Goal: Task Accomplishment & Management: Use online tool/utility

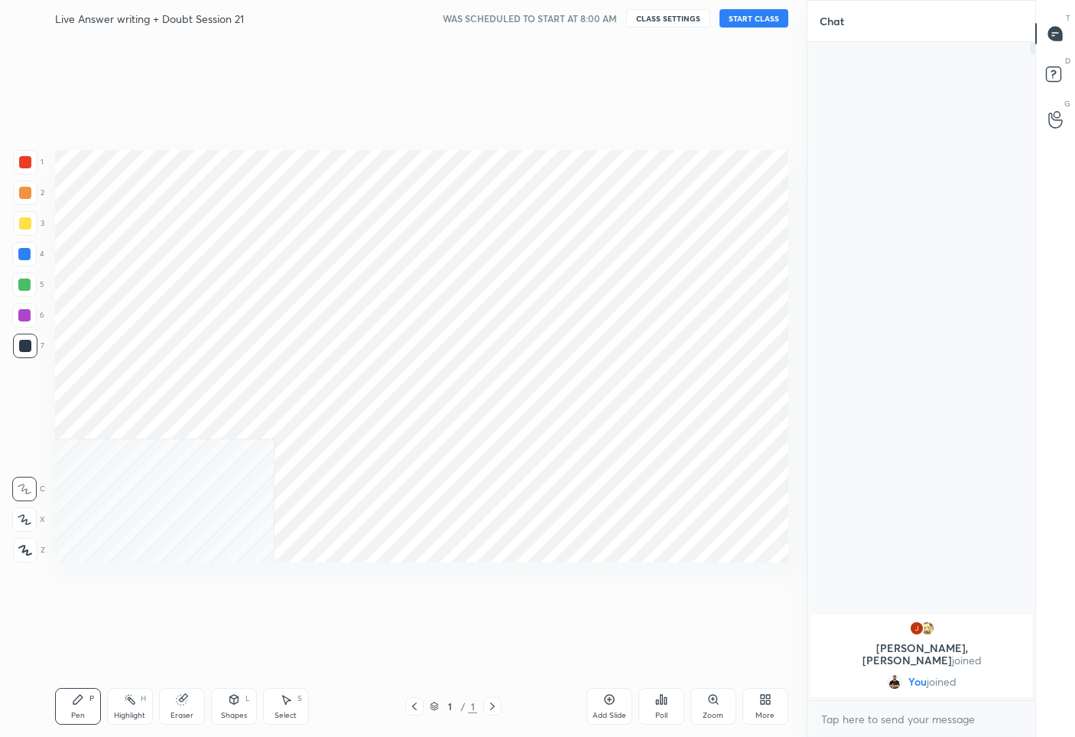
scroll to position [75848, 75741]
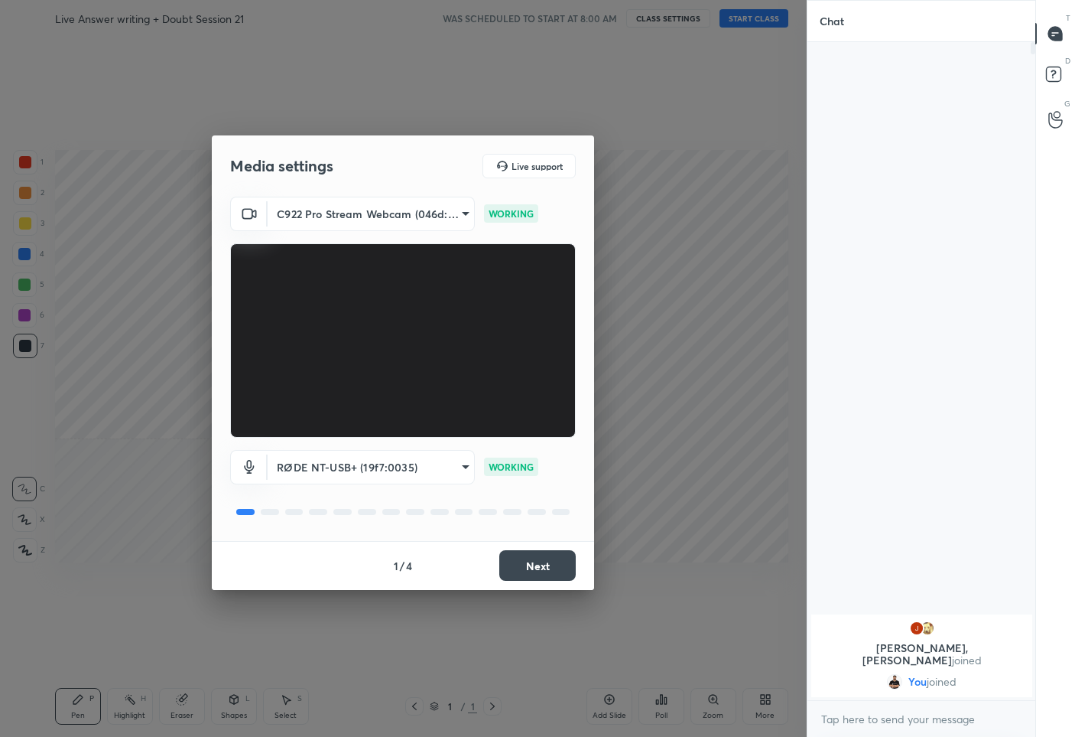
click at [544, 564] on button "Next" at bounding box center [537, 565] width 76 height 31
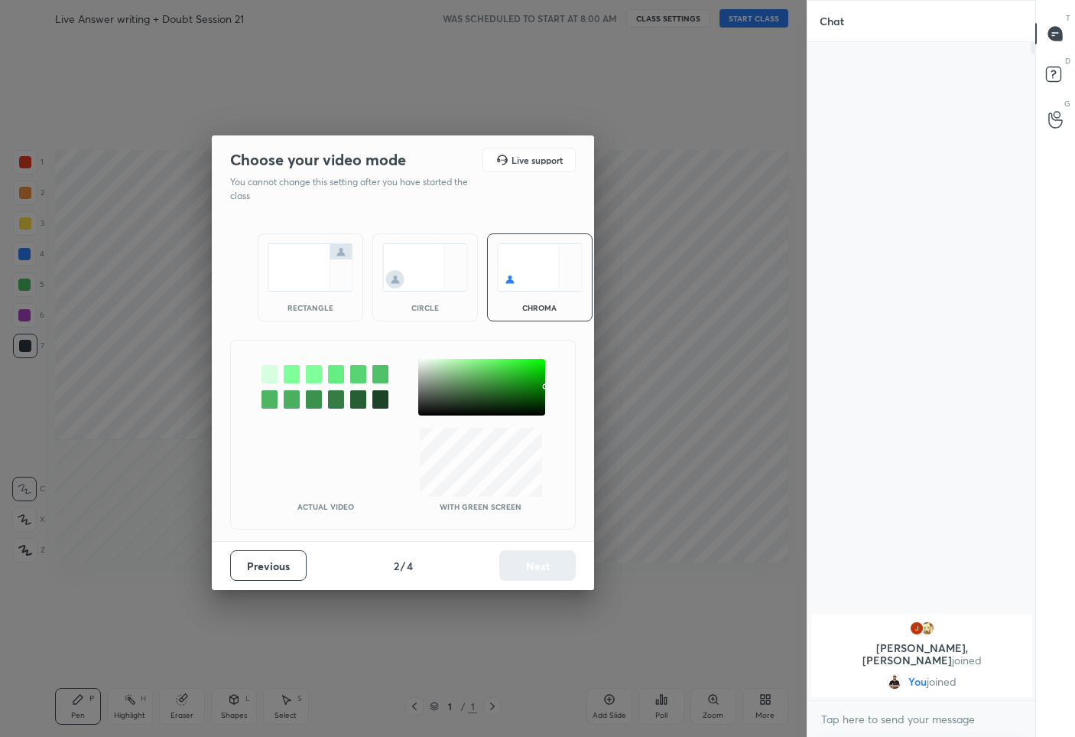
click at [421, 360] on div at bounding box center [481, 387] width 127 height 57
click at [543, 570] on button "Next" at bounding box center [537, 565] width 76 height 31
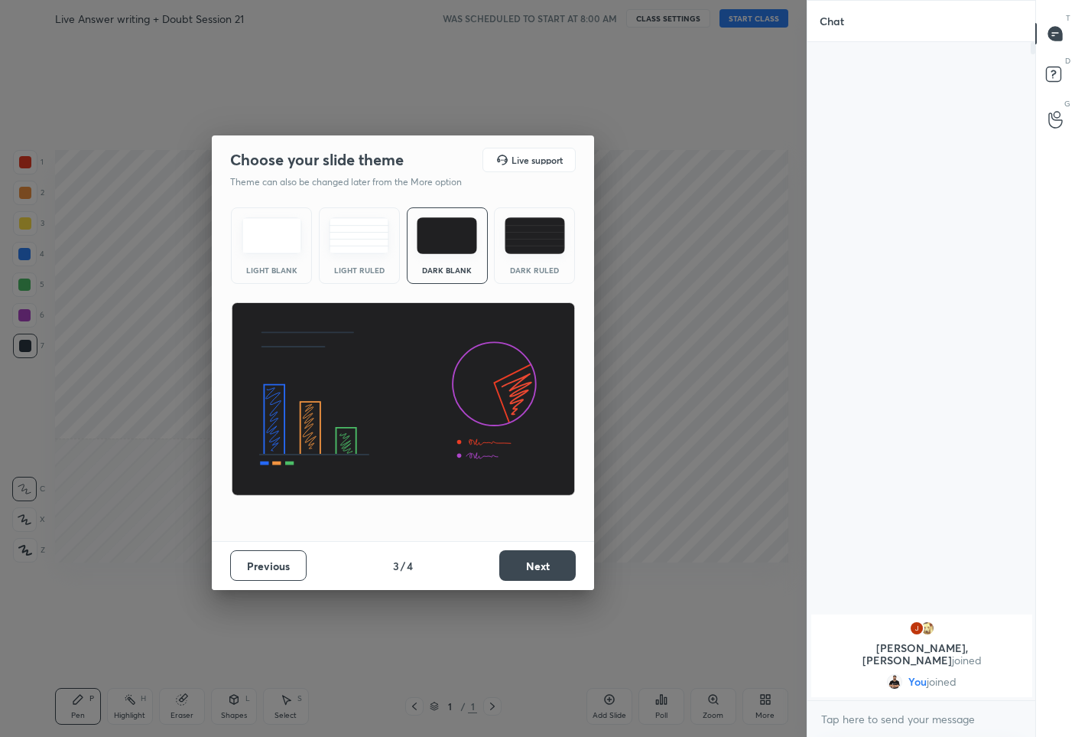
click at [545, 564] on button "Next" at bounding box center [537, 565] width 76 height 31
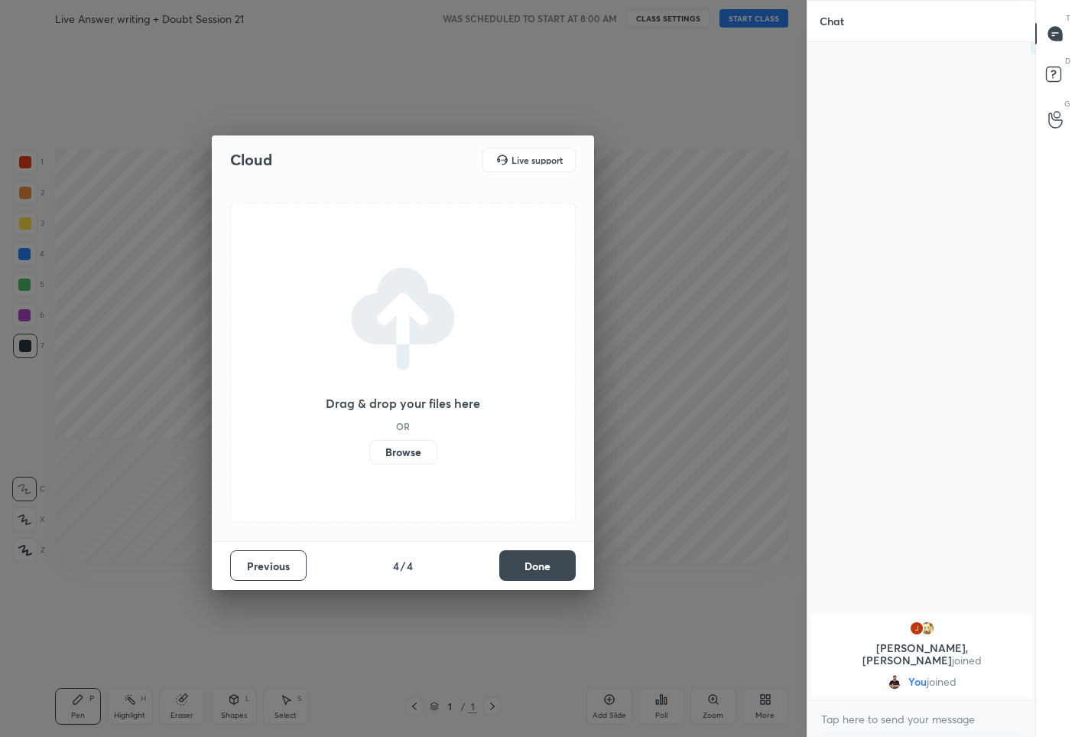
click at [545, 564] on button "Done" at bounding box center [537, 565] width 76 height 31
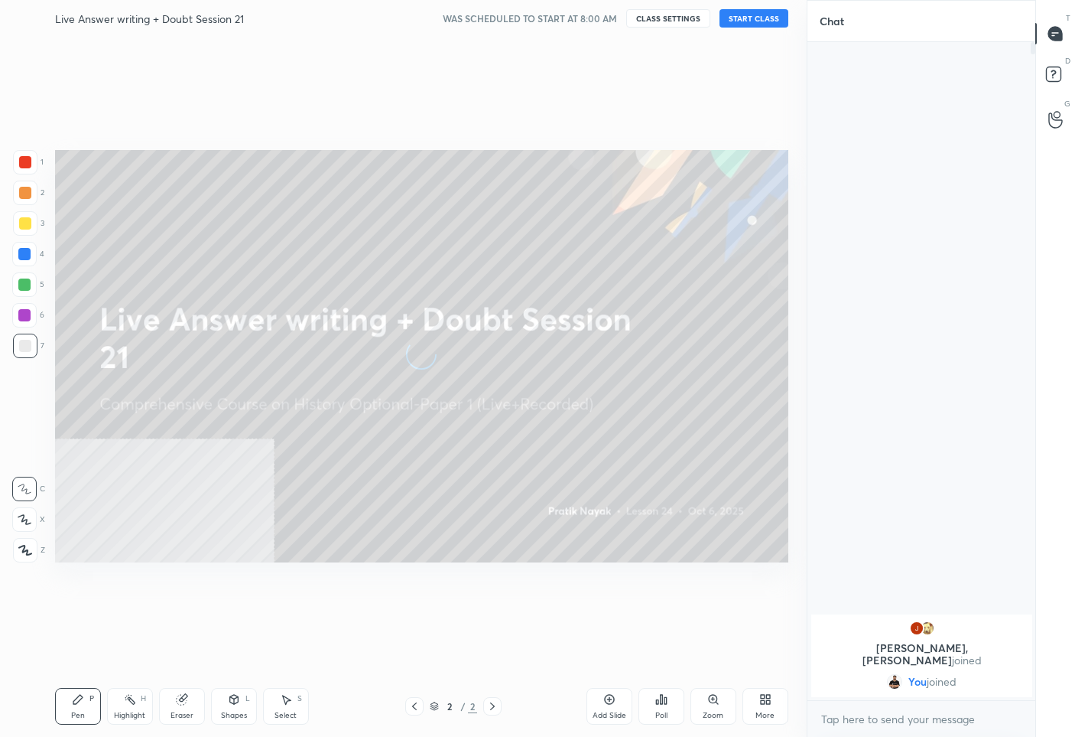
click at [756, 15] on button "START CLASS" at bounding box center [754, 18] width 69 height 18
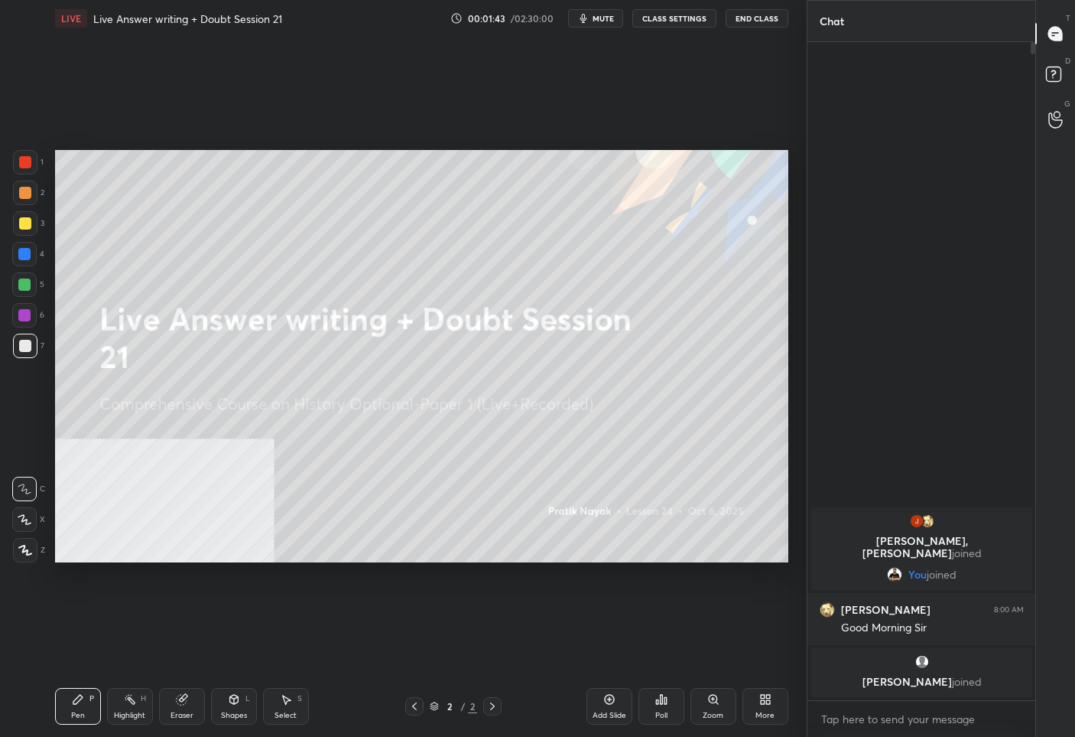
click at [19, 548] on icon at bounding box center [25, 549] width 12 height 9
click at [603, 711] on div "Add Slide" at bounding box center [610, 715] width 34 height 8
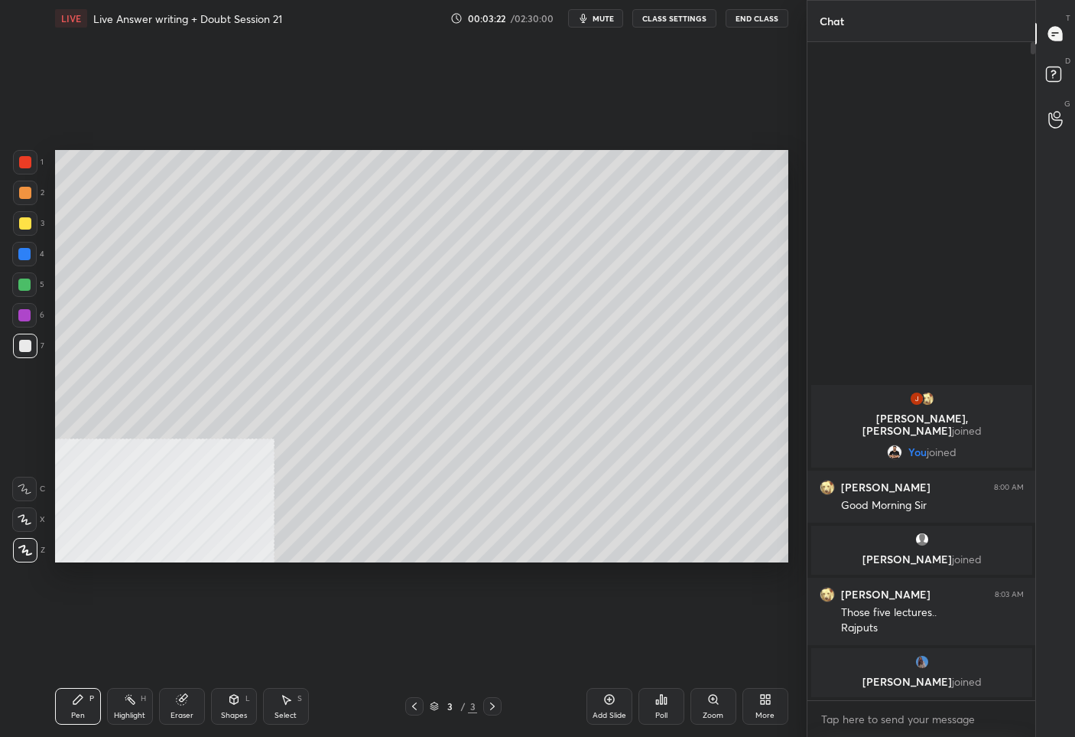
click at [412, 705] on icon at bounding box center [414, 706] width 12 height 12
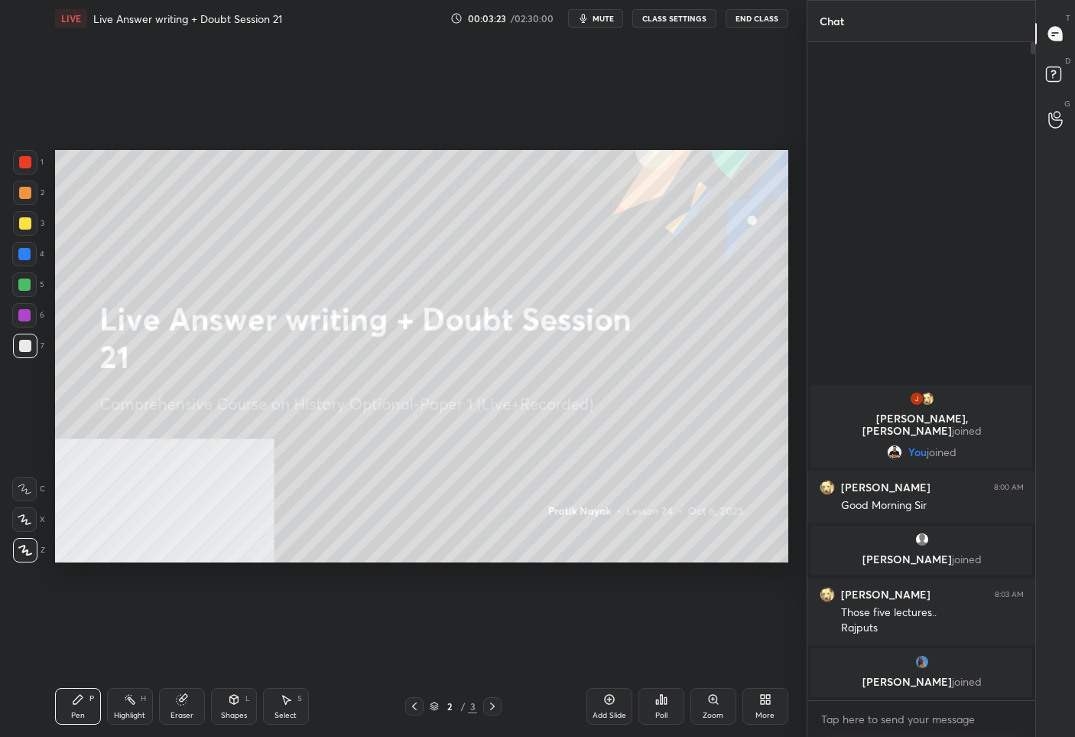
click at [754, 710] on div "More" at bounding box center [766, 706] width 46 height 37
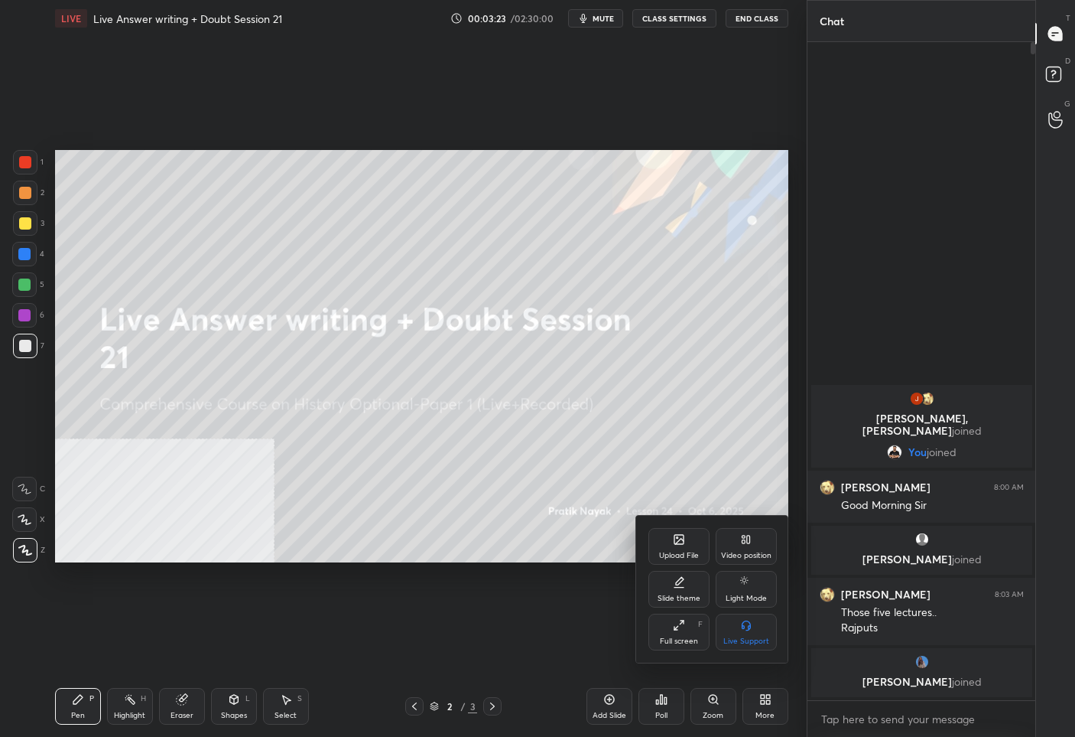
click at [367, 661] on div at bounding box center [537, 368] width 1075 height 737
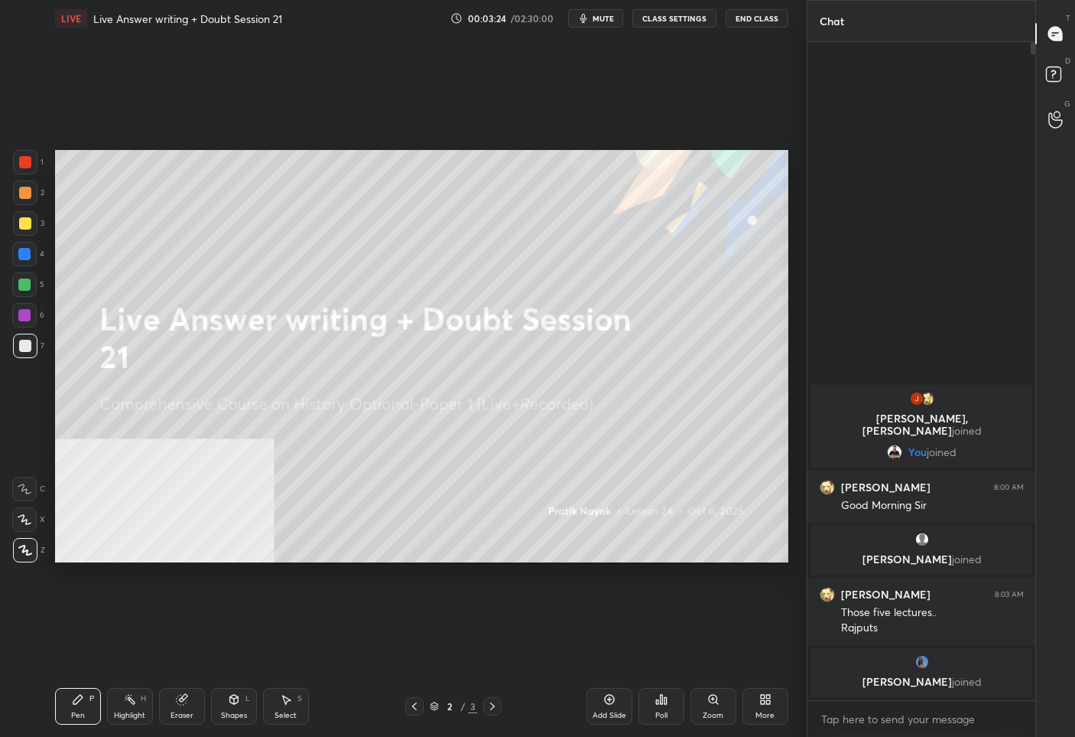
click at [490, 703] on icon at bounding box center [492, 706] width 12 height 12
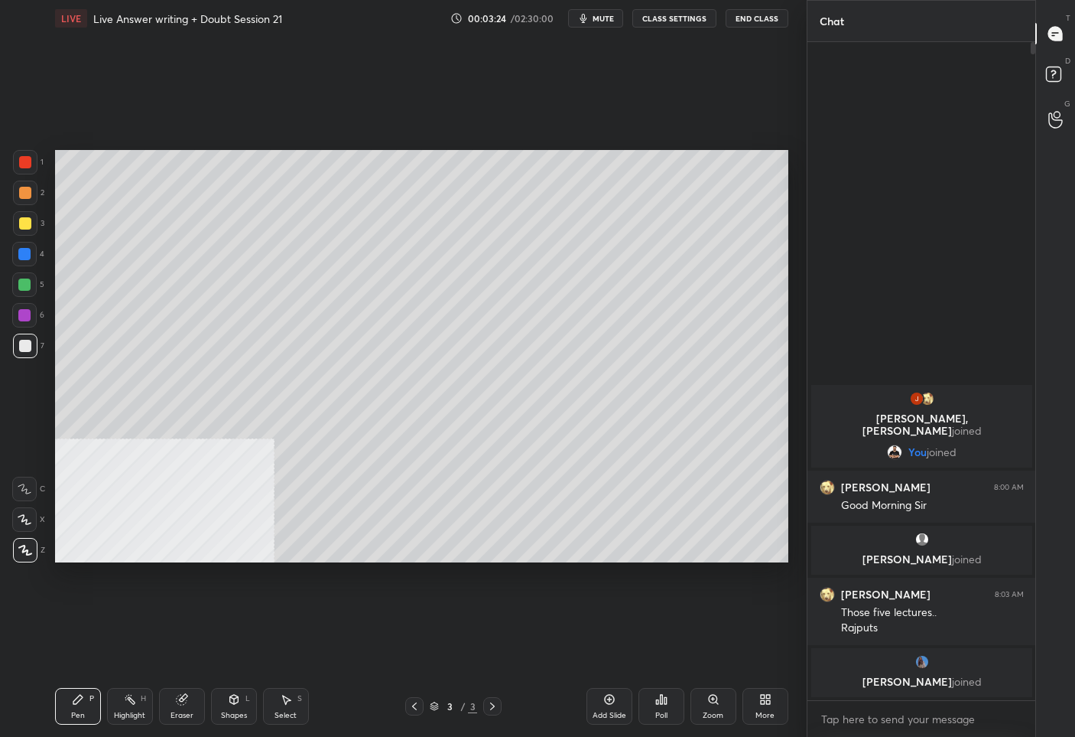
click at [490, 703] on icon at bounding box center [492, 706] width 12 height 12
click at [410, 708] on icon at bounding box center [414, 706] width 12 height 12
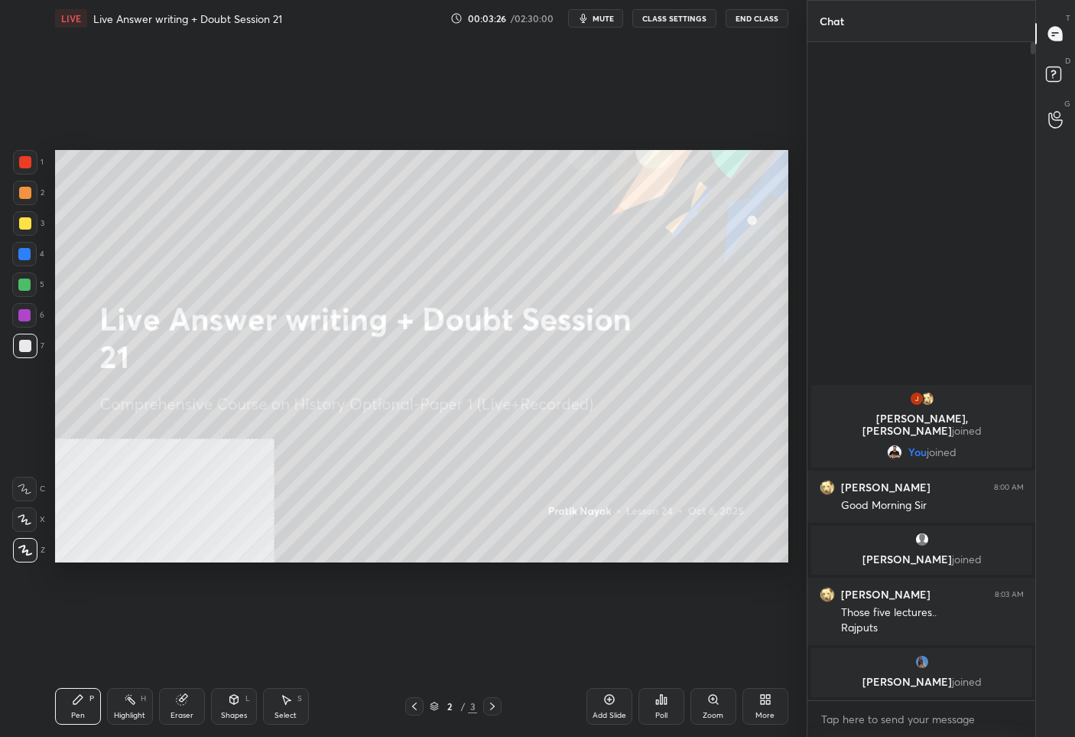
click at [767, 708] on div "More" at bounding box center [766, 706] width 46 height 37
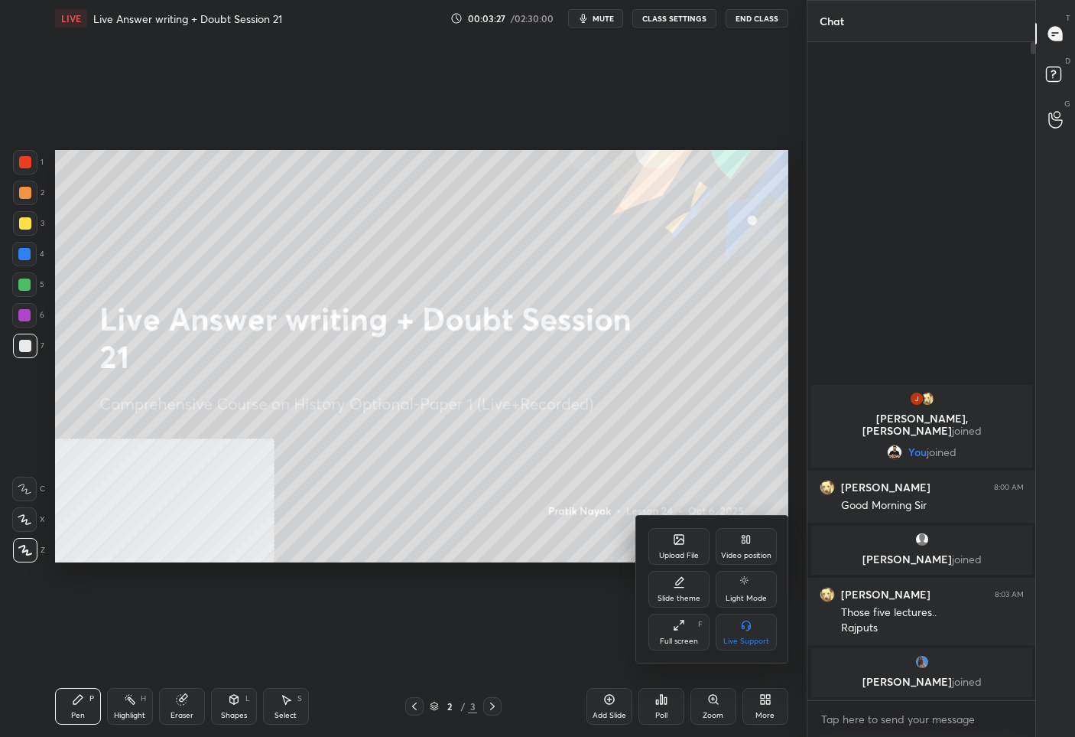
click at [682, 551] on div "Upload File" at bounding box center [679, 555] width 40 height 8
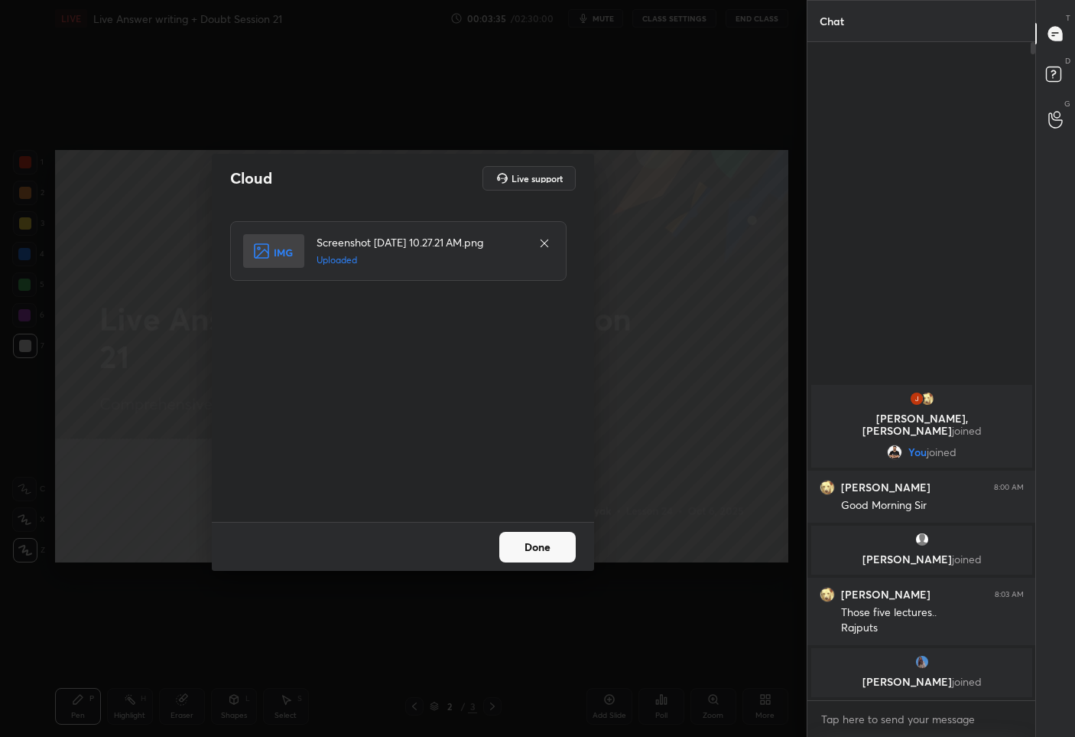
click at [549, 547] on button "Done" at bounding box center [537, 547] width 76 height 31
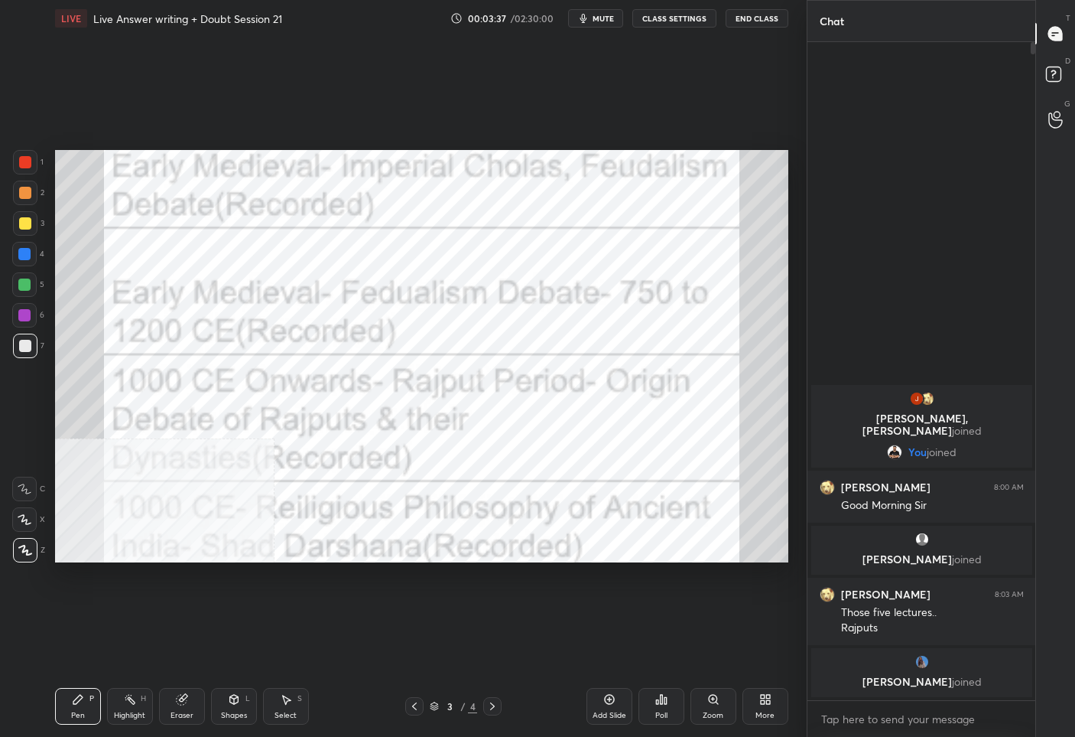
click at [29, 160] on div at bounding box center [25, 162] width 12 height 12
click at [750, 710] on div "More" at bounding box center [766, 706] width 46 height 37
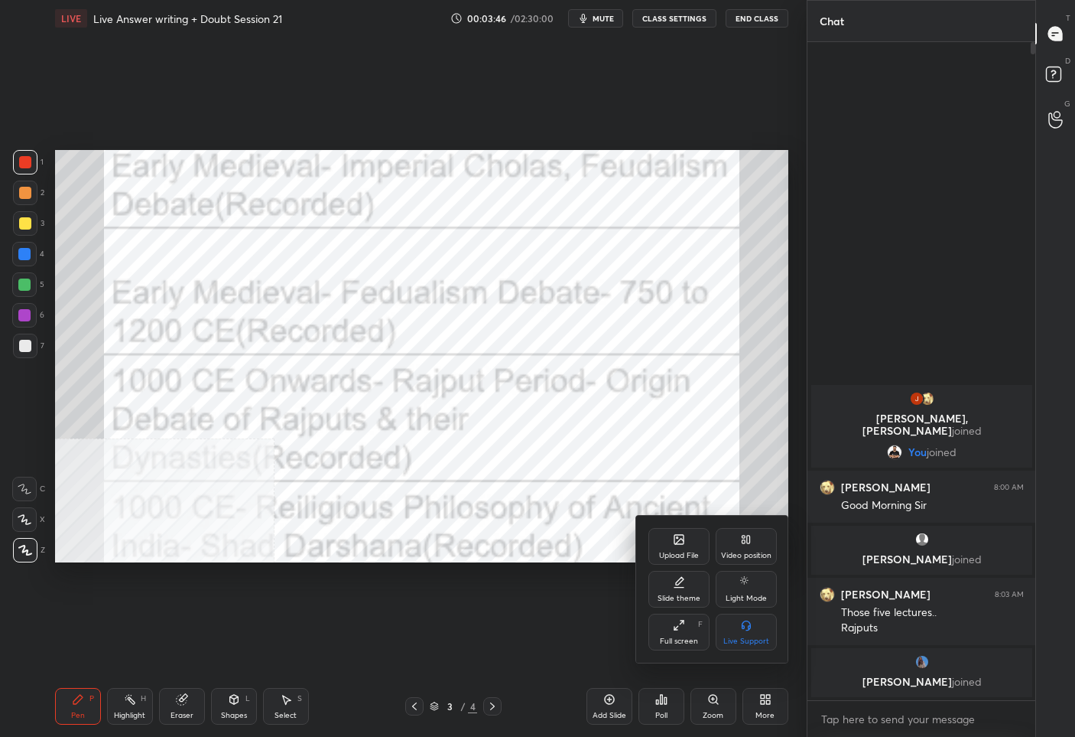
click at [686, 553] on div "Upload File" at bounding box center [679, 555] width 40 height 8
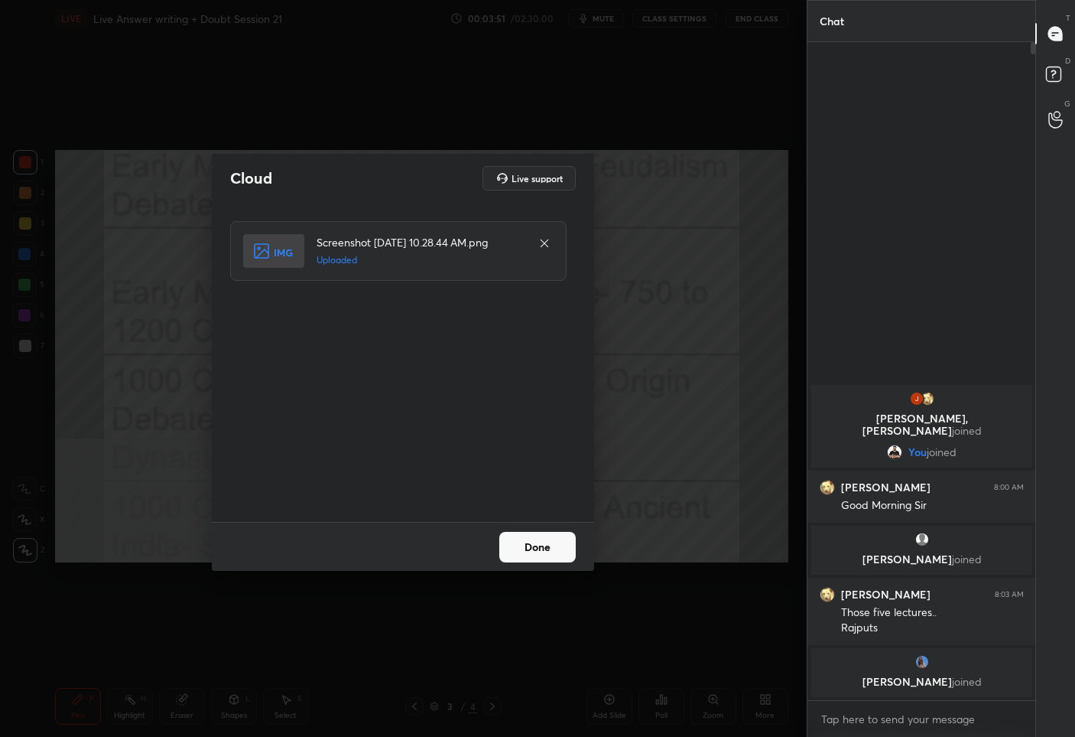
click at [540, 544] on button "Done" at bounding box center [537, 547] width 76 height 31
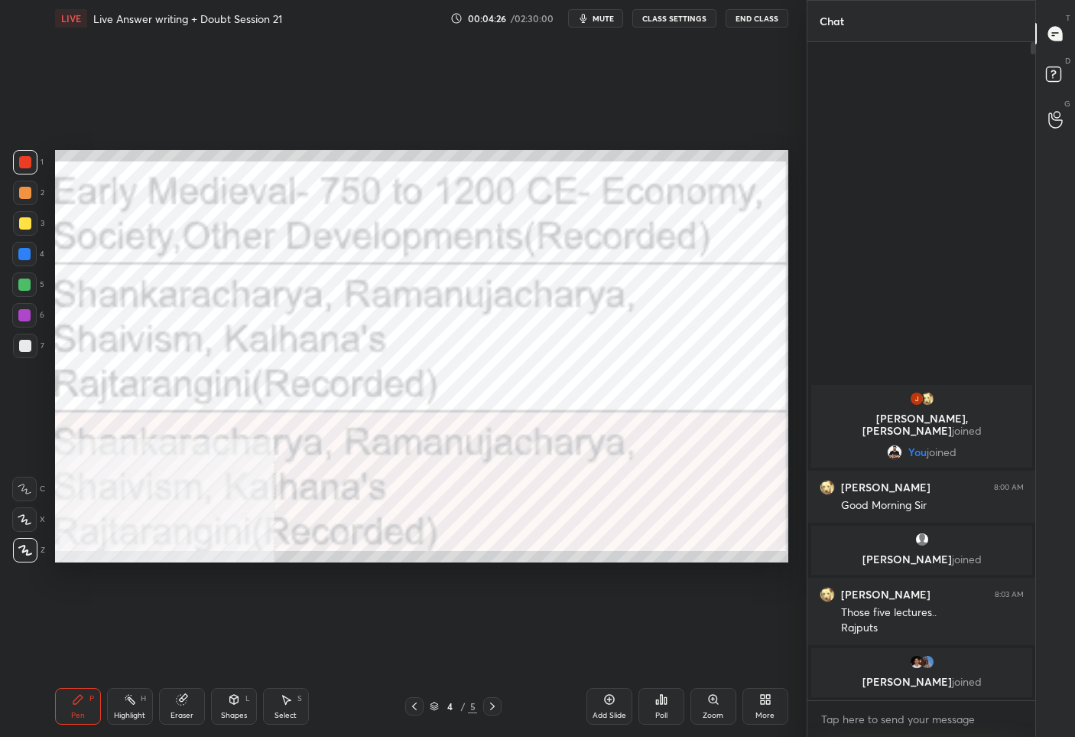
click at [418, 701] on icon at bounding box center [414, 706] width 12 height 12
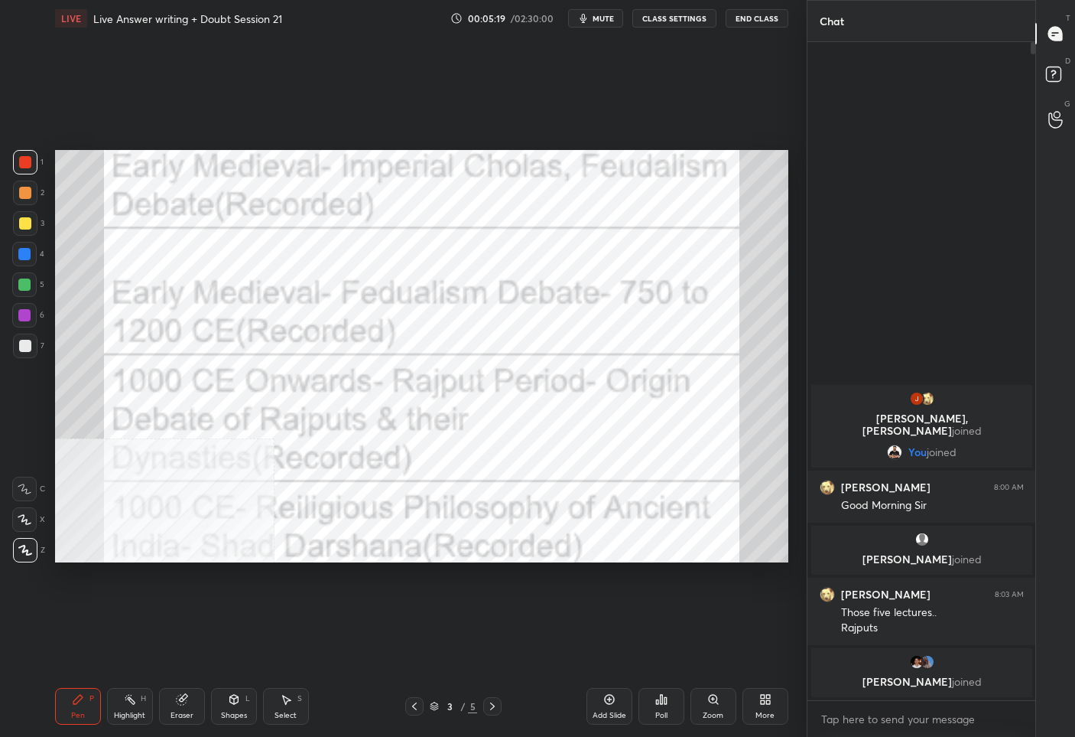
scroll to position [653, 223]
click at [490, 703] on icon at bounding box center [492, 706] width 12 height 12
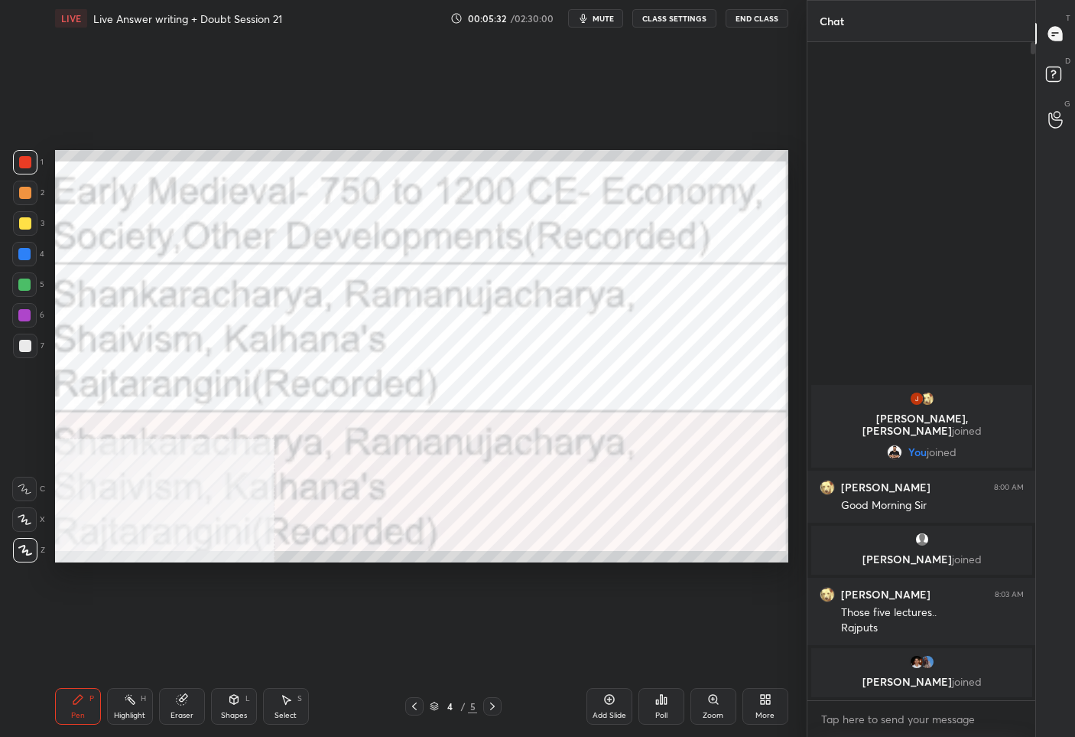
click at [490, 703] on icon at bounding box center [492, 706] width 12 height 12
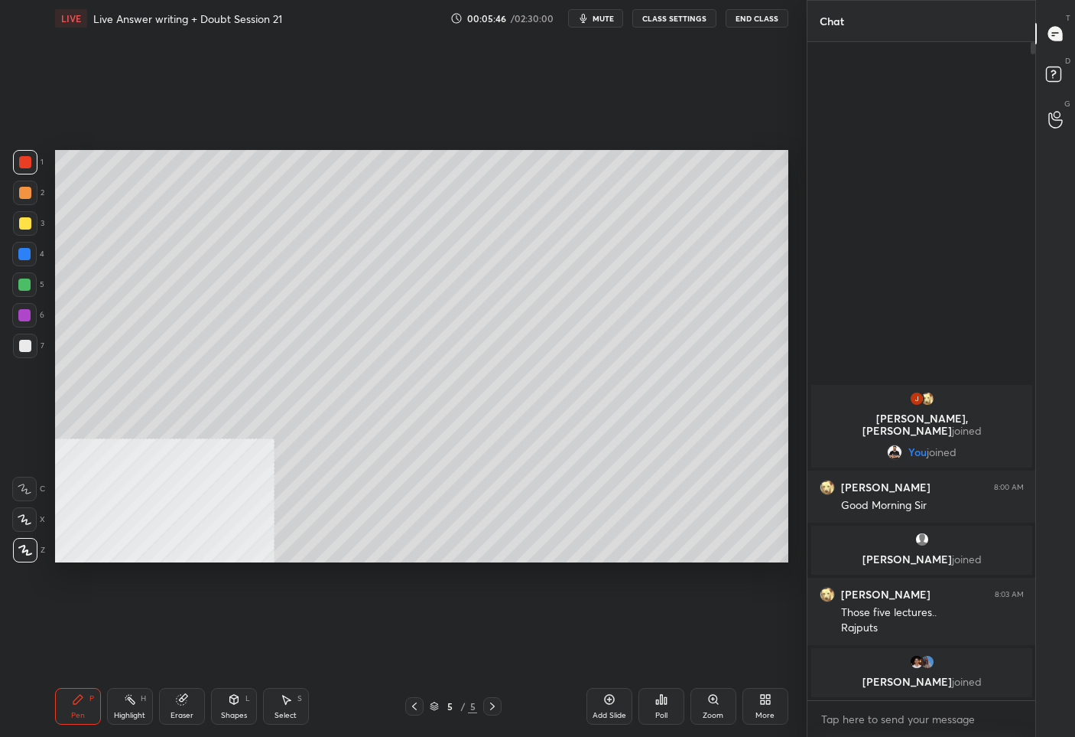
click at [22, 340] on div at bounding box center [25, 346] width 12 height 12
click at [412, 709] on icon at bounding box center [414, 706] width 12 height 12
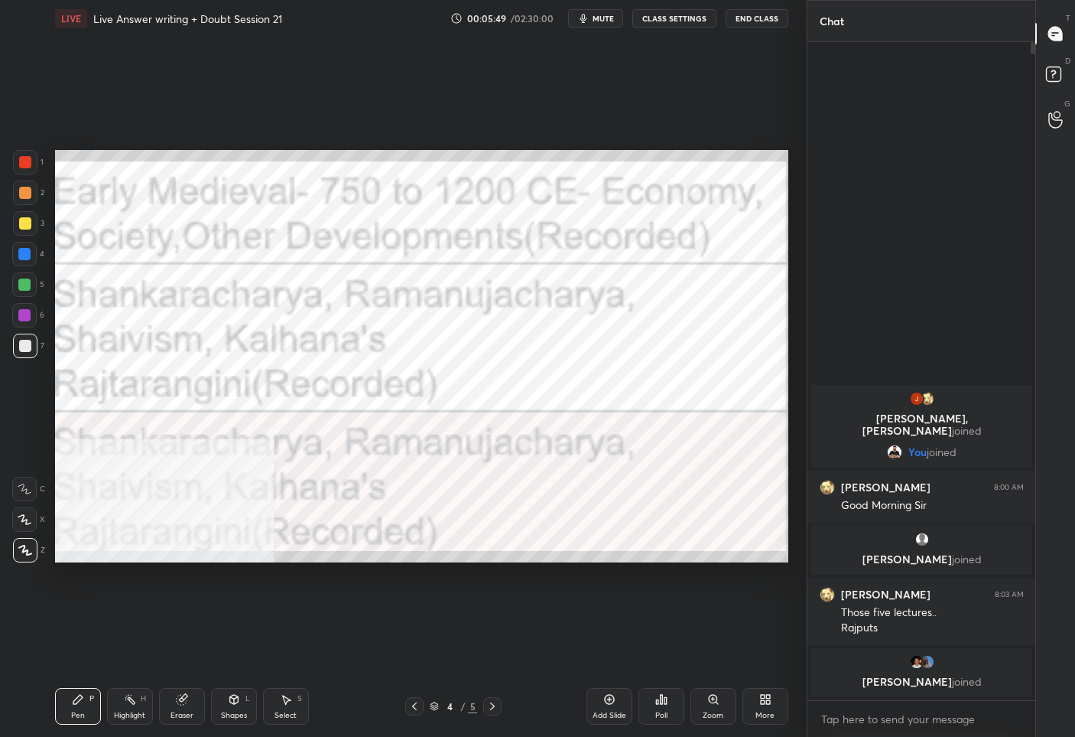
click at [412, 709] on icon at bounding box center [414, 706] width 12 height 12
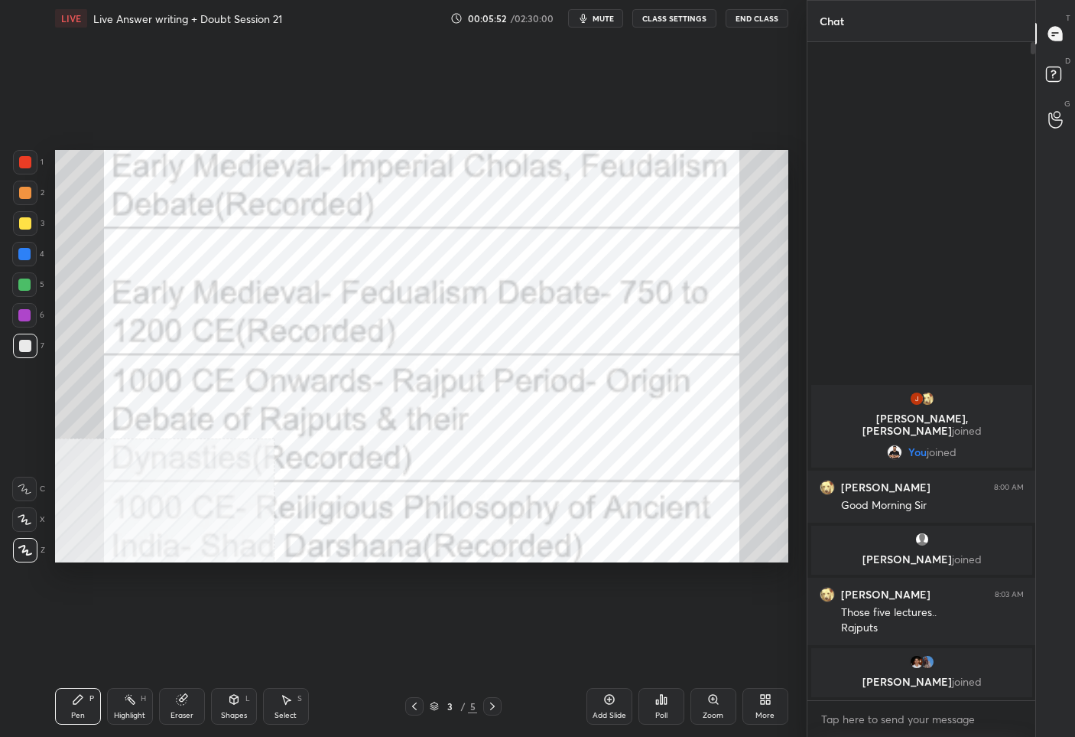
click at [412, 709] on icon at bounding box center [414, 706] width 12 height 12
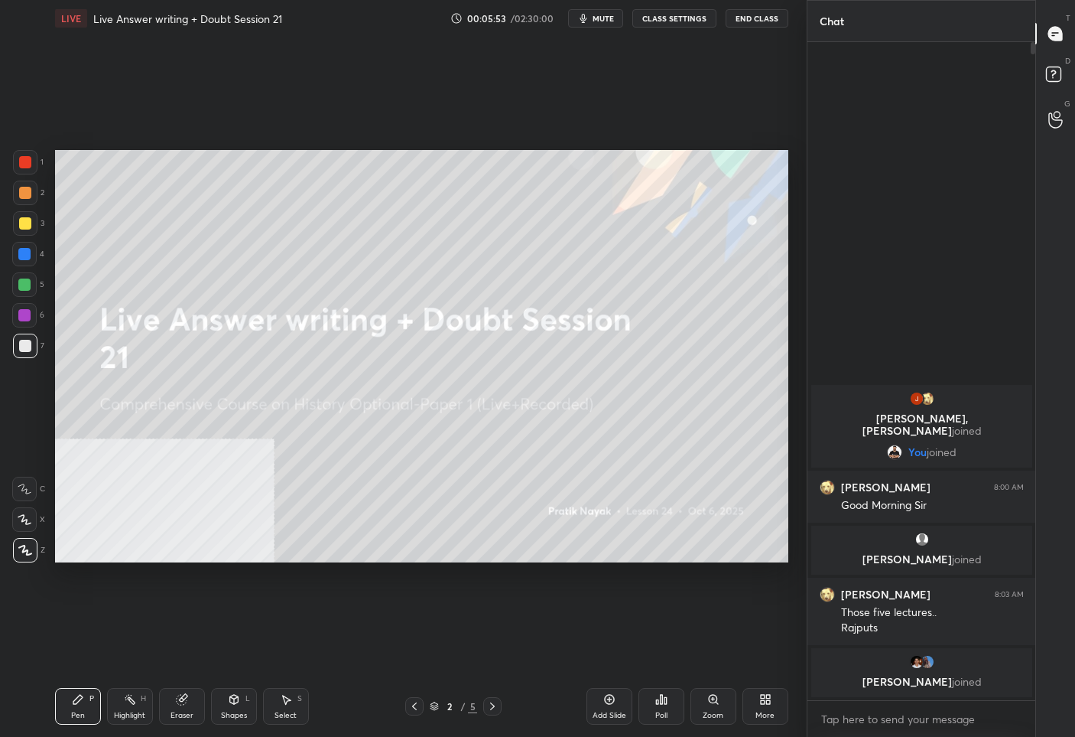
click at [498, 704] on icon at bounding box center [492, 706] width 12 height 12
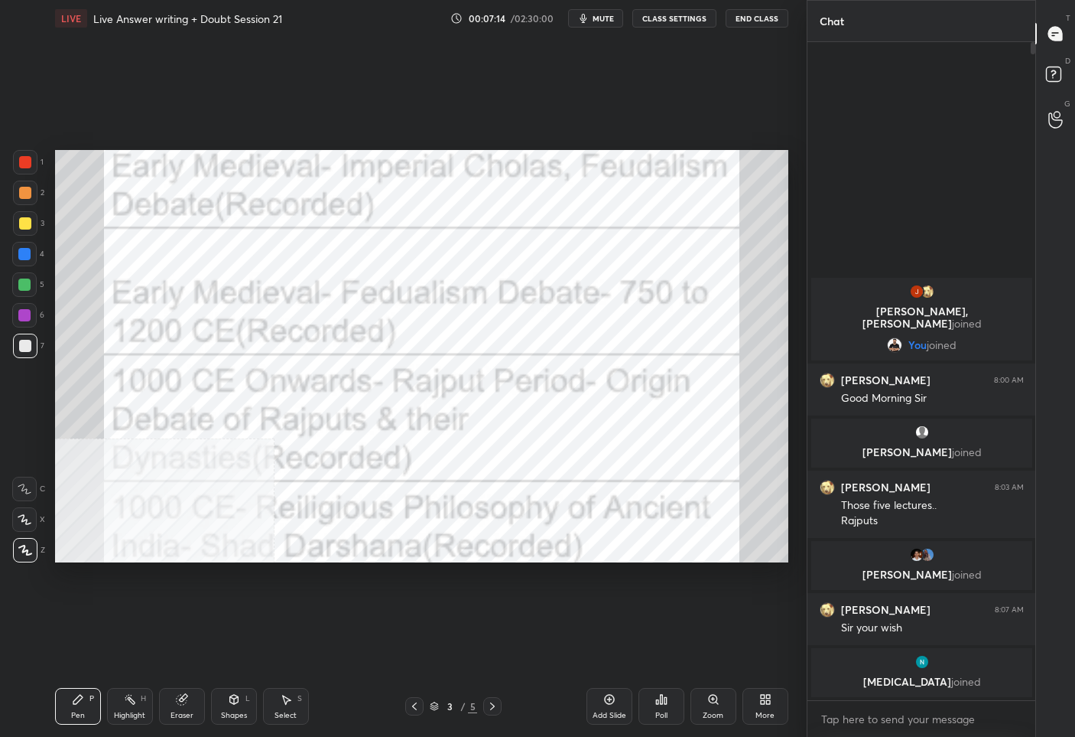
click at [497, 706] on icon at bounding box center [492, 706] width 12 height 12
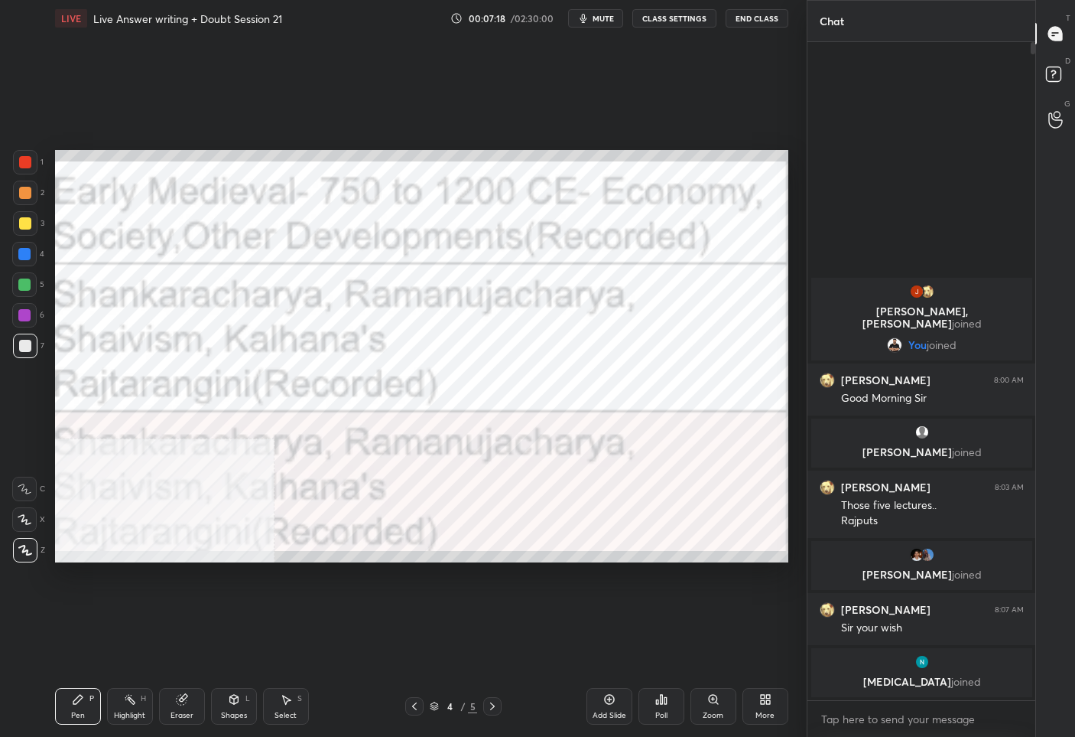
click at [493, 702] on icon at bounding box center [492, 706] width 12 height 12
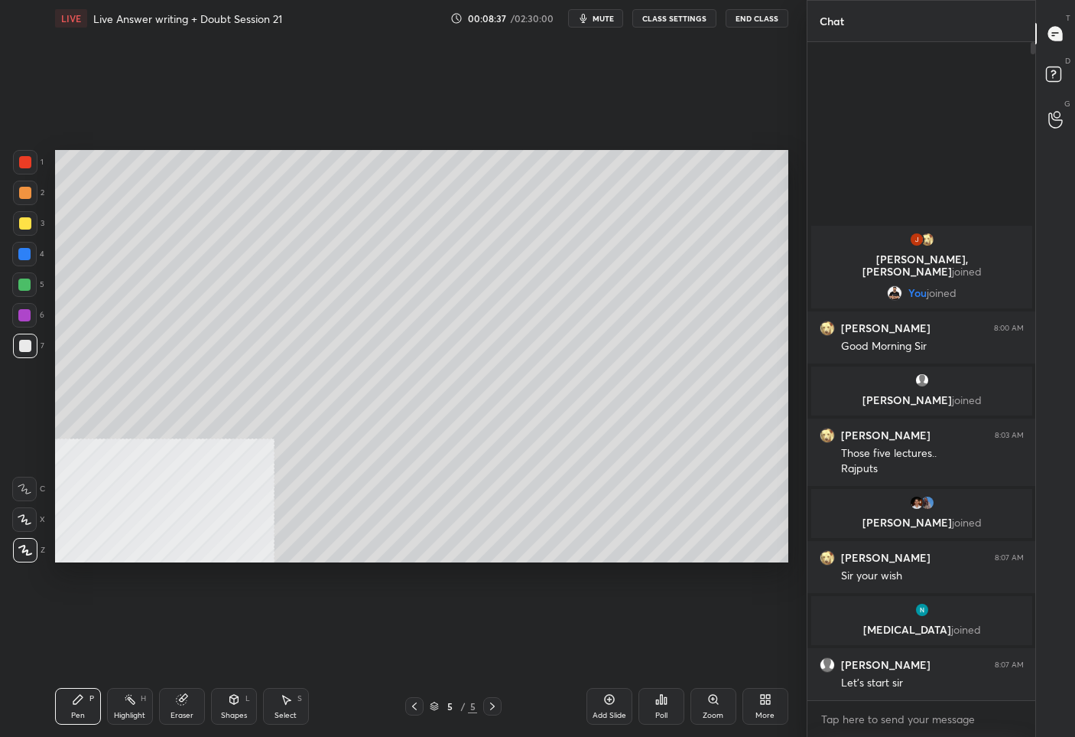
click at [418, 704] on icon at bounding box center [414, 706] width 12 height 12
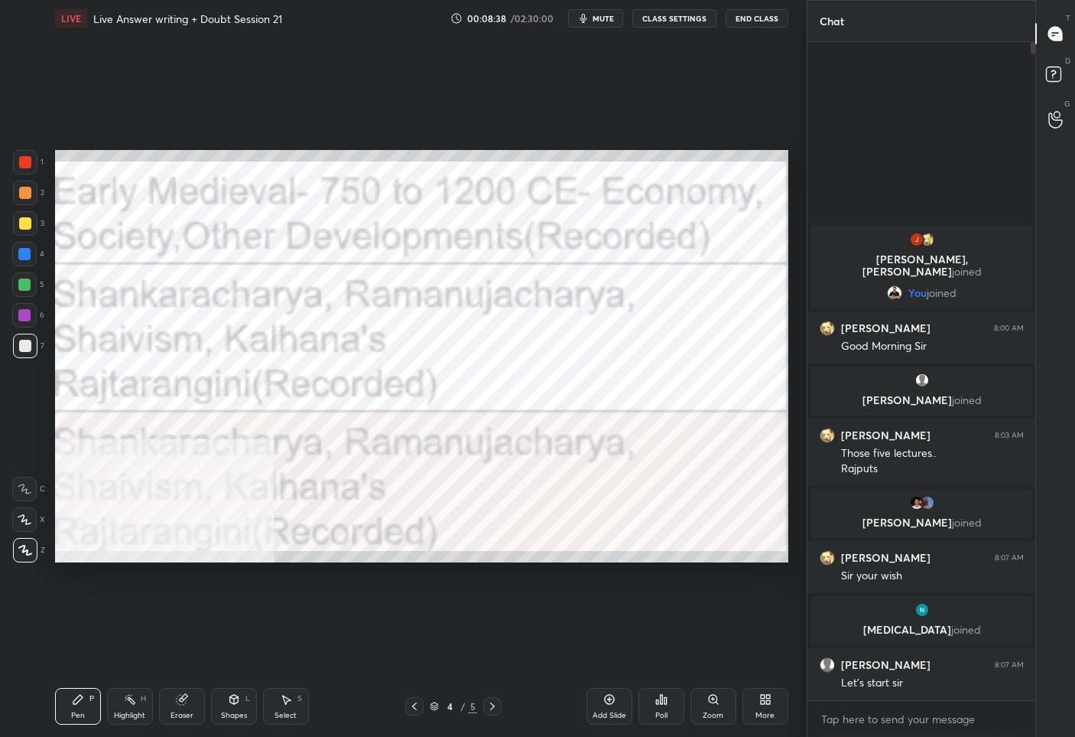
click at [415, 705] on icon at bounding box center [414, 706] width 12 height 12
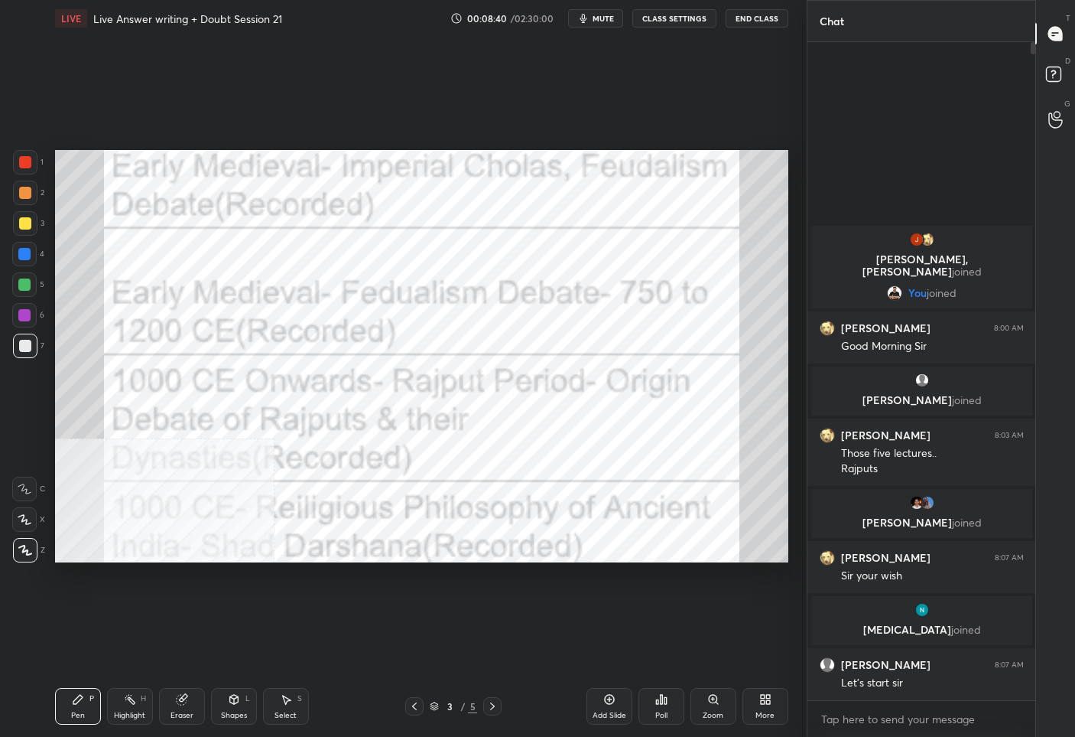
drag, startPoint x: 22, startPoint y: 164, endPoint x: 50, endPoint y: 170, distance: 28.8
click at [22, 164] on div at bounding box center [25, 162] width 12 height 12
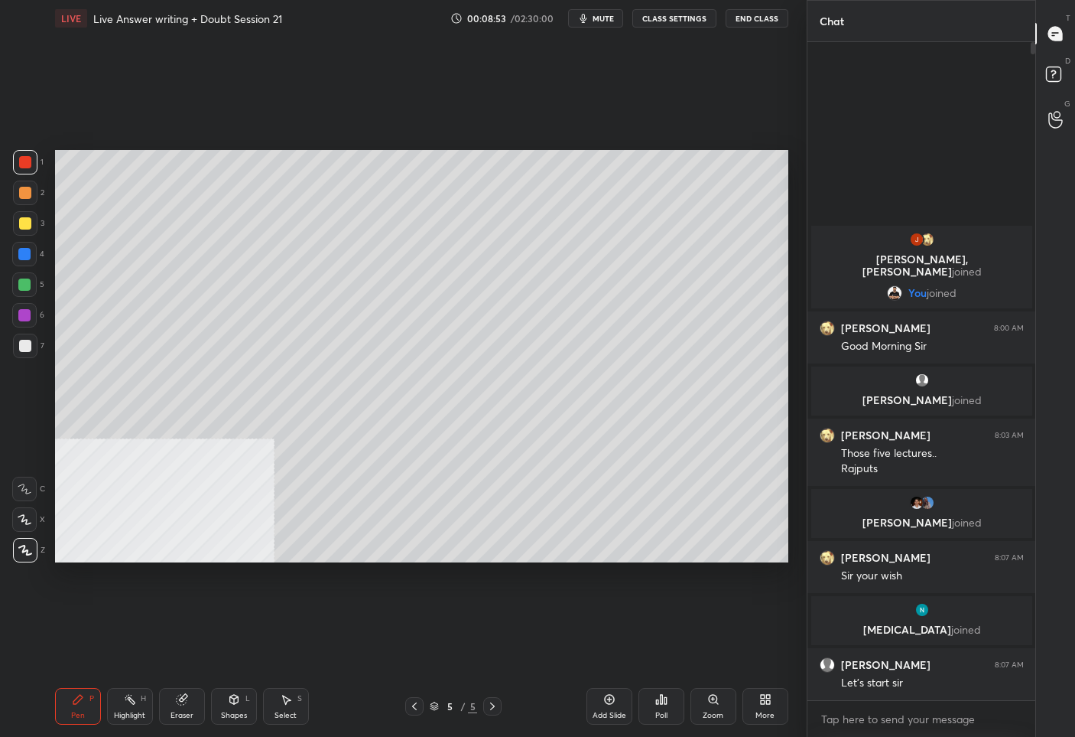
drag, startPoint x: 21, startPoint y: 220, endPoint x: 37, endPoint y: 216, distance: 16.5
click at [23, 219] on div at bounding box center [25, 223] width 12 height 12
click at [766, 700] on icon at bounding box center [768, 702] width 4 height 4
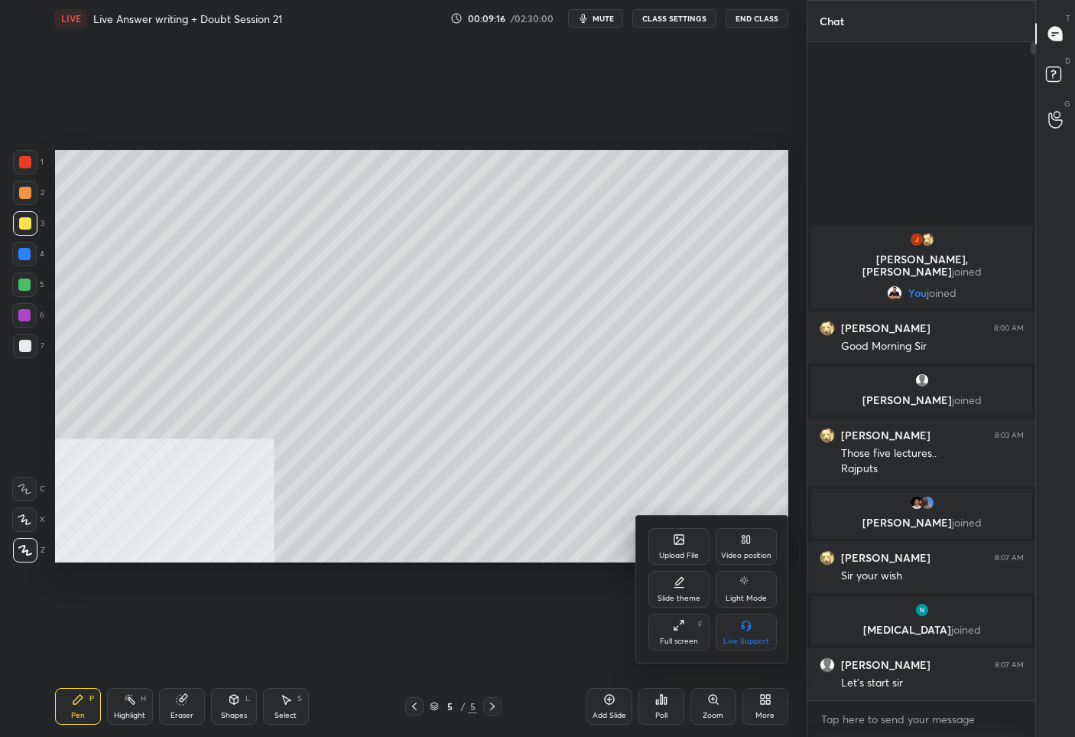
click at [746, 543] on icon at bounding box center [746, 539] width 12 height 12
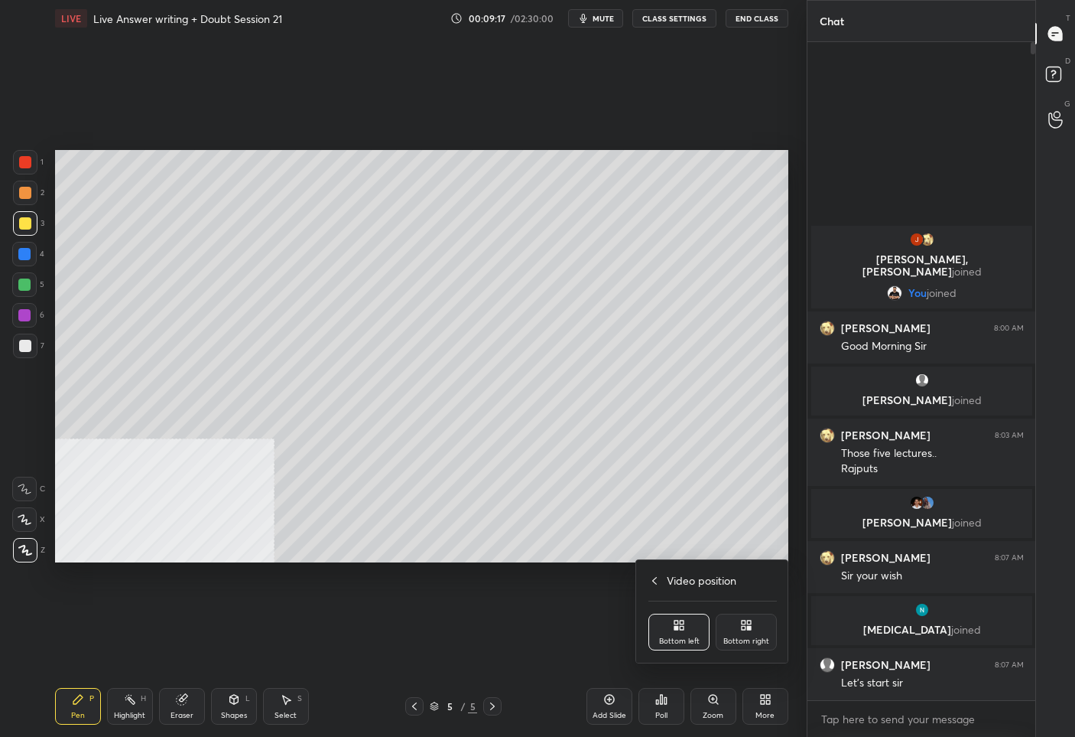
drag, startPoint x: 747, startPoint y: 638, endPoint x: 741, endPoint y: 620, distance: 18.6
click at [747, 634] on div "Bottom right" at bounding box center [746, 631] width 61 height 37
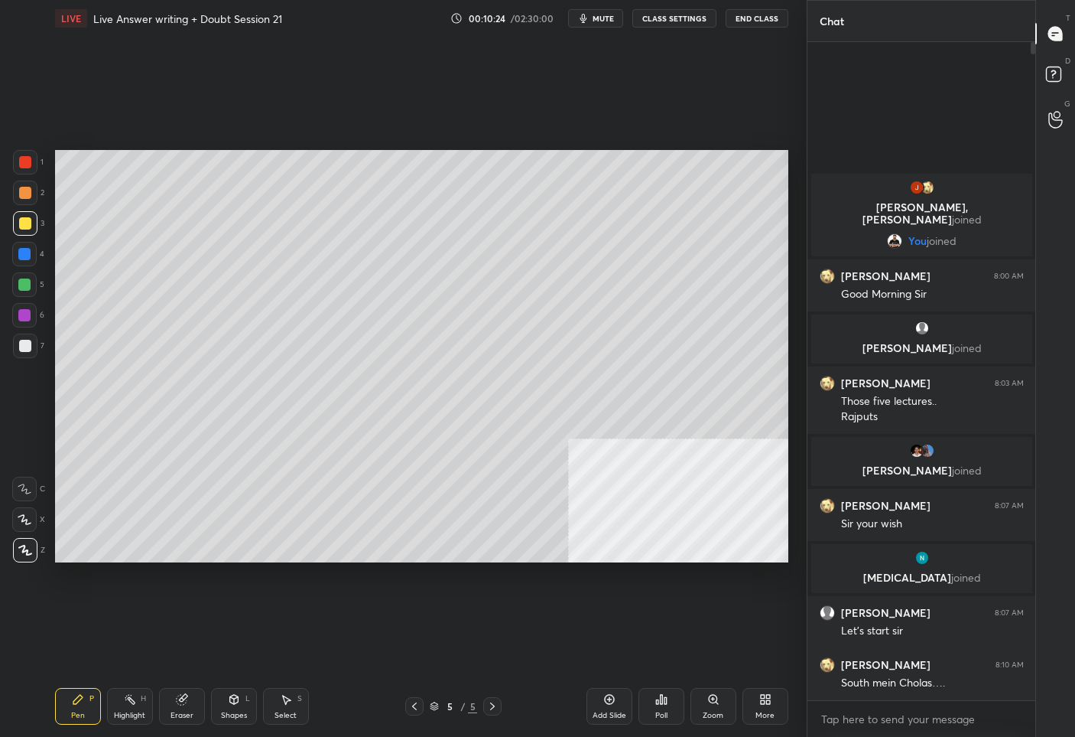
click at [763, 701] on icon at bounding box center [763, 702] width 4 height 4
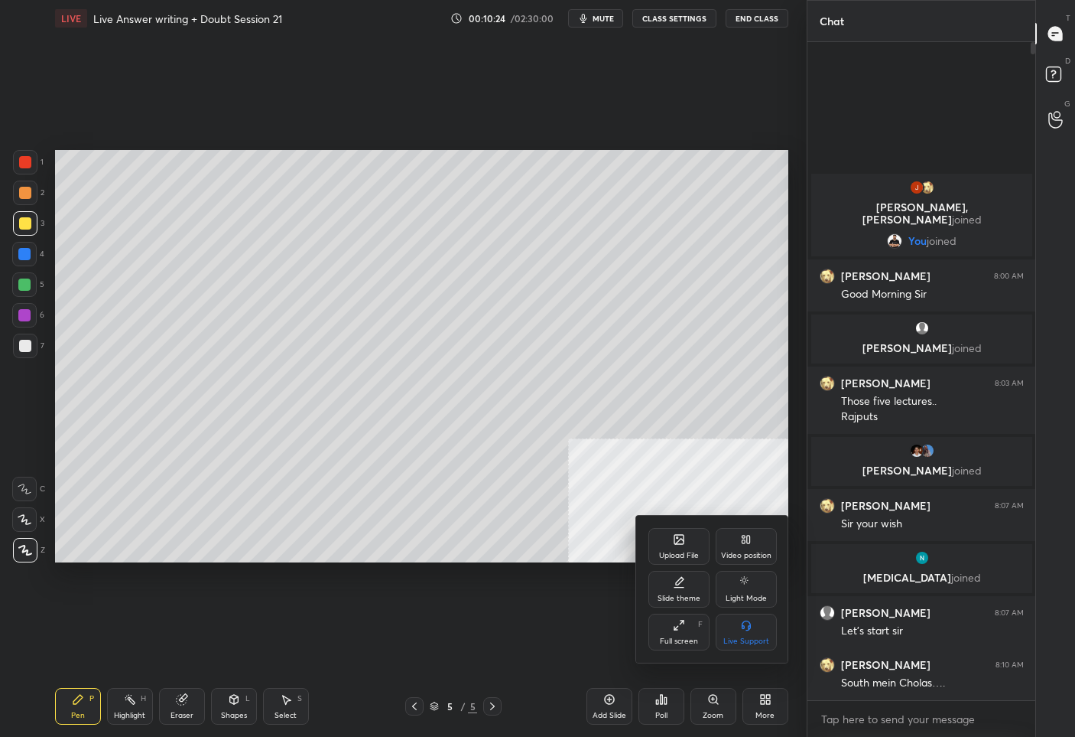
drag, startPoint x: 749, startPoint y: 545, endPoint x: 739, endPoint y: 551, distance: 11.7
click at [748, 545] on icon at bounding box center [746, 539] width 12 height 12
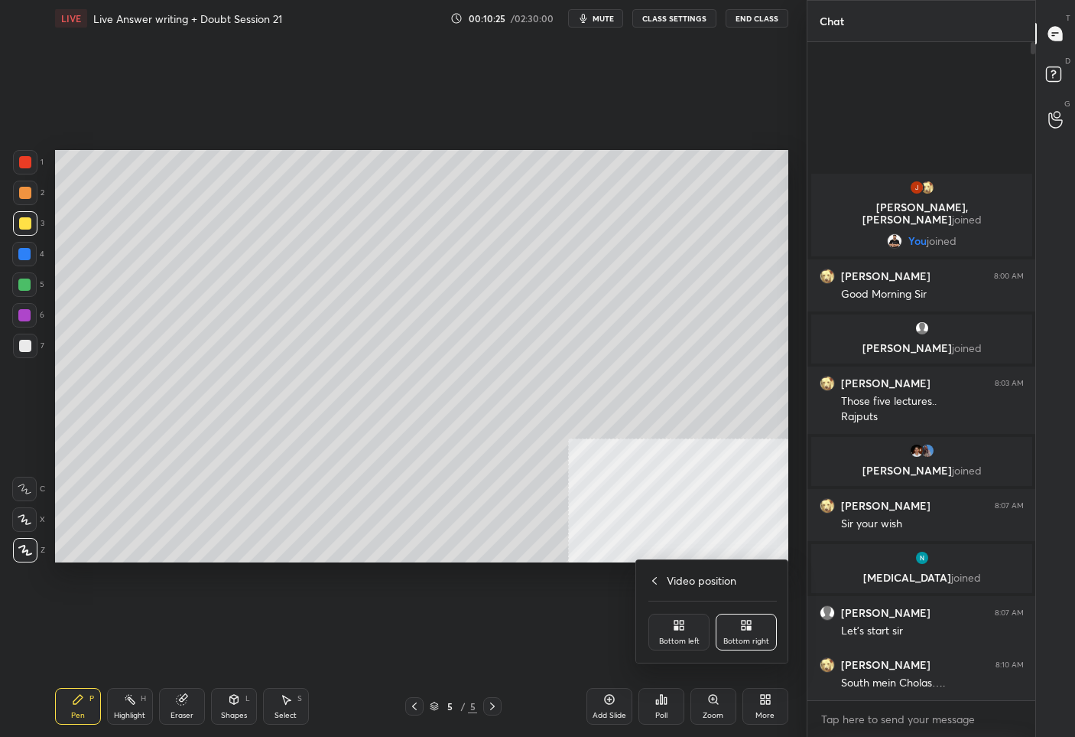
click at [679, 627] on icon at bounding box center [679, 625] width 12 height 12
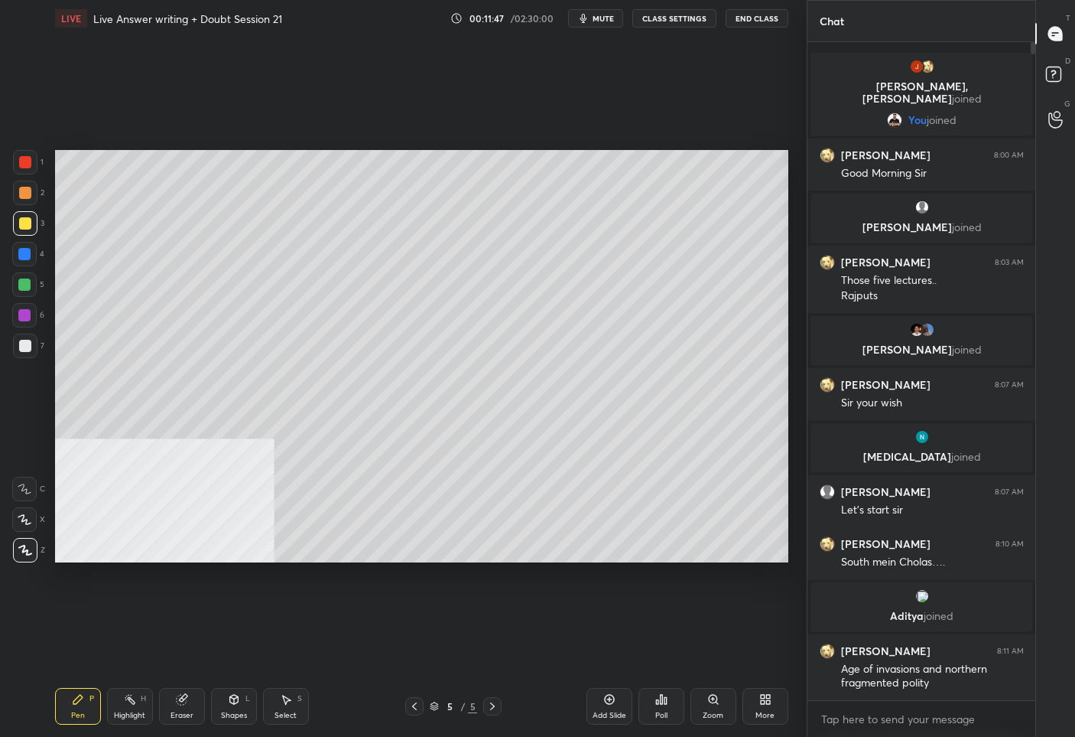
click at [625, 704] on div "Add Slide" at bounding box center [610, 706] width 46 height 37
click at [415, 711] on icon at bounding box center [414, 706] width 12 height 12
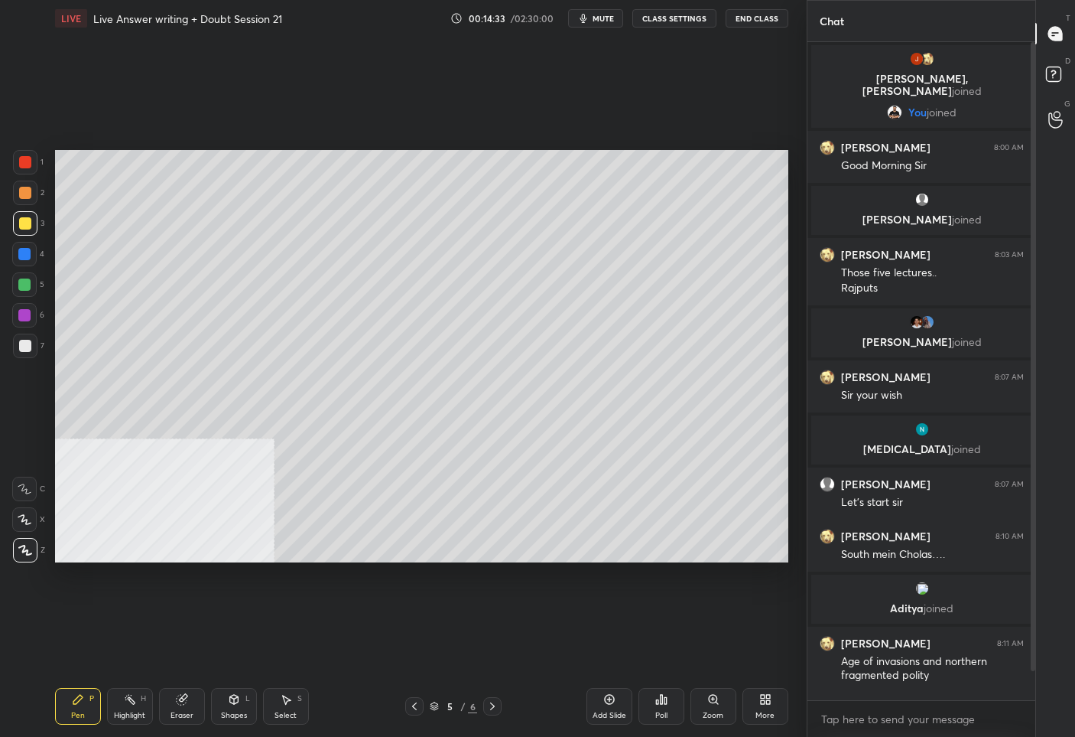
scroll to position [44, 0]
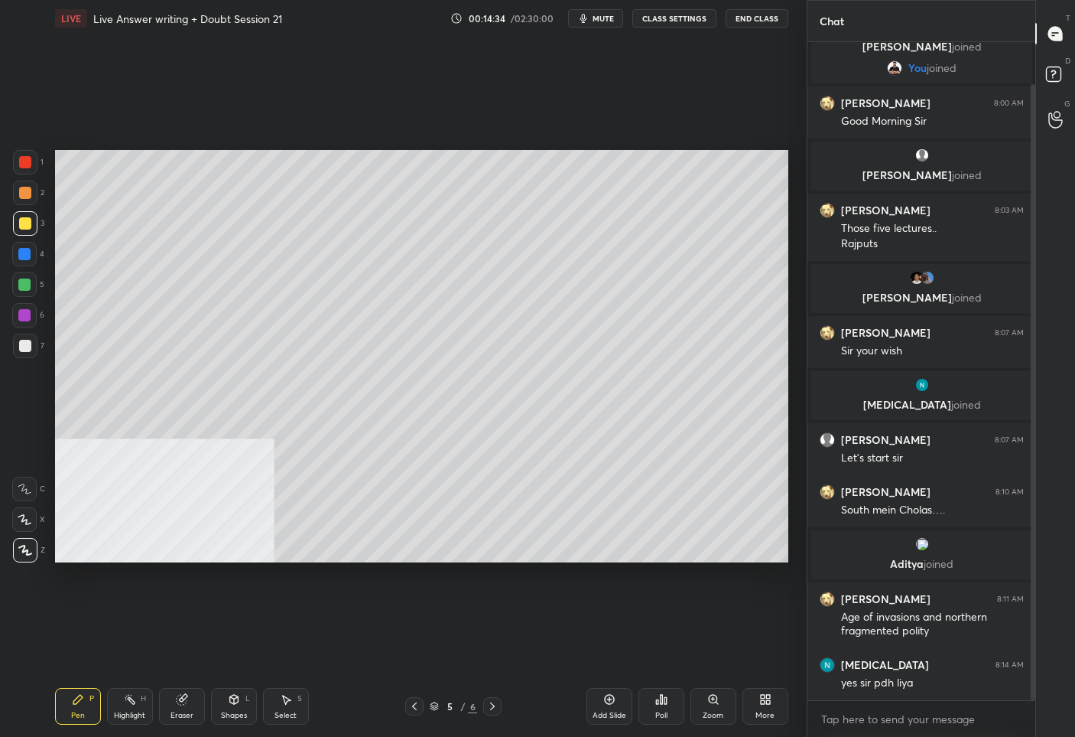
click at [493, 706] on icon at bounding box center [492, 706] width 12 height 12
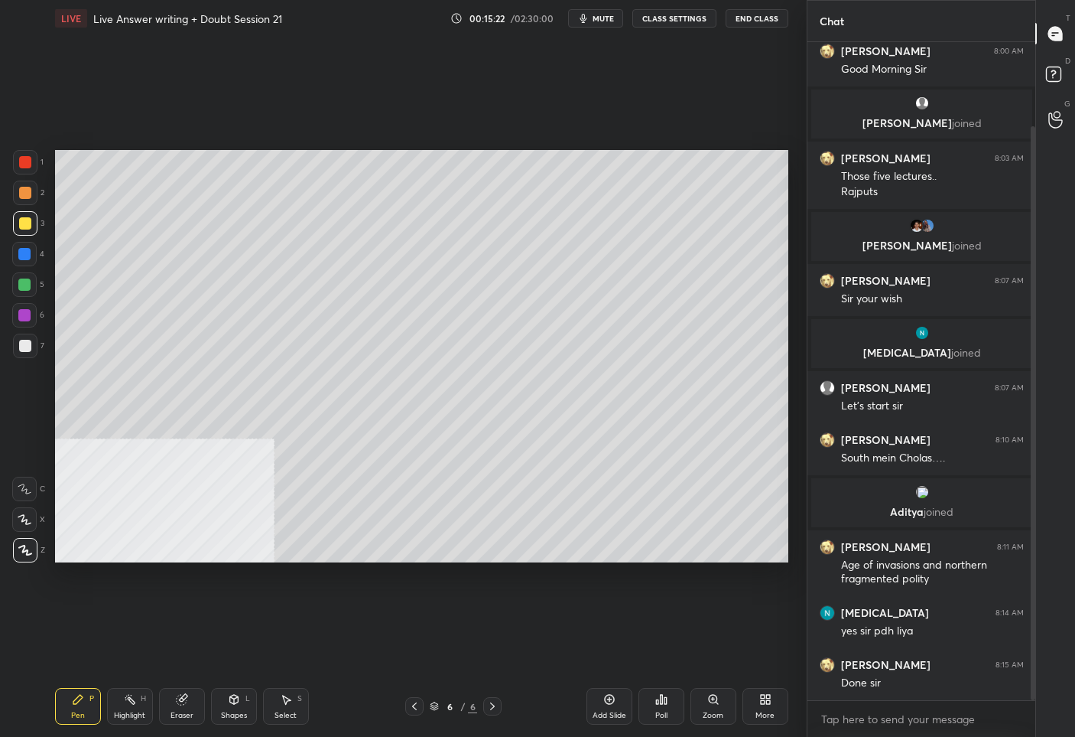
click at [619, 704] on div "Add Slide" at bounding box center [610, 706] width 46 height 37
click at [764, 717] on div "More" at bounding box center [765, 715] width 19 height 8
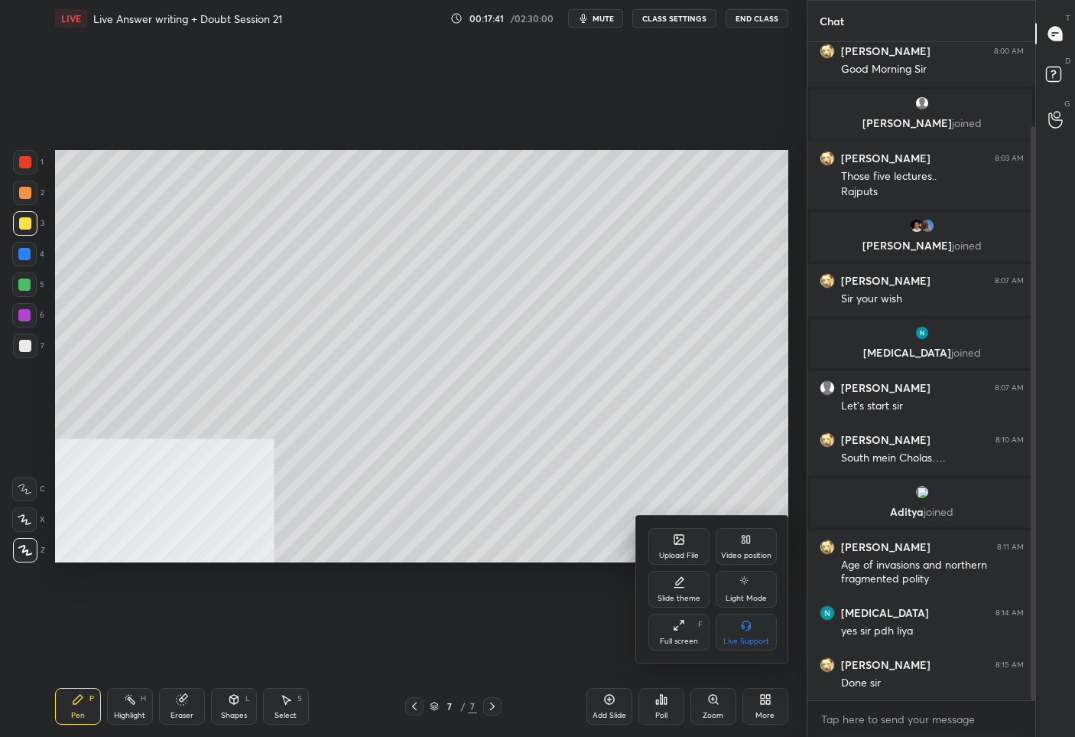
click at [685, 551] on div "Upload File" at bounding box center [679, 555] width 40 height 8
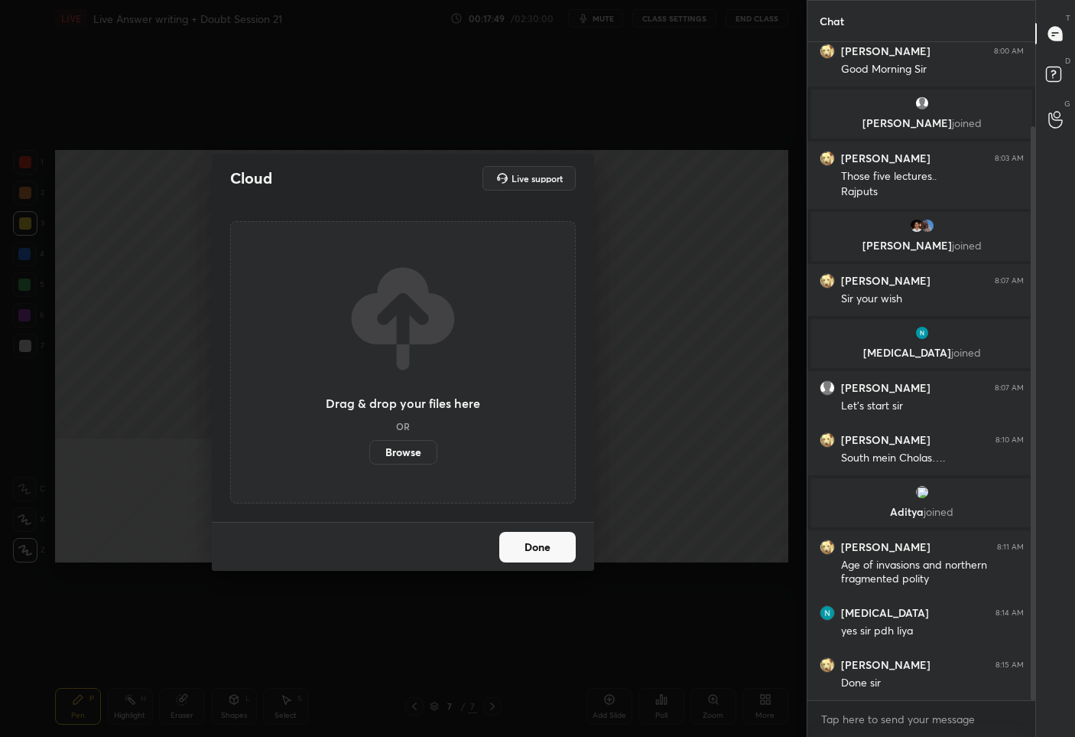
click at [392, 456] on label "Browse" at bounding box center [403, 452] width 68 height 24
click at [369, 456] on input "Browse" at bounding box center [369, 452] width 0 height 24
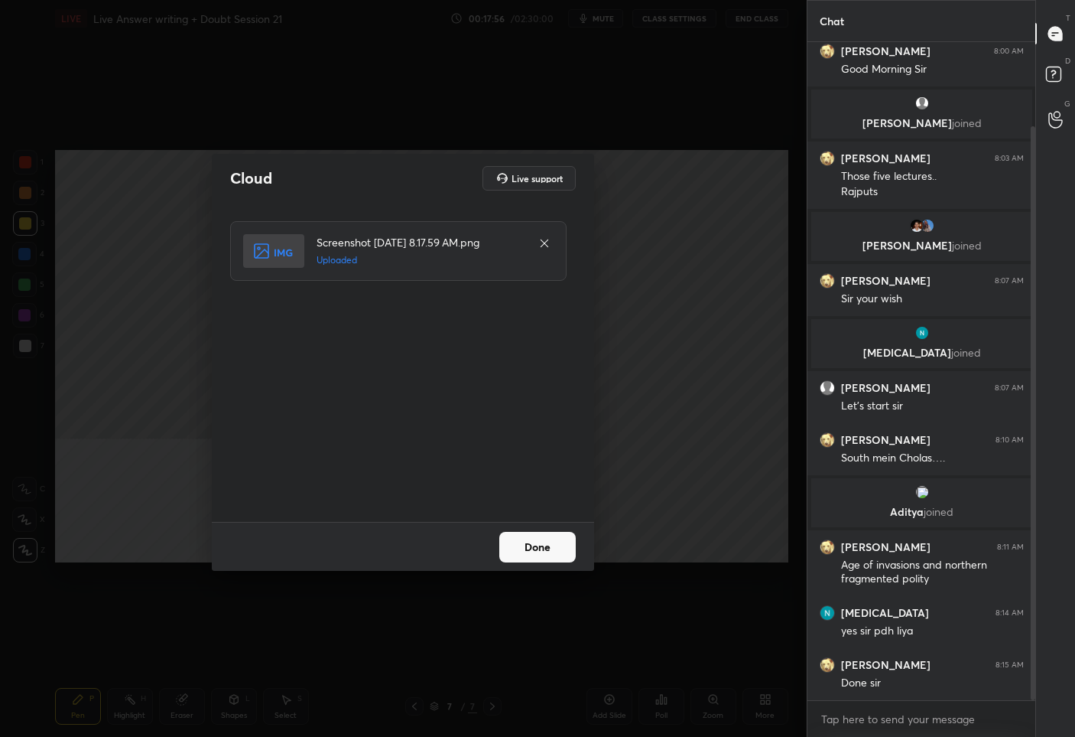
click at [555, 551] on button "Done" at bounding box center [537, 547] width 76 height 31
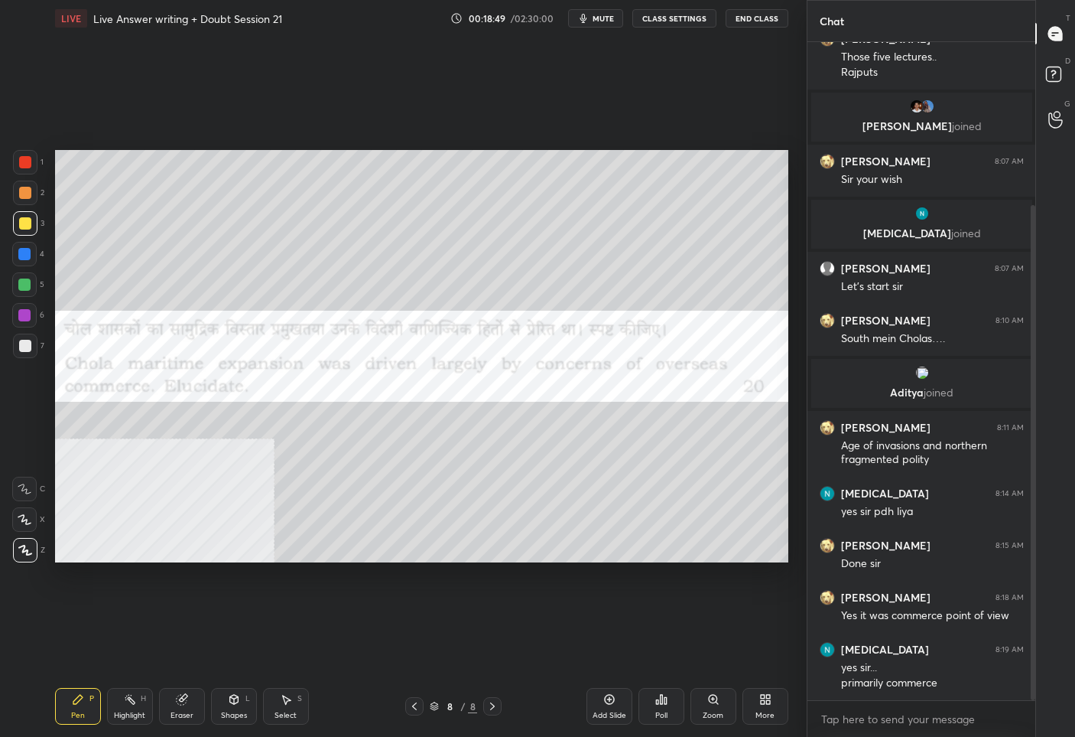
scroll to position [268, 0]
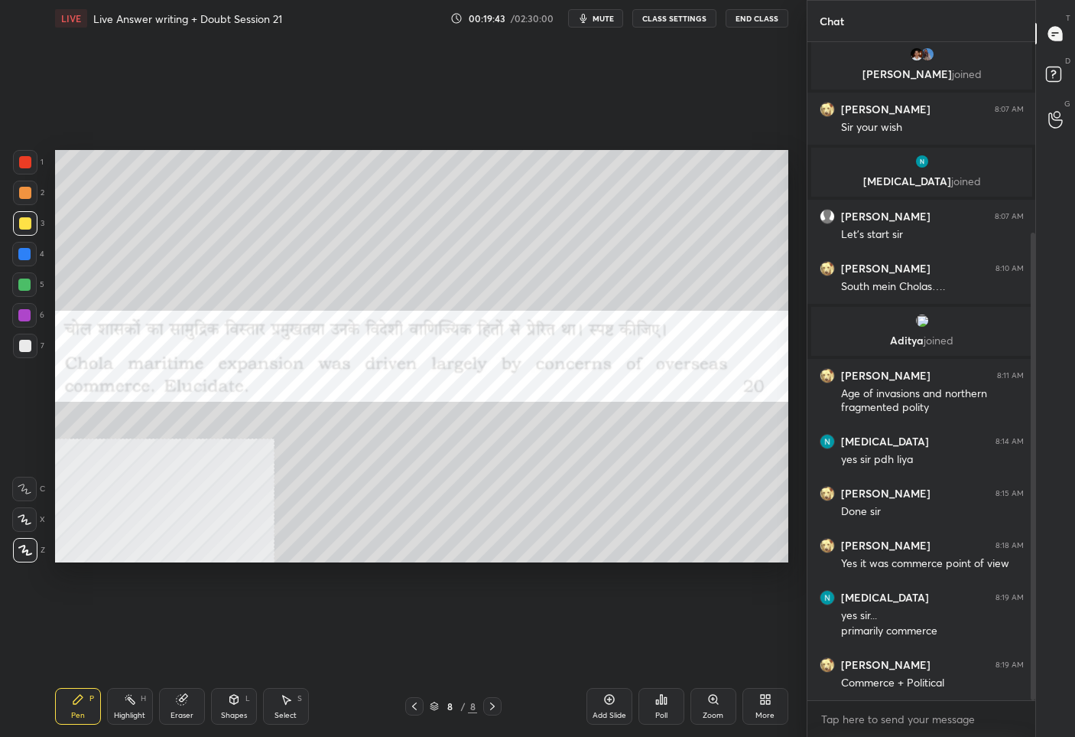
click at [610, 706] on div "Add Slide" at bounding box center [610, 706] width 46 height 37
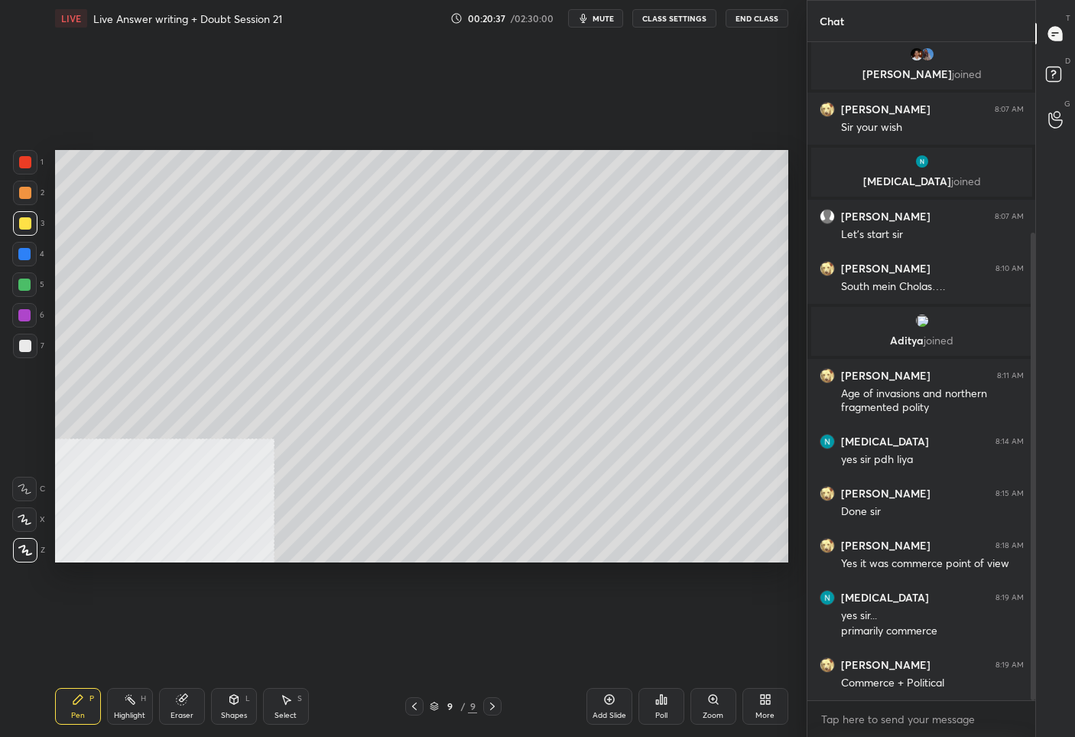
scroll to position [323, 0]
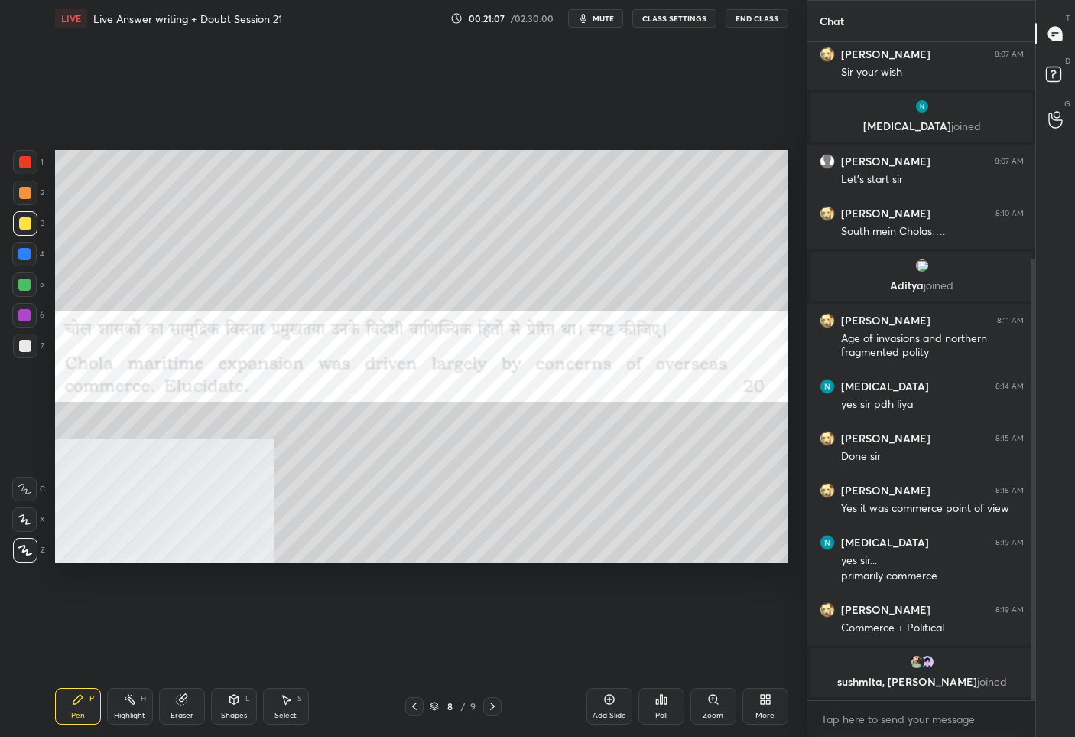
click at [494, 706] on icon at bounding box center [492, 706] width 12 height 12
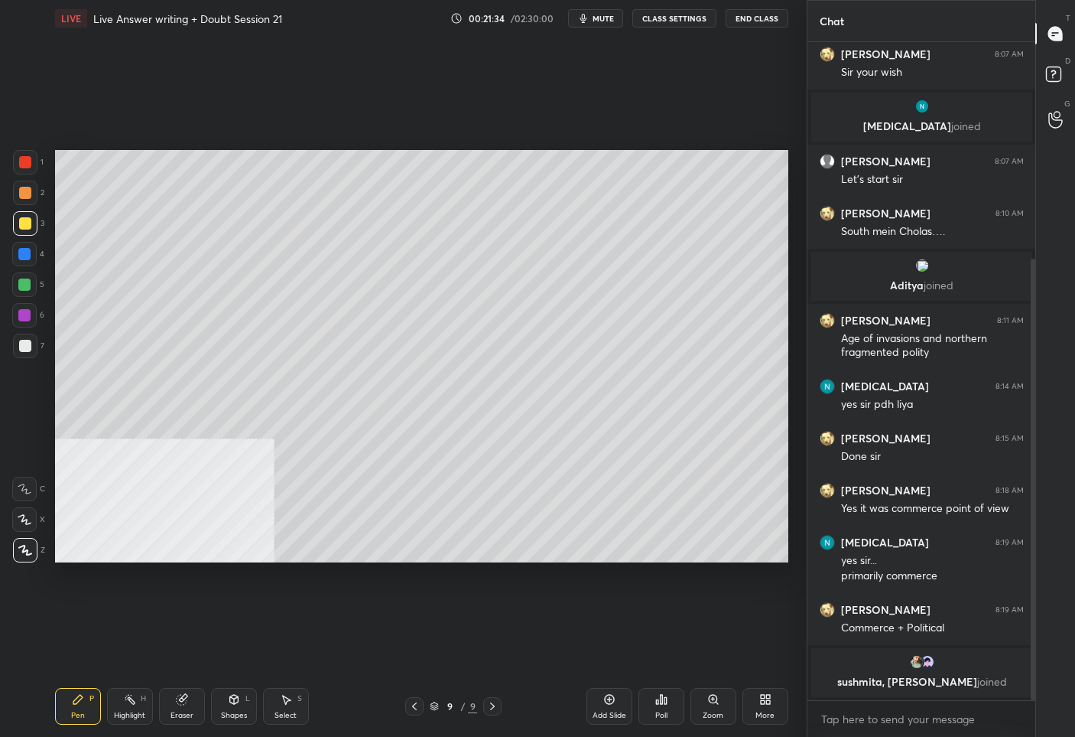
click at [548, 560] on div "Setting up your live class Poll for secs No correct answer Start poll" at bounding box center [422, 356] width 746 height 639
click at [551, 558] on div "Setting up your live class Poll for secs No correct answer Start poll" at bounding box center [422, 356] width 746 height 639
click at [546, 558] on div "Setting up your live class Poll for secs No correct answer Start poll" at bounding box center [422, 356] width 746 height 639
click at [548, 559] on div "Setting up your live class Poll for secs No correct answer Start poll" at bounding box center [422, 356] width 746 height 639
click at [600, 719] on div "Add Slide" at bounding box center [610, 706] width 46 height 37
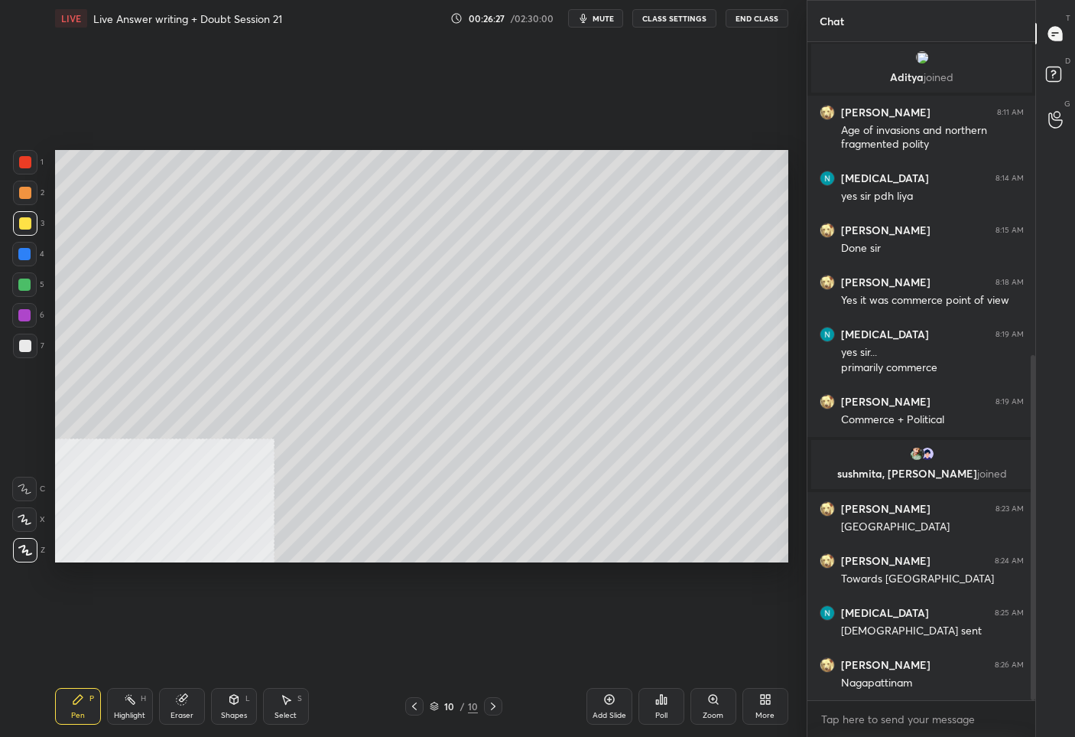
scroll to position [597, 0]
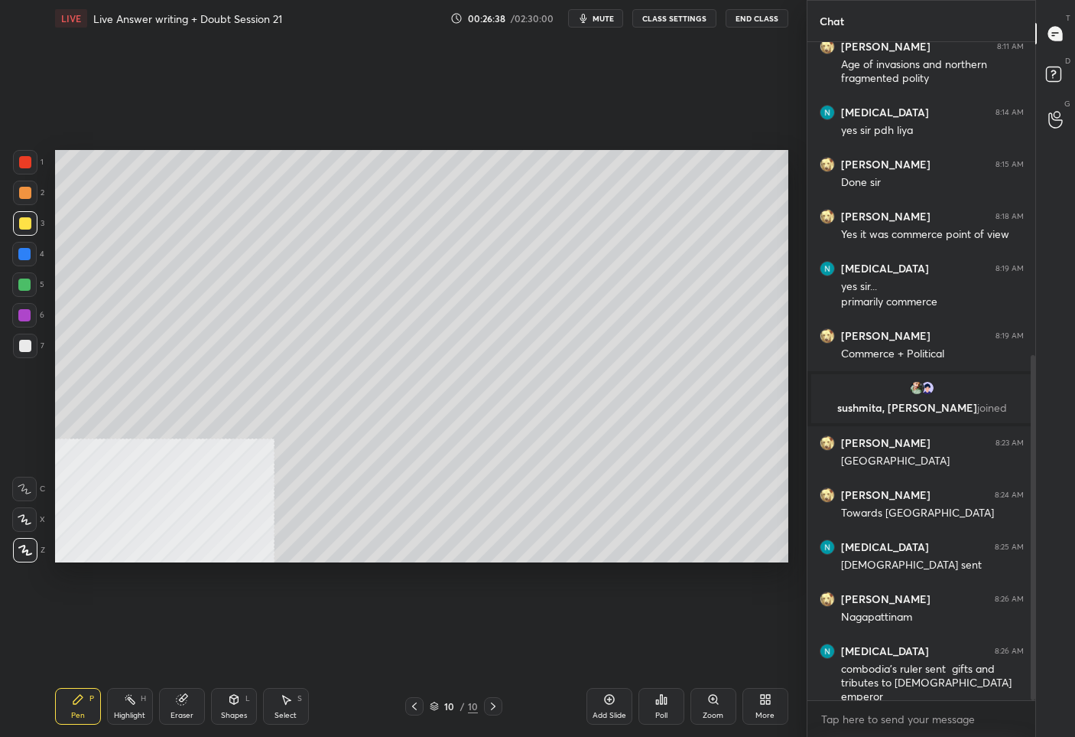
click at [418, 712] on div at bounding box center [414, 706] width 18 height 18
click at [419, 712] on div at bounding box center [414, 706] width 18 height 18
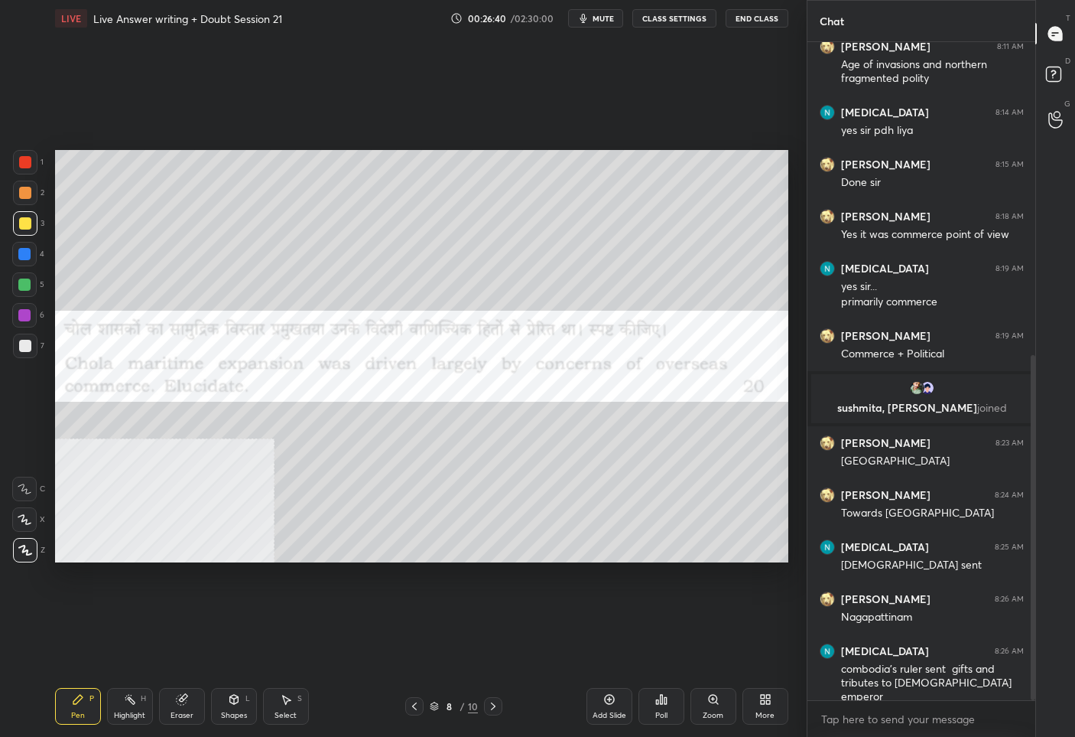
drag, startPoint x: 24, startPoint y: 168, endPoint x: 47, endPoint y: 184, distance: 28.0
click at [25, 168] on div at bounding box center [25, 162] width 12 height 12
click at [493, 707] on icon at bounding box center [493, 706] width 12 height 12
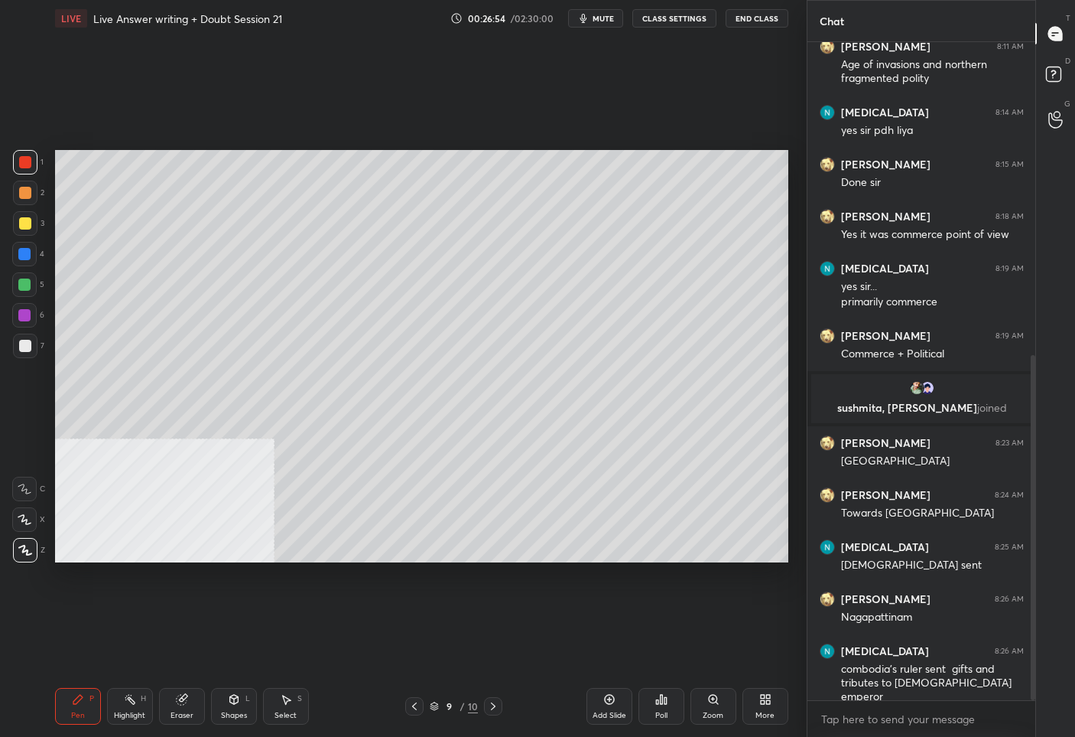
click at [493, 705] on icon at bounding box center [493, 706] width 12 height 12
click at [610, 711] on div "Add Slide" at bounding box center [610, 715] width 34 height 8
click at [25, 229] on div at bounding box center [25, 223] width 24 height 24
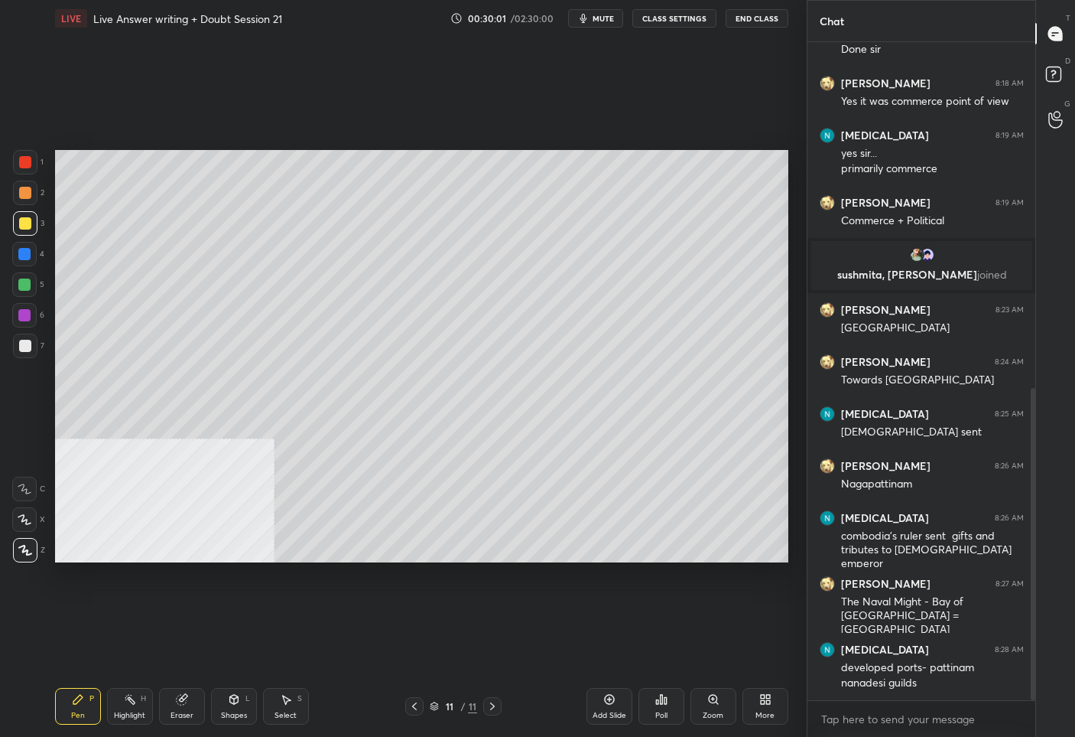
scroll to position [809, 0]
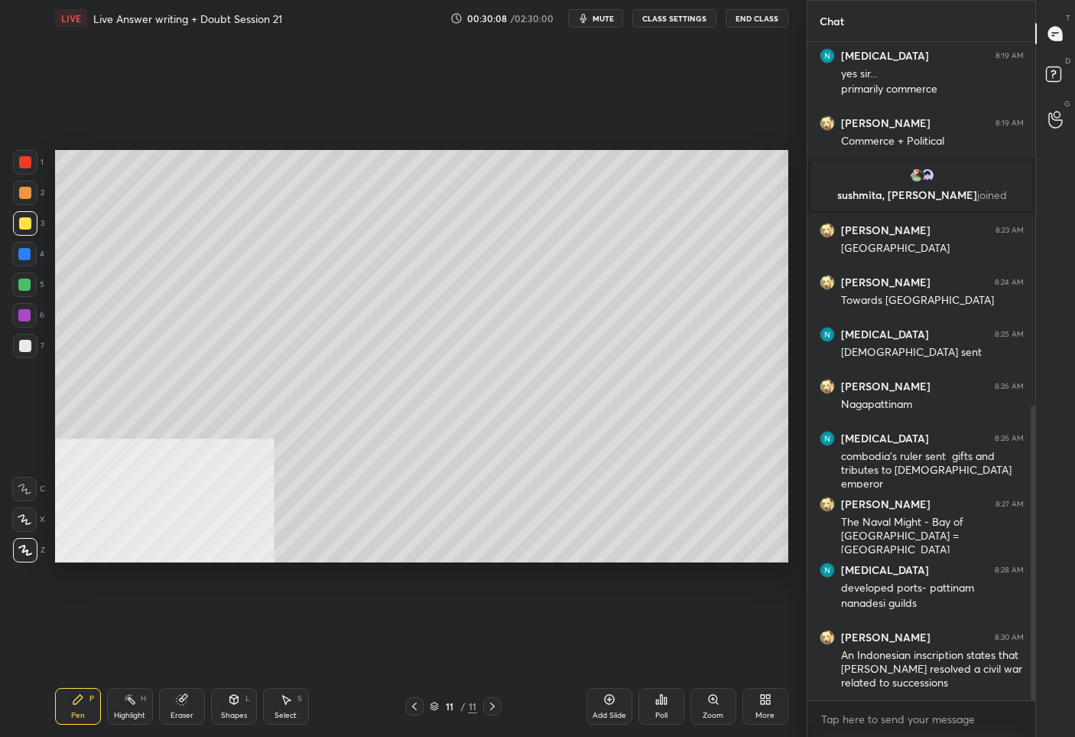
click at [415, 701] on div at bounding box center [414, 706] width 18 height 18
click at [416, 701] on icon at bounding box center [414, 706] width 12 height 12
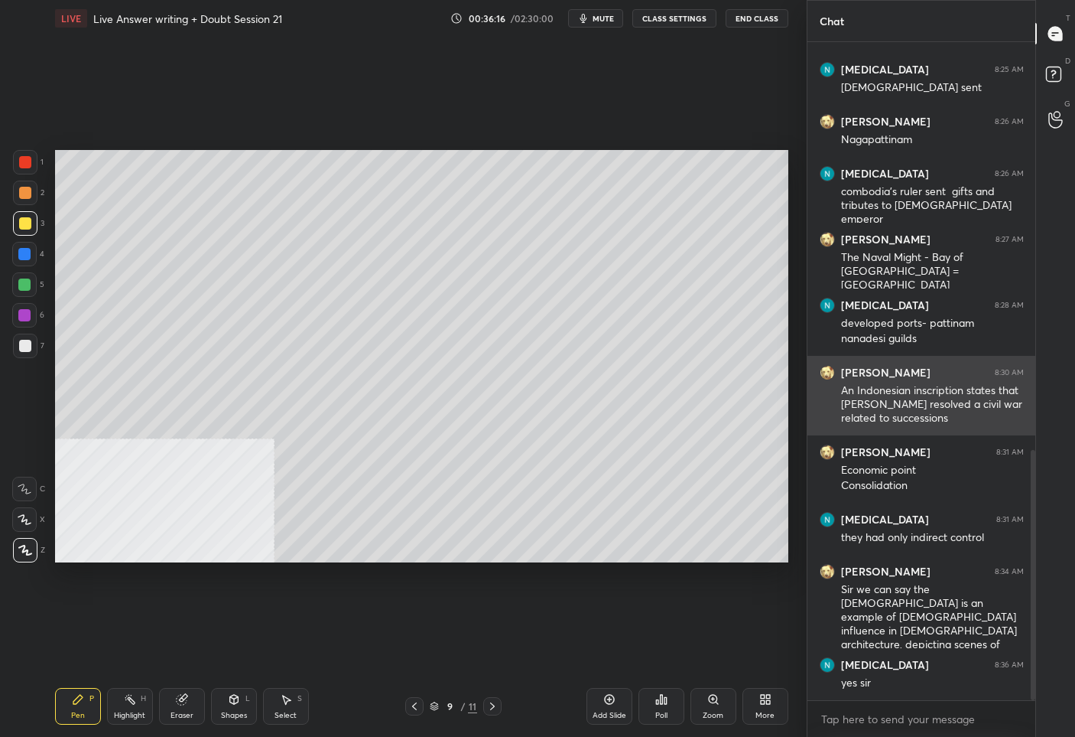
scroll to position [1126, 0]
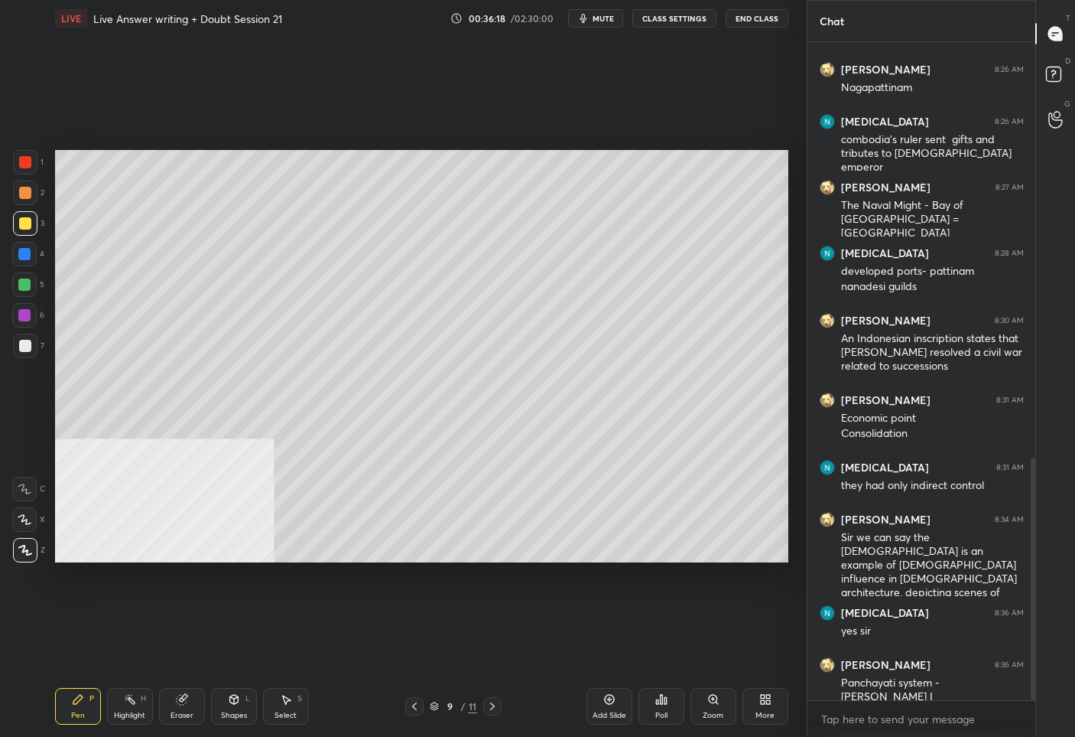
click at [460, 708] on div "/" at bounding box center [462, 705] width 5 height 9
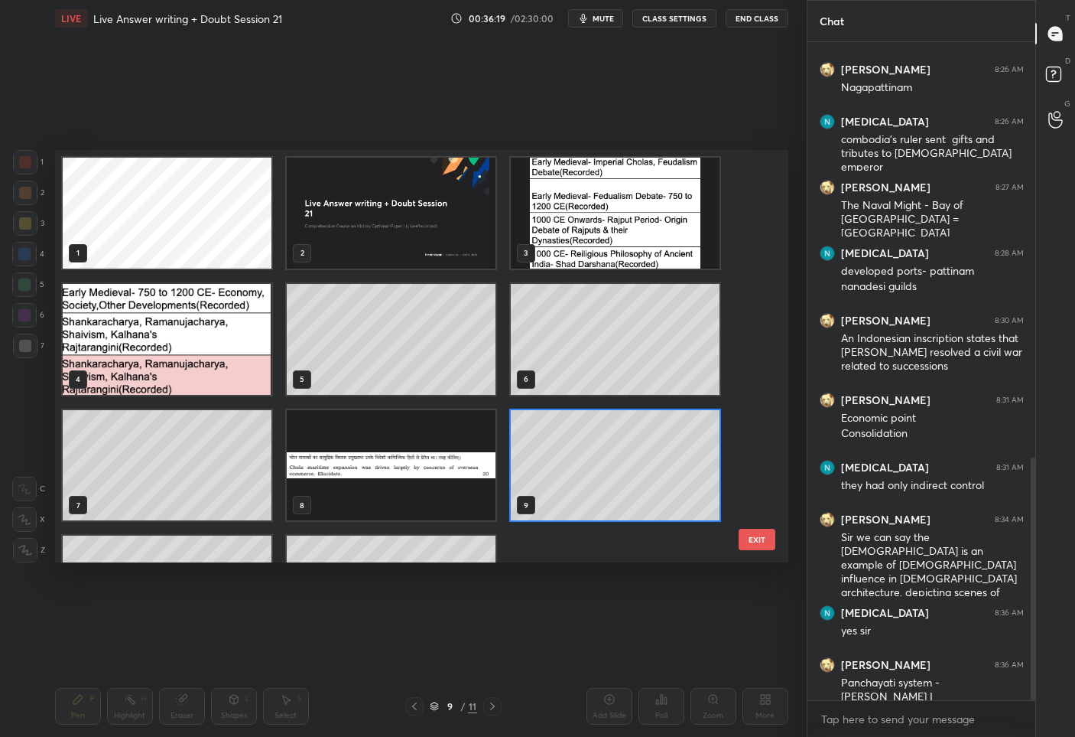
scroll to position [91, 0]
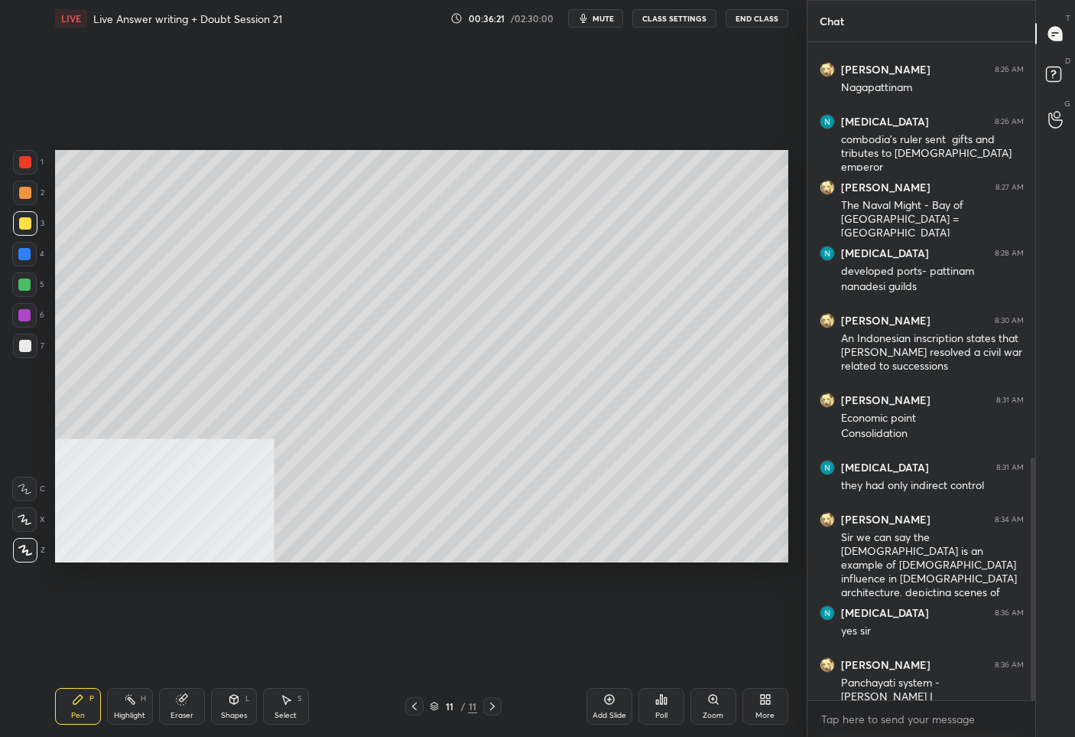
click at [763, 703] on icon at bounding box center [763, 702] width 4 height 4
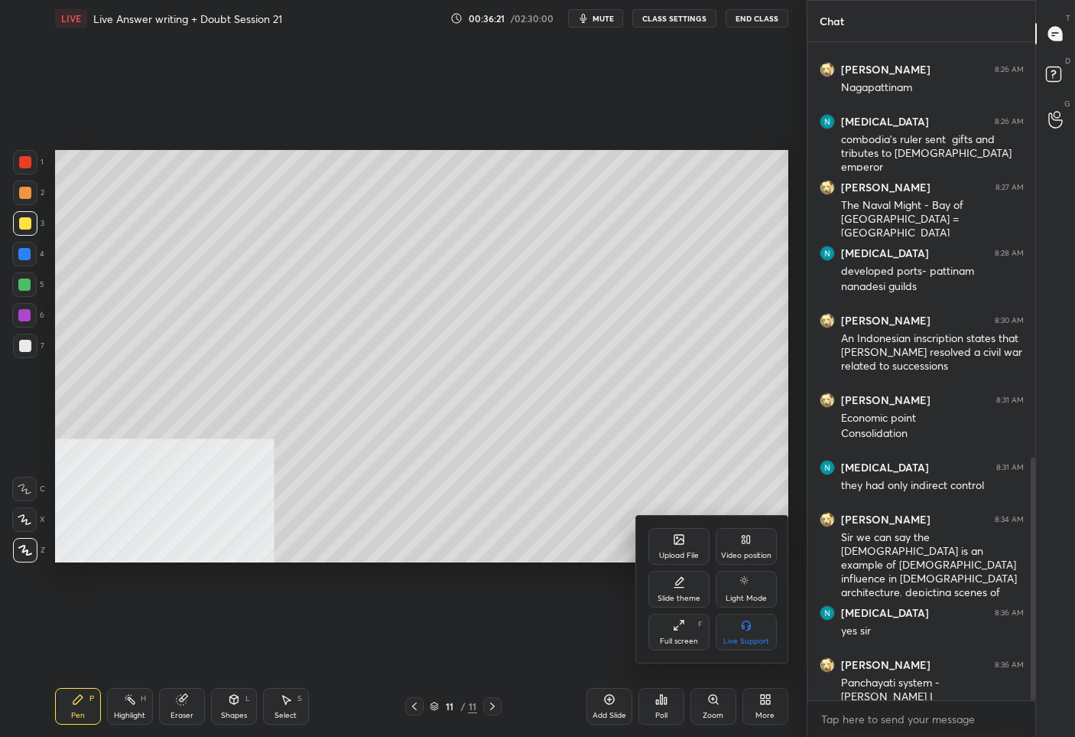
click at [680, 552] on div "Upload File" at bounding box center [679, 555] width 40 height 8
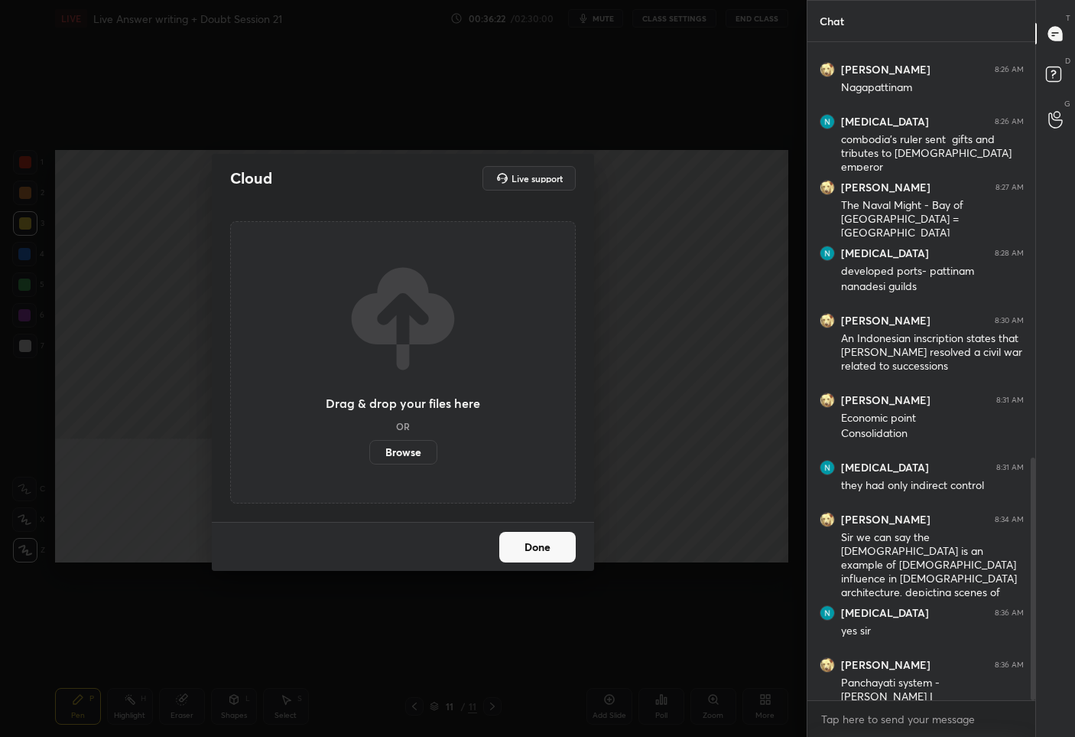
click at [412, 456] on label "Browse" at bounding box center [403, 452] width 68 height 24
click at [369, 456] on input "Browse" at bounding box center [369, 452] width 0 height 24
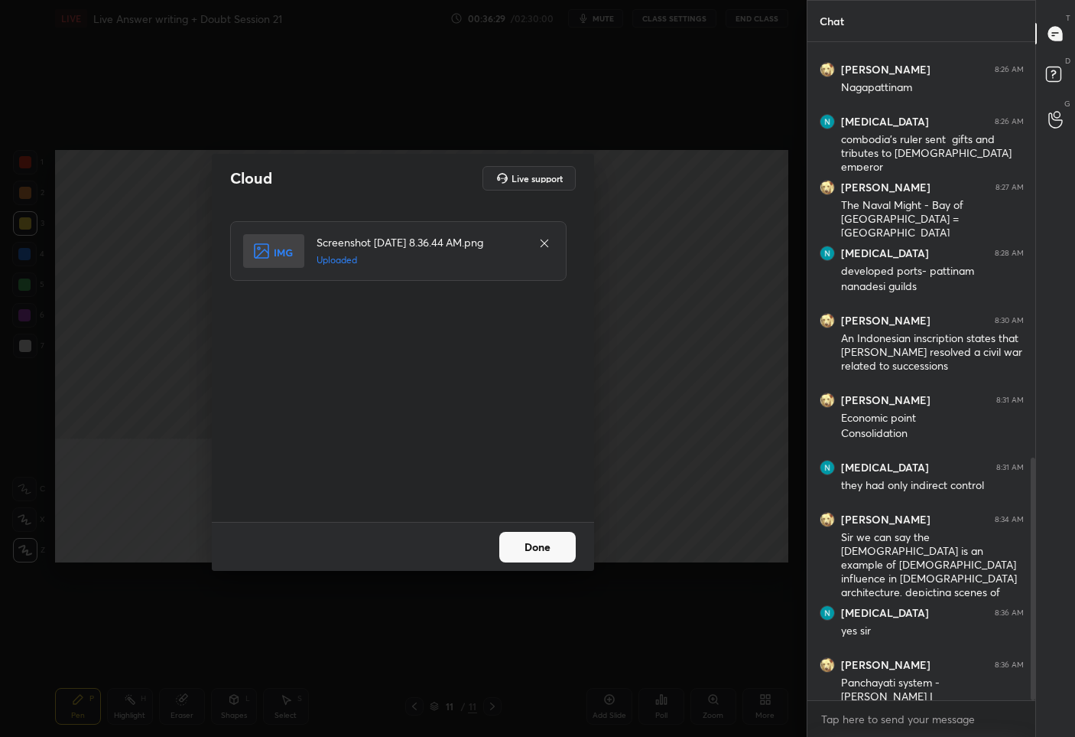
click at [525, 550] on button "Done" at bounding box center [537, 547] width 76 height 31
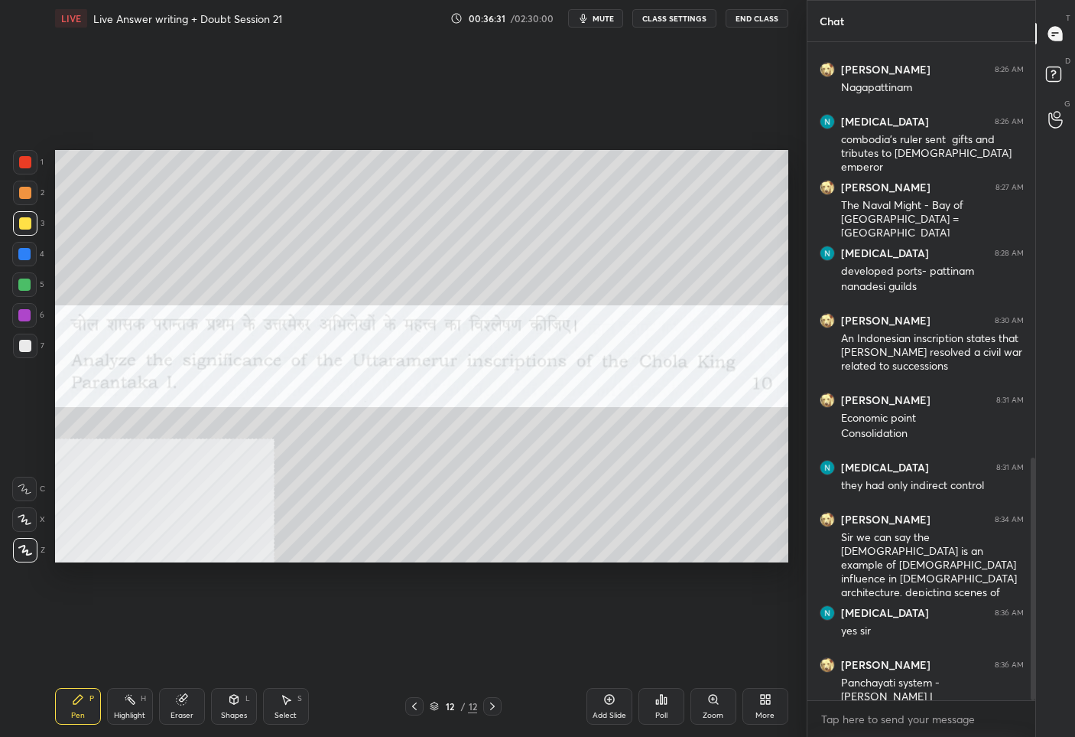
click at [24, 158] on div at bounding box center [25, 162] width 12 height 12
click at [27, 228] on div at bounding box center [25, 223] width 12 height 12
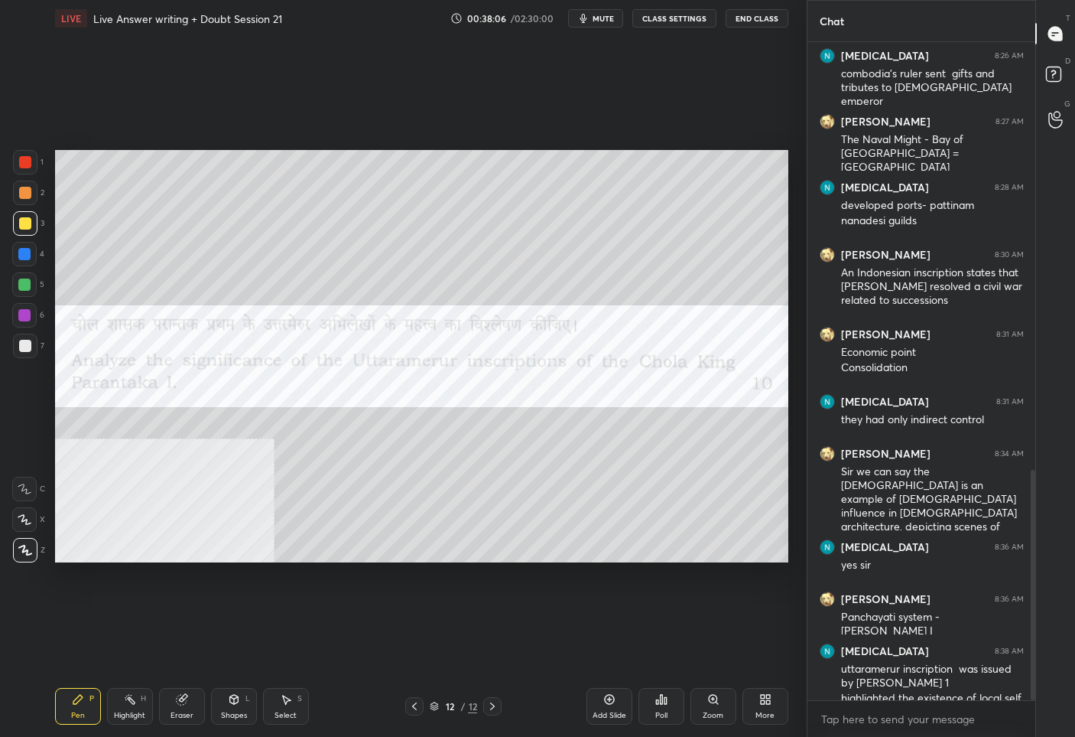
scroll to position [1221, 0]
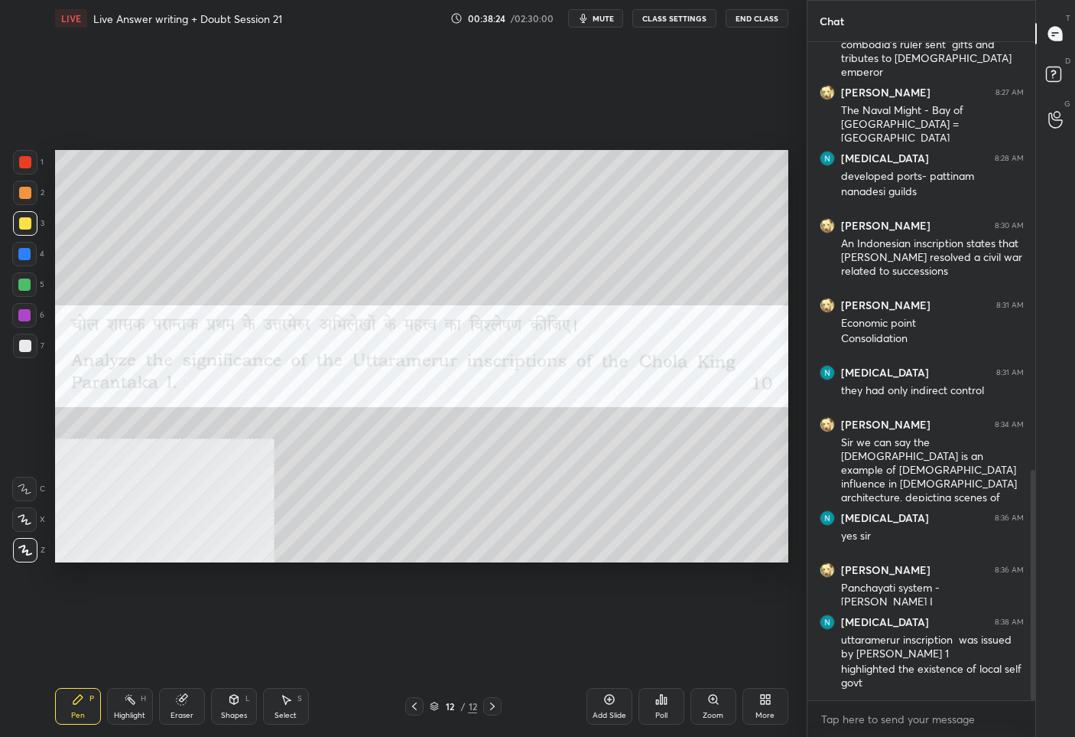
drag, startPoint x: 607, startPoint y: 708, endPoint x: 607, endPoint y: 691, distance: 16.8
click at [609, 704] on div "Add Slide" at bounding box center [610, 706] width 46 height 37
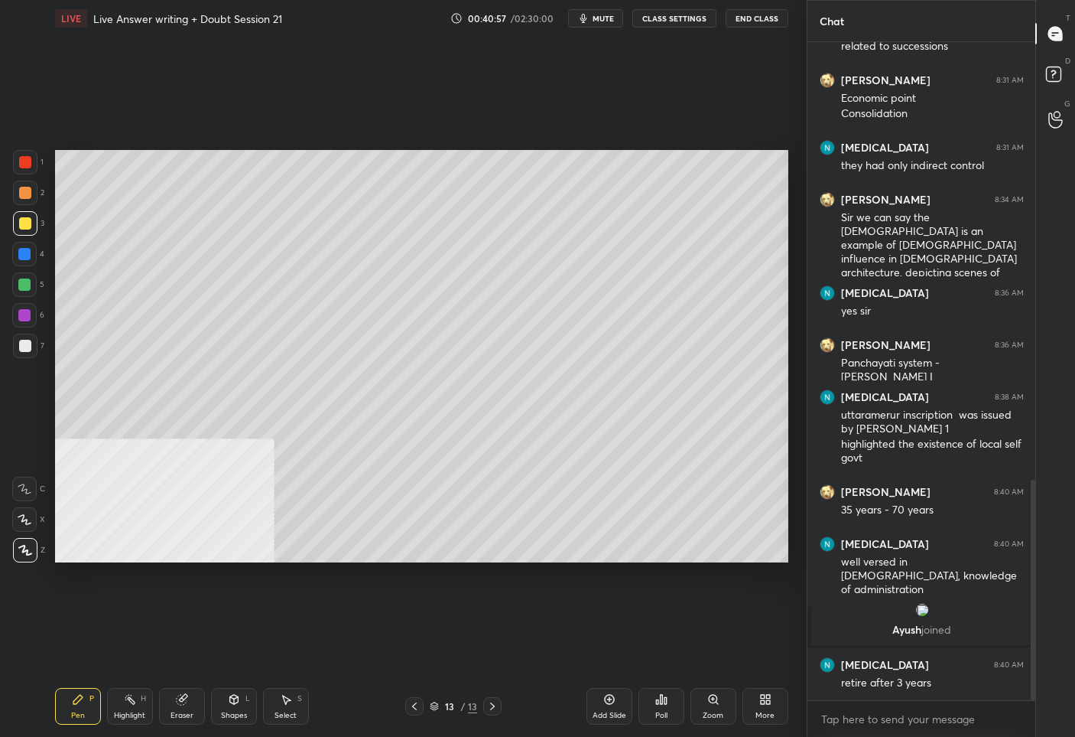
scroll to position [1306, 0]
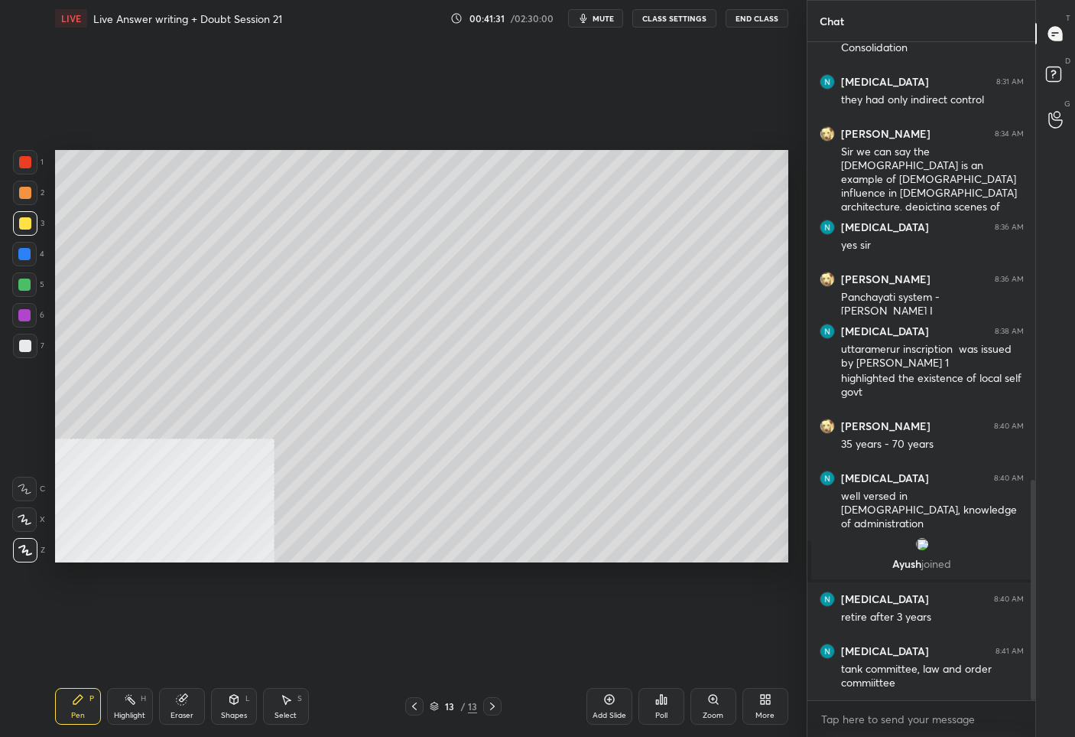
click at [409, 709] on icon at bounding box center [414, 706] width 12 height 12
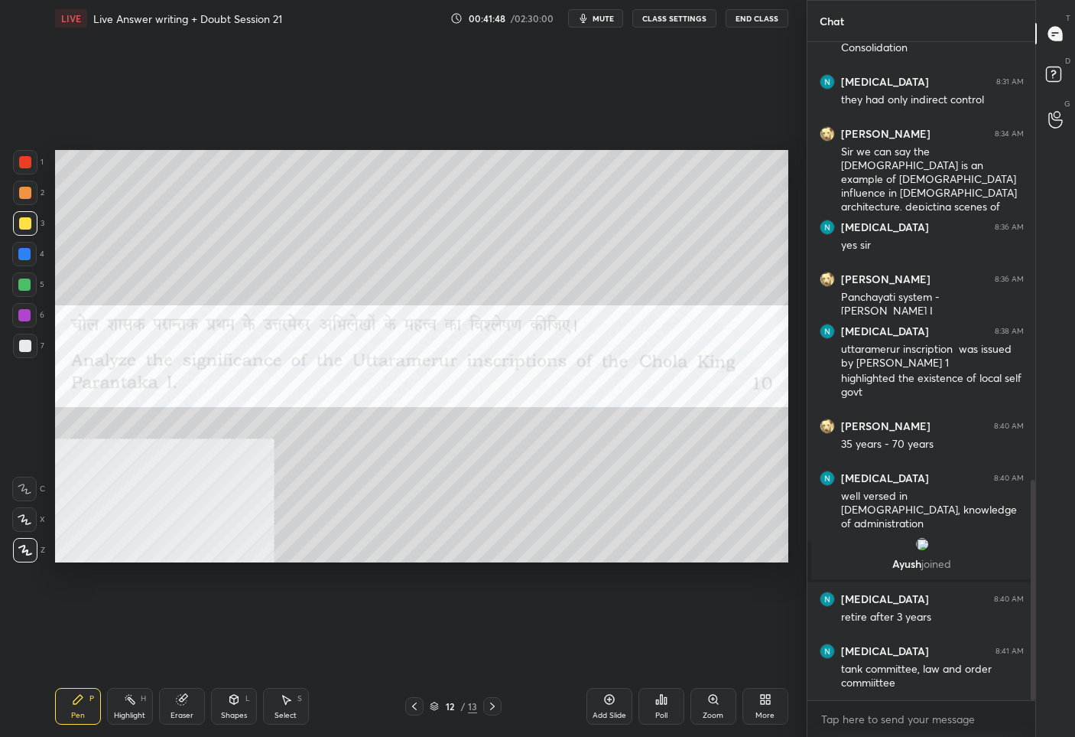
click at [24, 158] on div at bounding box center [25, 162] width 12 height 12
click at [491, 707] on icon at bounding box center [492, 706] width 12 height 12
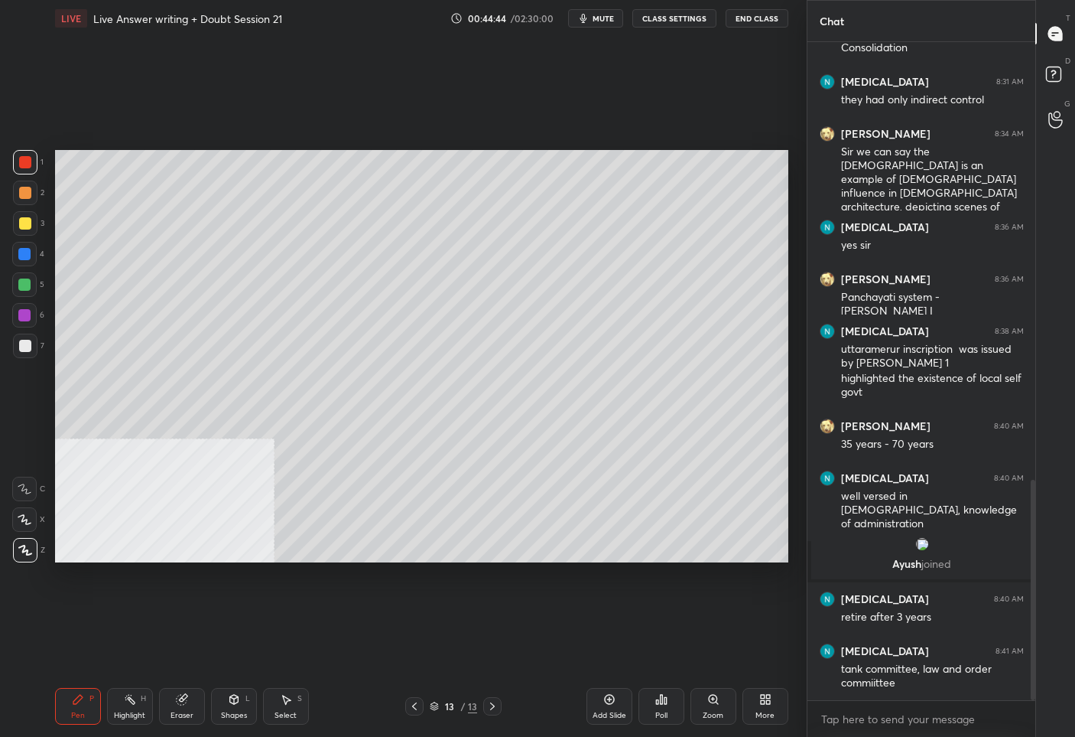
click at [763, 702] on icon at bounding box center [763, 702] width 4 height 4
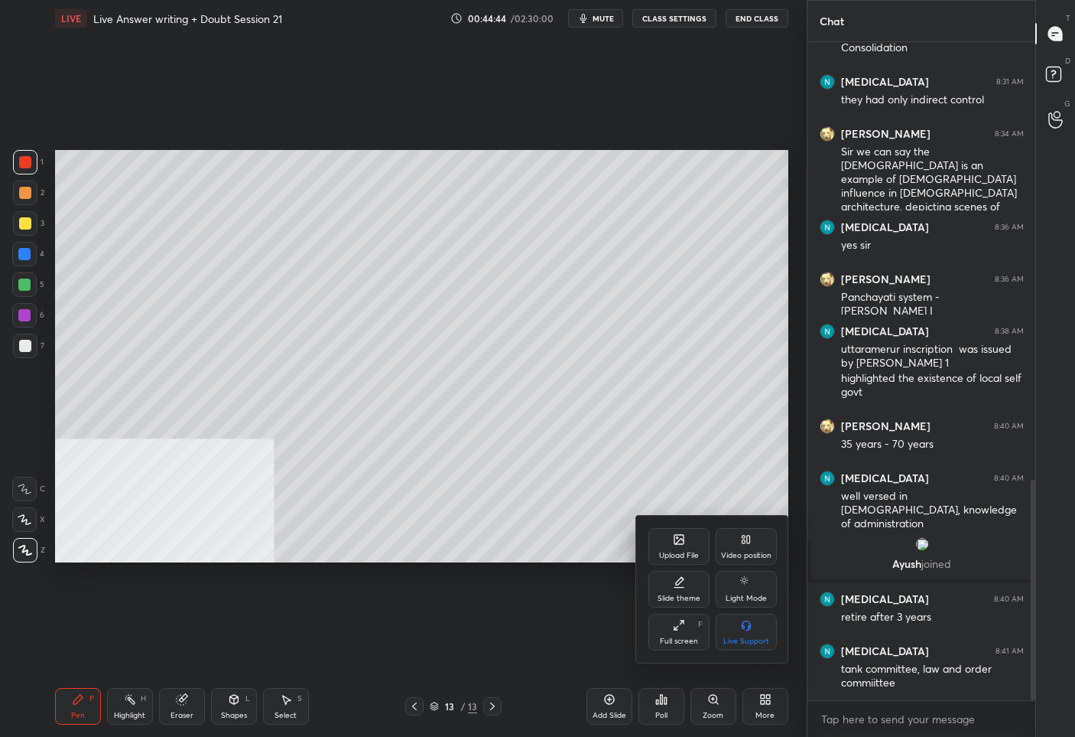
click at [684, 555] on div "Upload File" at bounding box center [679, 555] width 40 height 8
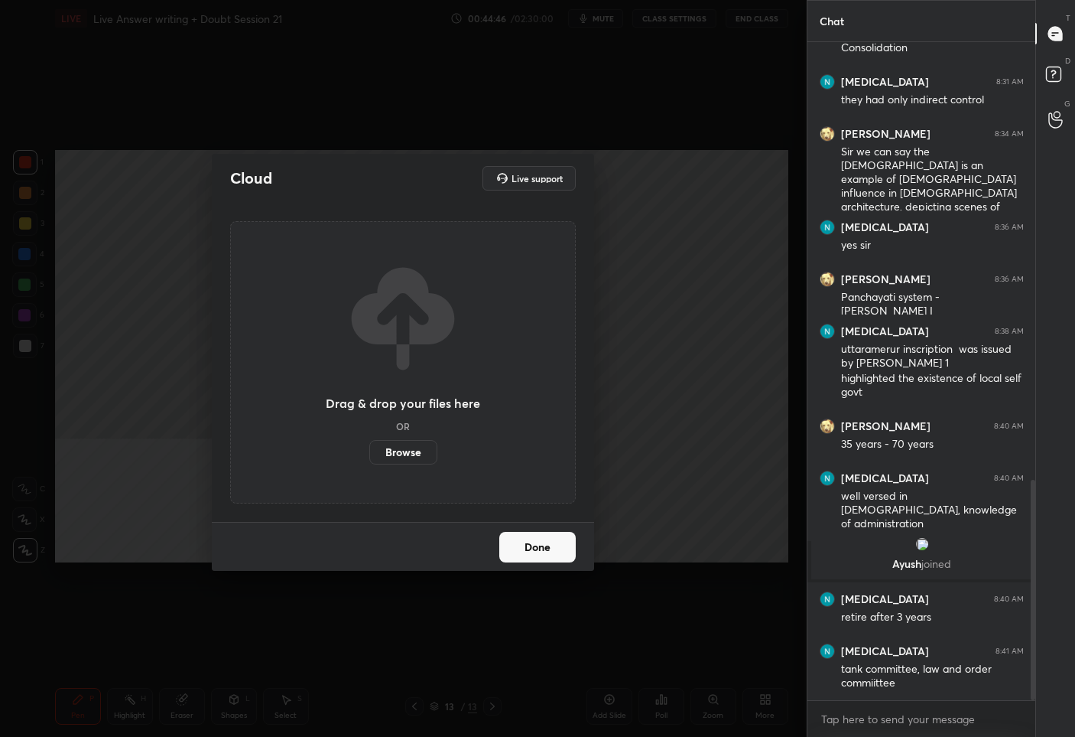
click at [402, 456] on label "Browse" at bounding box center [403, 452] width 68 height 24
click at [369, 456] on input "Browse" at bounding box center [369, 452] width 0 height 24
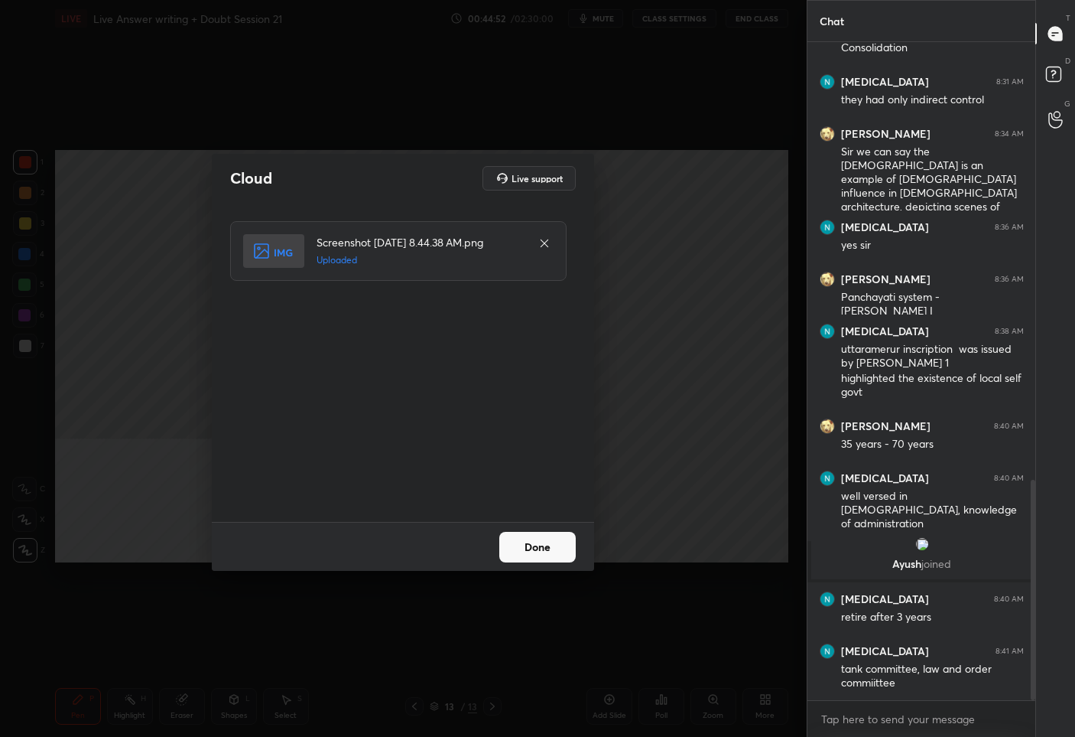
click at [523, 545] on button "Done" at bounding box center [537, 547] width 76 height 31
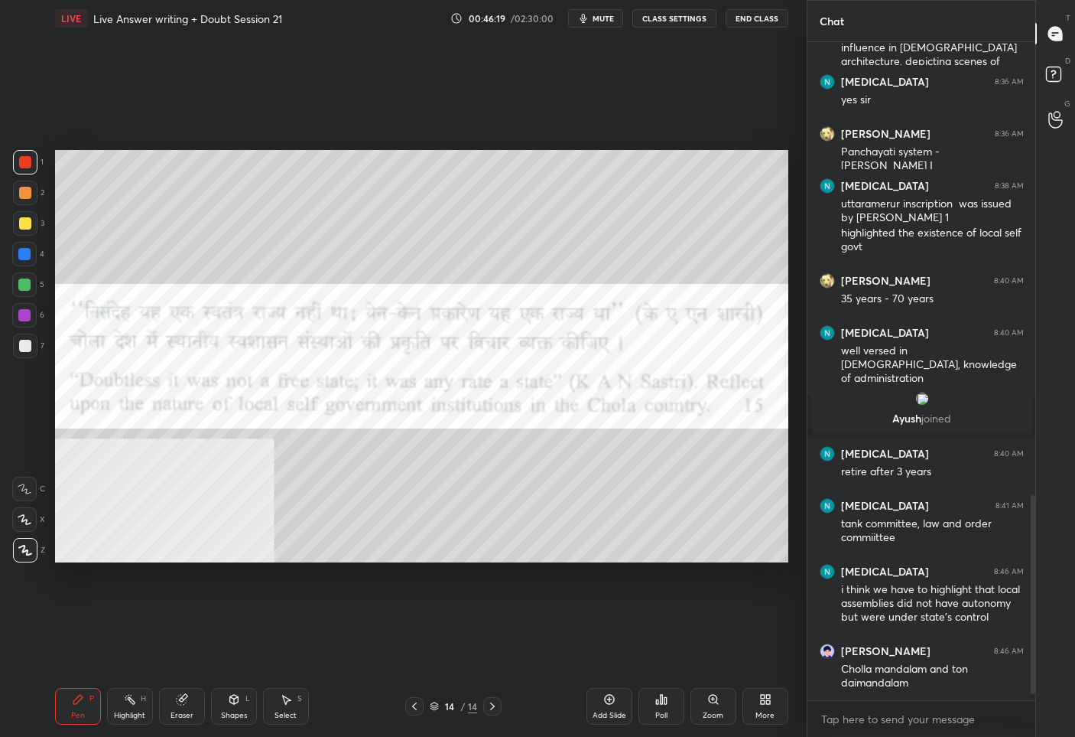
scroll to position [1518, 0]
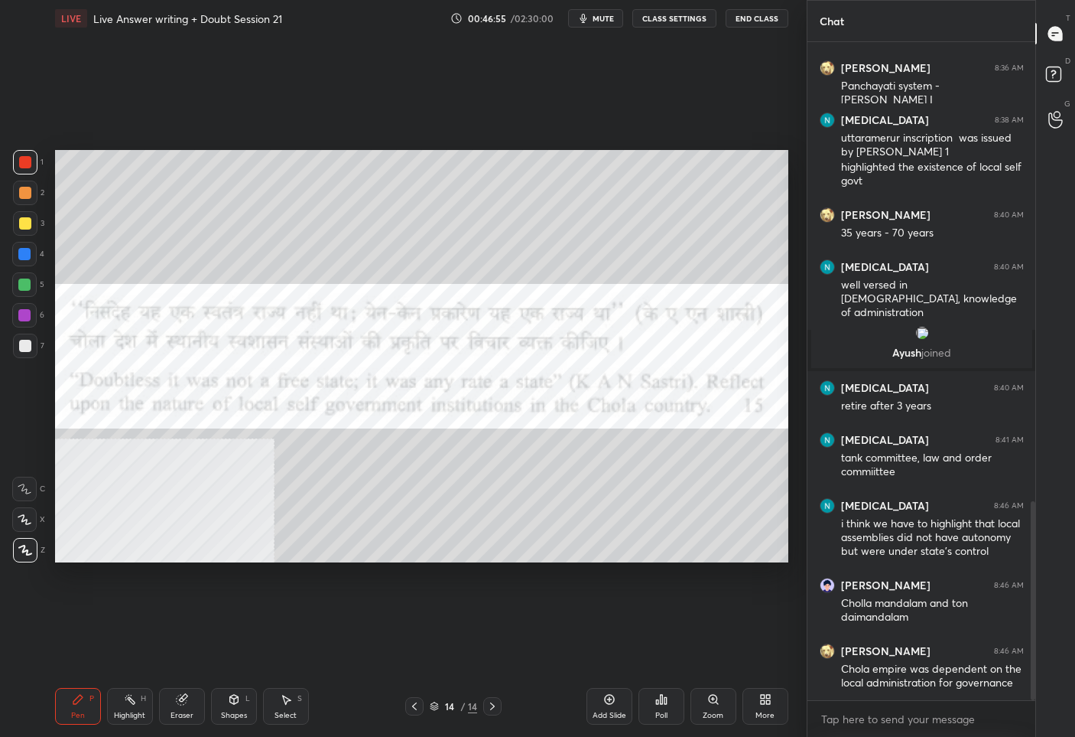
drag, startPoint x: 31, startPoint y: 346, endPoint x: 53, endPoint y: 343, distance: 22.4
click at [31, 346] on div at bounding box center [25, 345] width 24 height 24
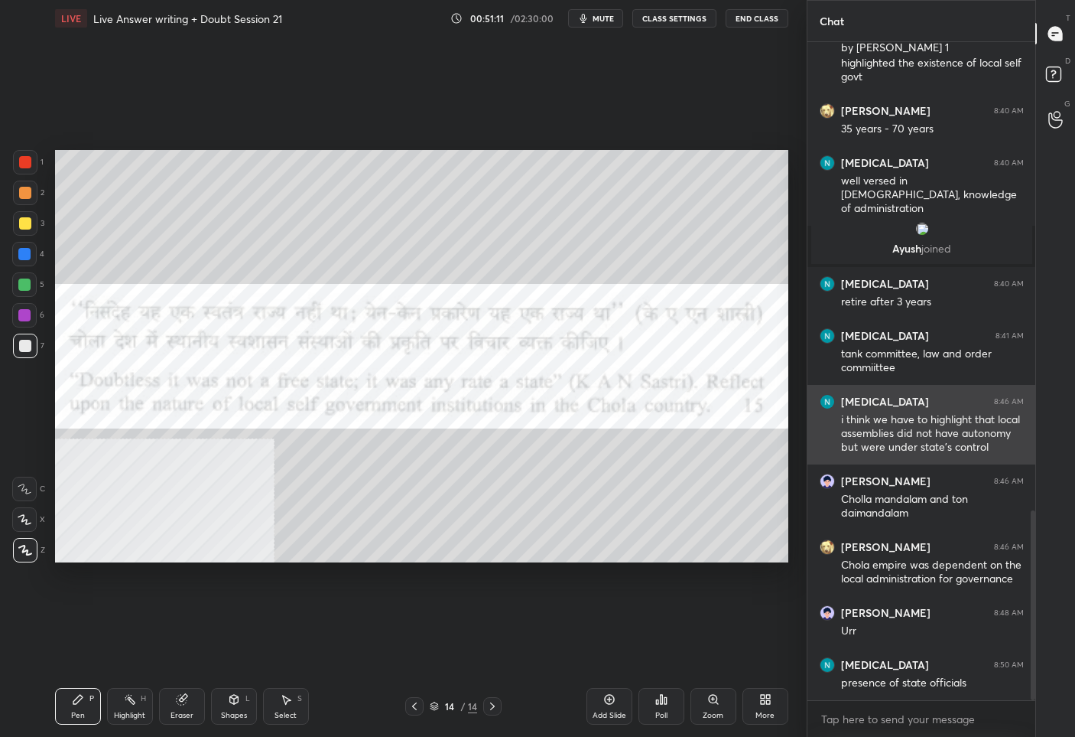
scroll to position [1715, 0]
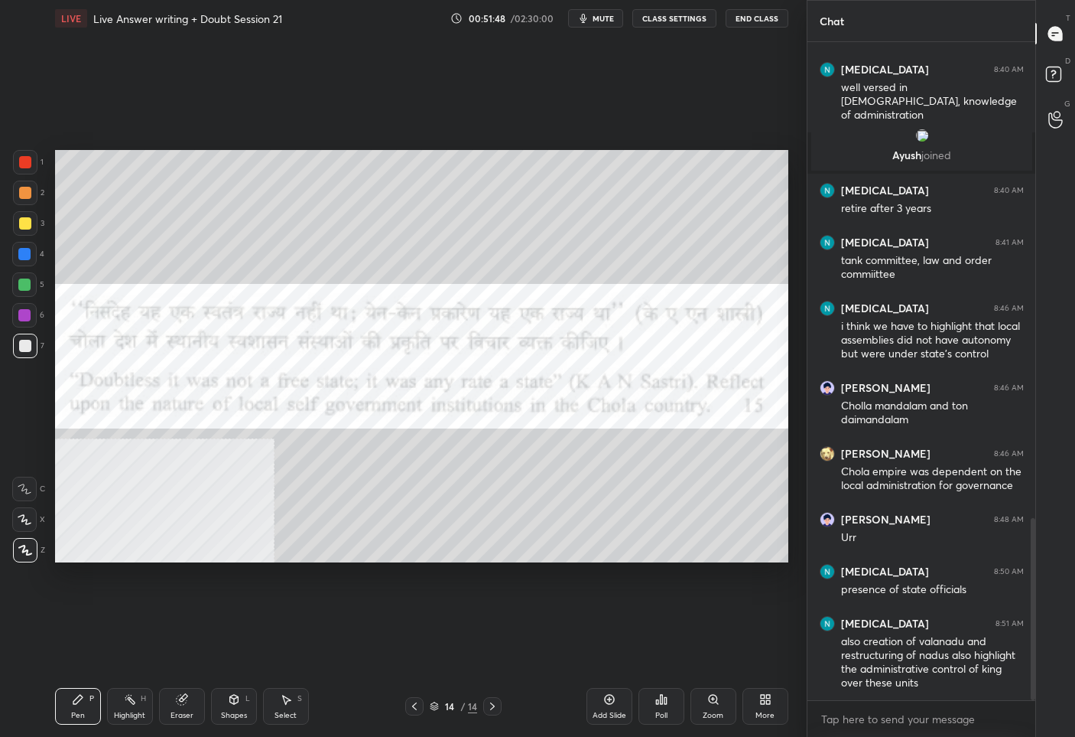
click at [31, 166] on div at bounding box center [25, 162] width 24 height 24
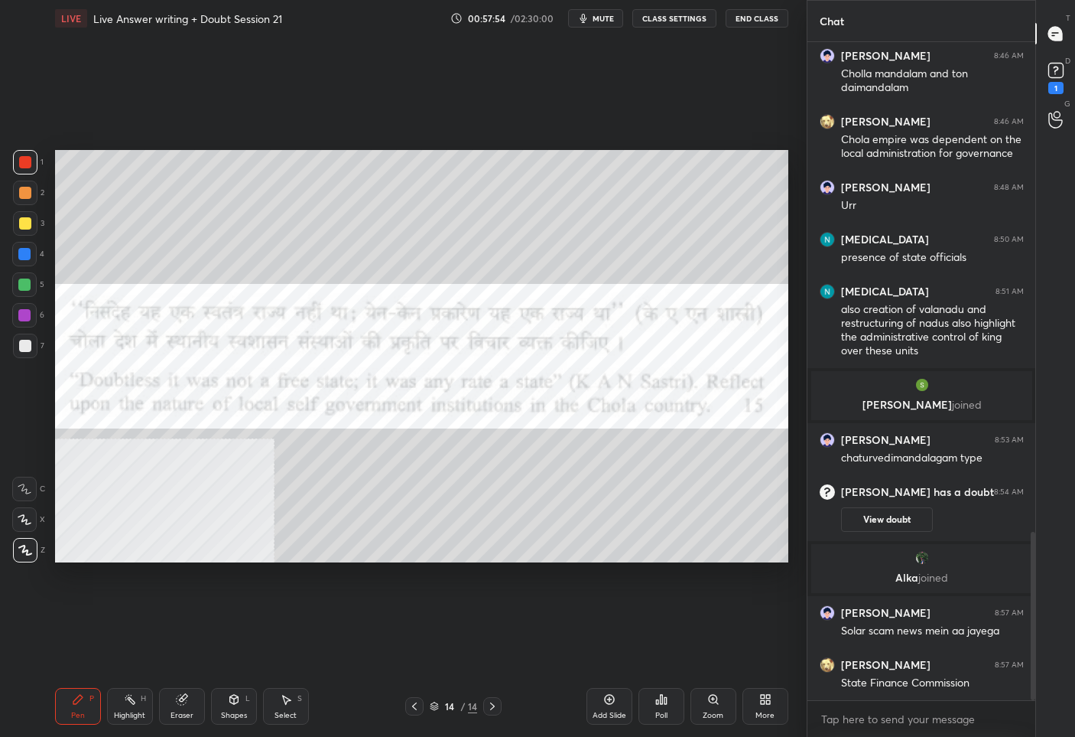
scroll to position [1984, 0]
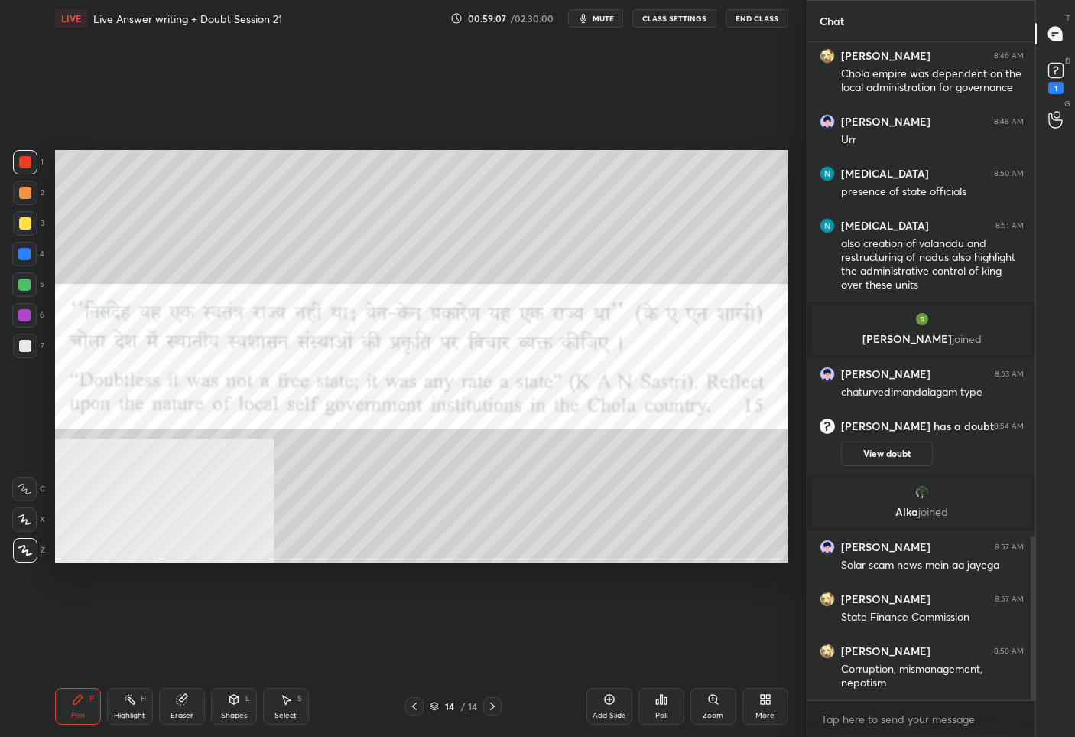
click at [445, 701] on div "14" at bounding box center [449, 705] width 15 height 9
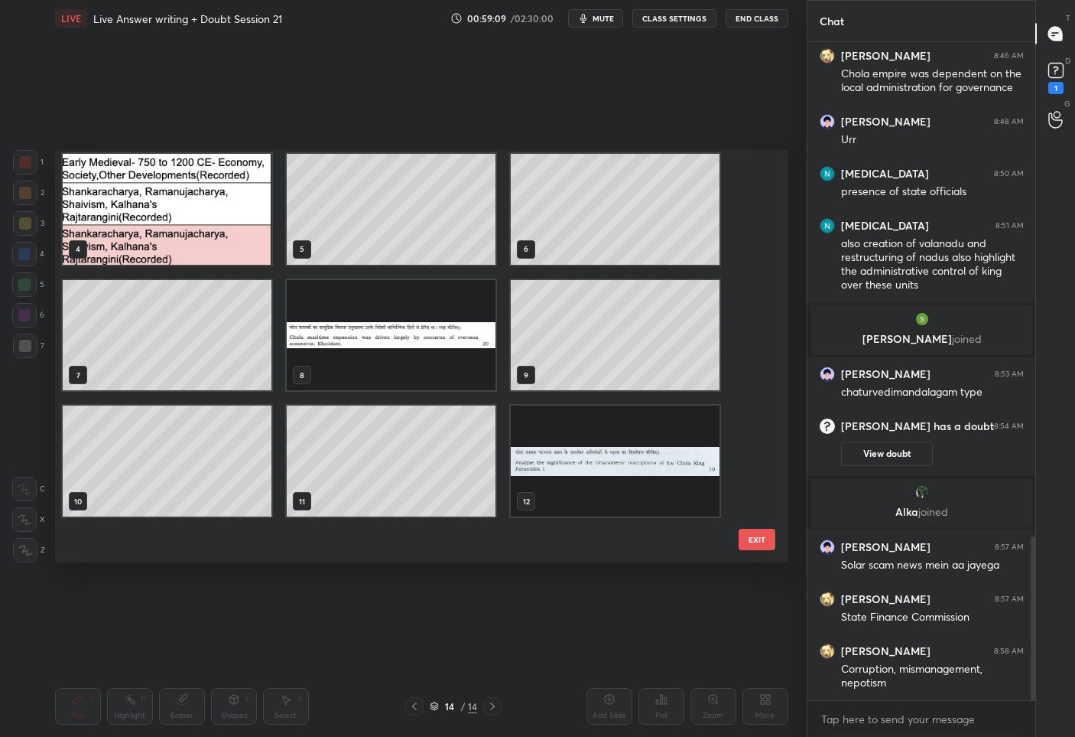
scroll to position [0, 0]
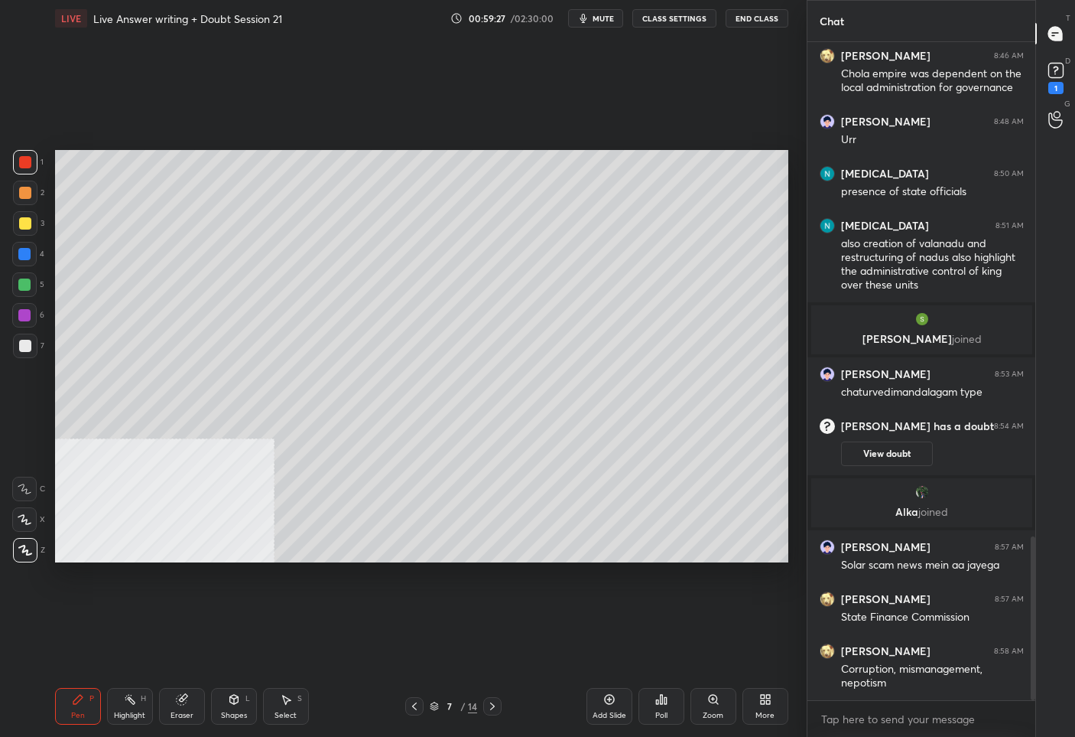
click at [451, 705] on div "7" at bounding box center [449, 705] width 15 height 9
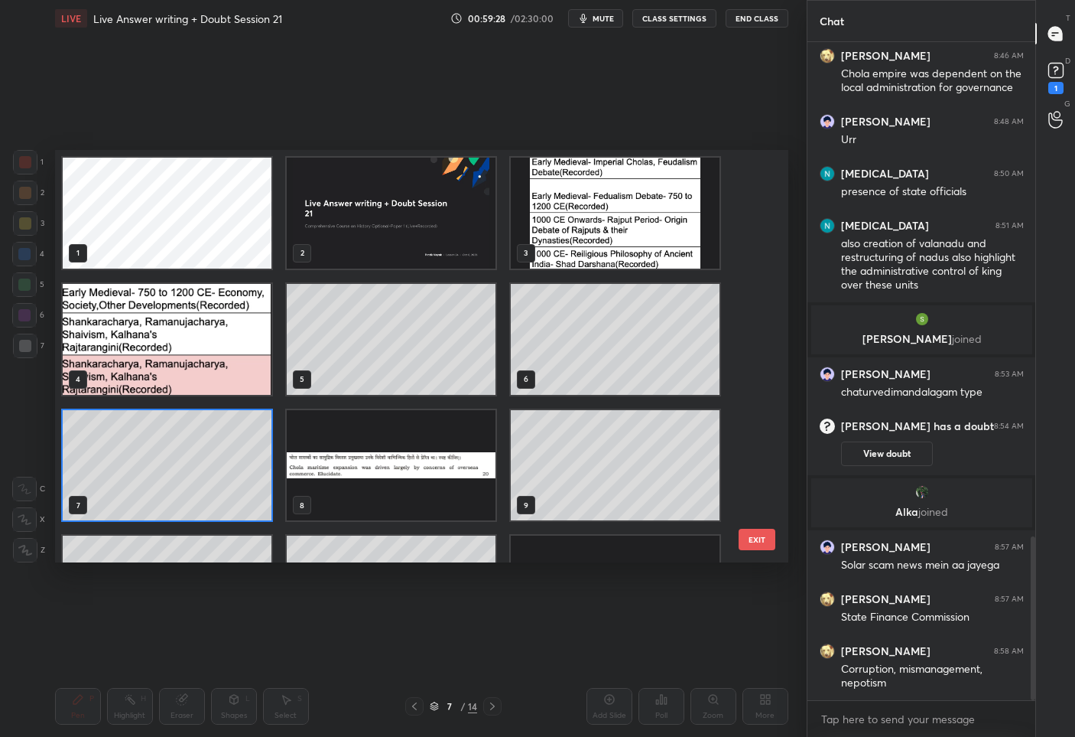
scroll to position [217, 0]
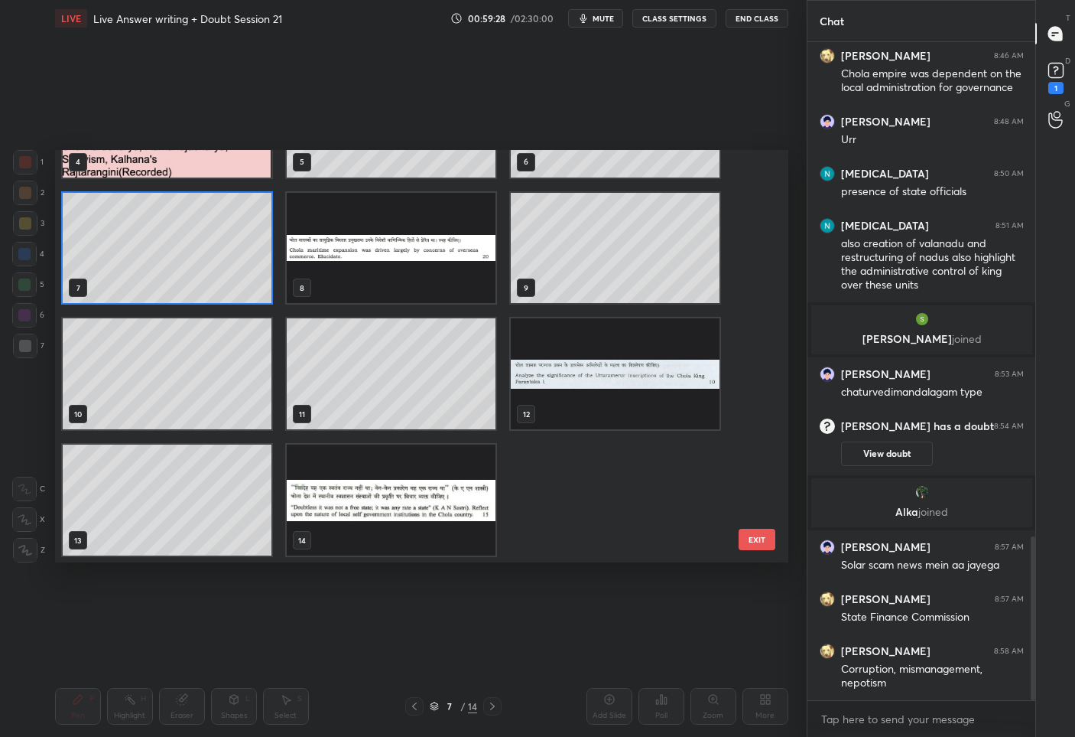
click at [373, 453] on img "grid" at bounding box center [391, 499] width 209 height 111
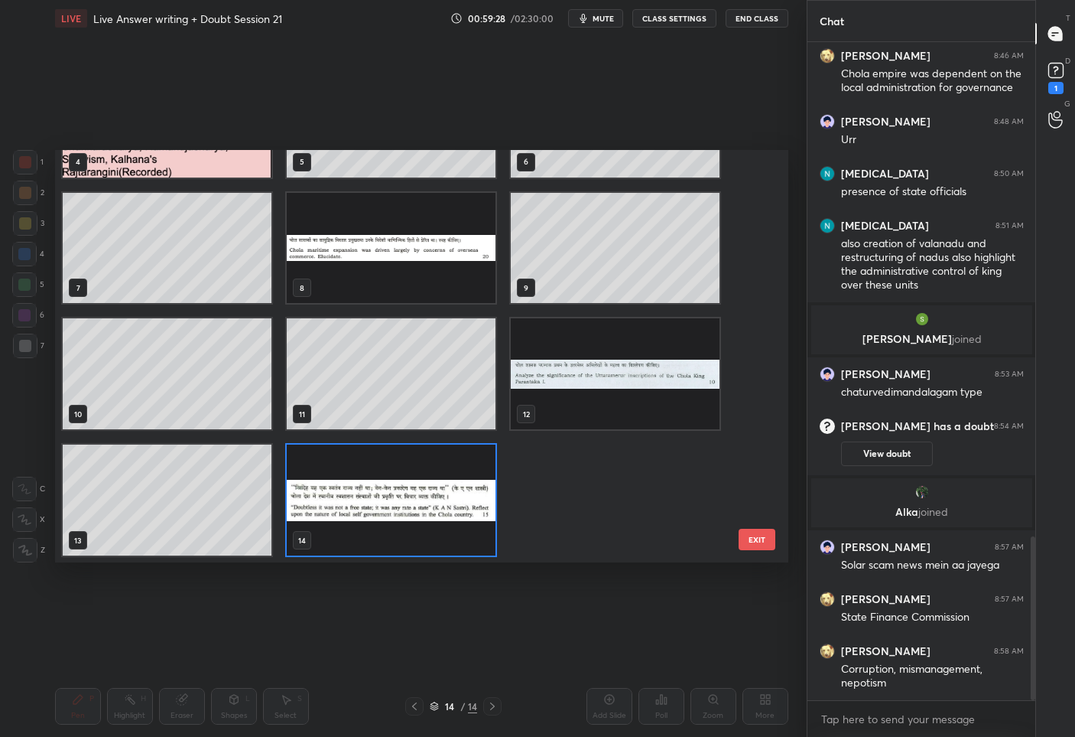
click at [373, 453] on img "grid" at bounding box center [391, 499] width 209 height 111
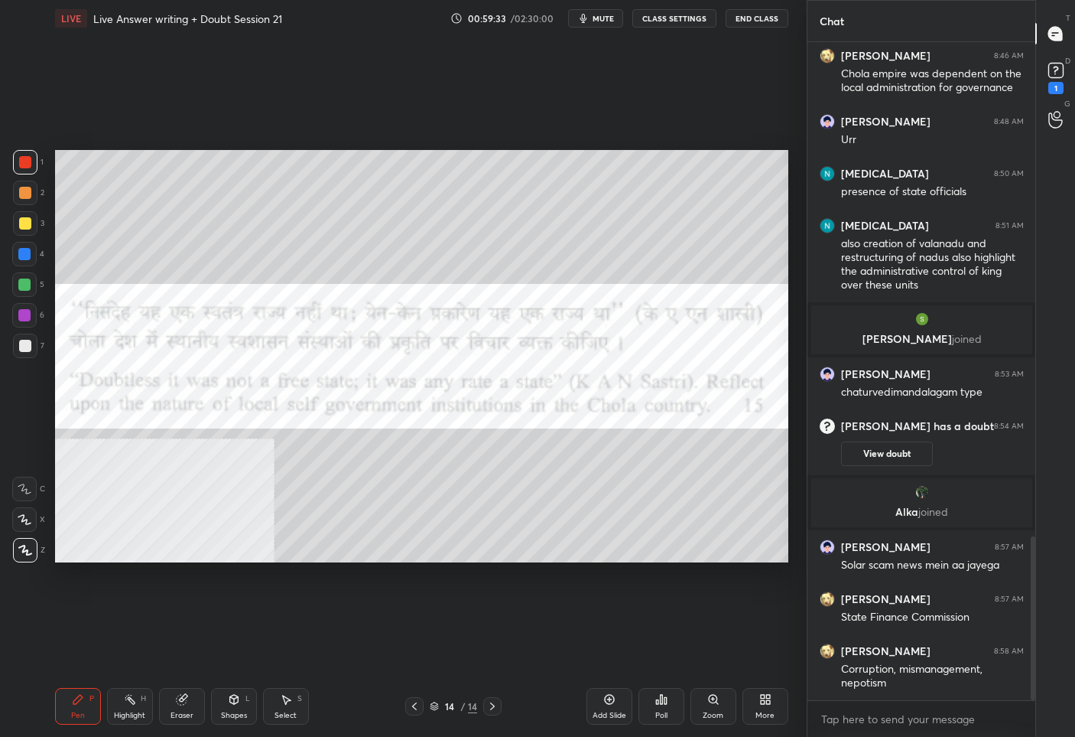
click at [596, 707] on div "Add Slide" at bounding box center [610, 706] width 46 height 37
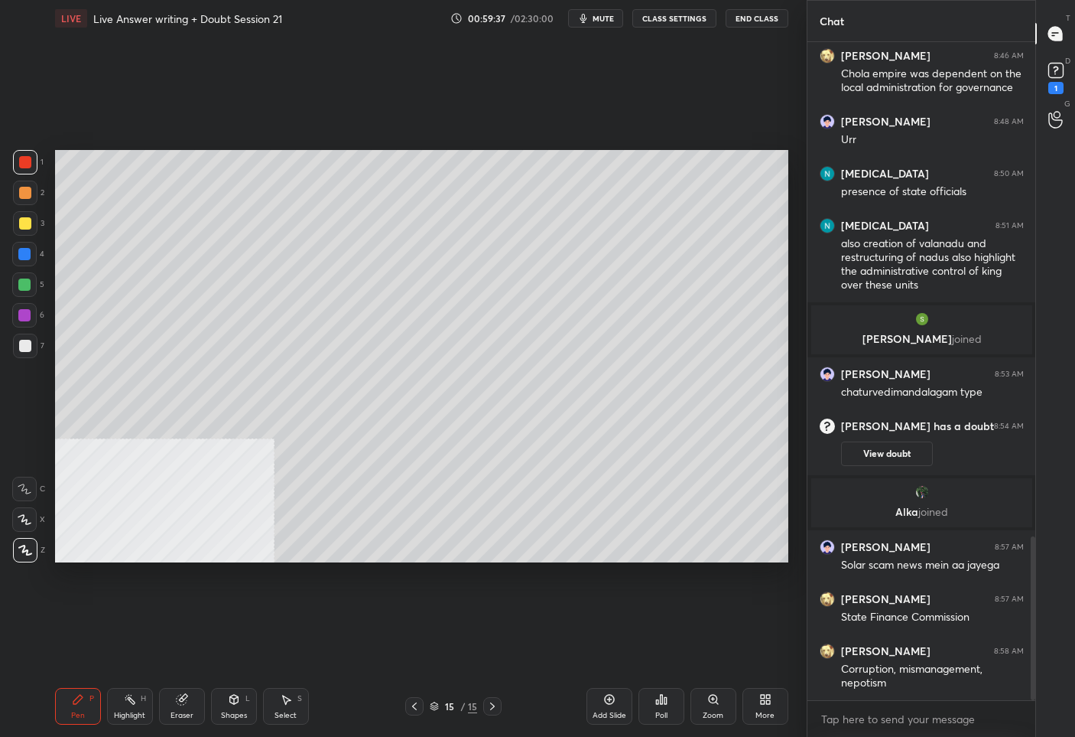
click at [32, 226] on div at bounding box center [25, 223] width 24 height 24
click at [418, 704] on icon at bounding box center [414, 706] width 12 height 12
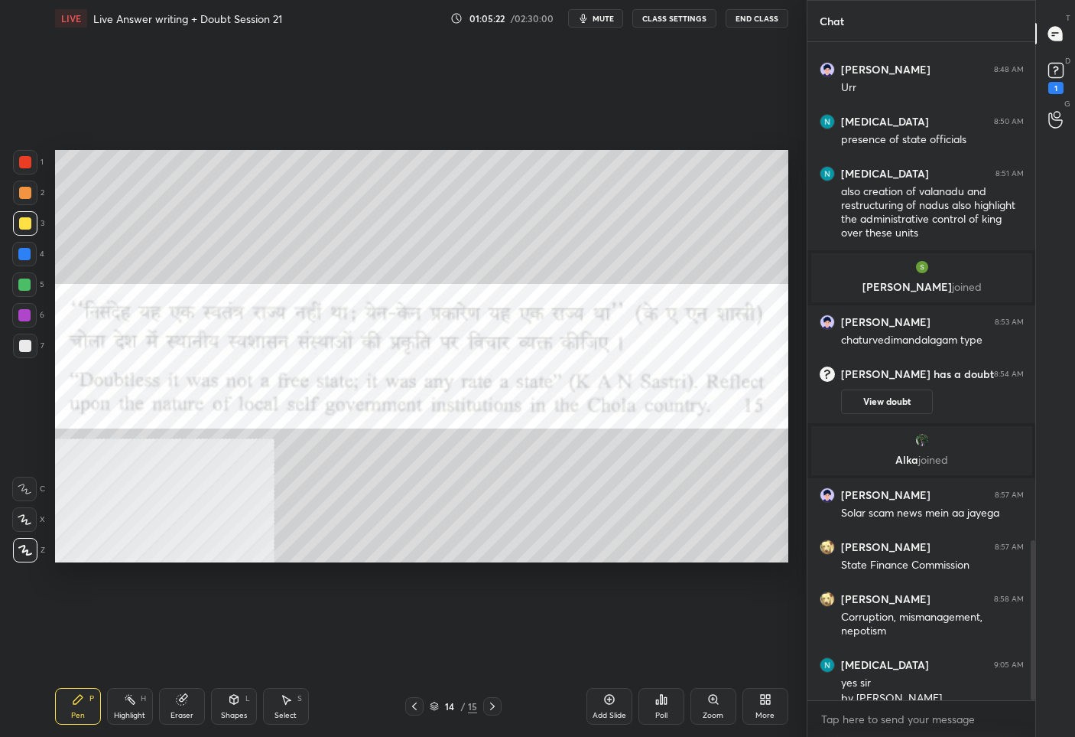
scroll to position [2051, 0]
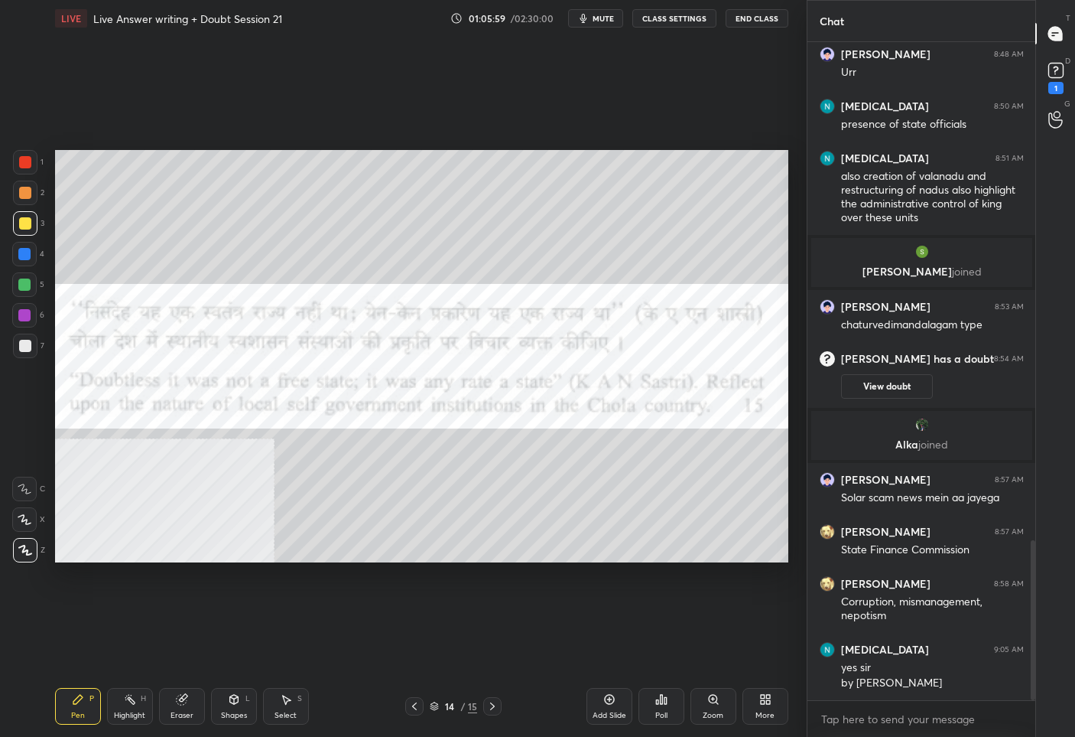
click at [491, 707] on icon at bounding box center [492, 706] width 12 height 12
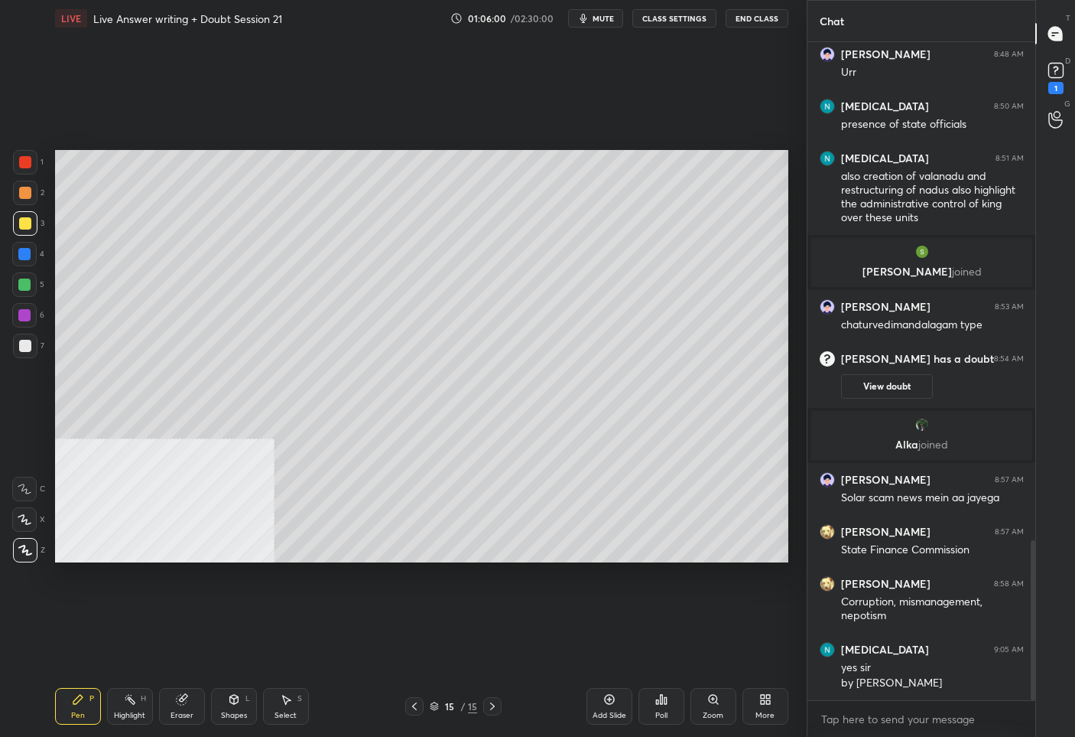
drag, startPoint x: 493, startPoint y: 707, endPoint x: 503, endPoint y: 702, distance: 11.0
click at [493, 706] on icon at bounding box center [492, 706] width 12 height 12
drag, startPoint x: 597, startPoint y: 711, endPoint x: 600, endPoint y: 691, distance: 20.8
click at [597, 711] on div "Add Slide" at bounding box center [610, 715] width 34 height 8
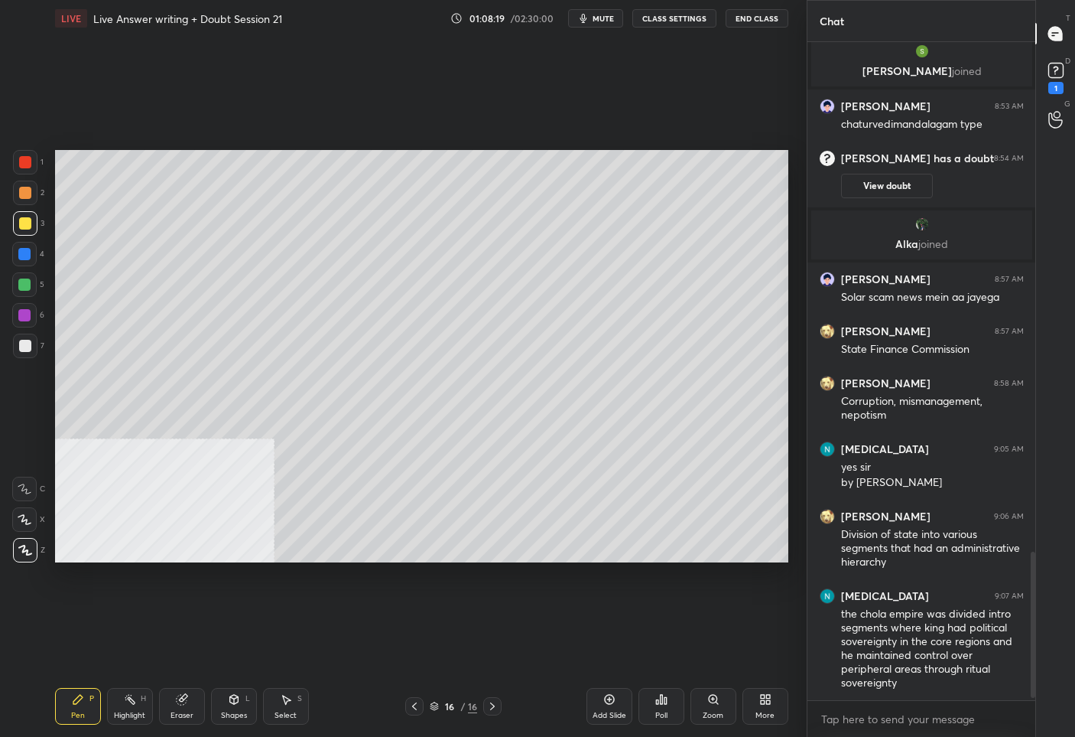
scroll to position [2304, 0]
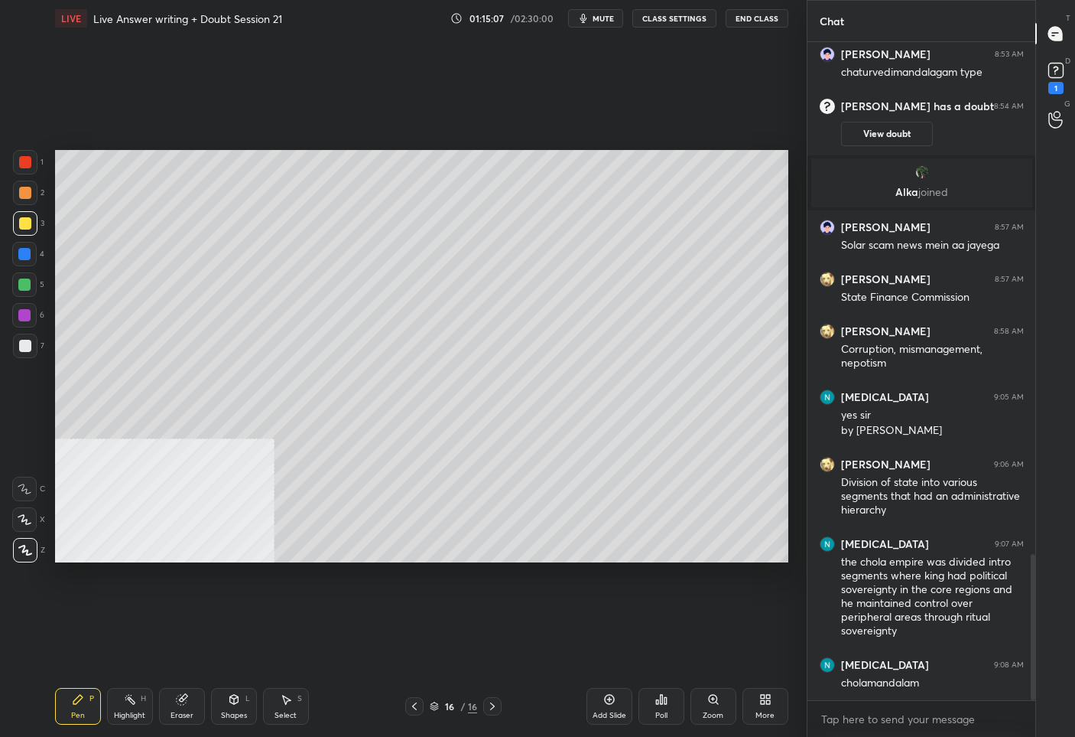
click at [423, 711] on div at bounding box center [414, 706] width 18 height 18
click at [421, 711] on div at bounding box center [414, 706] width 18 height 18
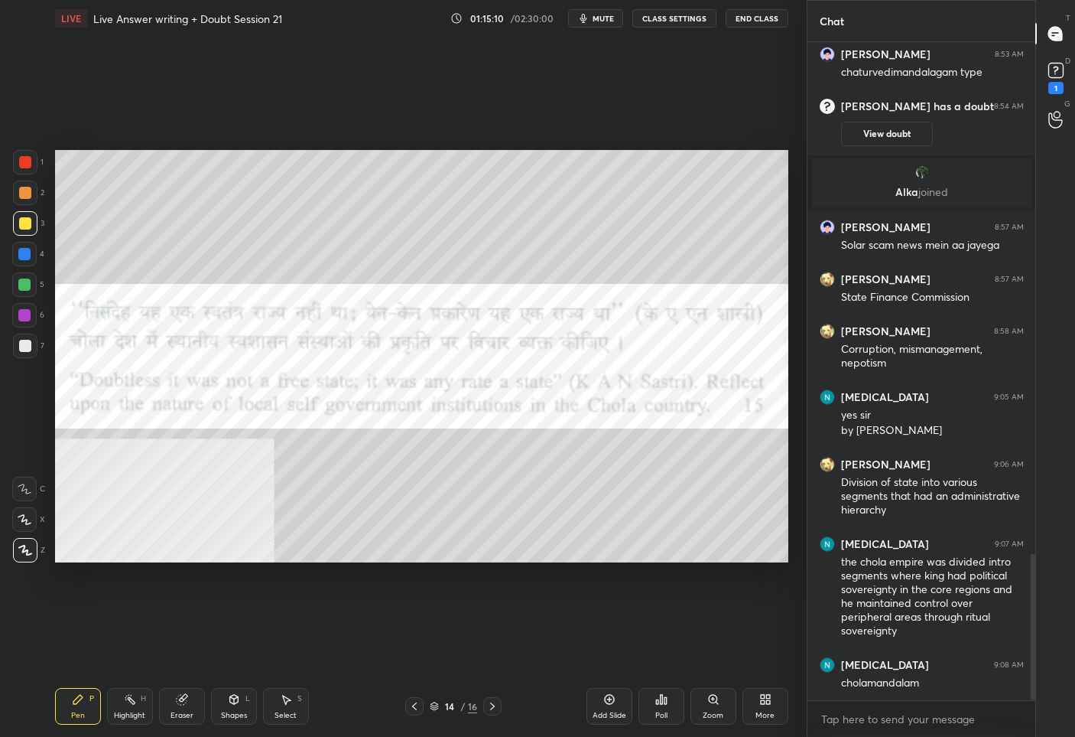
click at [125, 721] on div "Highlight H" at bounding box center [130, 706] width 46 height 37
click at [184, 704] on icon at bounding box center [182, 699] width 12 height 12
click at [28, 548] on span "Erase all" at bounding box center [24, 550] width 23 height 11
click at [20, 166] on div at bounding box center [25, 162] width 12 height 12
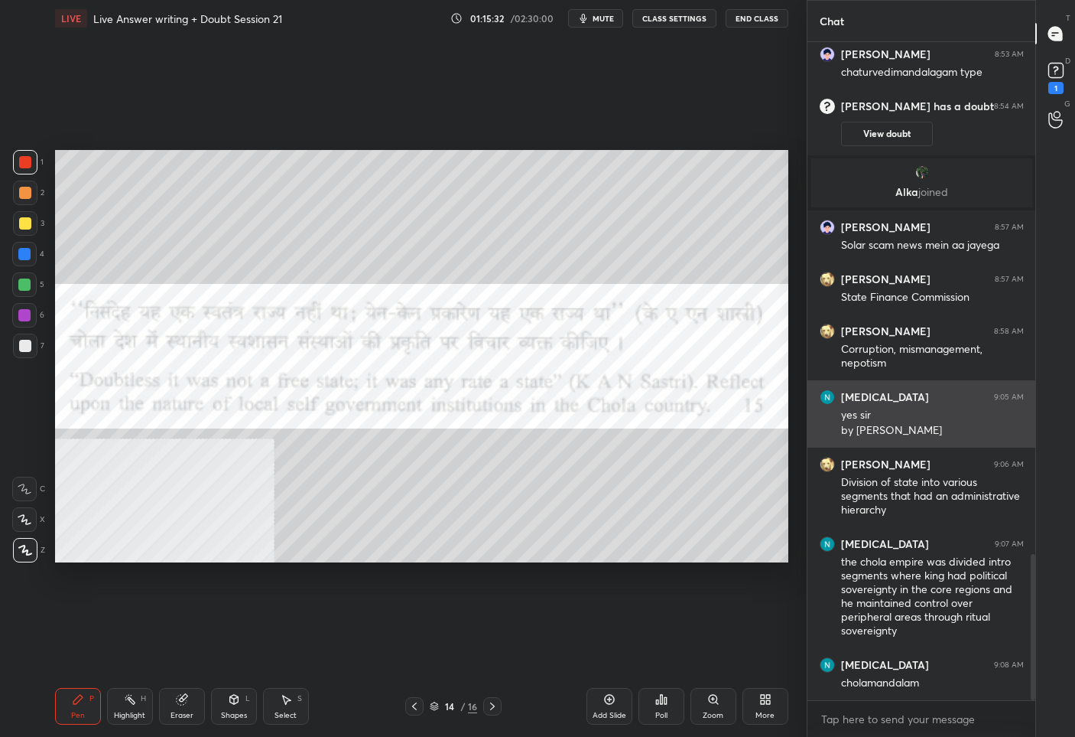
scroll to position [2356, 0]
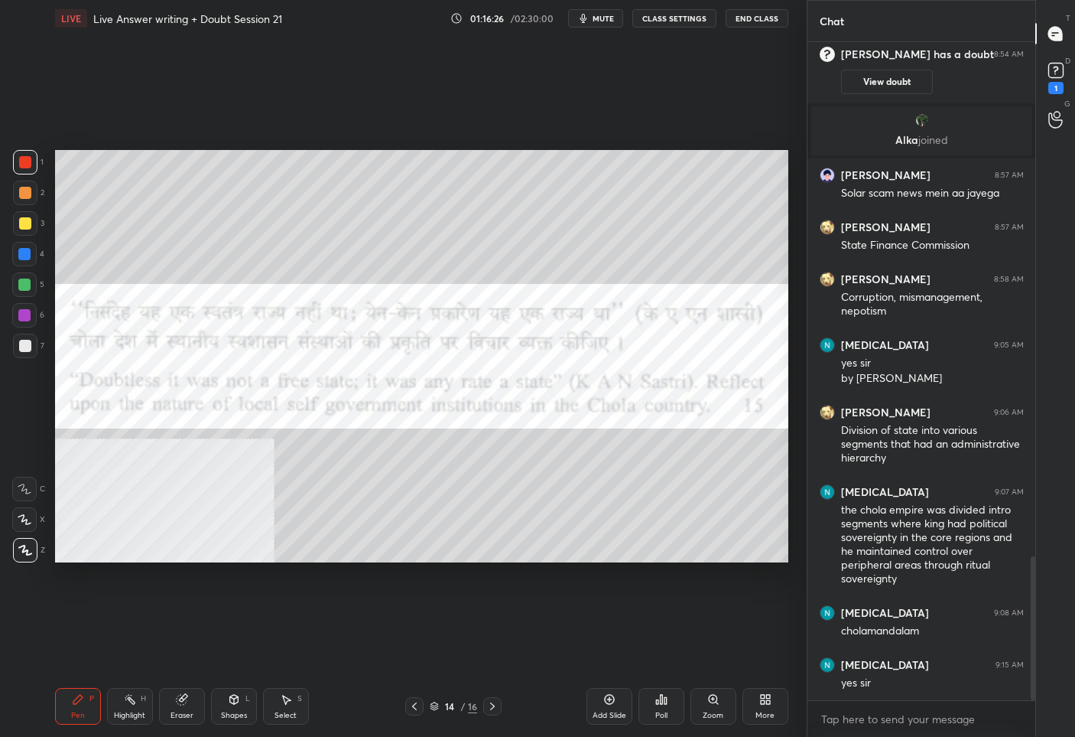
click at [500, 704] on div at bounding box center [492, 706] width 18 height 18
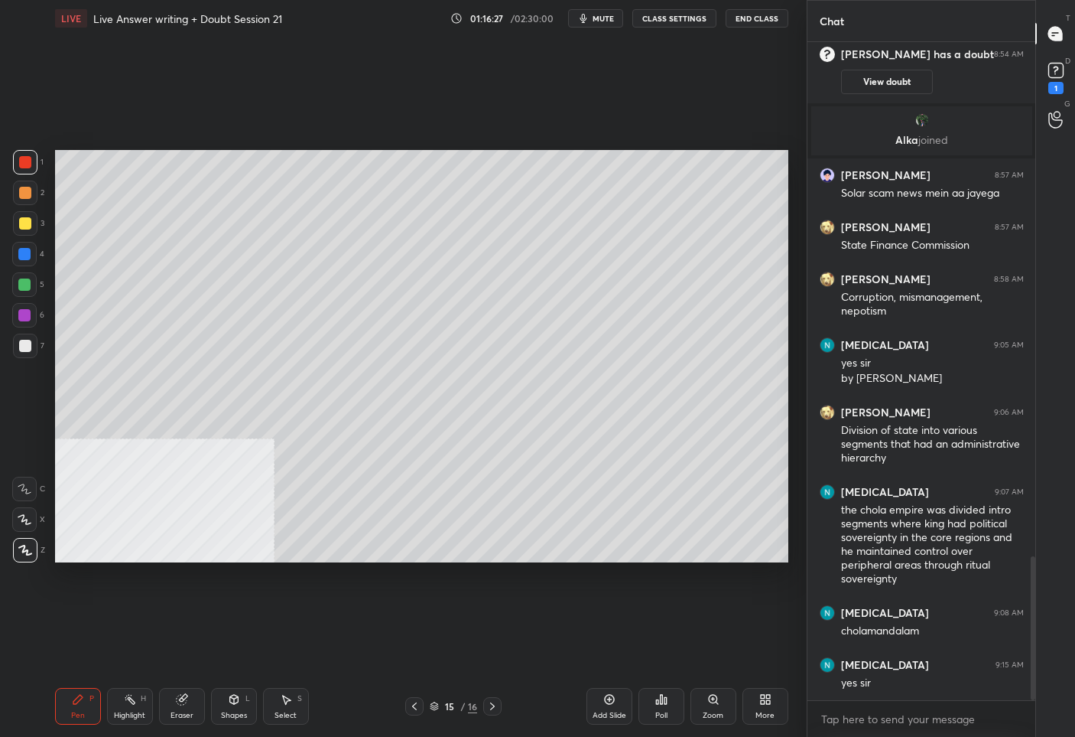
click at [498, 704] on icon at bounding box center [492, 706] width 12 height 12
click at [760, 711] on div "More" at bounding box center [765, 715] width 19 height 8
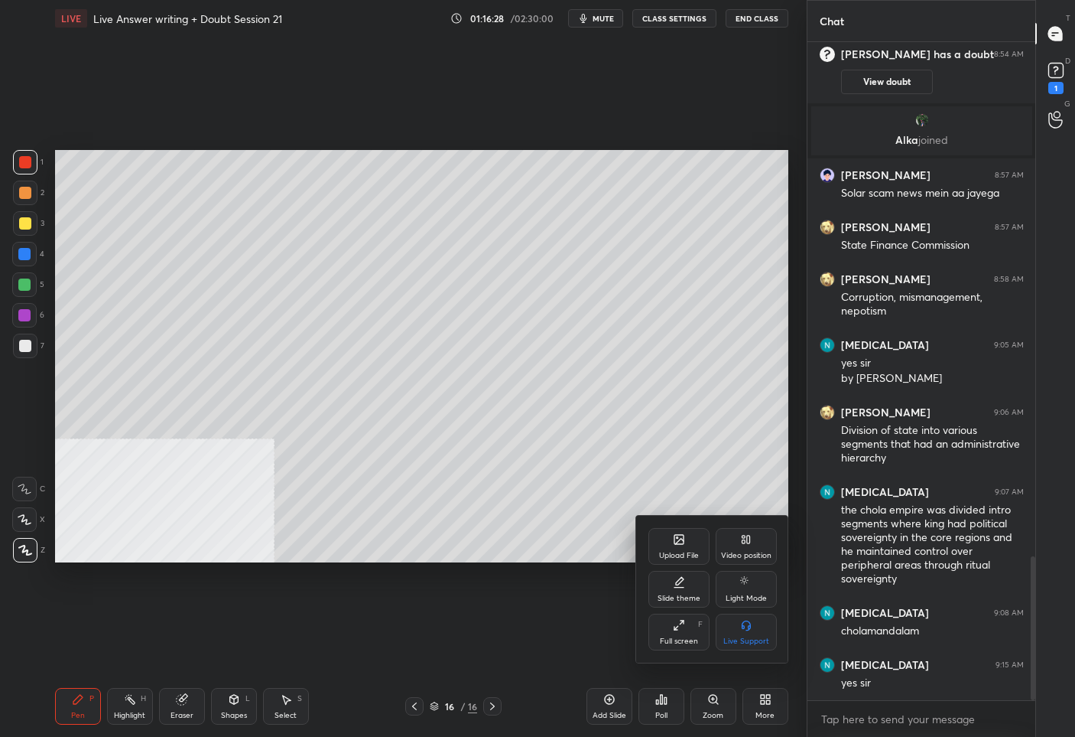
click at [690, 538] on div "Upload File" at bounding box center [679, 546] width 61 height 37
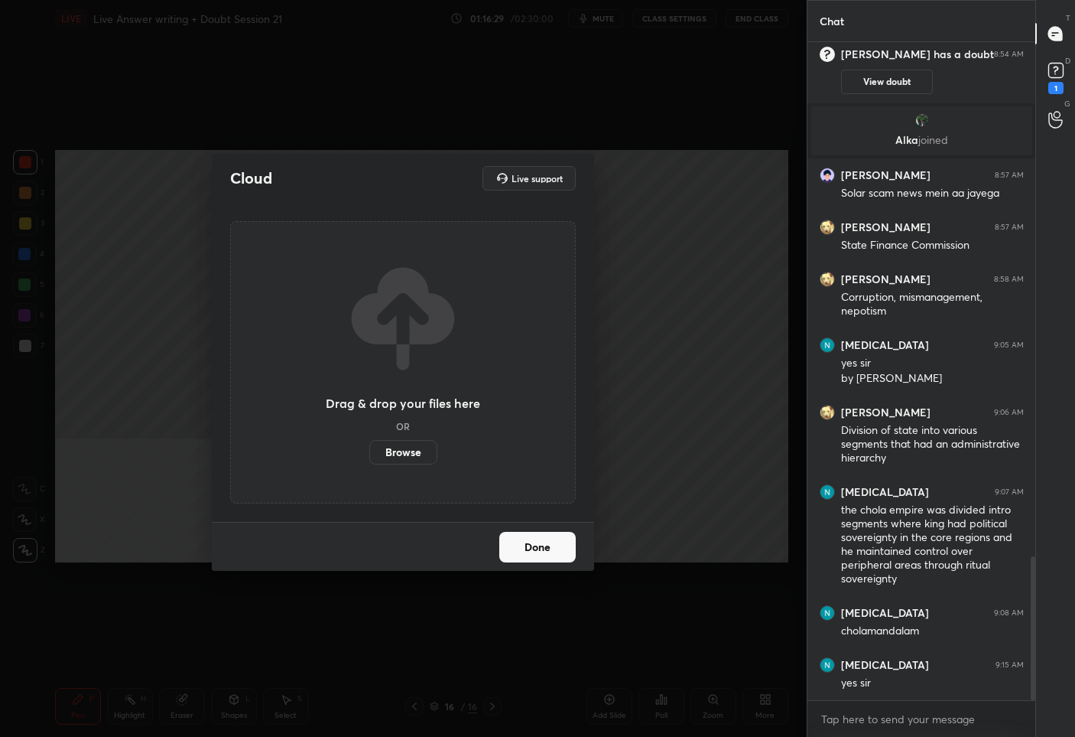
click at [420, 450] on label "Browse" at bounding box center [403, 452] width 68 height 24
click at [369, 450] on input "Browse" at bounding box center [369, 452] width 0 height 24
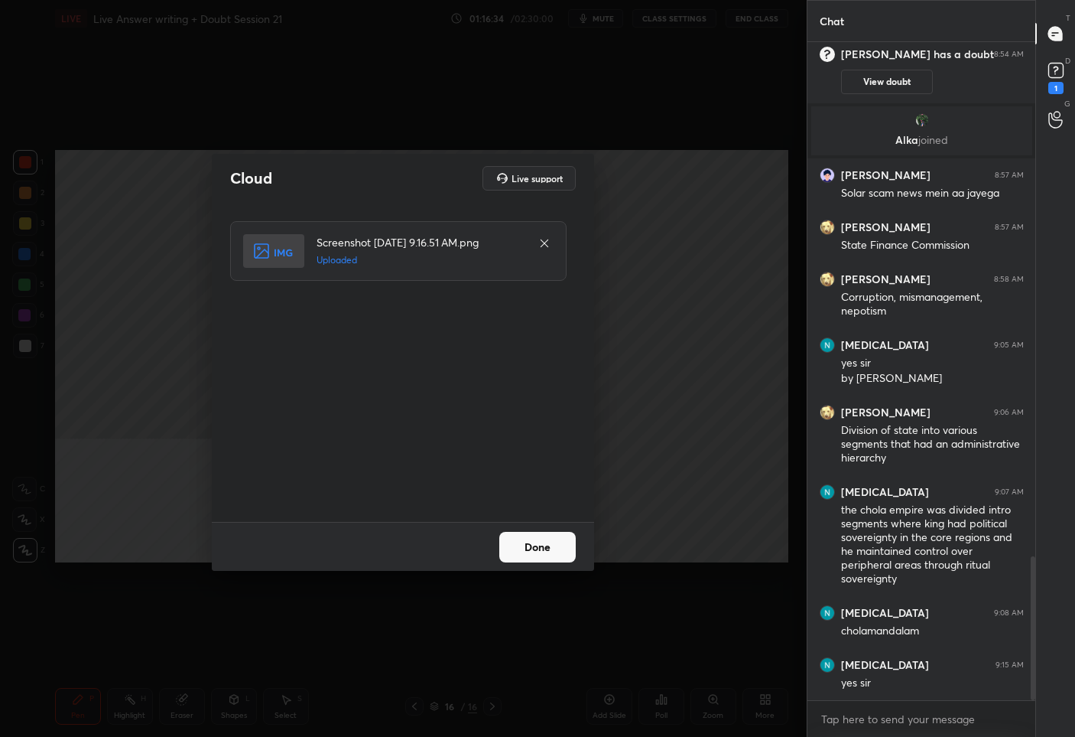
click at [532, 542] on button "Done" at bounding box center [537, 547] width 76 height 31
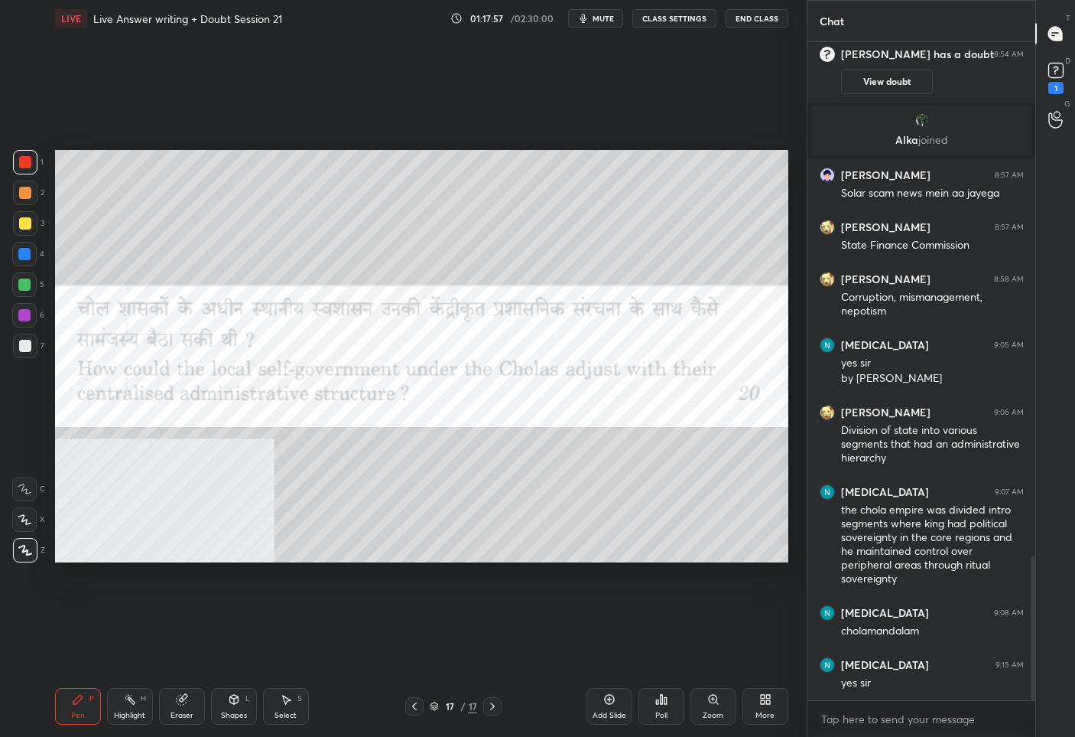
click at [605, 19] on span "mute" at bounding box center [603, 18] width 21 height 11
click at [1051, 63] on rect at bounding box center [1056, 70] width 15 height 15
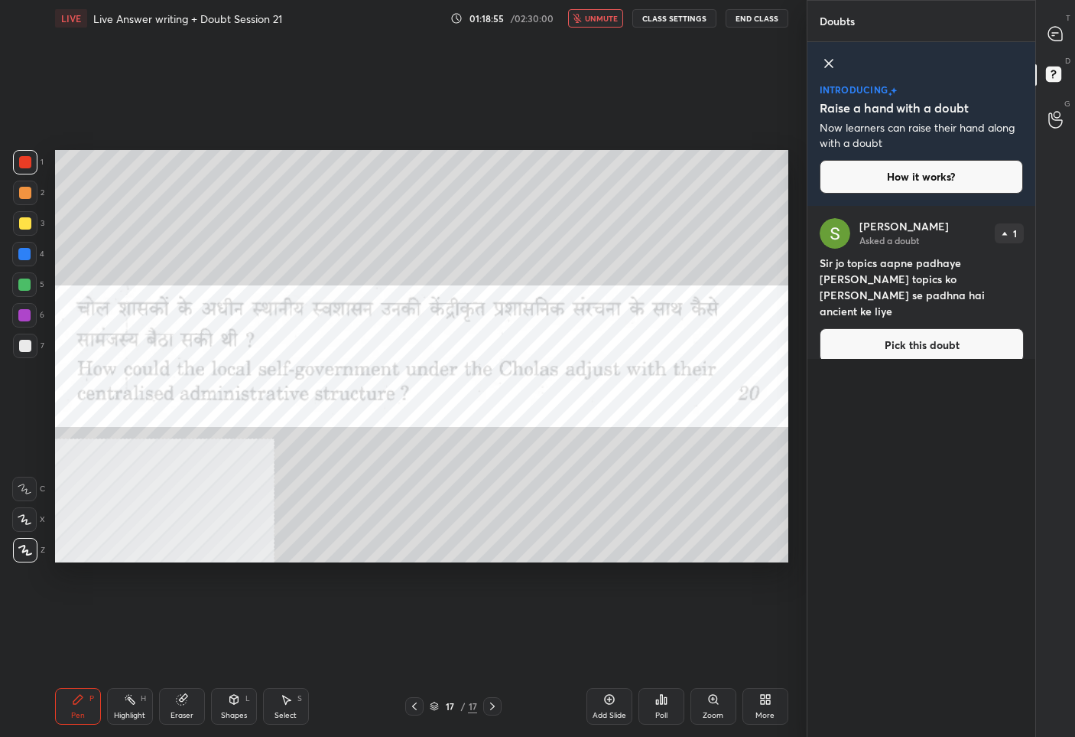
click at [927, 334] on button "Pick this doubt" at bounding box center [922, 345] width 204 height 34
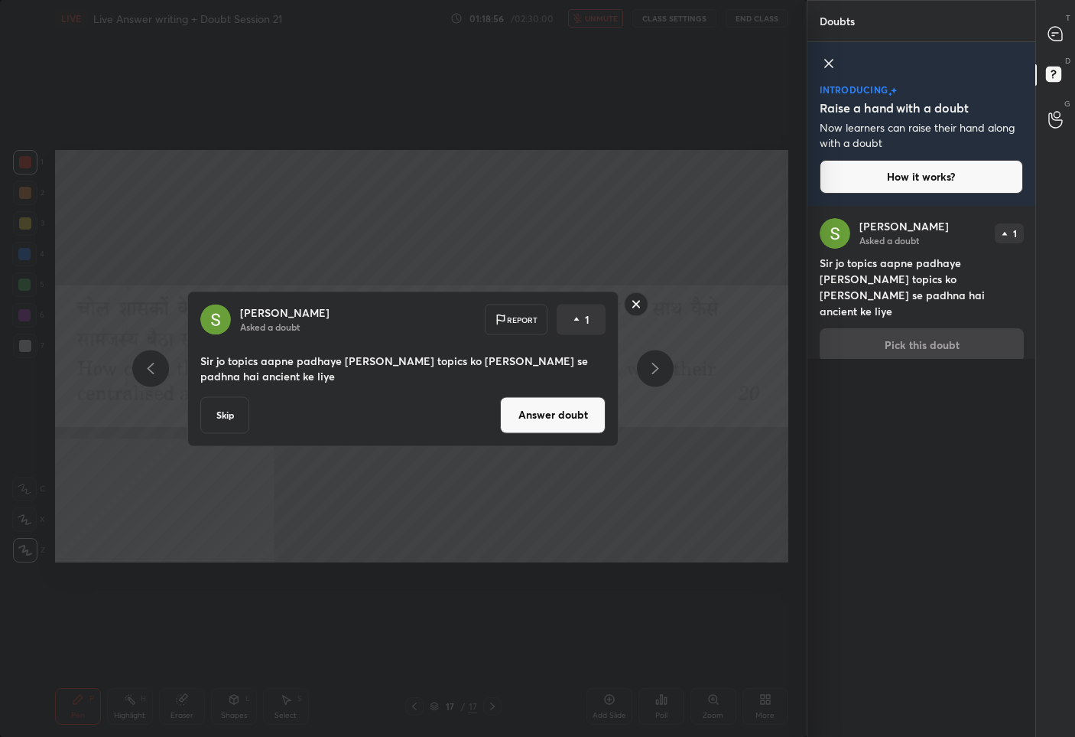
click at [554, 408] on button "Answer doubt" at bounding box center [553, 414] width 106 height 37
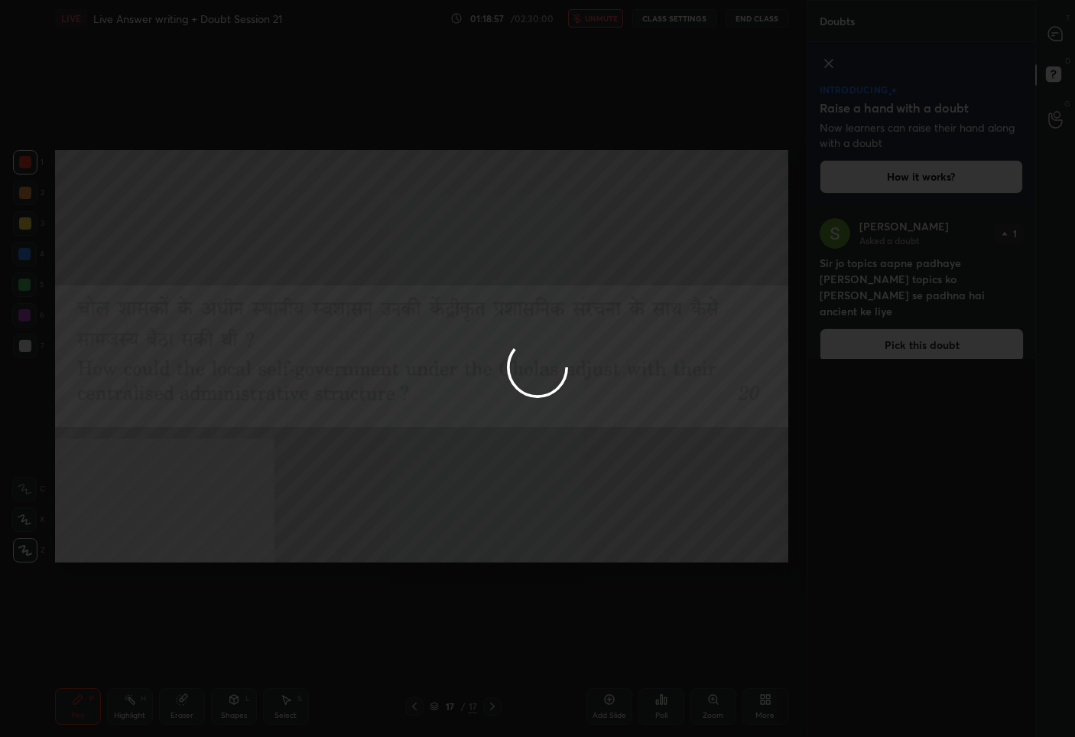
click at [1055, 37] on div at bounding box center [537, 368] width 1075 height 737
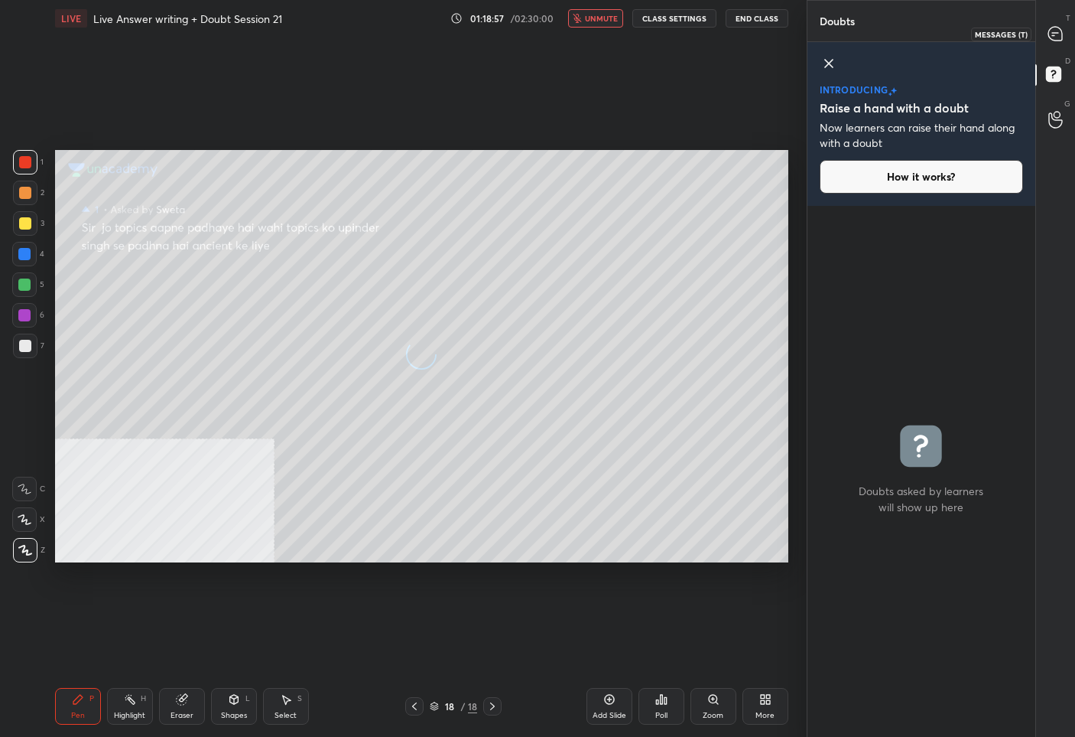
click at [1055, 37] on icon at bounding box center [1056, 34] width 14 height 14
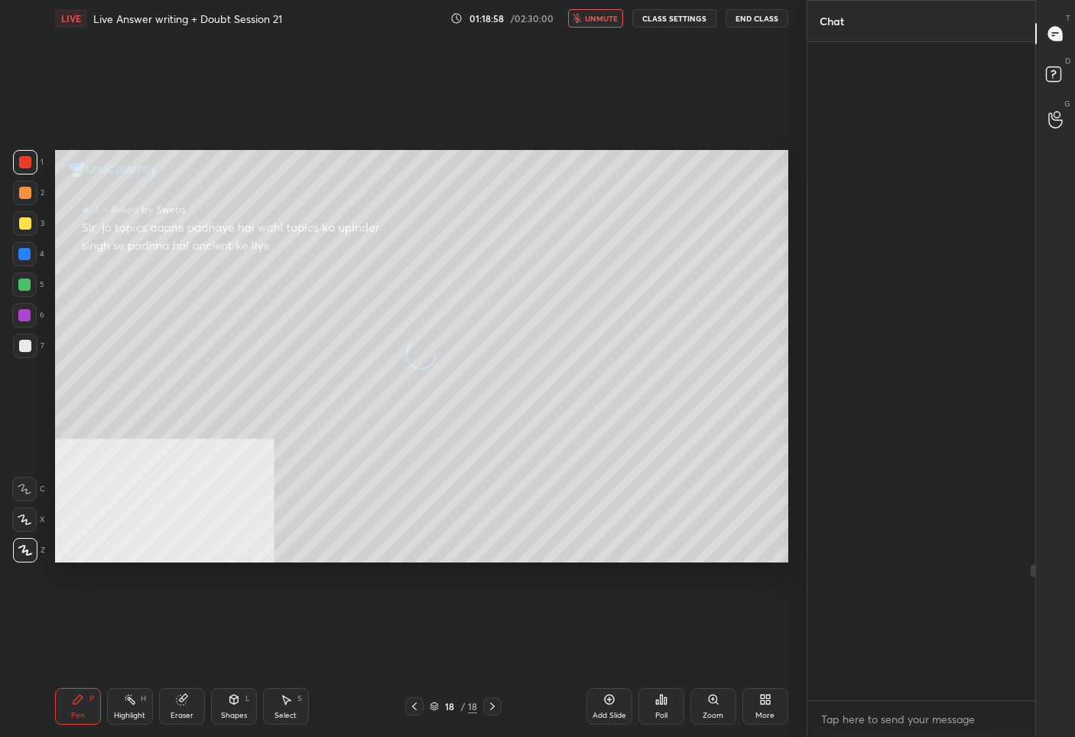
click at [1055, 37] on icon at bounding box center [1056, 34] width 14 height 14
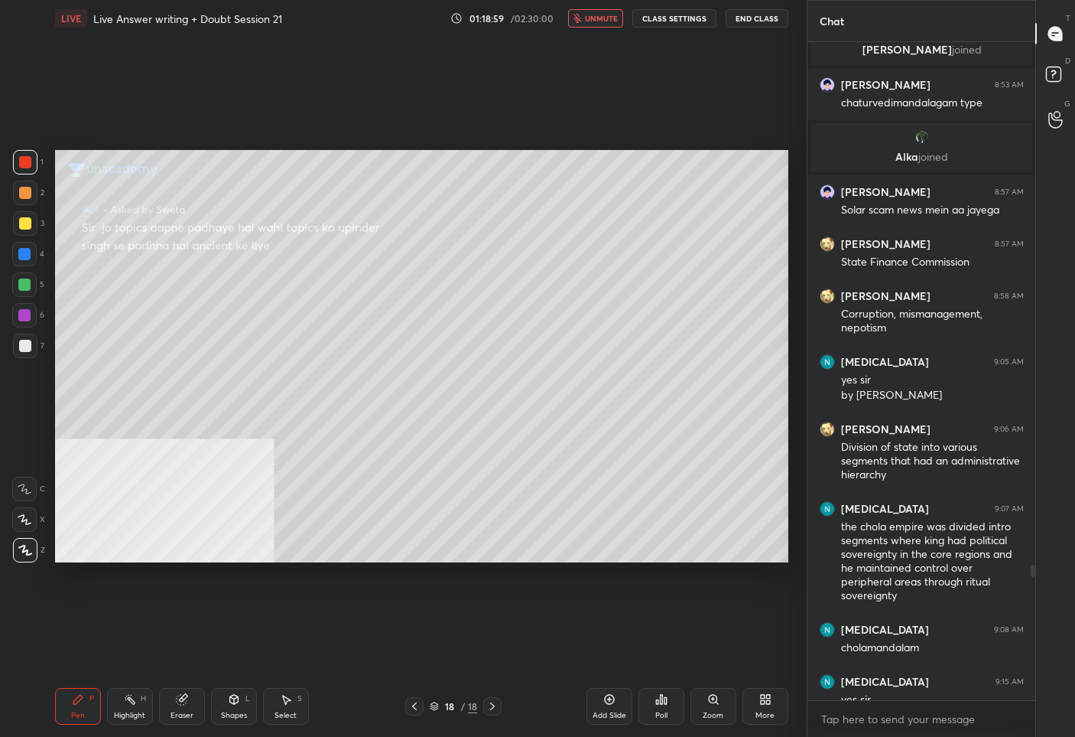
scroll to position [2624, 0]
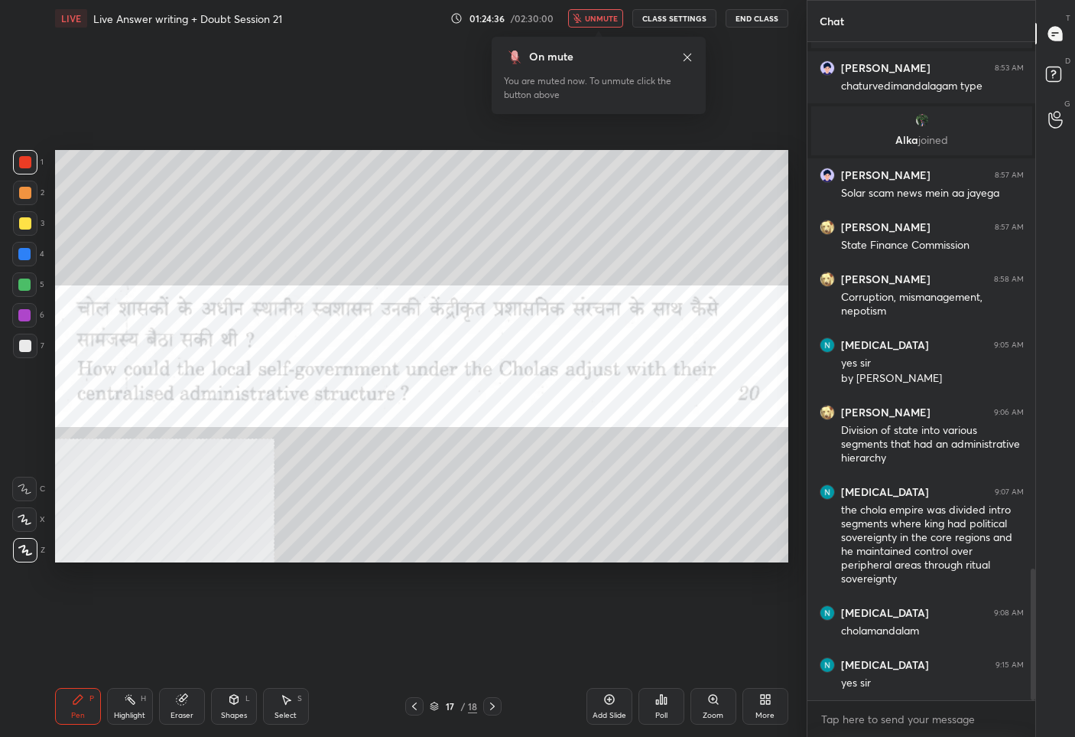
click at [608, 23] on button "unmute" at bounding box center [595, 18] width 55 height 18
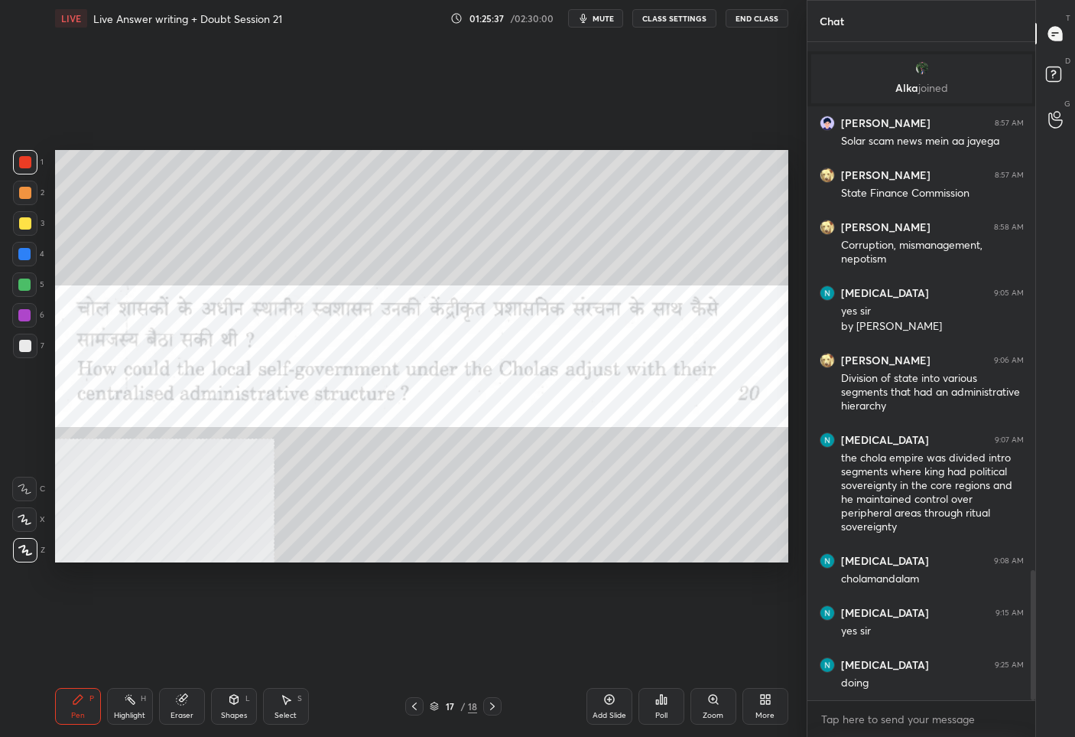
click at [493, 710] on icon at bounding box center [492, 706] width 12 height 12
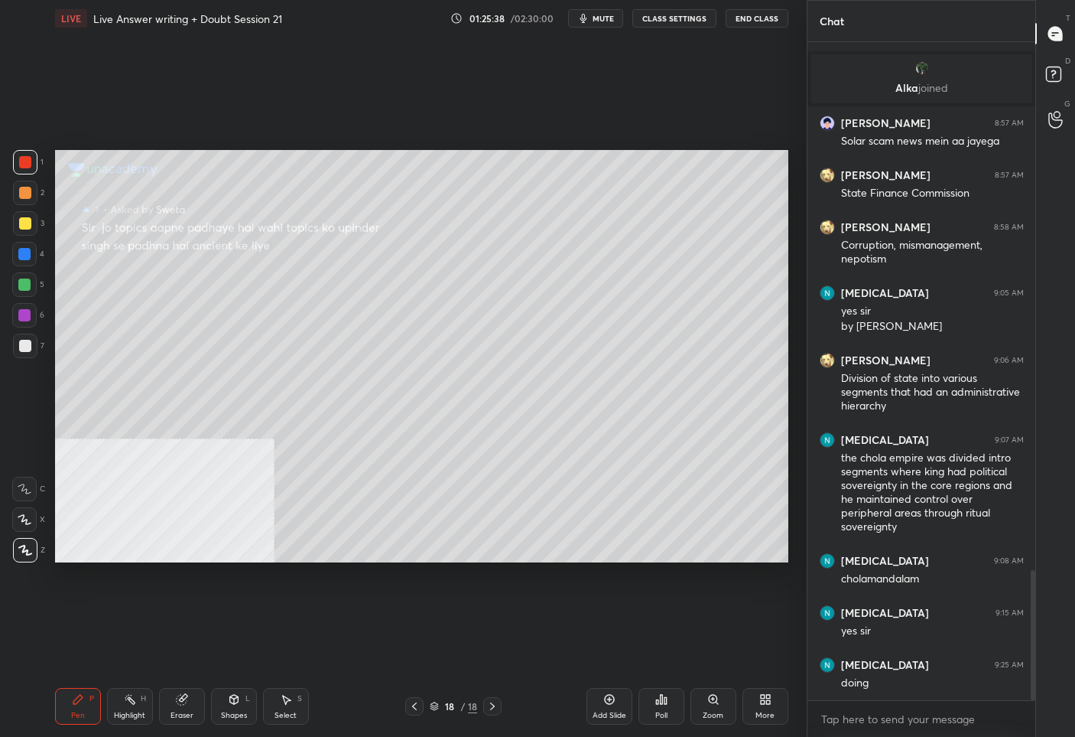
click at [418, 704] on icon at bounding box center [414, 706] width 12 height 12
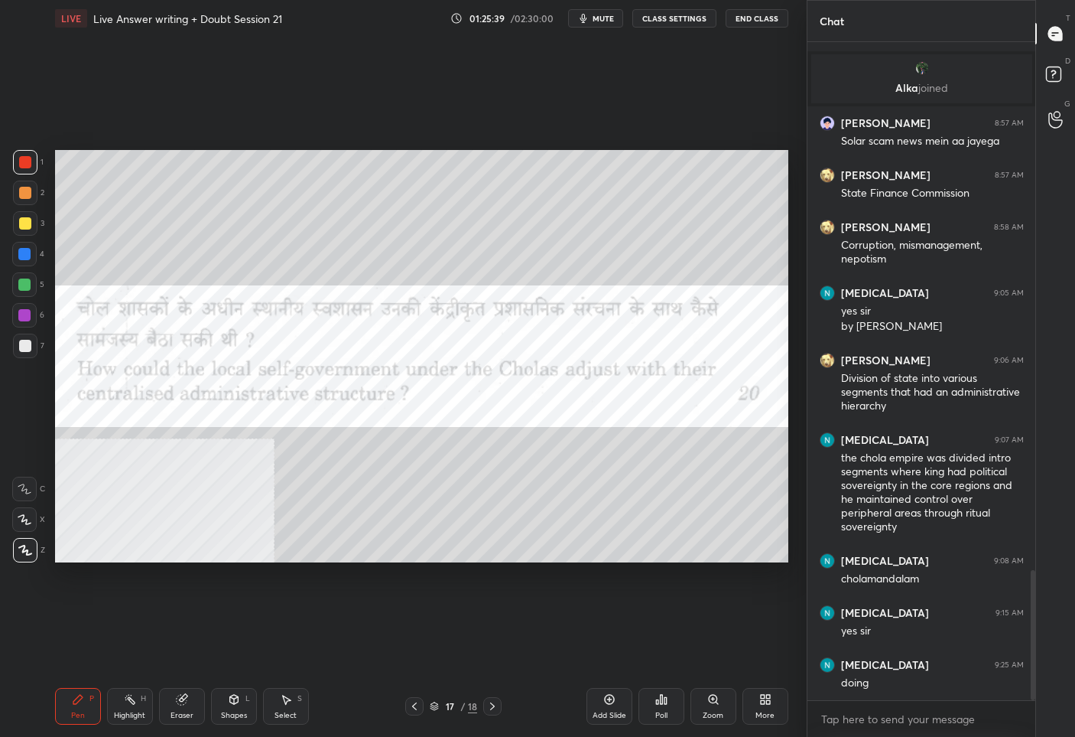
click at [601, 704] on div "Add Slide" at bounding box center [610, 706] width 46 height 37
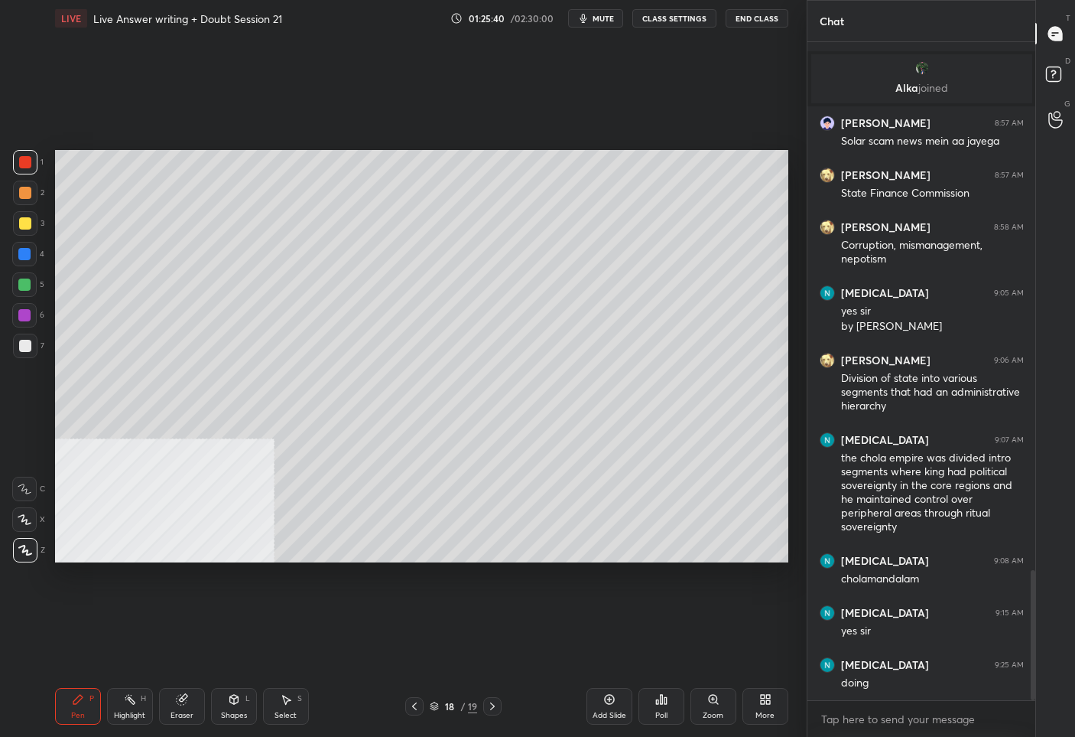
click at [27, 220] on div at bounding box center [25, 223] width 12 height 12
drag, startPoint x: 413, startPoint y: 708, endPoint x: 412, endPoint y: 700, distance: 8.6
click at [413, 706] on icon at bounding box center [414, 706] width 12 height 12
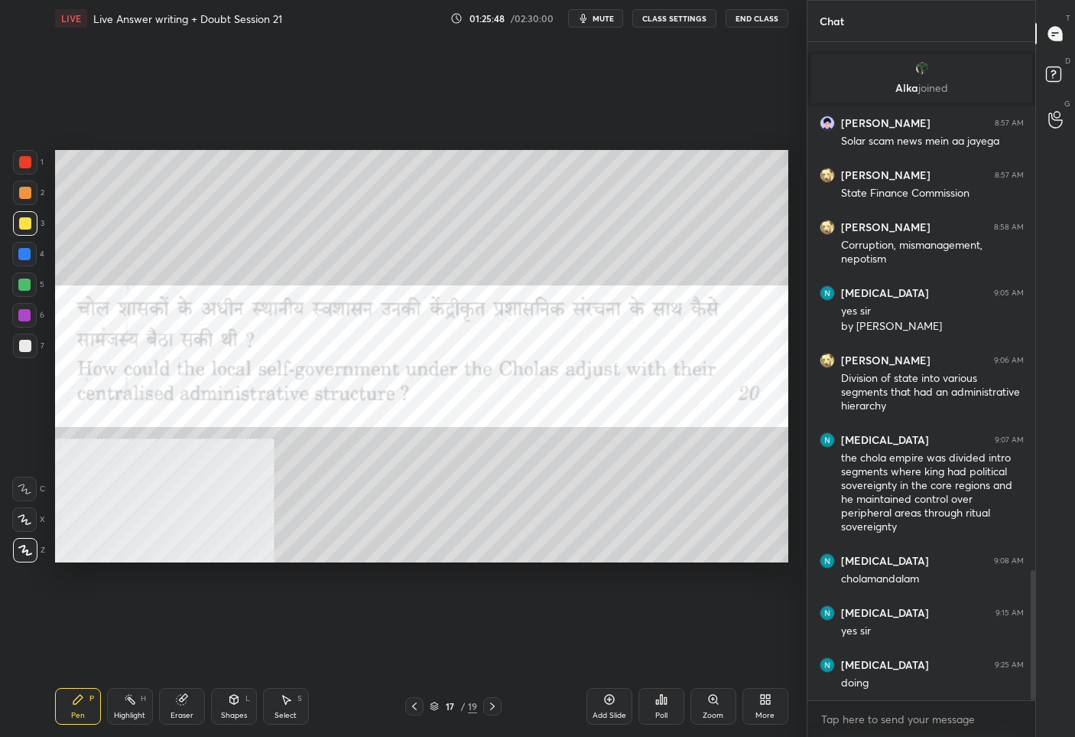
click at [490, 708] on icon at bounding box center [492, 706] width 12 height 12
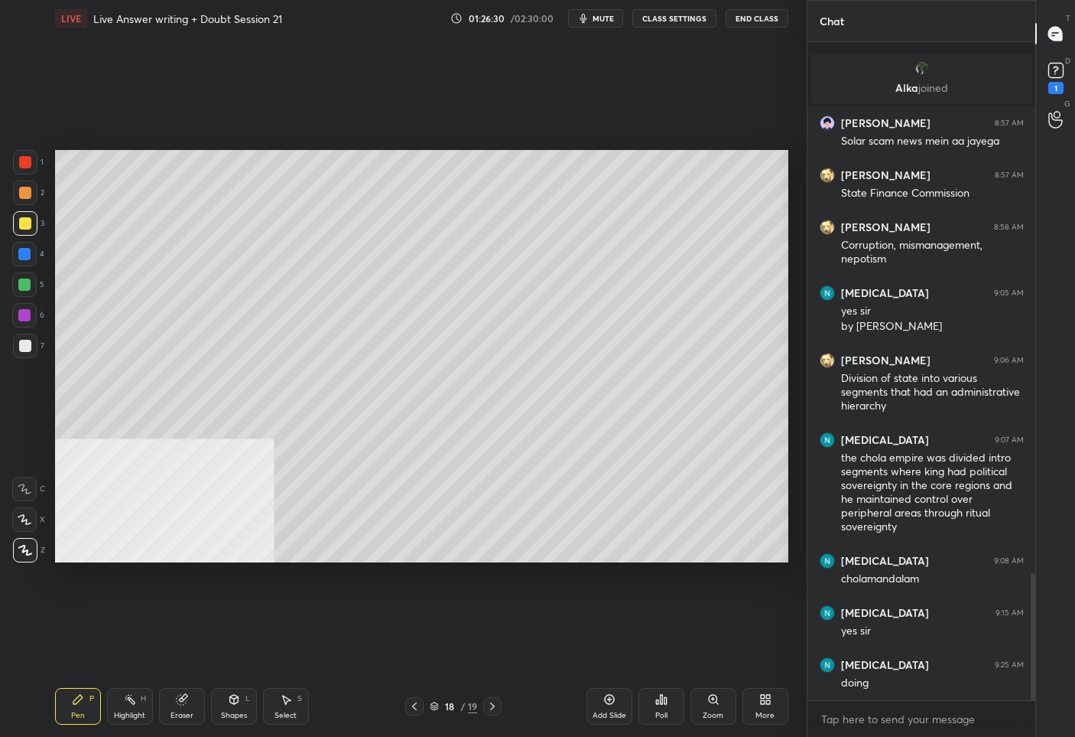
scroll to position [2741, 0]
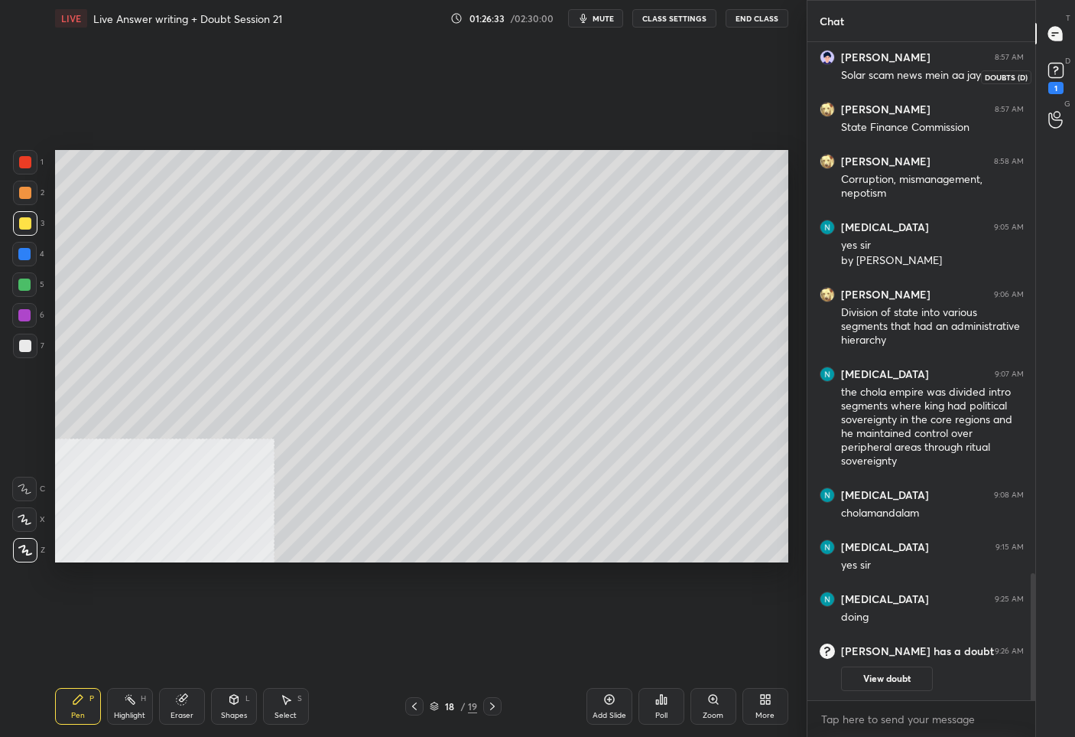
click at [1052, 69] on rect at bounding box center [1056, 70] width 15 height 15
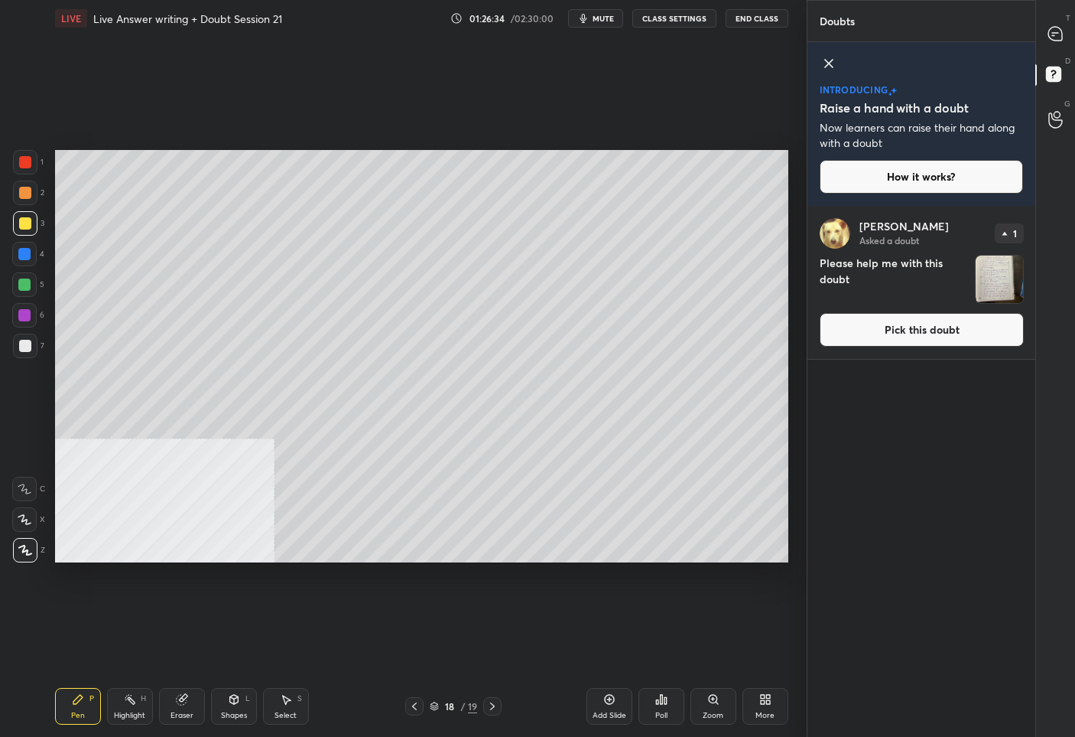
click at [886, 320] on button "Pick this doubt" at bounding box center [922, 330] width 204 height 34
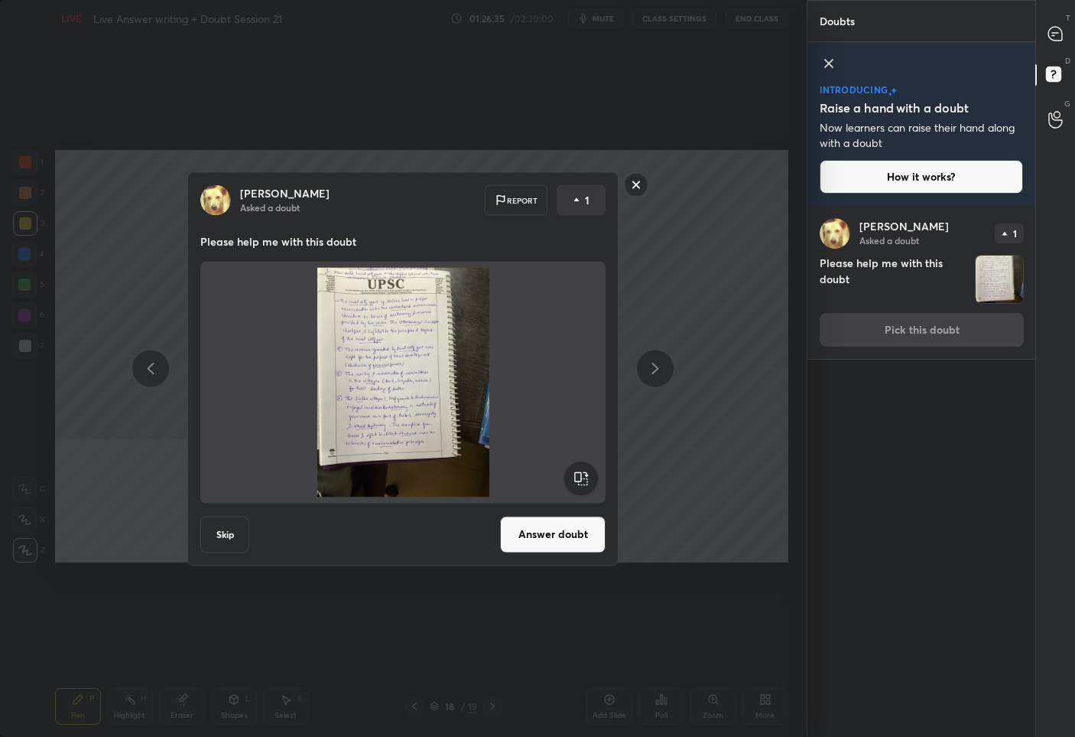
click at [538, 526] on button "Answer doubt" at bounding box center [553, 534] width 106 height 37
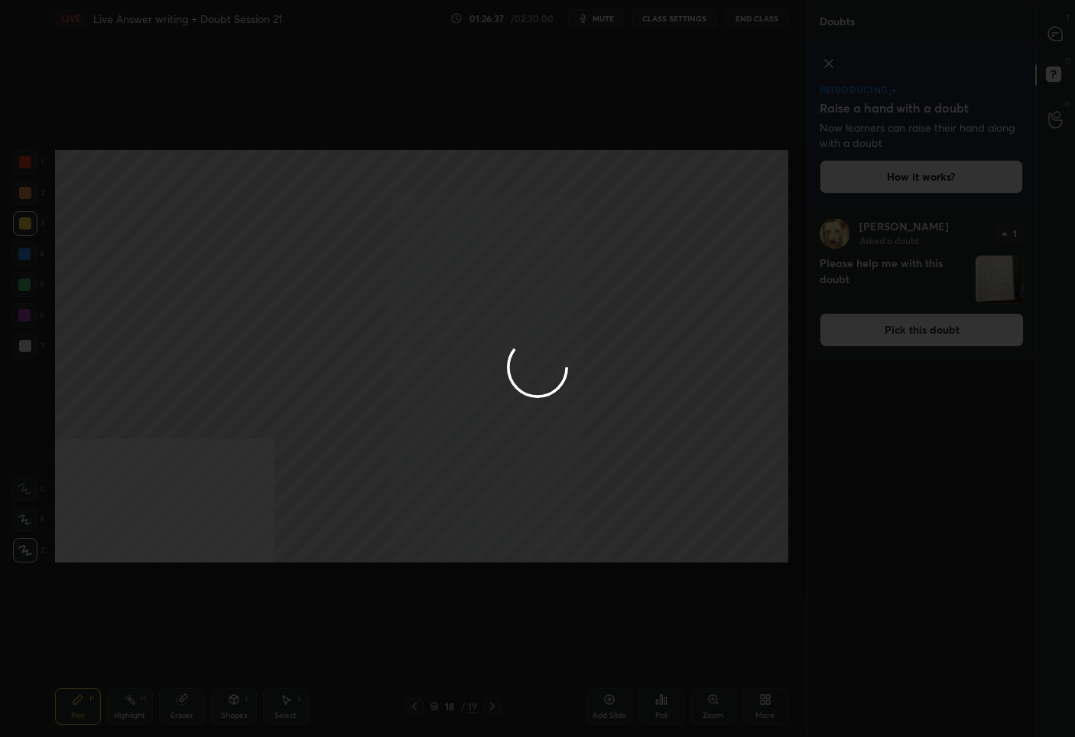
click at [1049, 29] on div at bounding box center [537, 368] width 1075 height 737
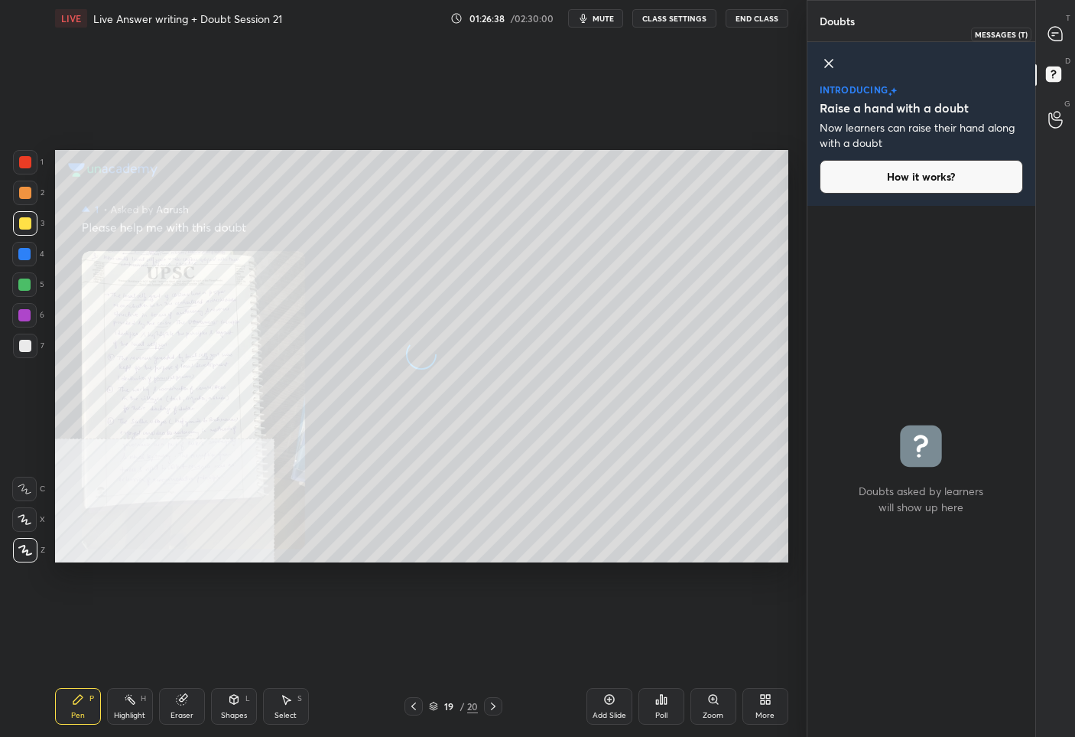
click at [1049, 29] on icon at bounding box center [1056, 34] width 16 height 16
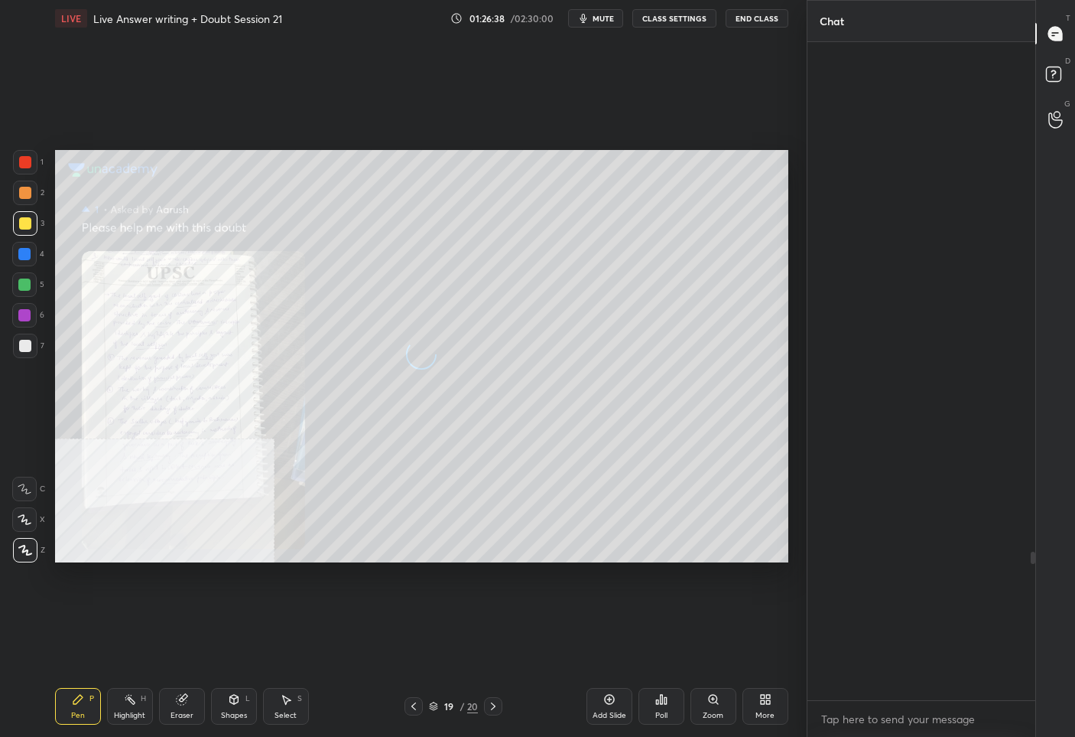
scroll to position [653, 223]
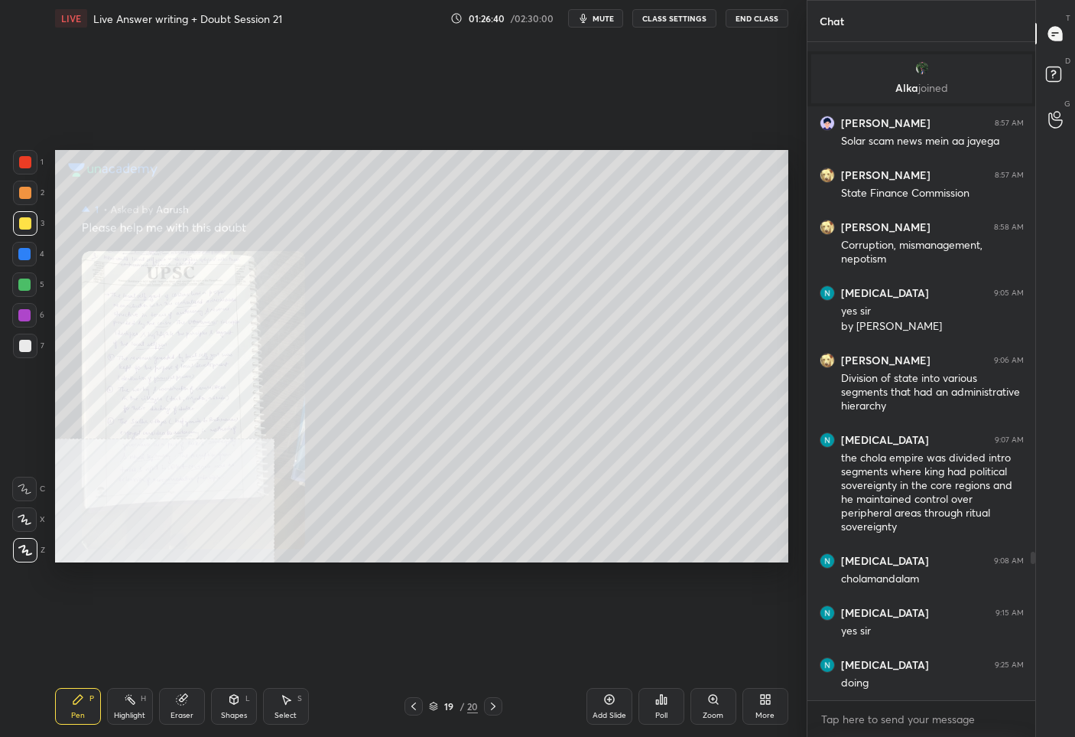
click at [24, 166] on div at bounding box center [25, 162] width 12 height 12
click at [710, 695] on icon at bounding box center [714, 699] width 12 height 12
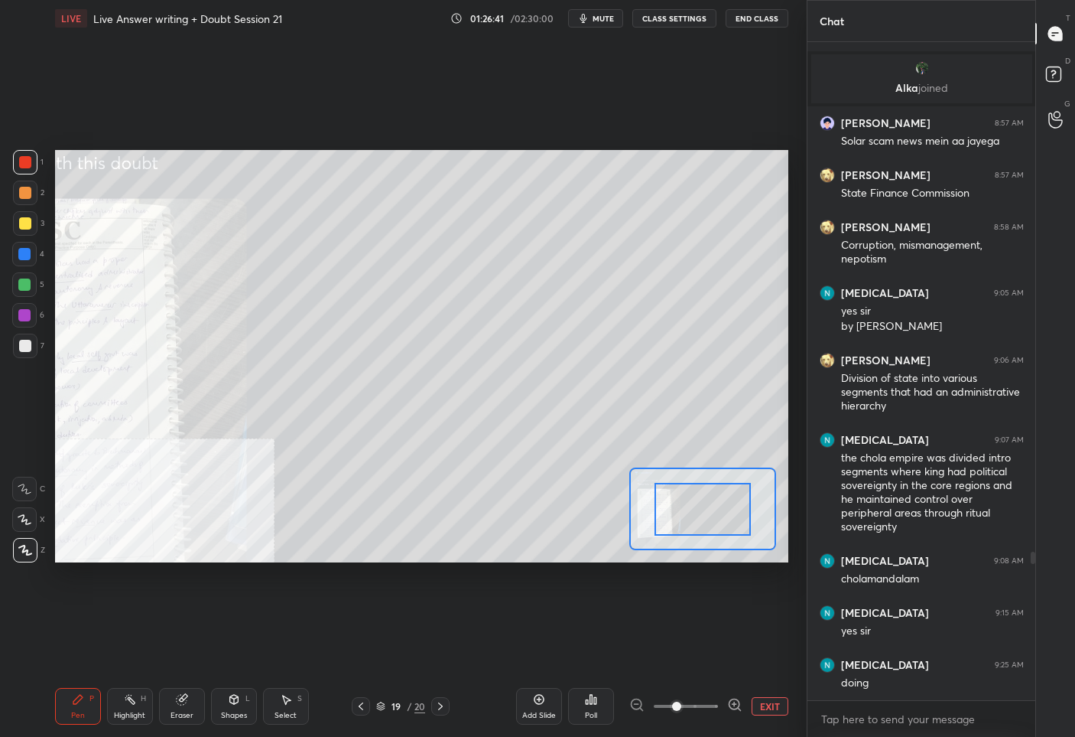
click at [710, 695] on span at bounding box center [686, 706] width 64 height 23
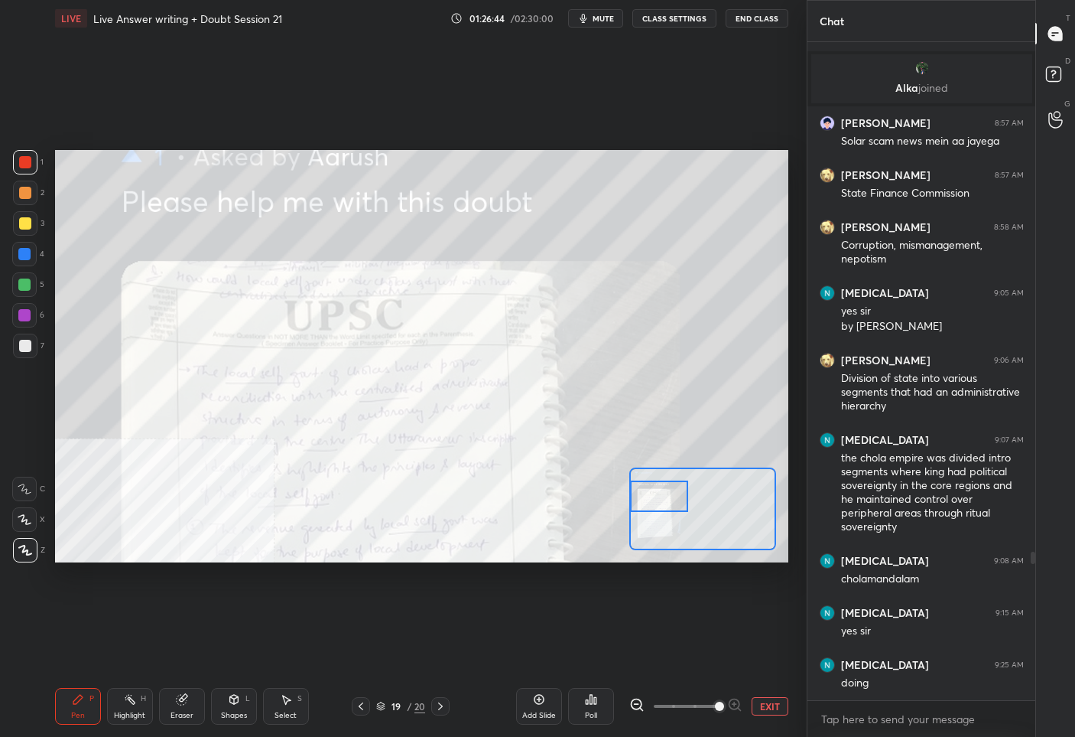
click at [601, 496] on div "Setting up your live class Poll for secs No correct answer Start poll" at bounding box center [422, 356] width 734 height 413
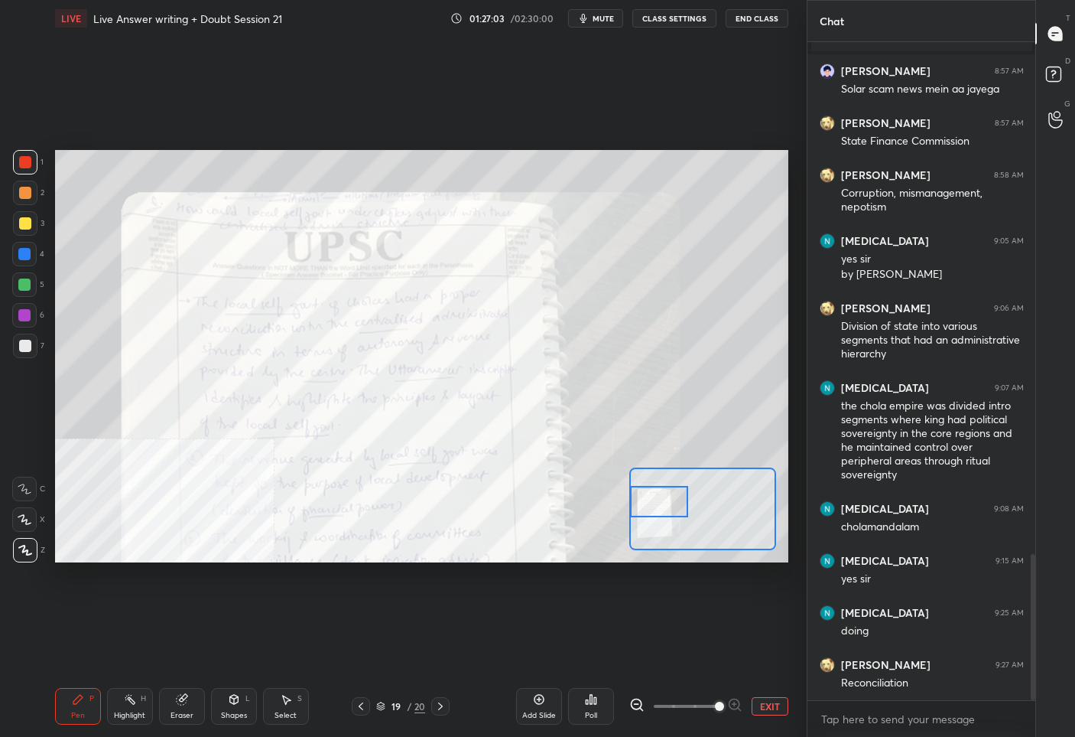
click at [656, 512] on div at bounding box center [658, 502] width 57 height 32
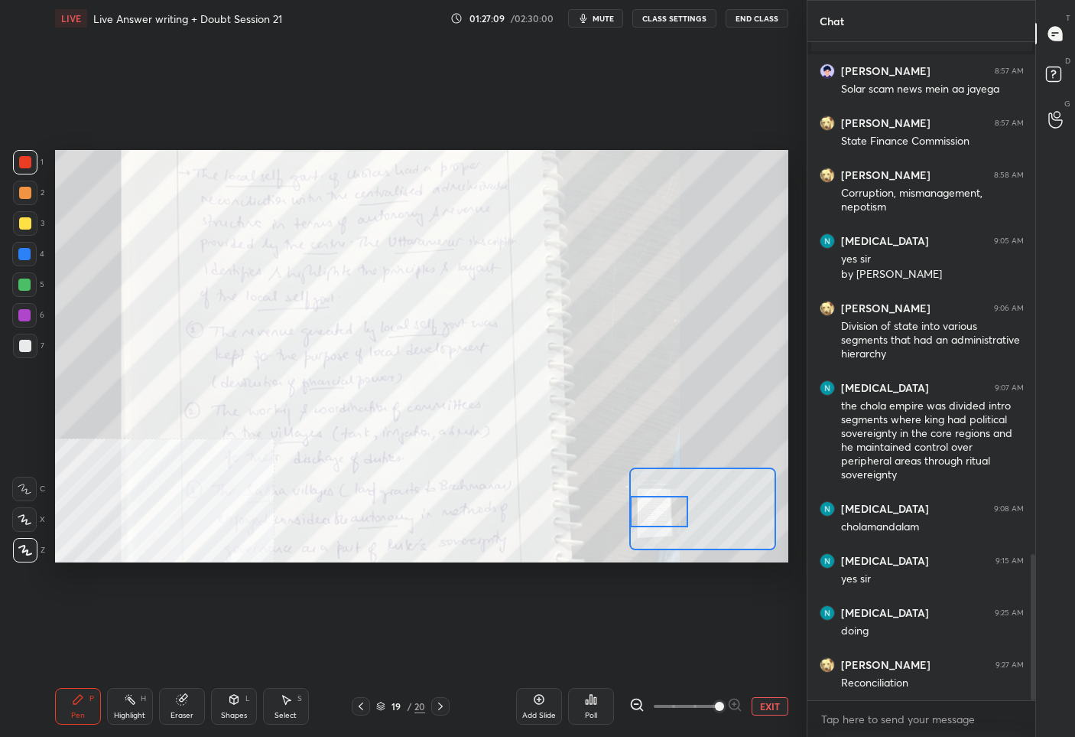
drag, startPoint x: 644, startPoint y: 506, endPoint x: 641, endPoint y: 516, distance: 10.4
click at [641, 516] on div at bounding box center [658, 512] width 57 height 32
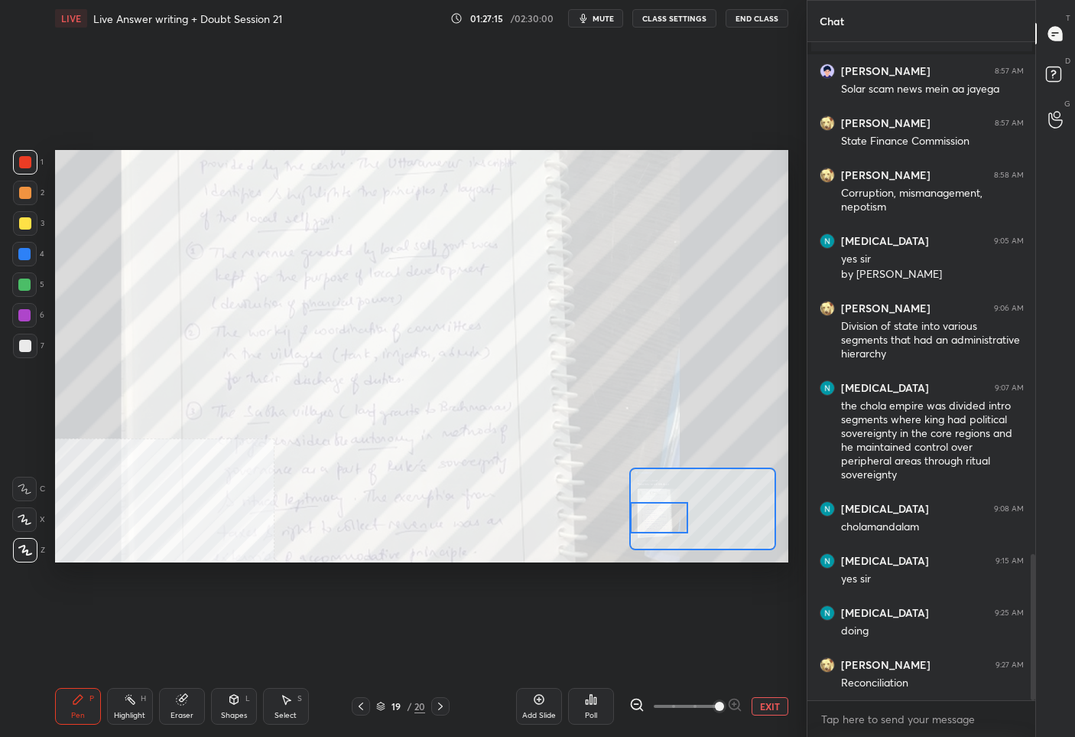
click at [635, 513] on div at bounding box center [658, 518] width 57 height 32
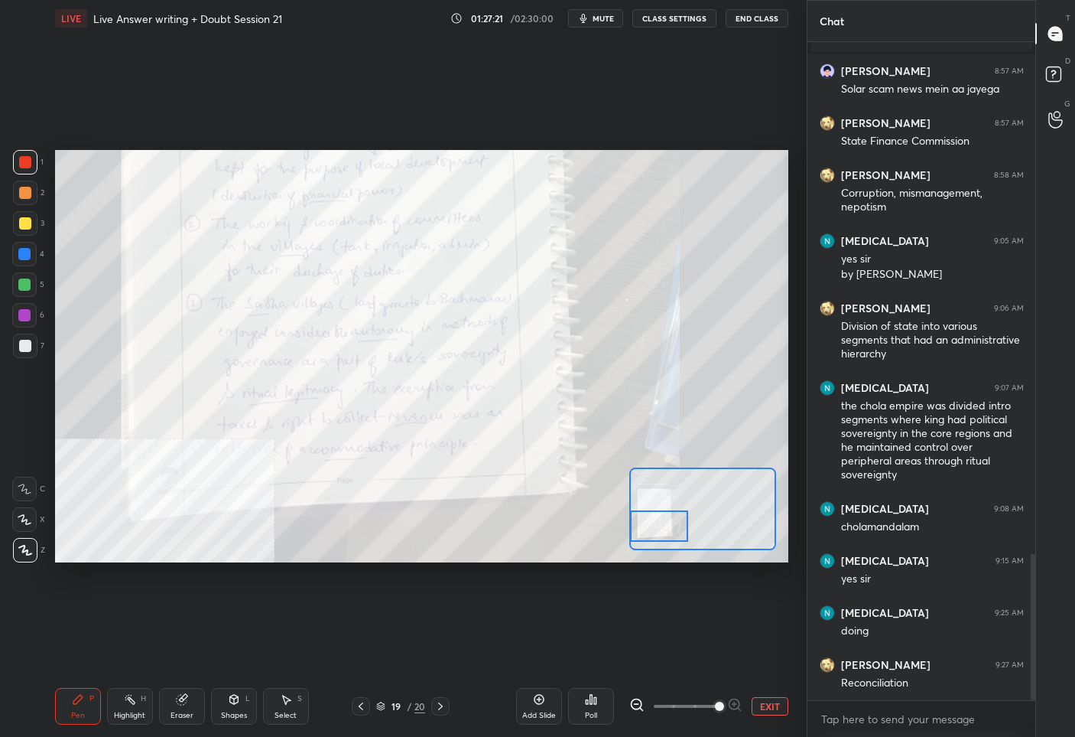
drag, startPoint x: 663, startPoint y: 524, endPoint x: 658, endPoint y: 532, distance: 10.0
click at [658, 532] on div at bounding box center [658, 526] width 57 height 32
click at [757, 707] on button "EXIT" at bounding box center [770, 706] width 37 height 18
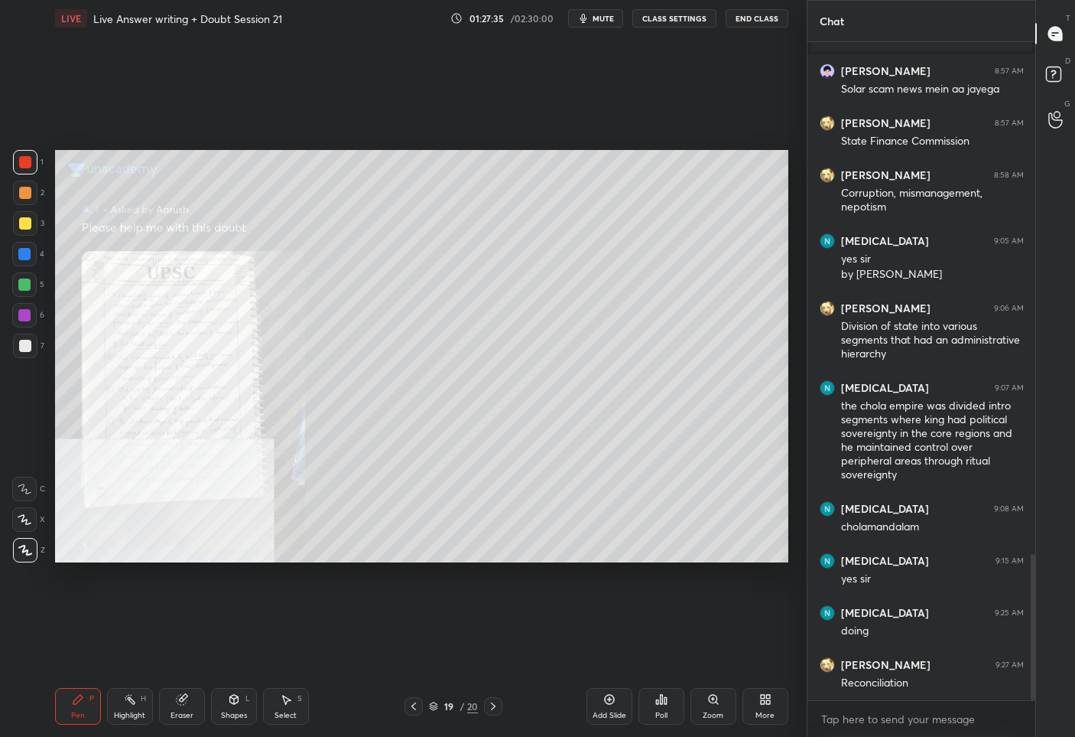
click at [415, 710] on icon at bounding box center [414, 706] width 12 height 12
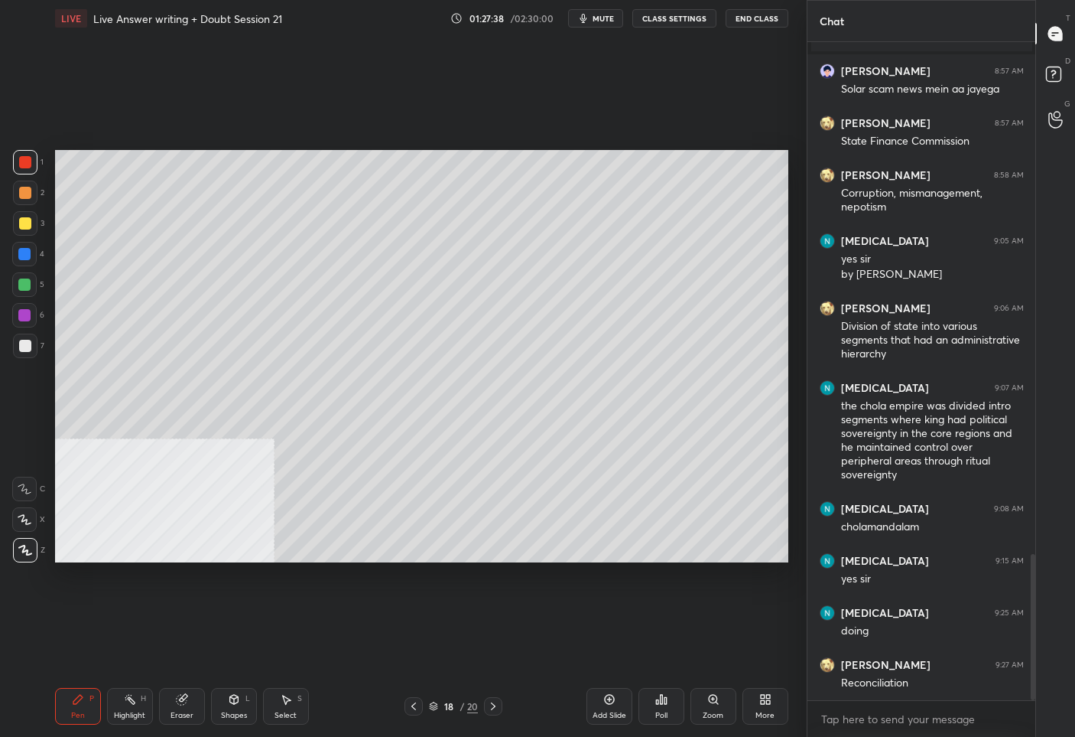
click at [24, 346] on div at bounding box center [25, 346] width 12 height 12
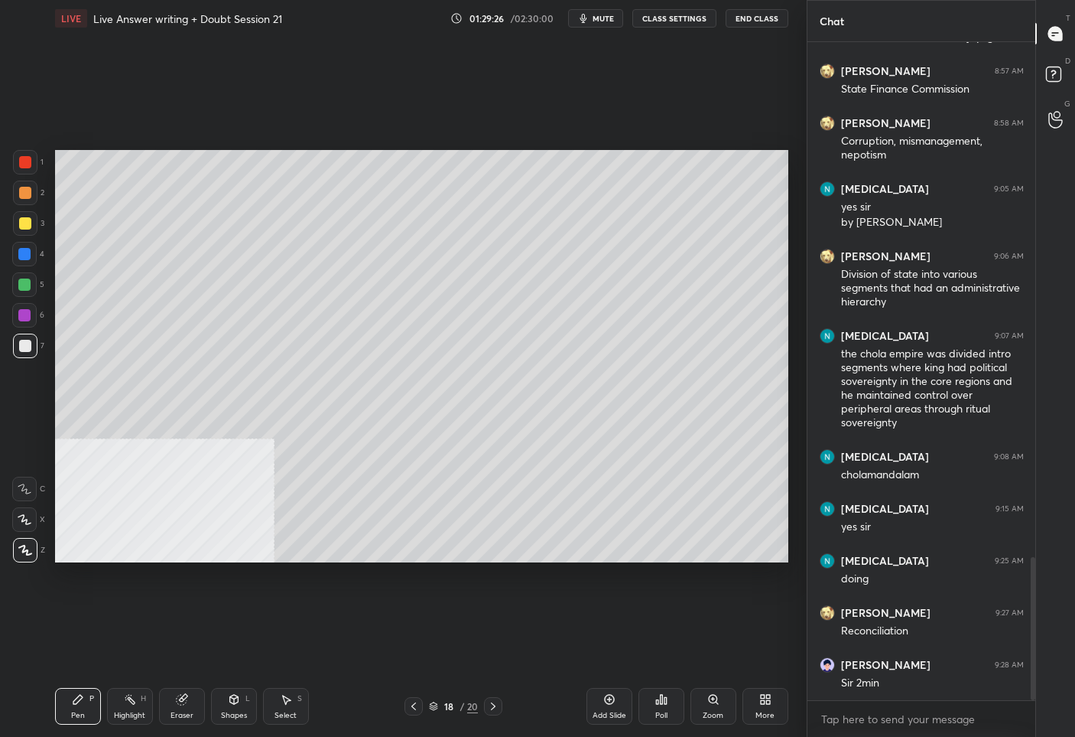
click at [451, 708] on div "18" at bounding box center [448, 705] width 15 height 9
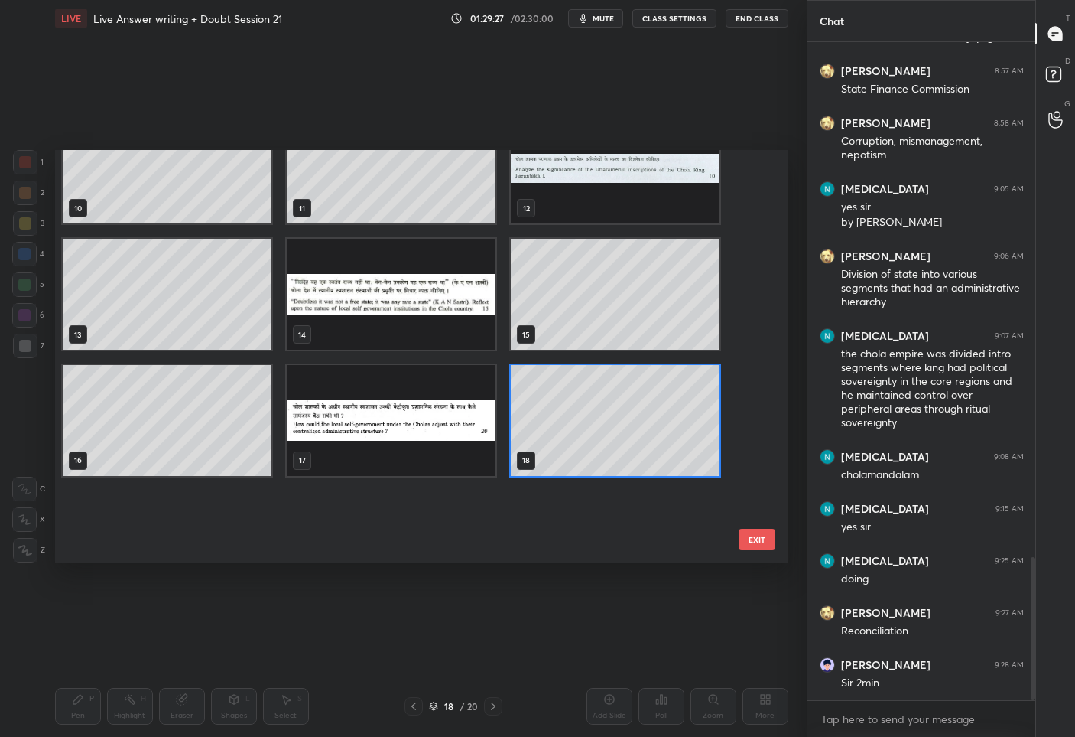
scroll to position [469, 0]
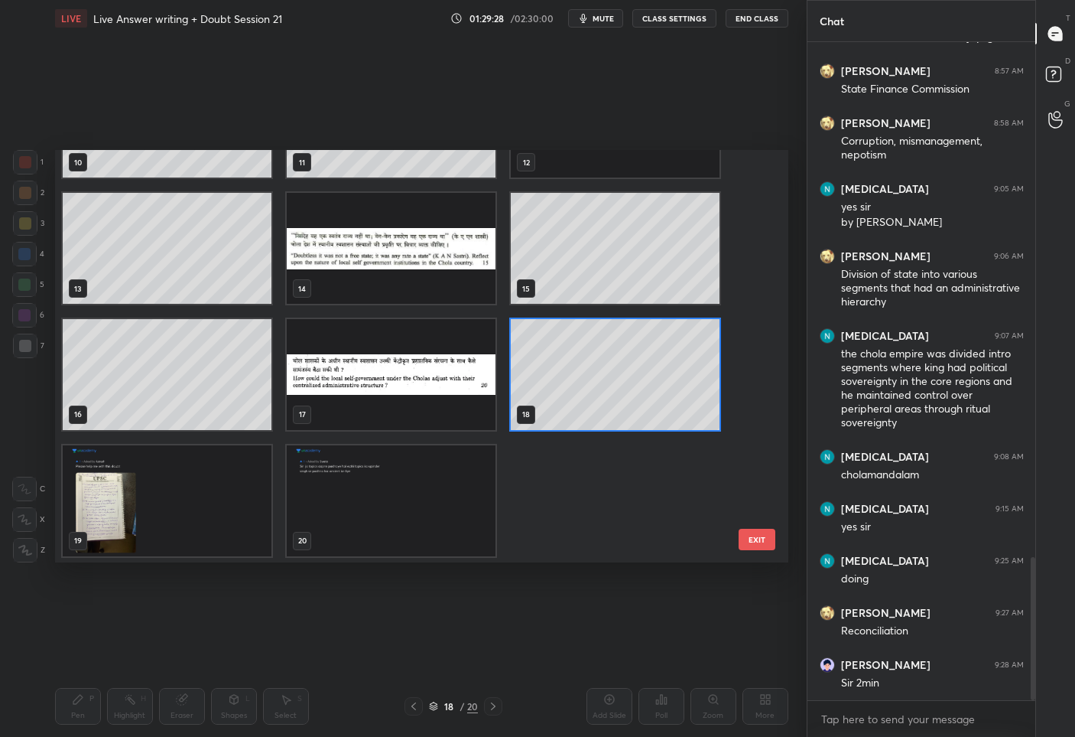
click at [417, 505] on img "grid" at bounding box center [391, 500] width 209 height 111
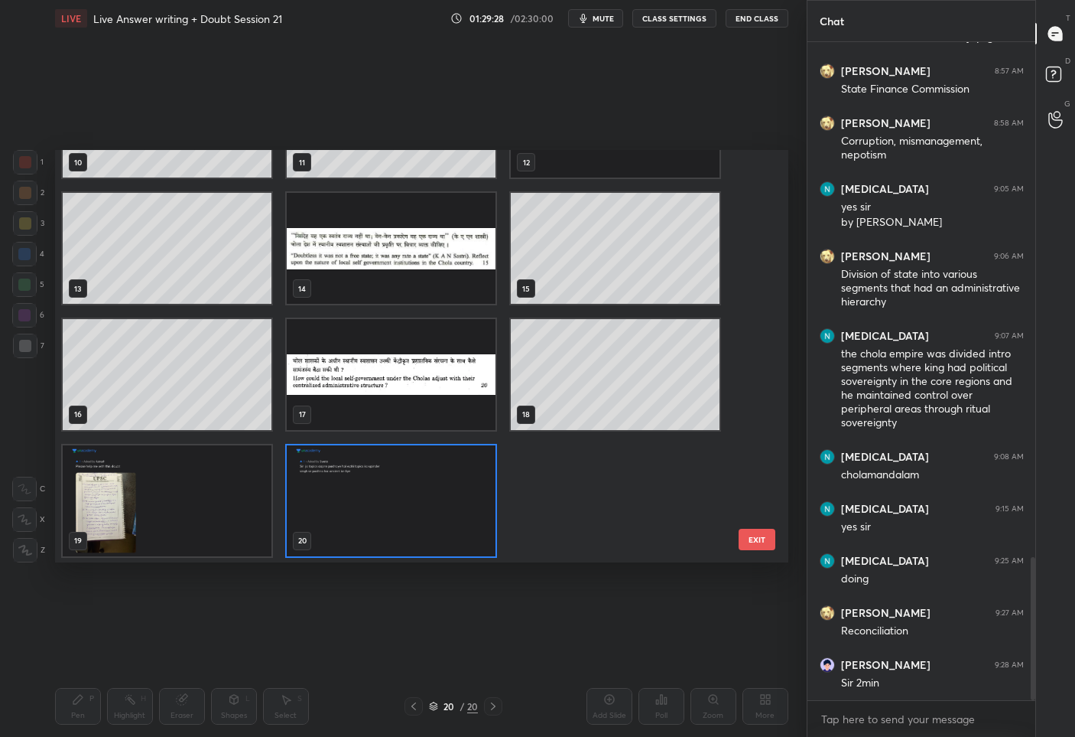
click at [417, 505] on img "grid" at bounding box center [391, 500] width 209 height 111
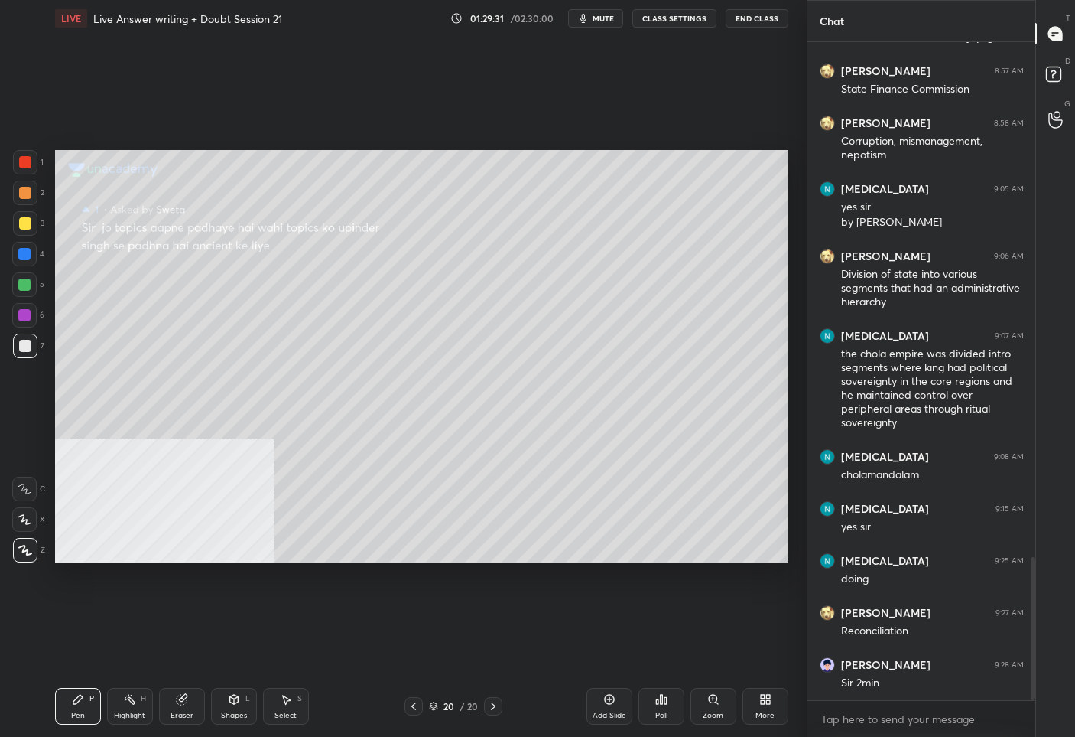
click at [776, 702] on div "More" at bounding box center [766, 706] width 46 height 37
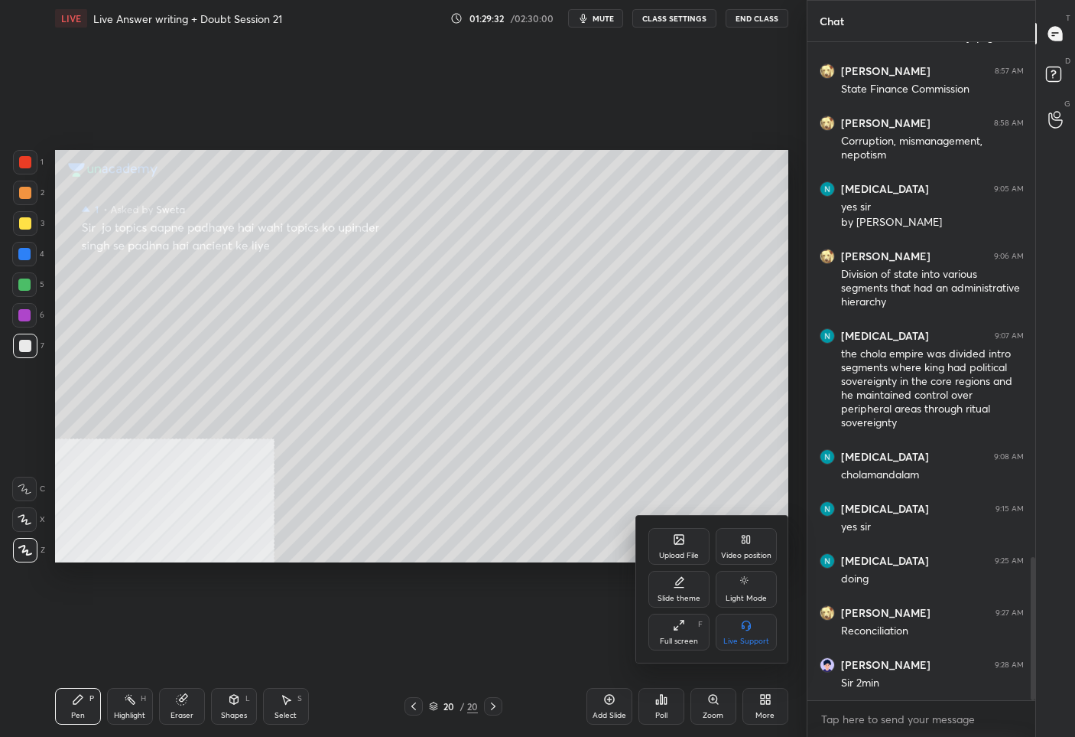
click at [532, 570] on div at bounding box center [537, 368] width 1075 height 737
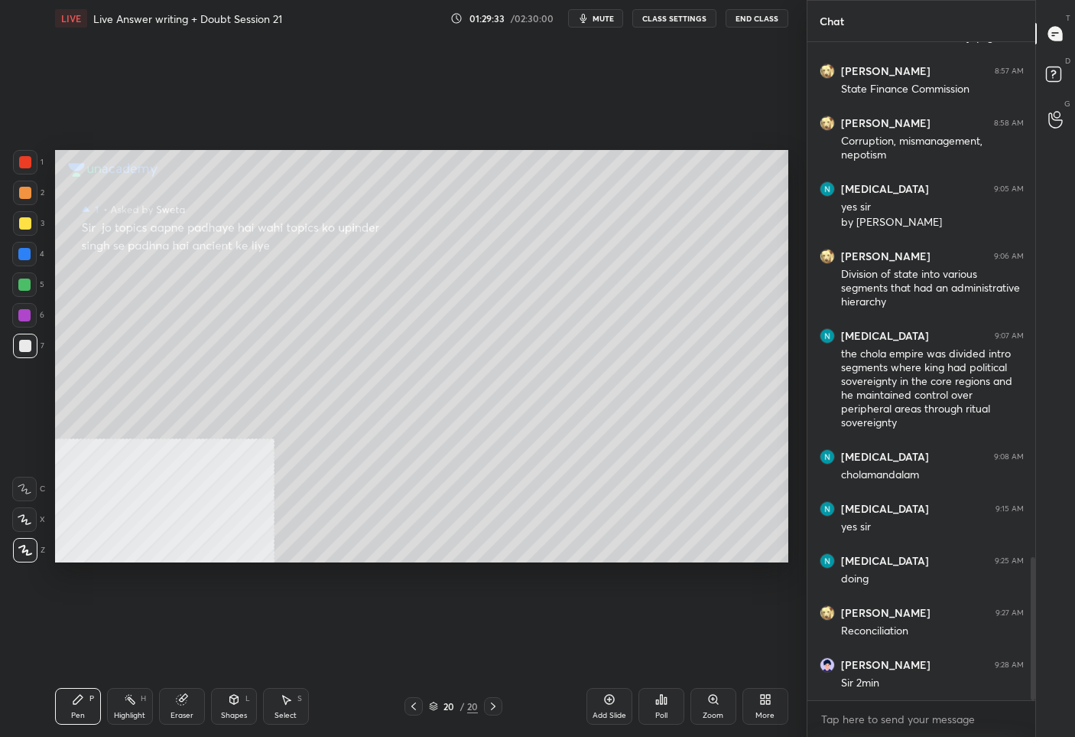
click at [412, 706] on icon at bounding box center [414, 706] width 5 height 8
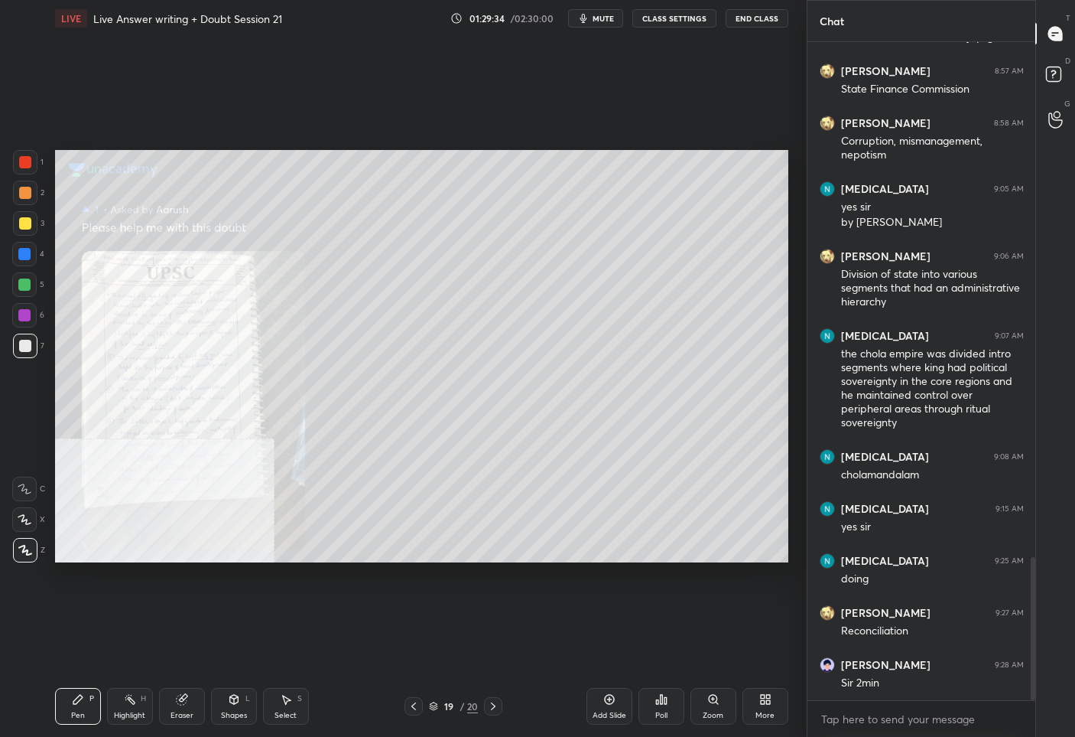
click at [769, 703] on icon at bounding box center [768, 702] width 4 height 4
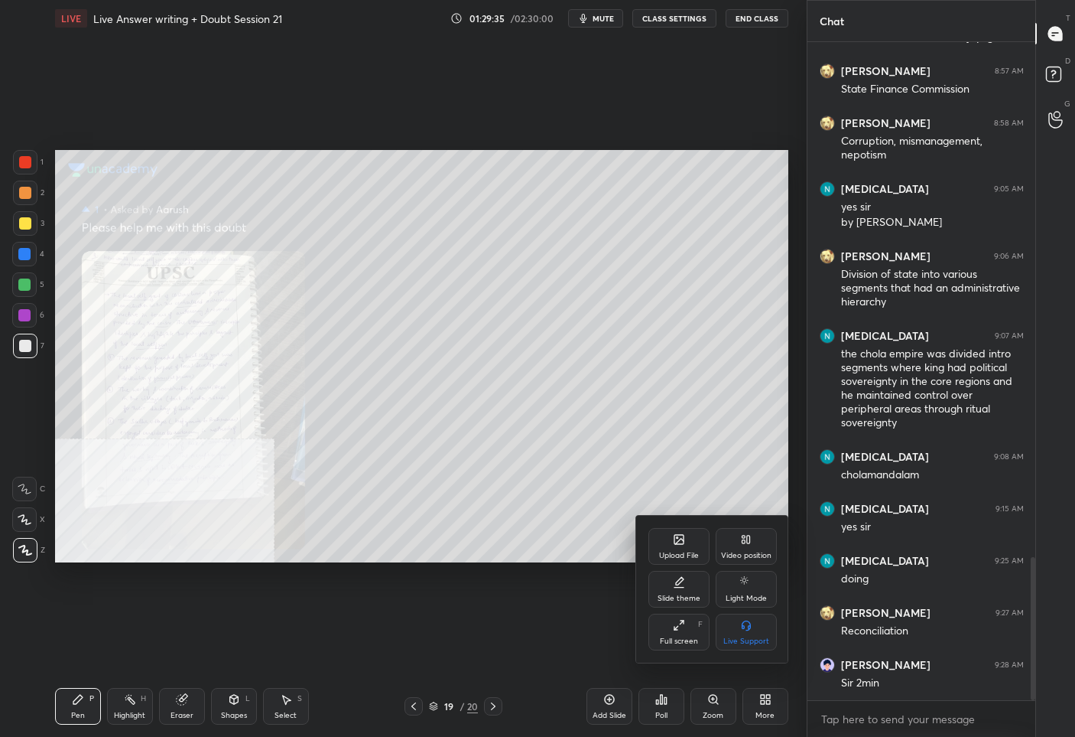
click at [671, 545] on div "Upload File" at bounding box center [679, 546] width 61 height 37
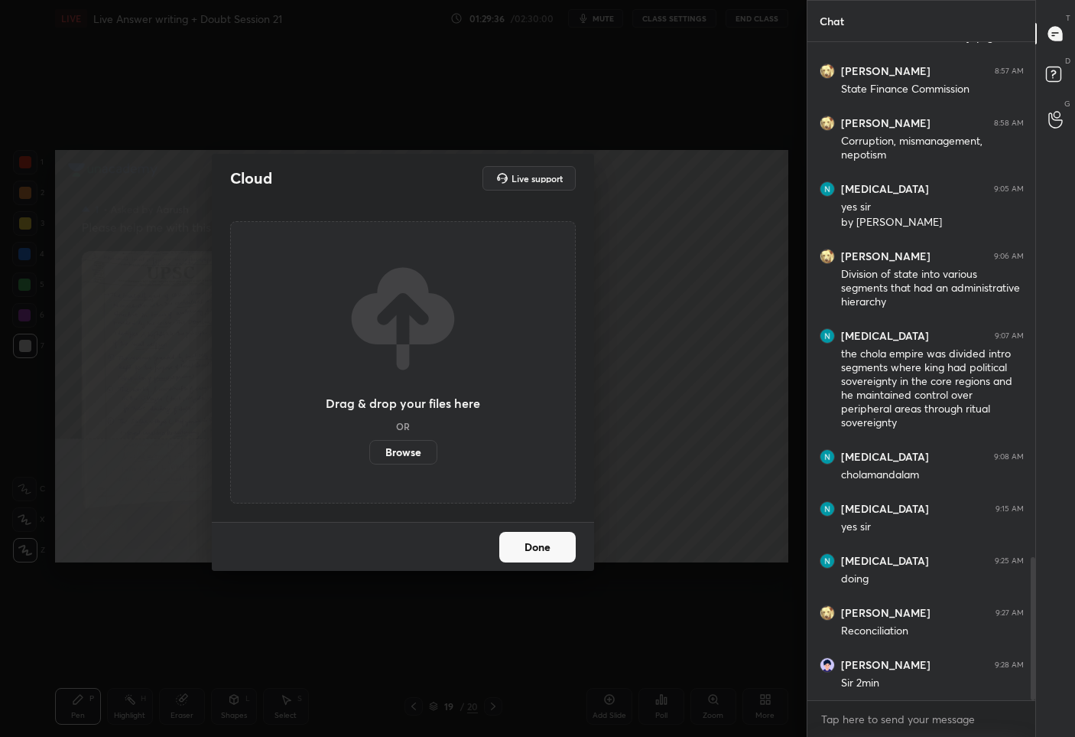
click at [395, 451] on label "Browse" at bounding box center [403, 452] width 68 height 24
click at [369, 451] on input "Browse" at bounding box center [369, 452] width 0 height 24
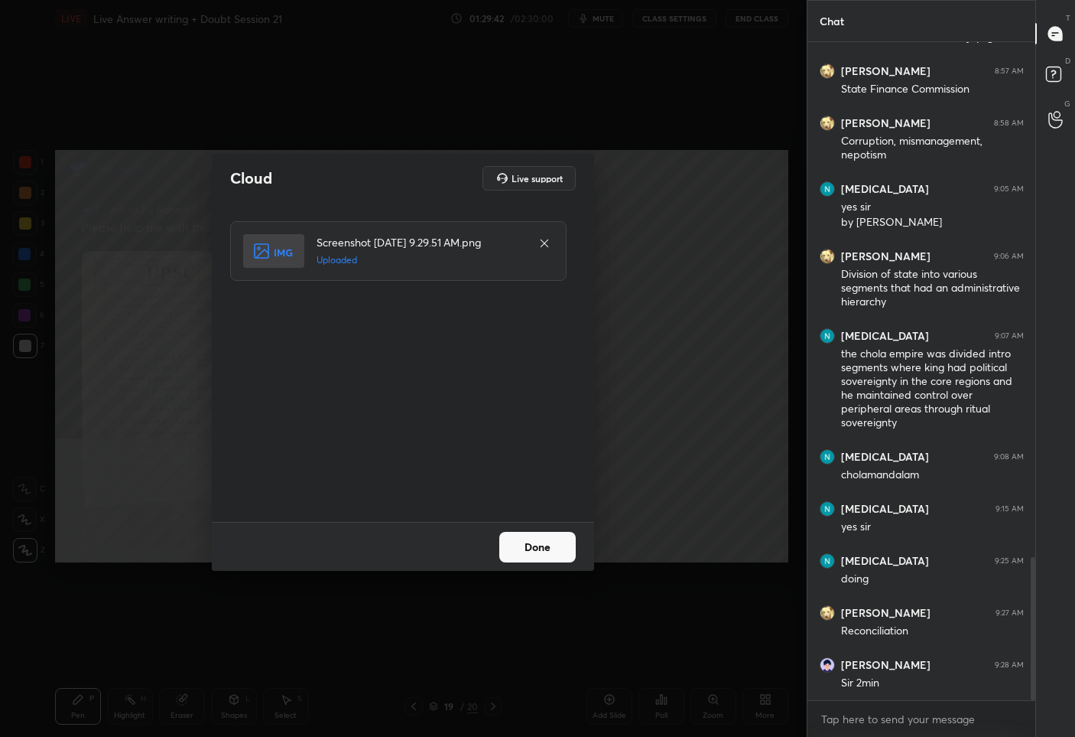
click at [530, 542] on button "Done" at bounding box center [537, 547] width 76 height 31
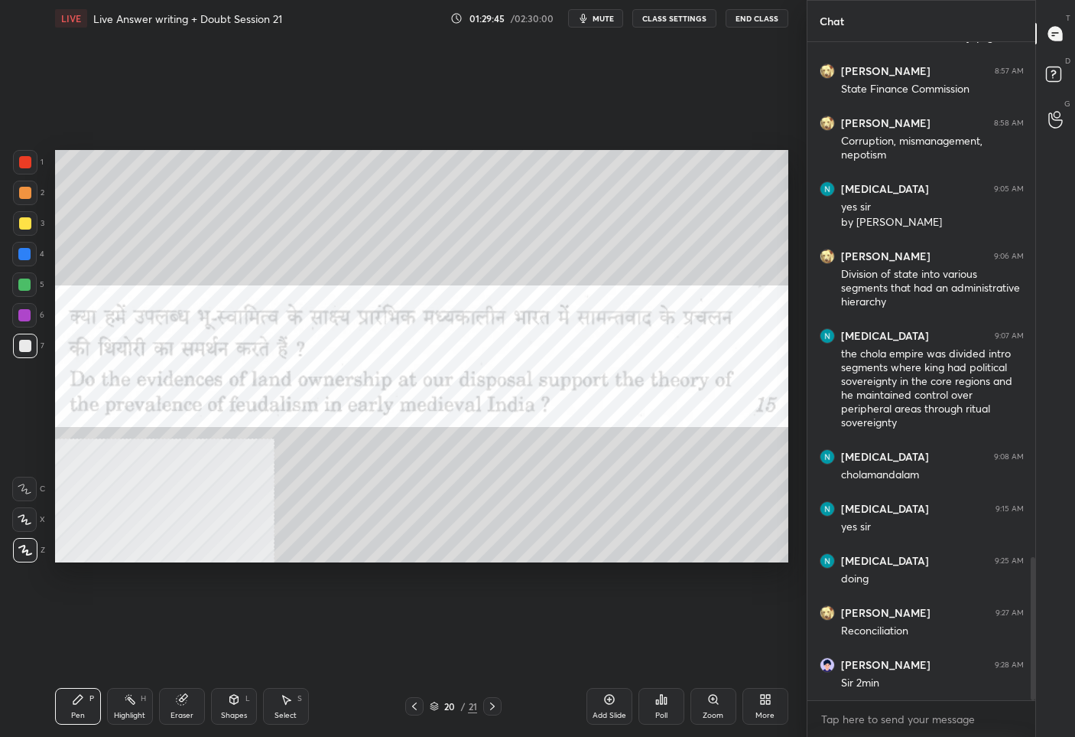
click at [414, 709] on icon at bounding box center [414, 706] width 12 height 12
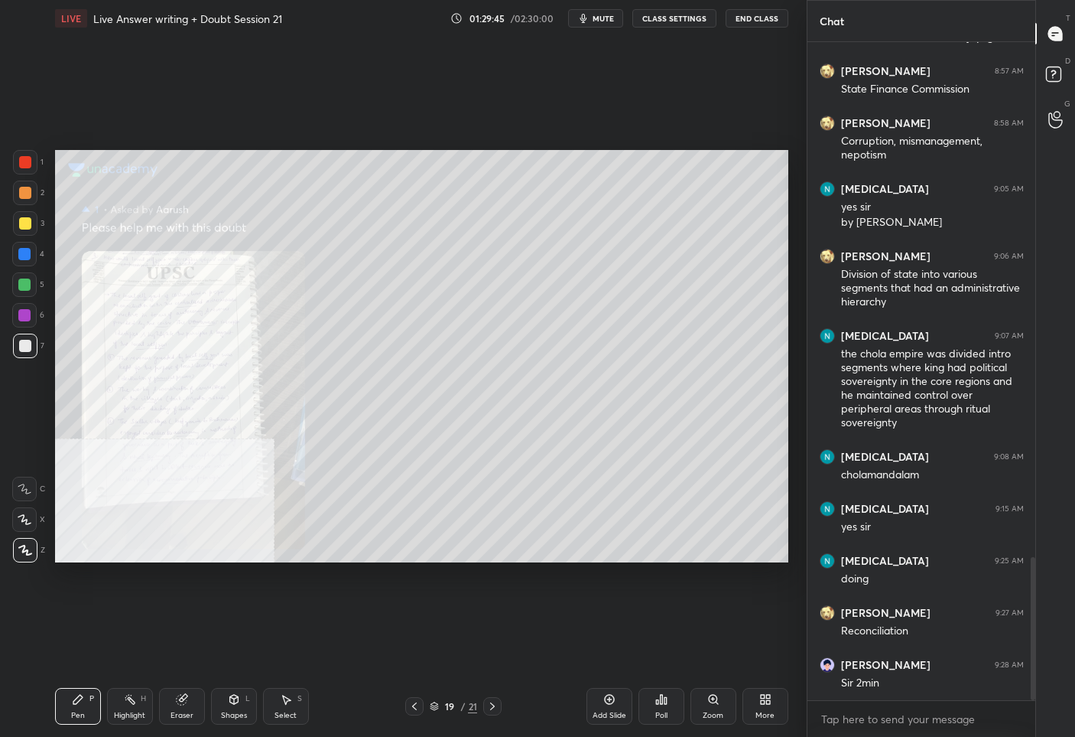
click at [414, 709] on icon at bounding box center [414, 706] width 12 height 12
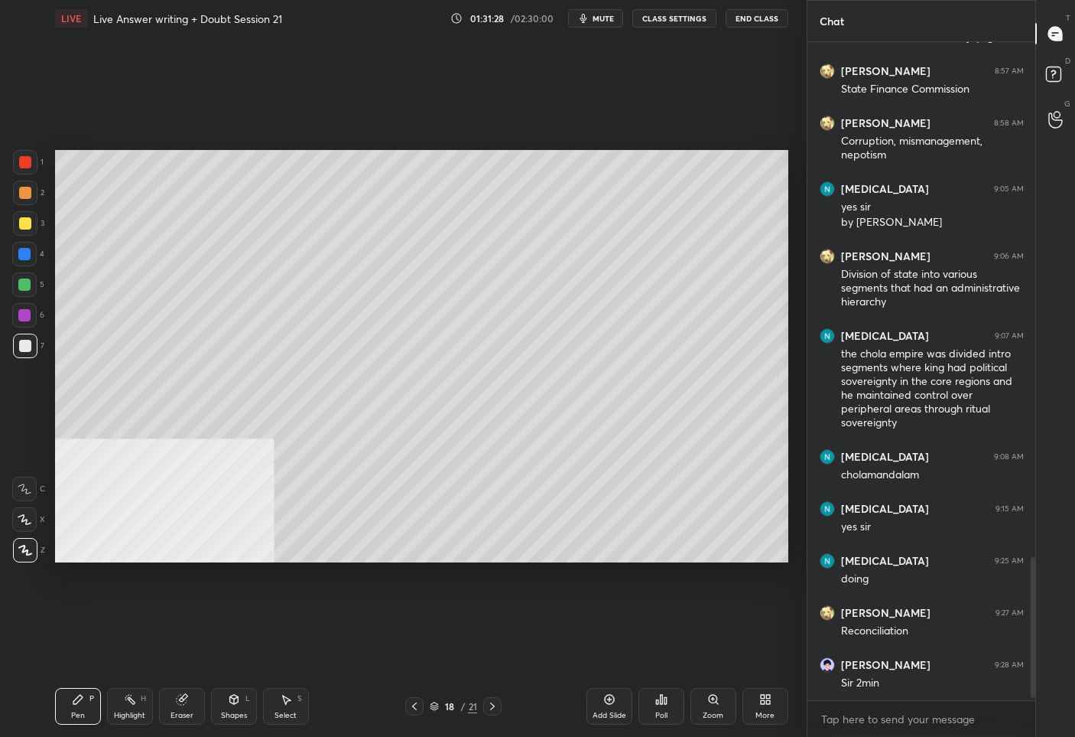
scroll to position [2414, 0]
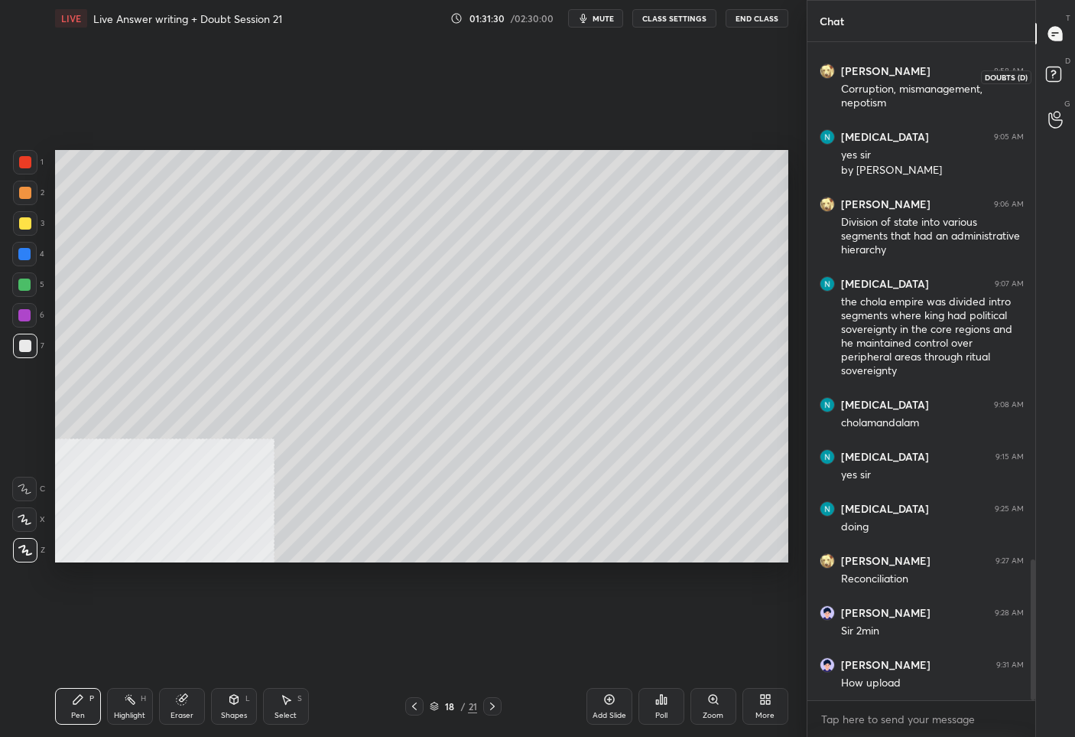
click at [1049, 68] on rect at bounding box center [1053, 74] width 15 height 15
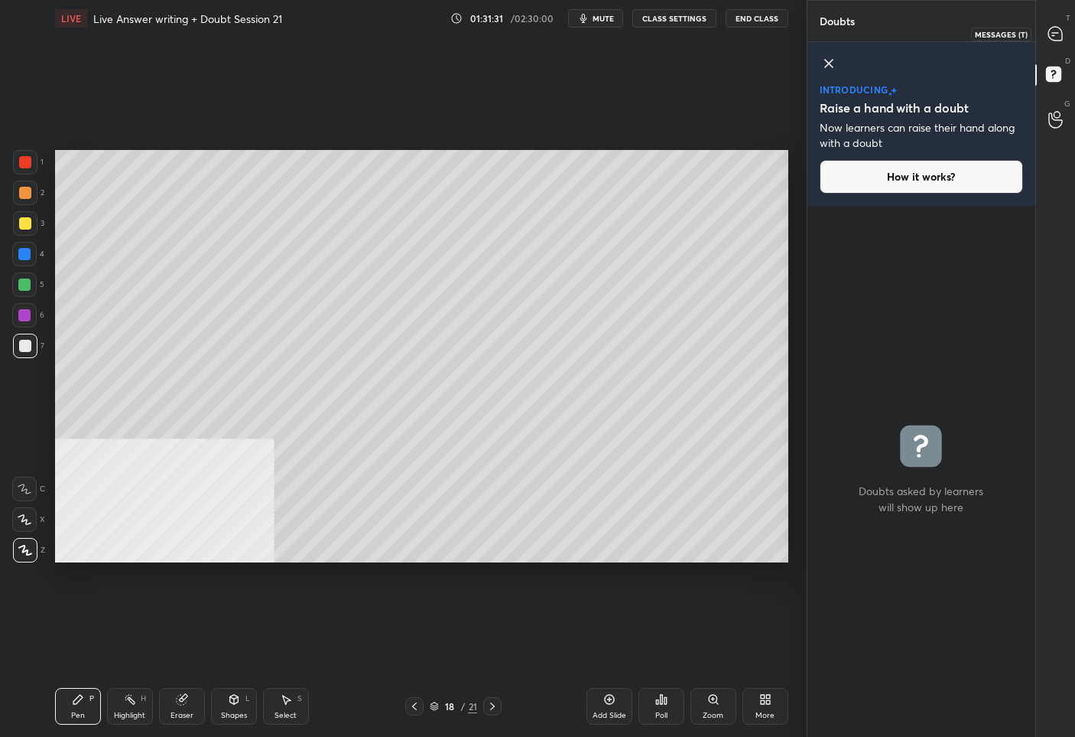
click at [1059, 27] on icon at bounding box center [1056, 34] width 14 height 14
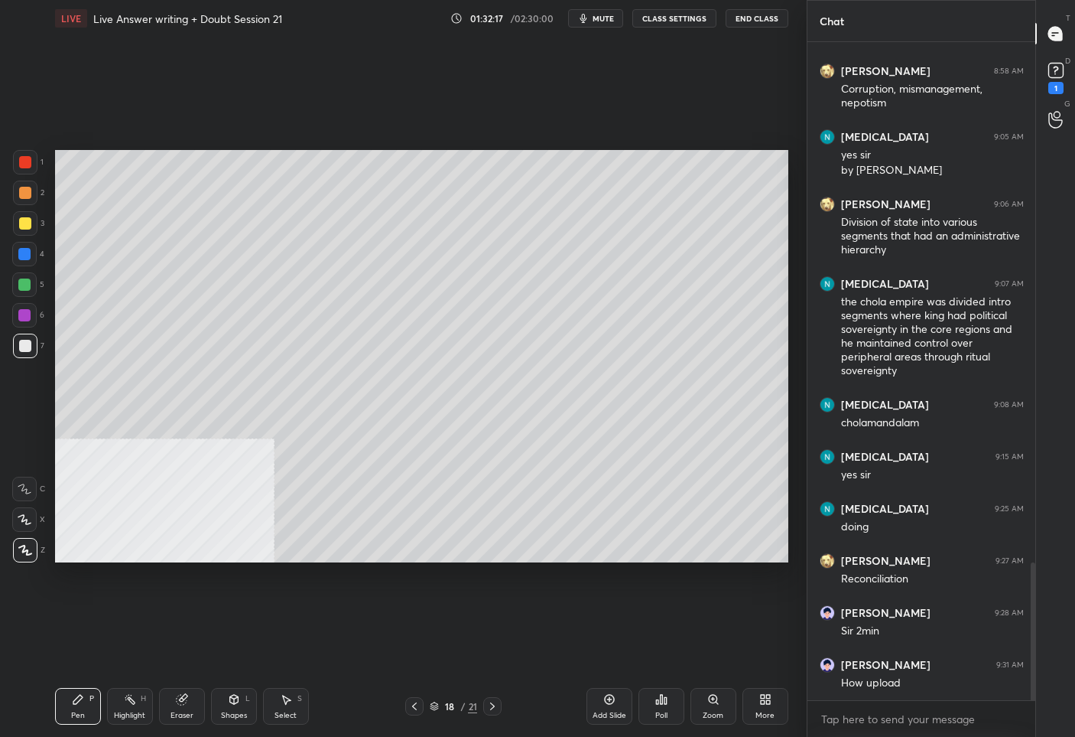
scroll to position [2480, 0]
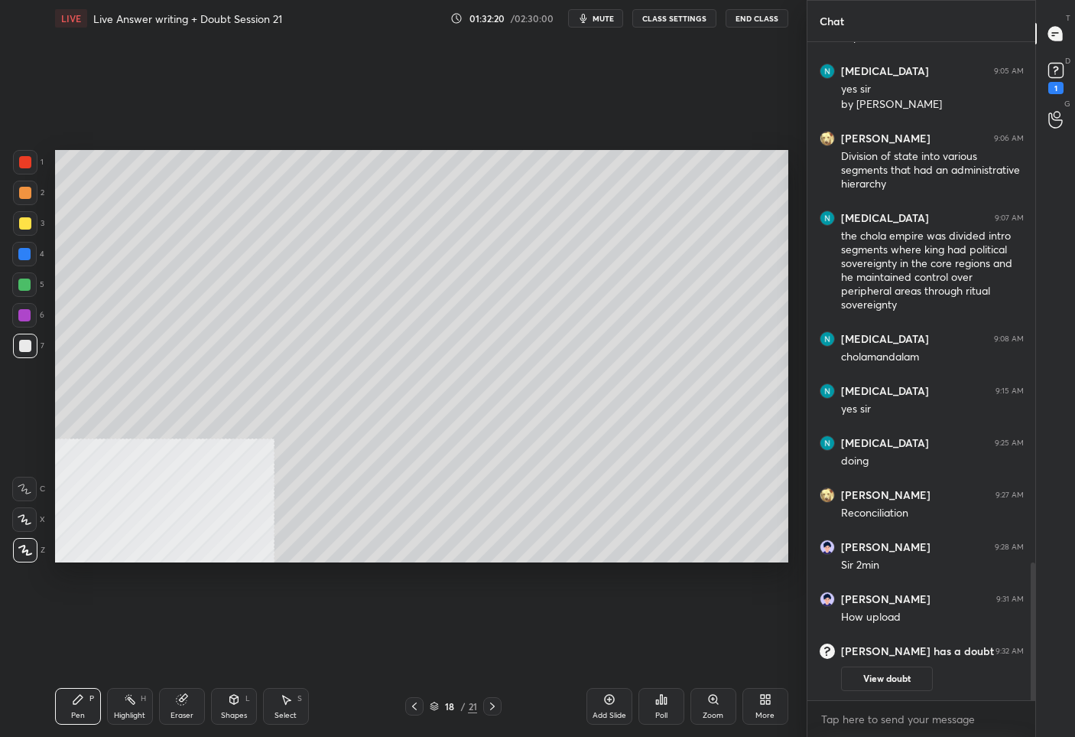
click at [413, 704] on icon at bounding box center [414, 706] width 12 height 12
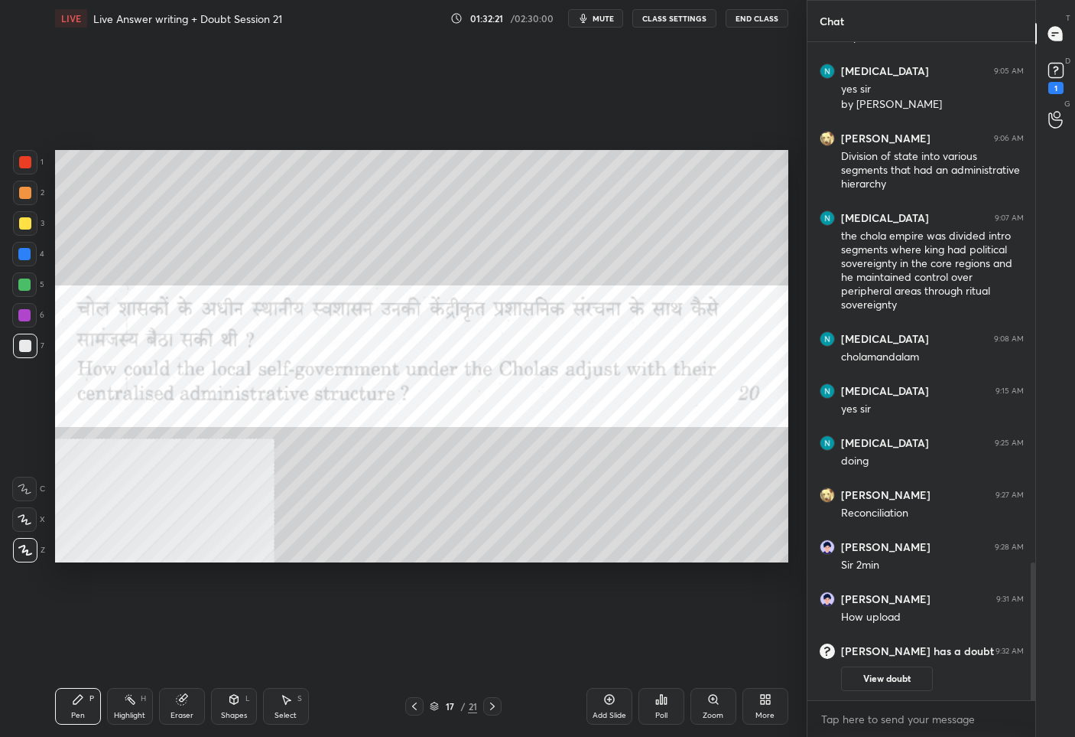
click at [495, 705] on icon at bounding box center [492, 706] width 12 height 12
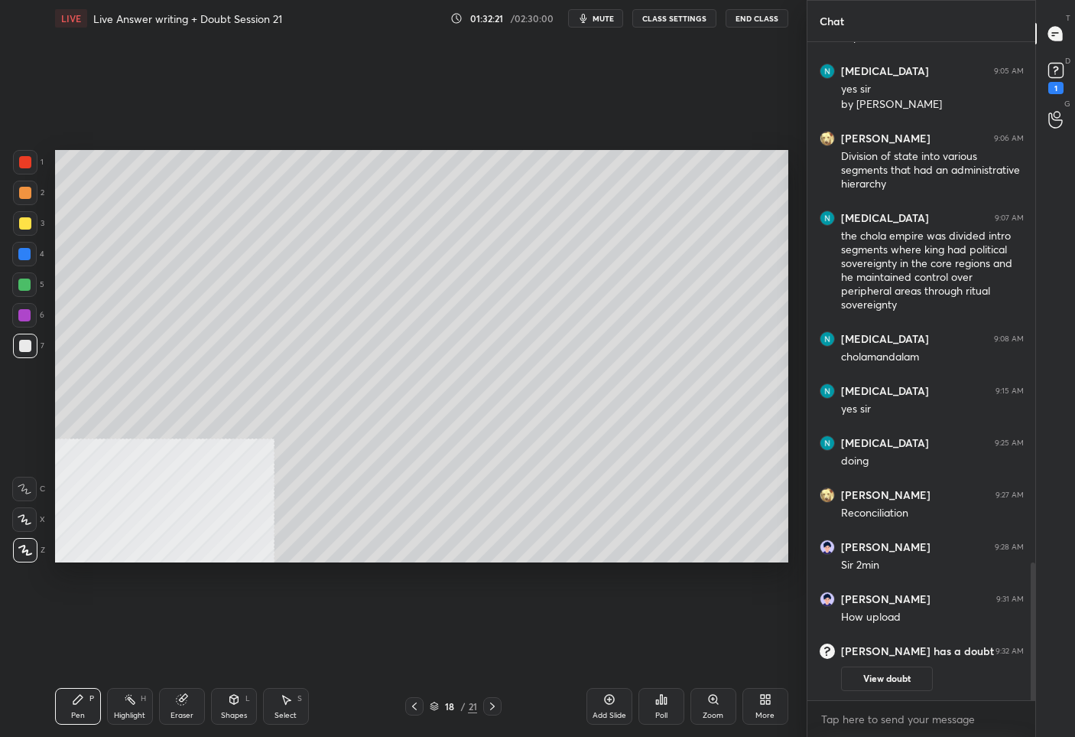
click at [495, 705] on icon at bounding box center [492, 706] width 12 height 12
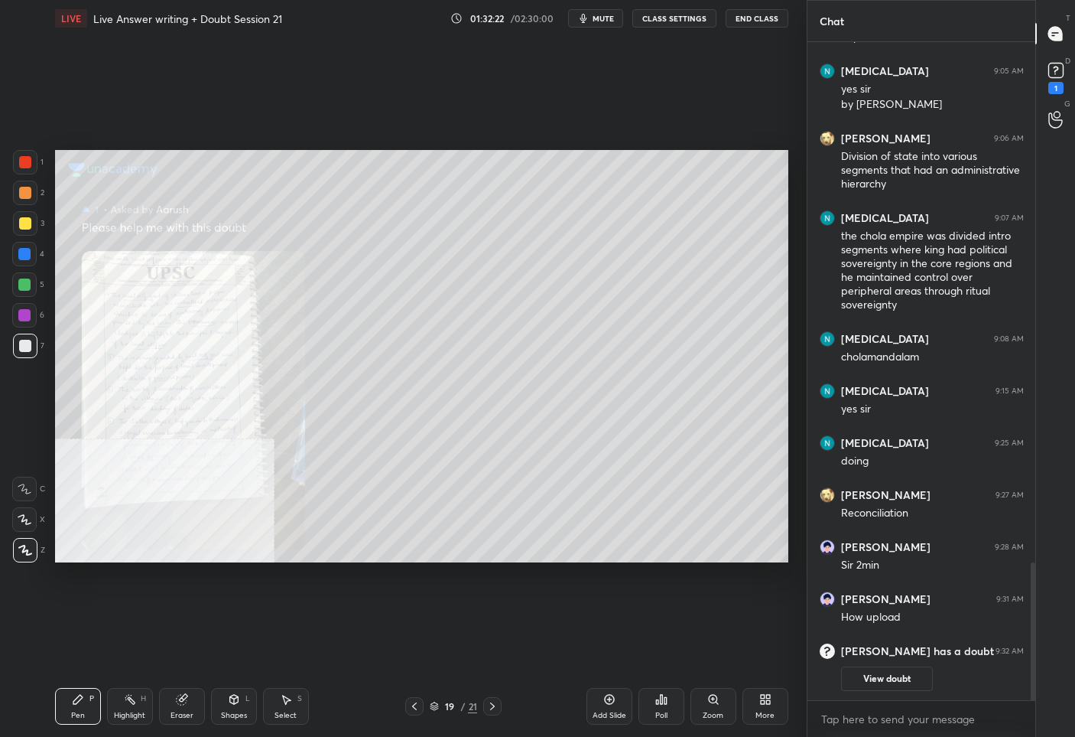
scroll to position [2295, 0]
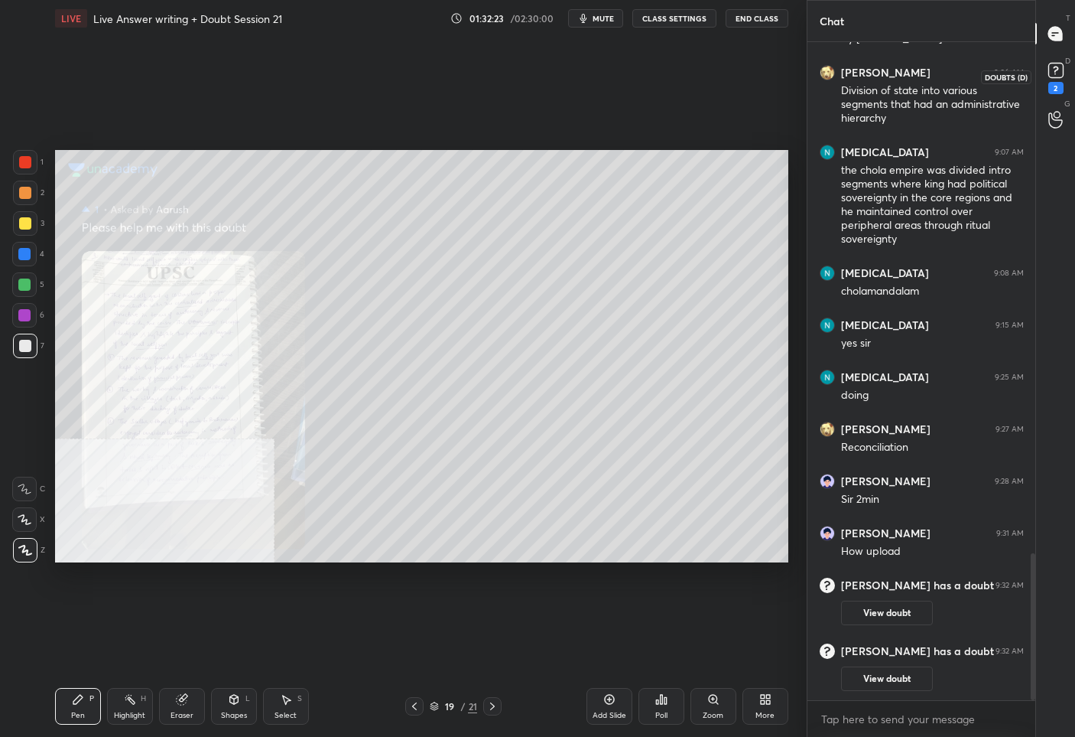
click at [1054, 80] on icon at bounding box center [1056, 70] width 23 height 23
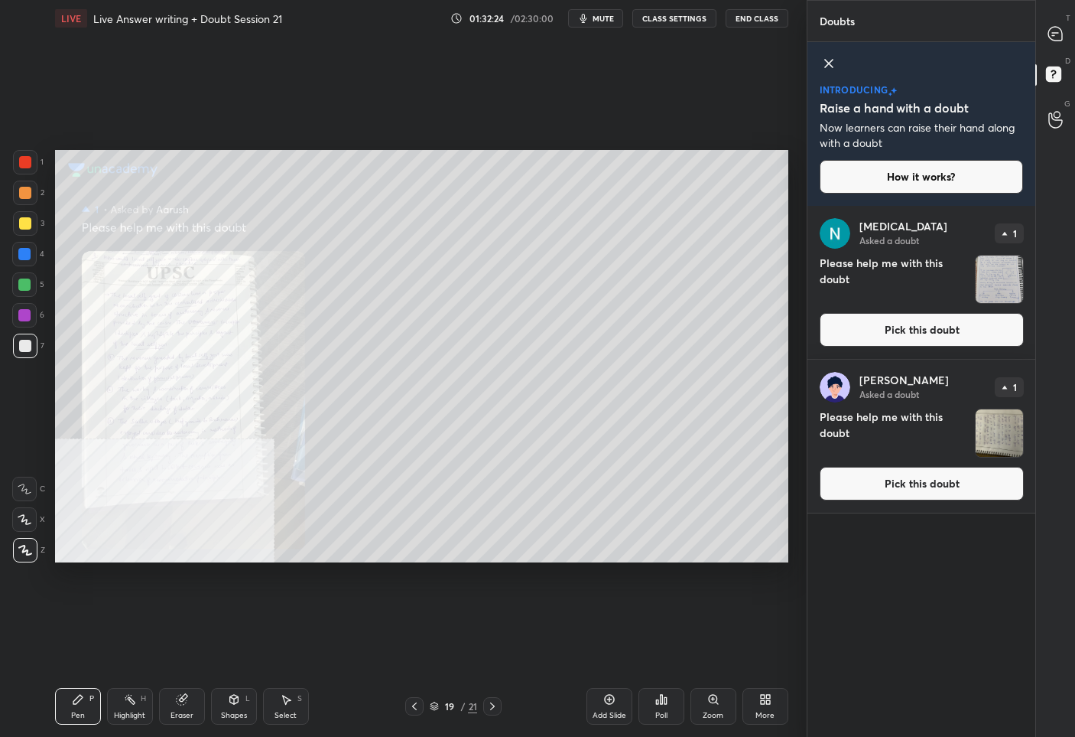
click at [892, 490] on button "Pick this doubt" at bounding box center [922, 484] width 204 height 34
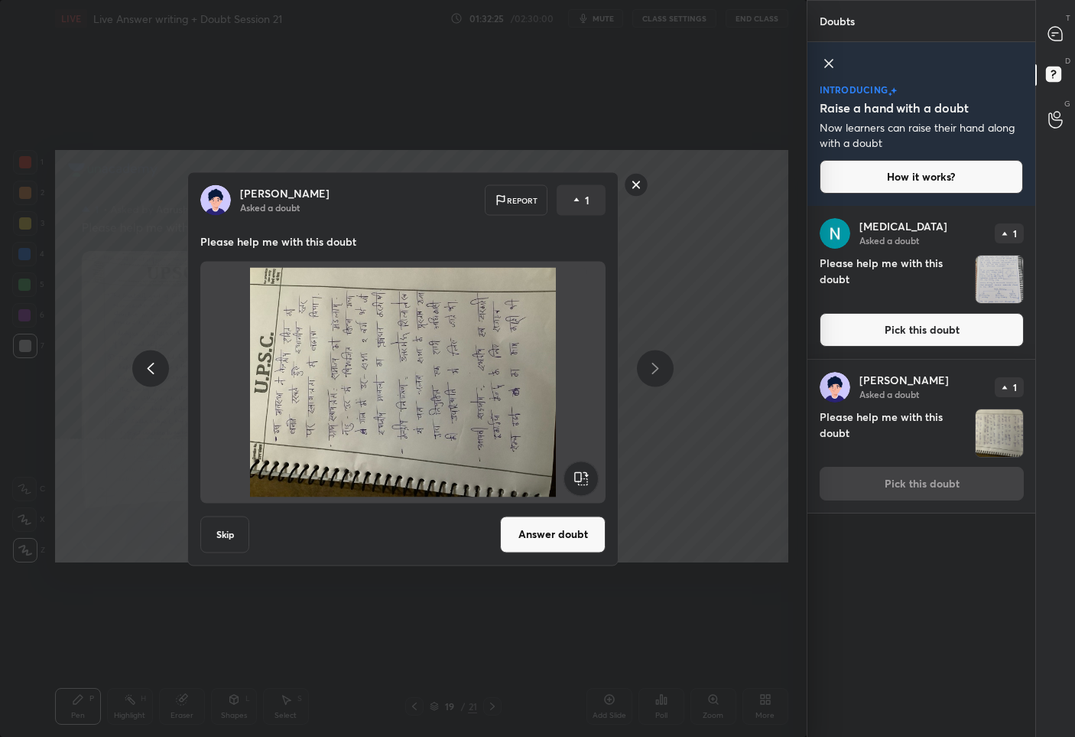
click at [587, 469] on rect at bounding box center [581, 477] width 34 height 34
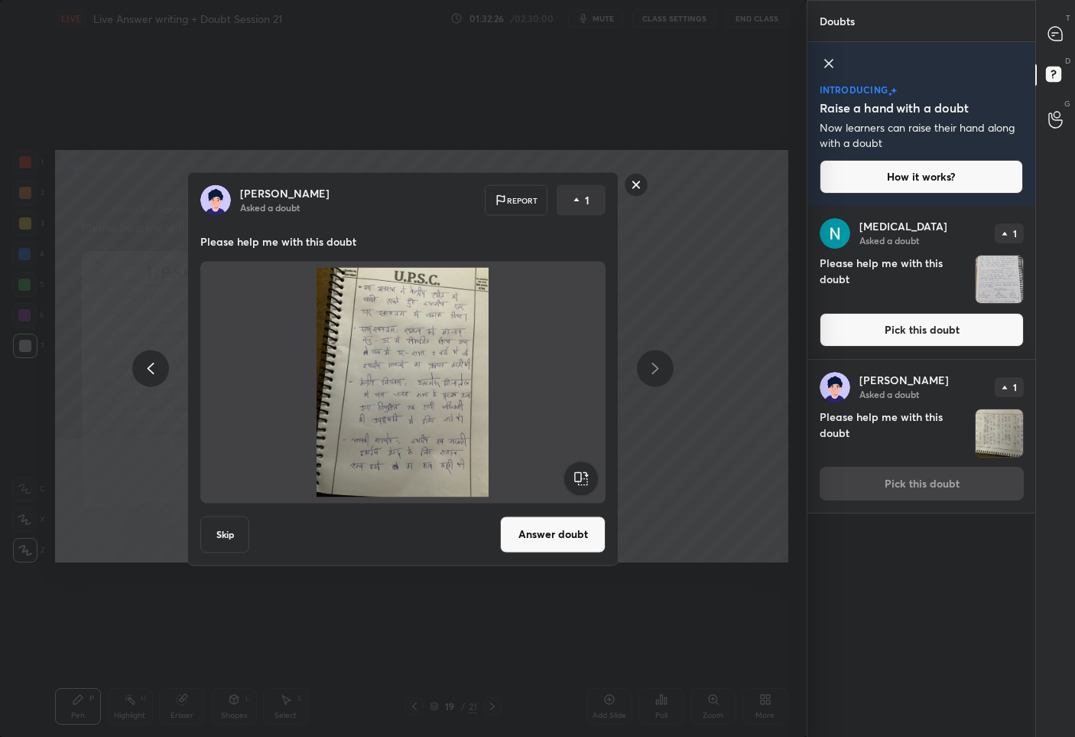
click at [549, 535] on button "Answer doubt" at bounding box center [553, 534] width 106 height 37
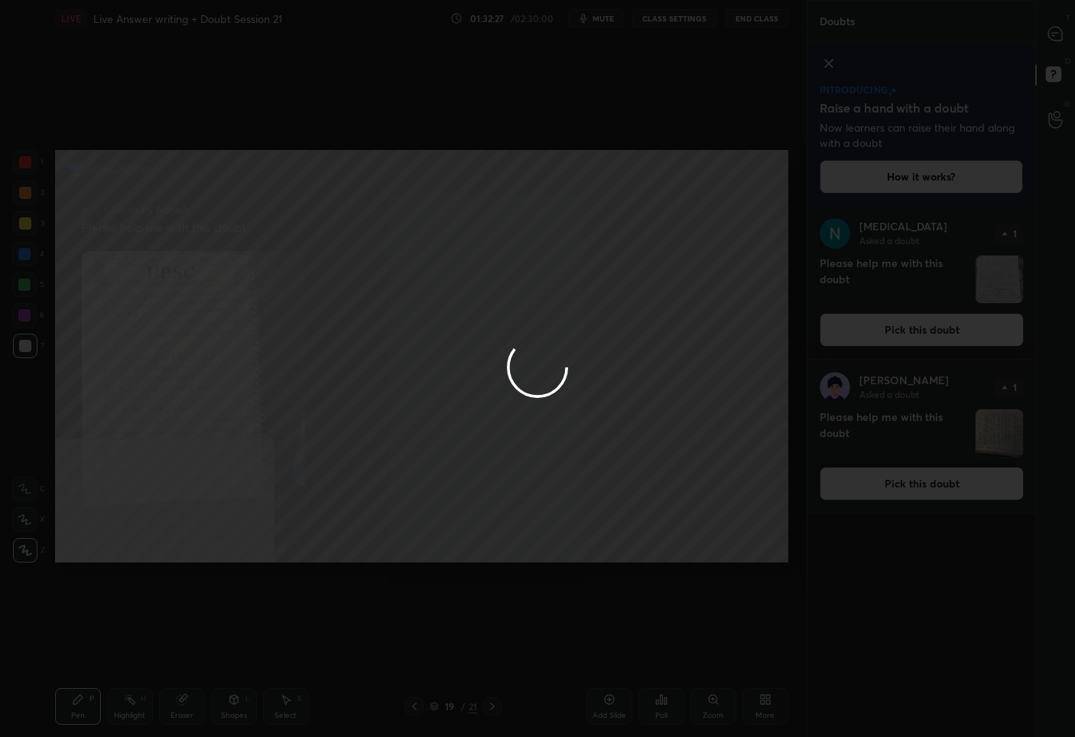
click at [1069, 31] on div at bounding box center [537, 368] width 1075 height 737
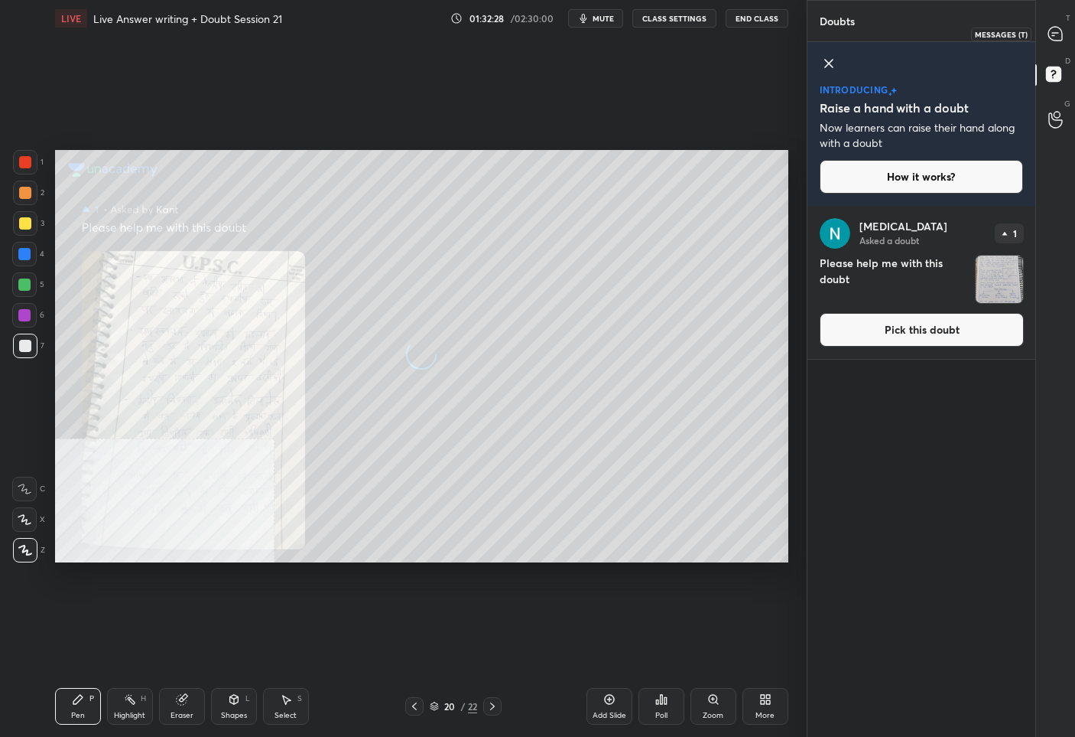
click at [1069, 31] on div at bounding box center [1056, 34] width 31 height 28
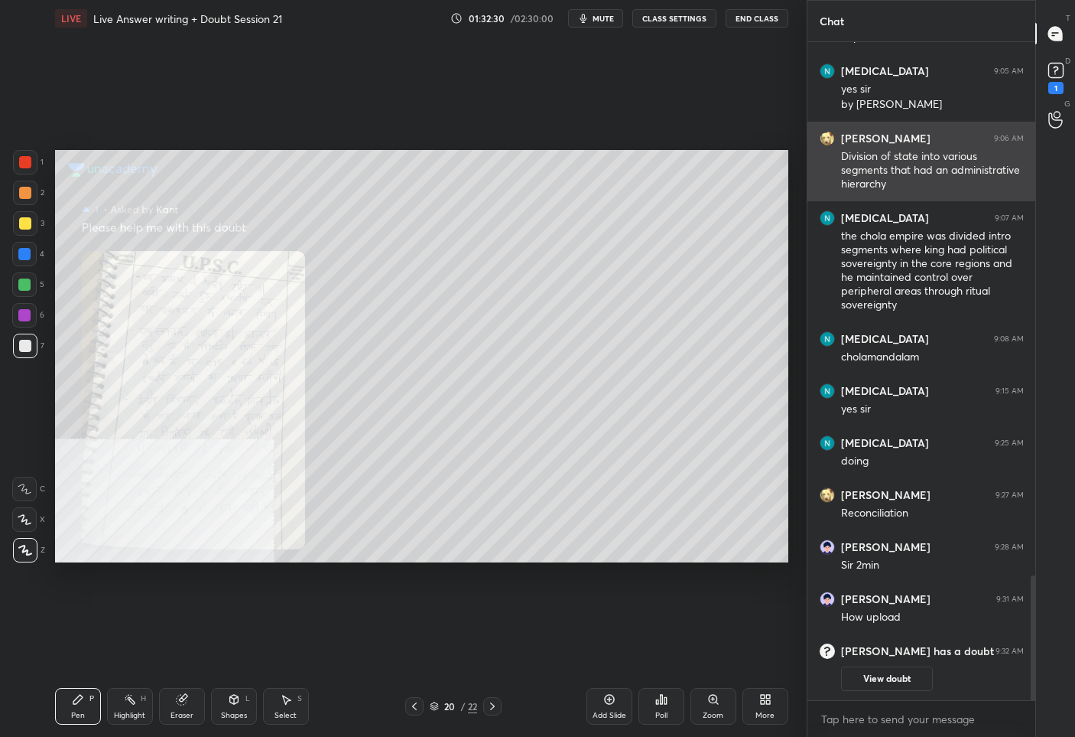
scroll to position [2810, 0]
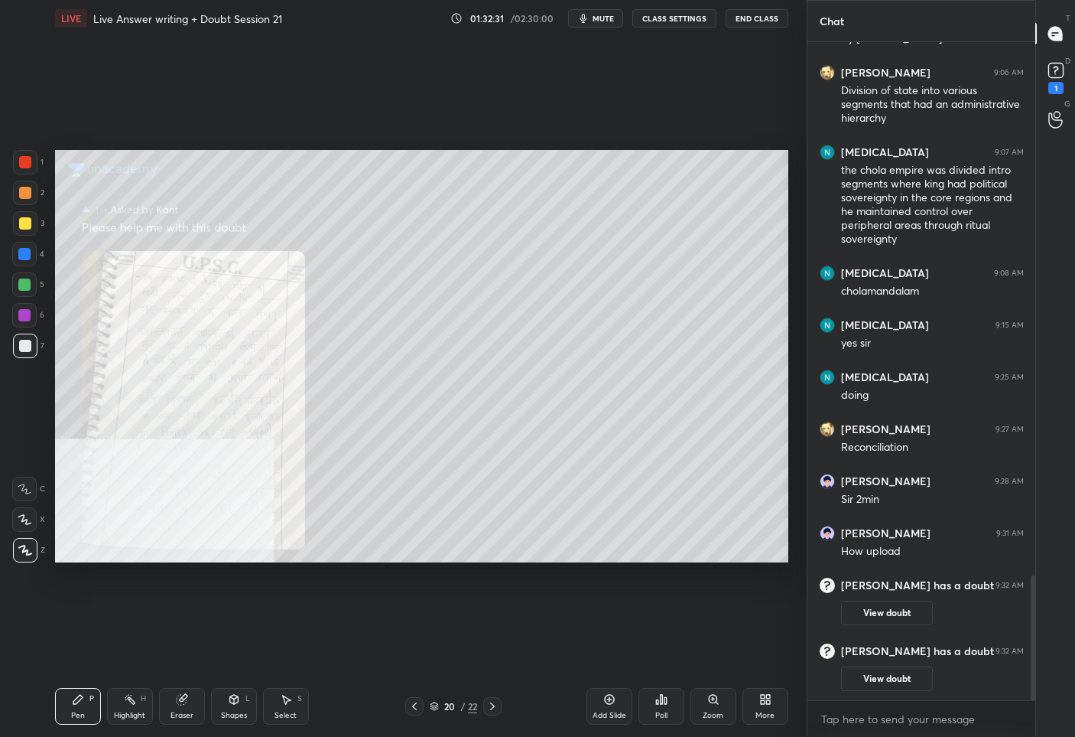
click at [758, 707] on div "More" at bounding box center [766, 706] width 46 height 37
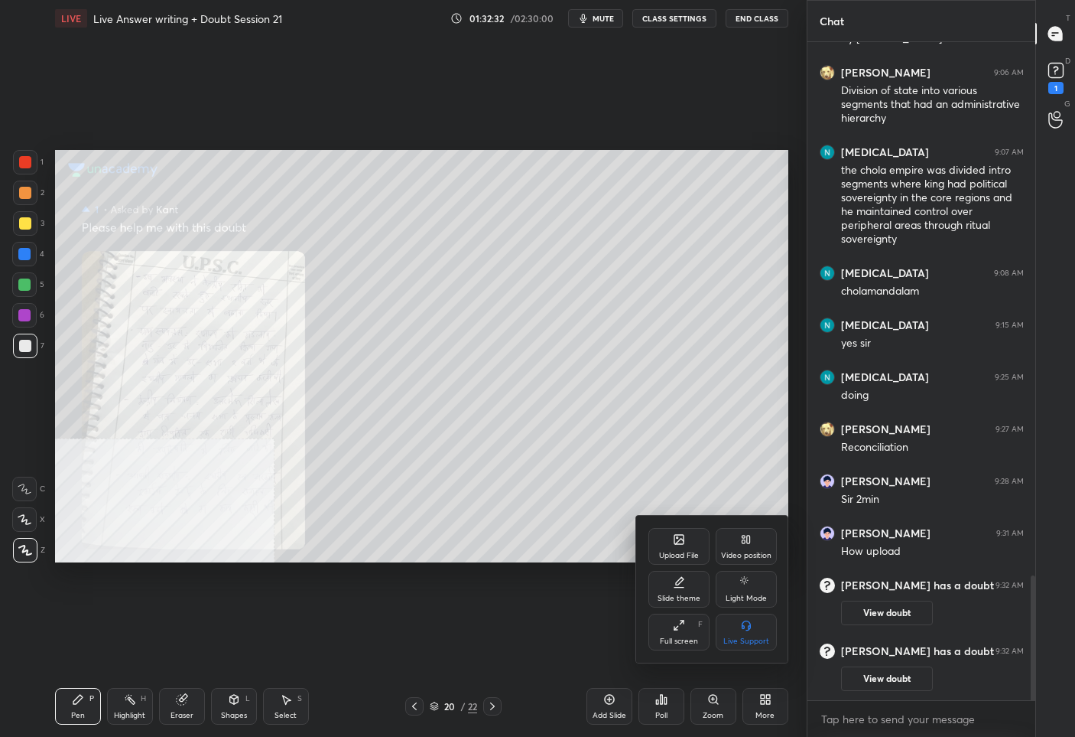
click at [754, 540] on div "Video position" at bounding box center [746, 546] width 61 height 37
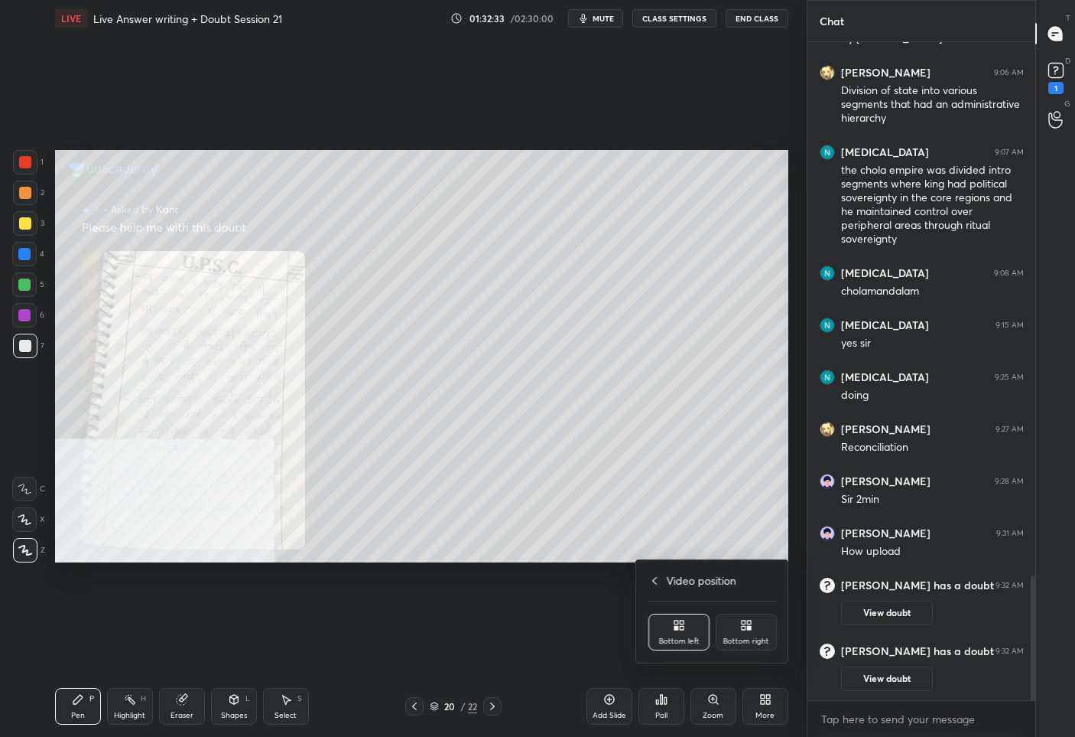
click at [743, 626] on icon at bounding box center [746, 625] width 12 height 12
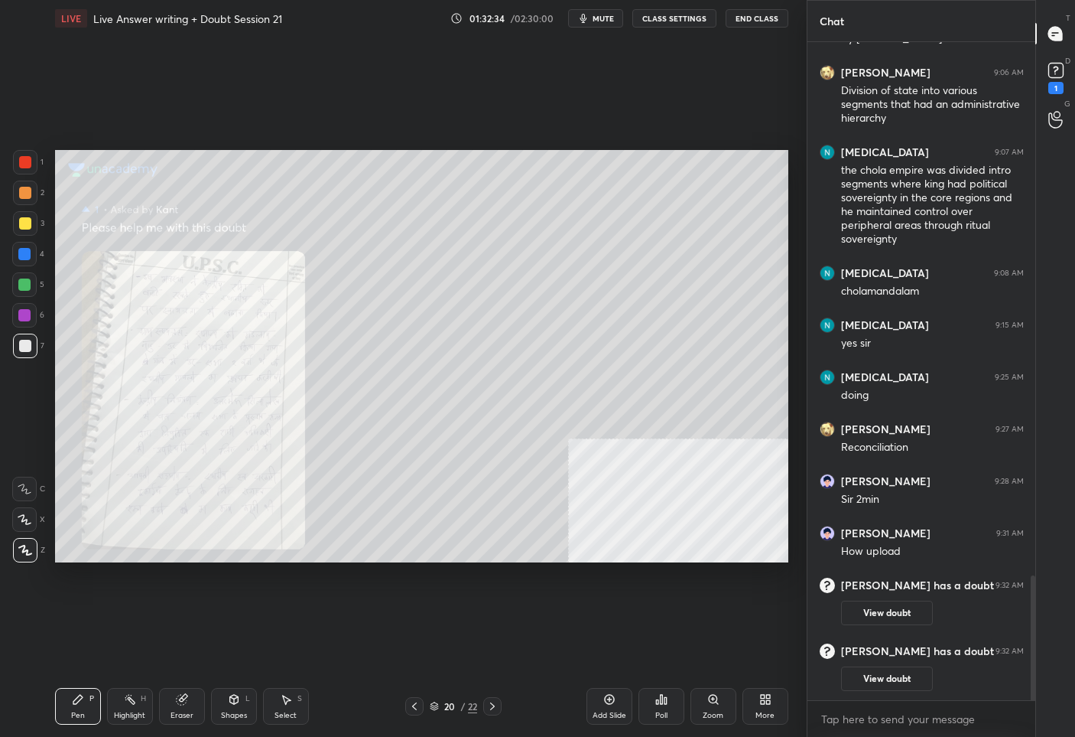
scroll to position [2333, 0]
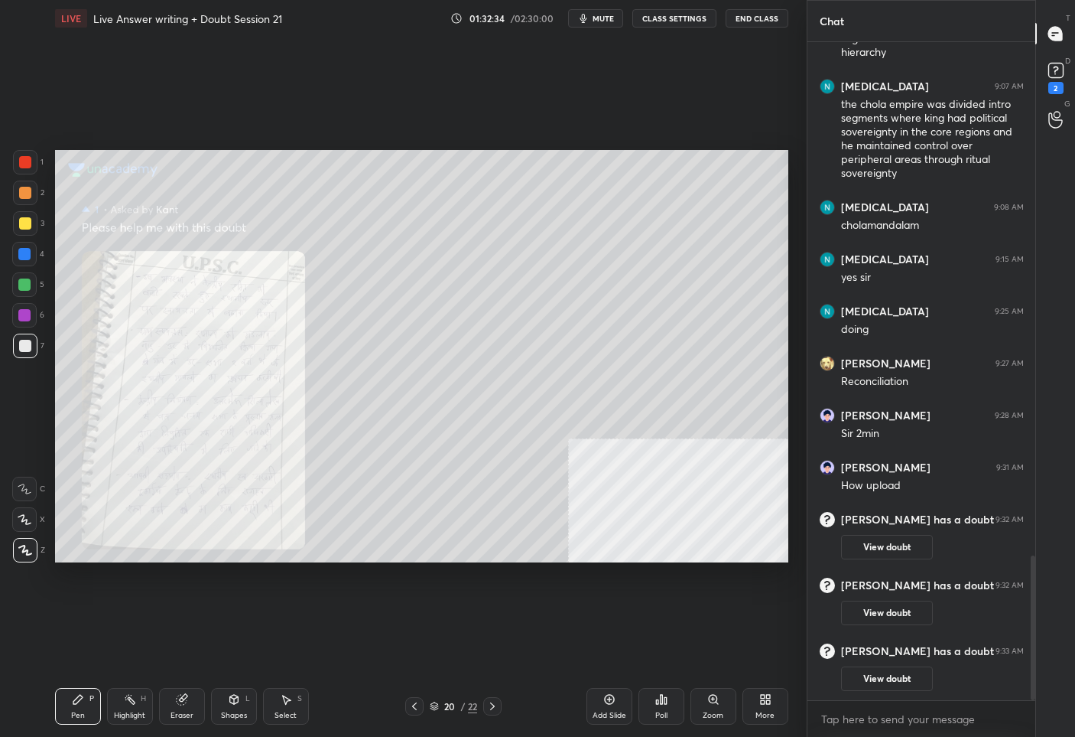
click at [23, 162] on div at bounding box center [25, 162] width 12 height 12
click at [713, 704] on icon at bounding box center [714, 699] width 12 height 12
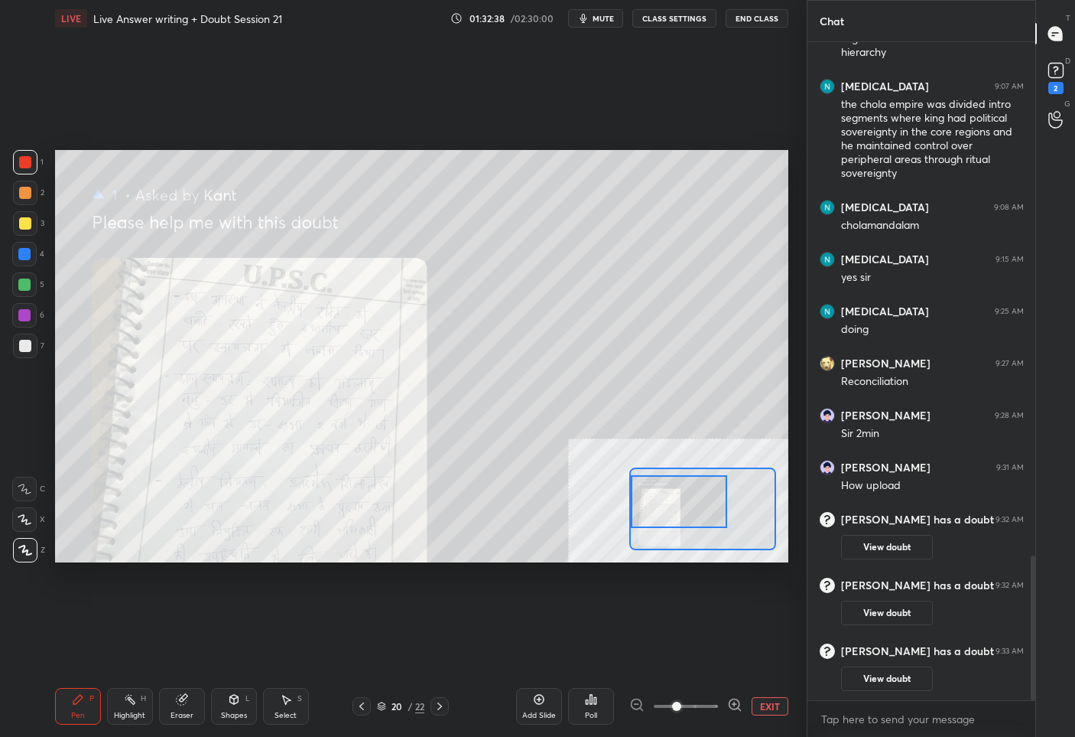
drag, startPoint x: 687, startPoint y: 519, endPoint x: 651, endPoint y: 513, distance: 36.5
click at [651, 513] on div at bounding box center [679, 501] width 96 height 53
click at [735, 706] on icon at bounding box center [734, 704] width 15 height 15
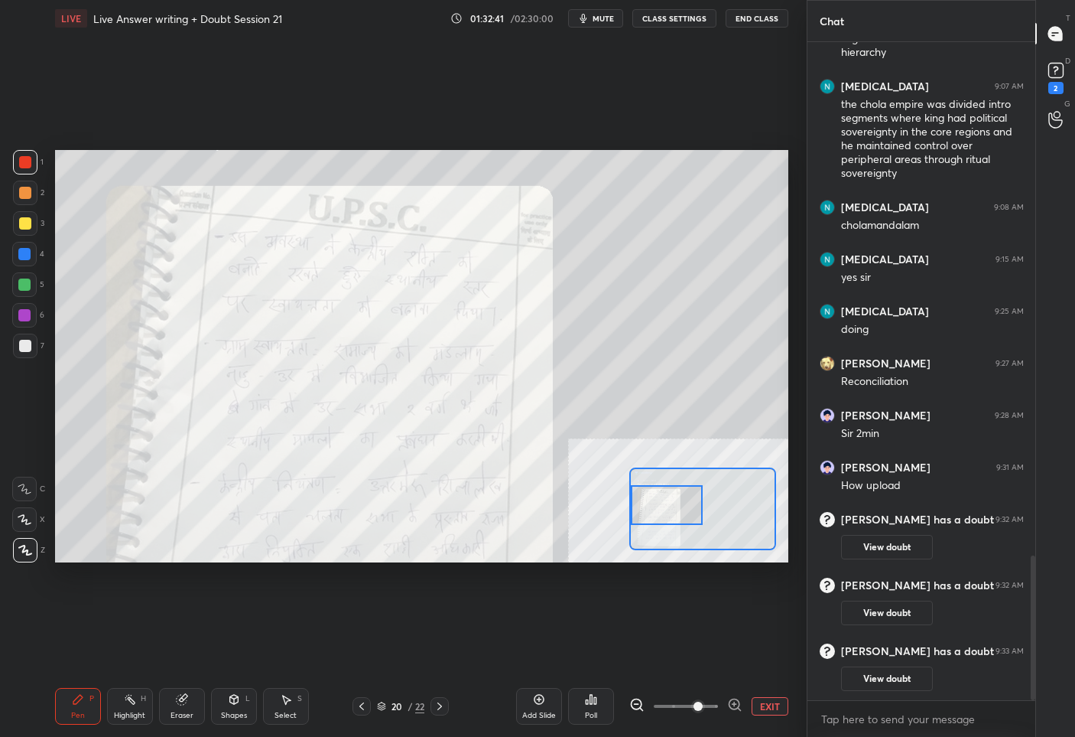
drag, startPoint x: 698, startPoint y: 491, endPoint x: 672, endPoint y: 495, distance: 26.3
click at [672, 495] on div at bounding box center [667, 505] width 72 height 40
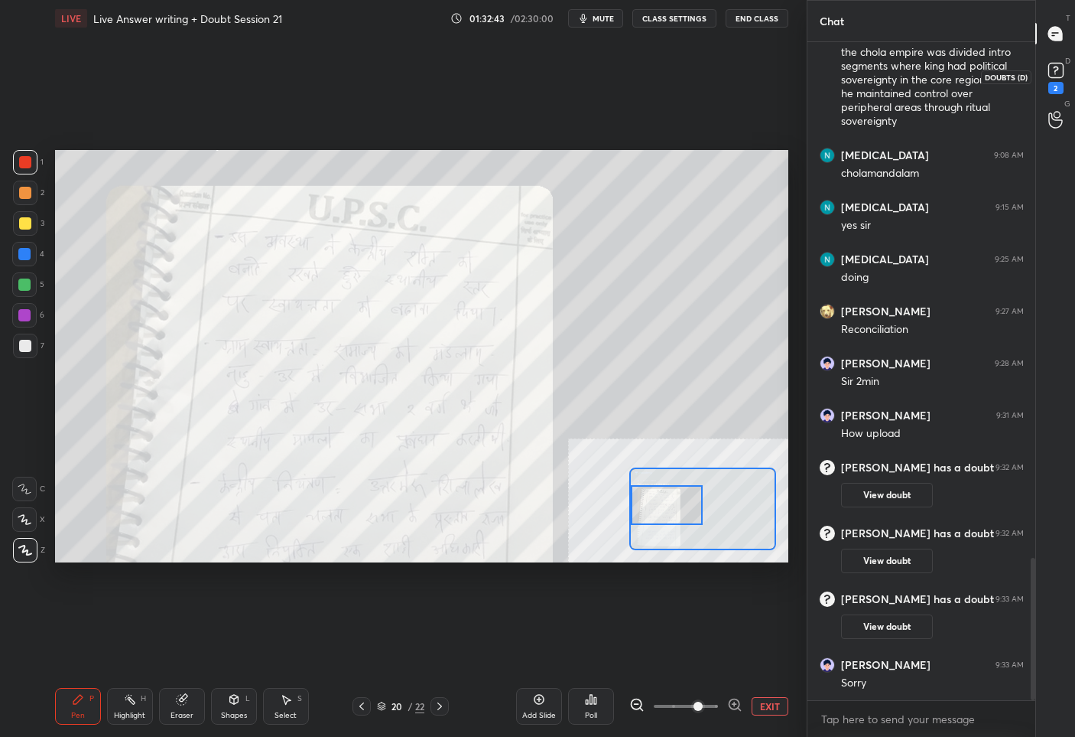
click at [1051, 76] on rect at bounding box center [1056, 70] width 15 height 15
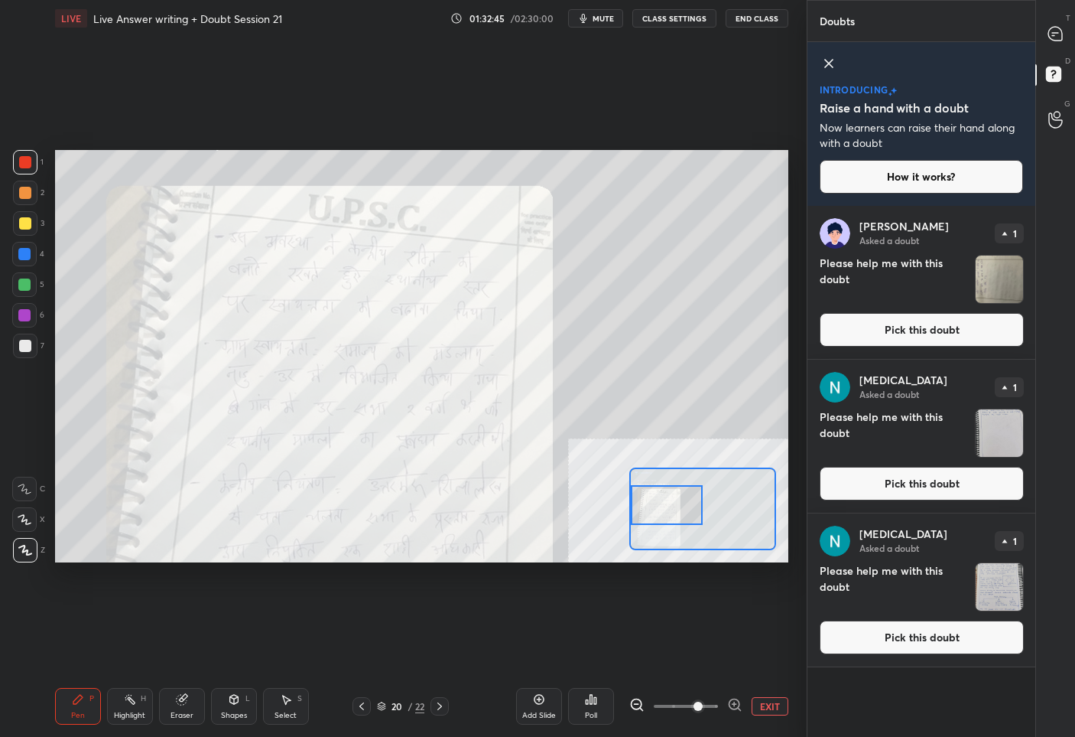
click at [909, 313] on button "Pick this doubt" at bounding box center [922, 330] width 204 height 34
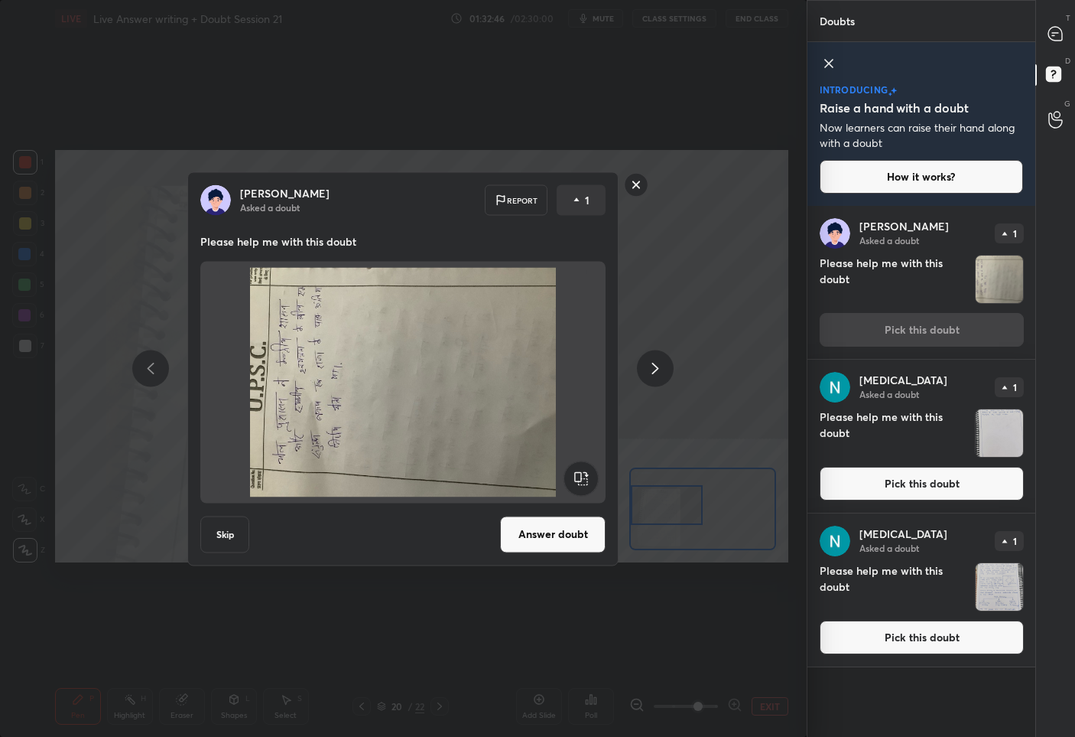
click at [590, 471] on rect at bounding box center [581, 477] width 34 height 34
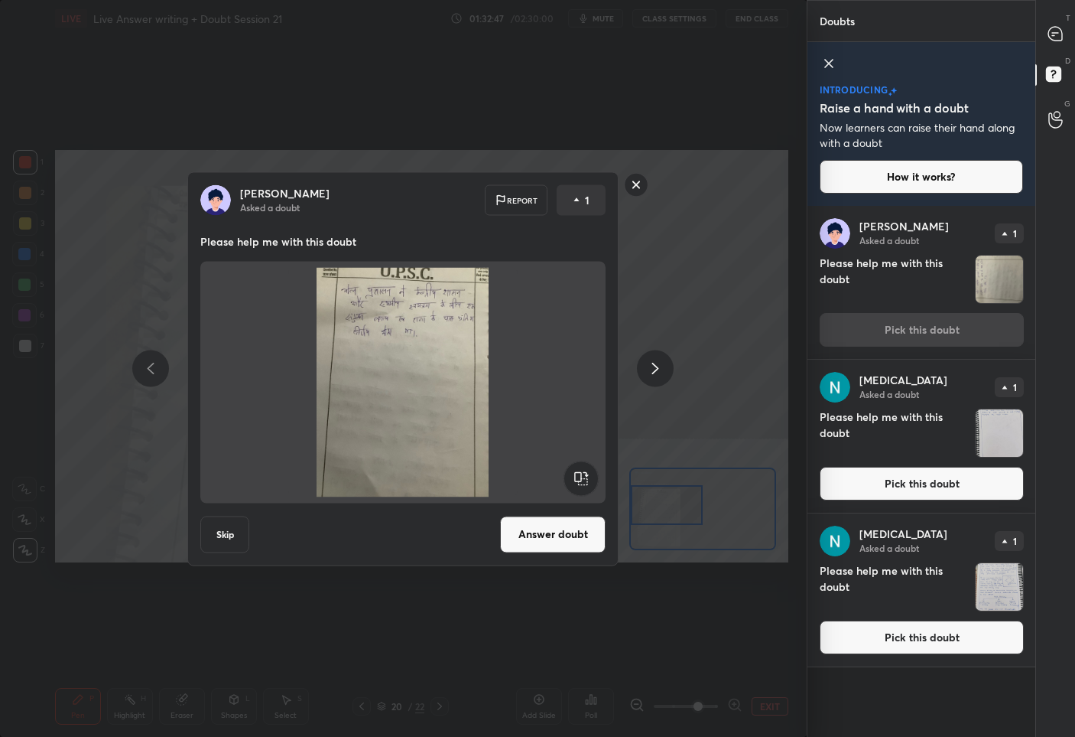
click at [562, 535] on button "Answer doubt" at bounding box center [553, 534] width 106 height 37
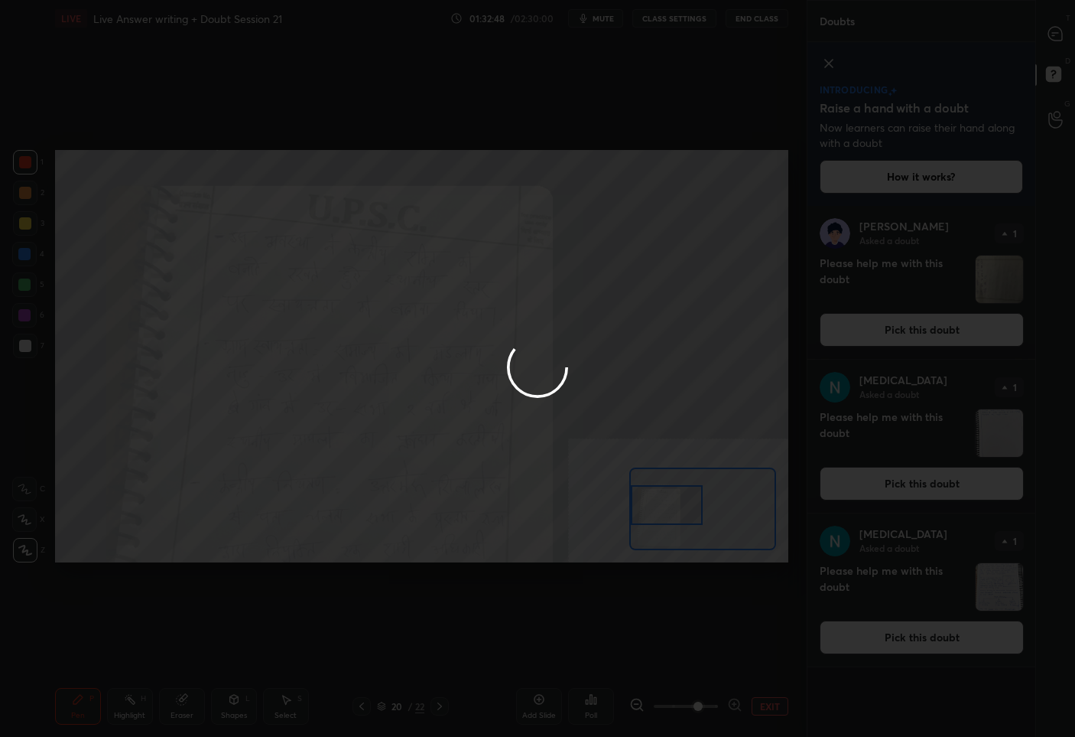
click at [1052, 37] on div at bounding box center [537, 368] width 1075 height 737
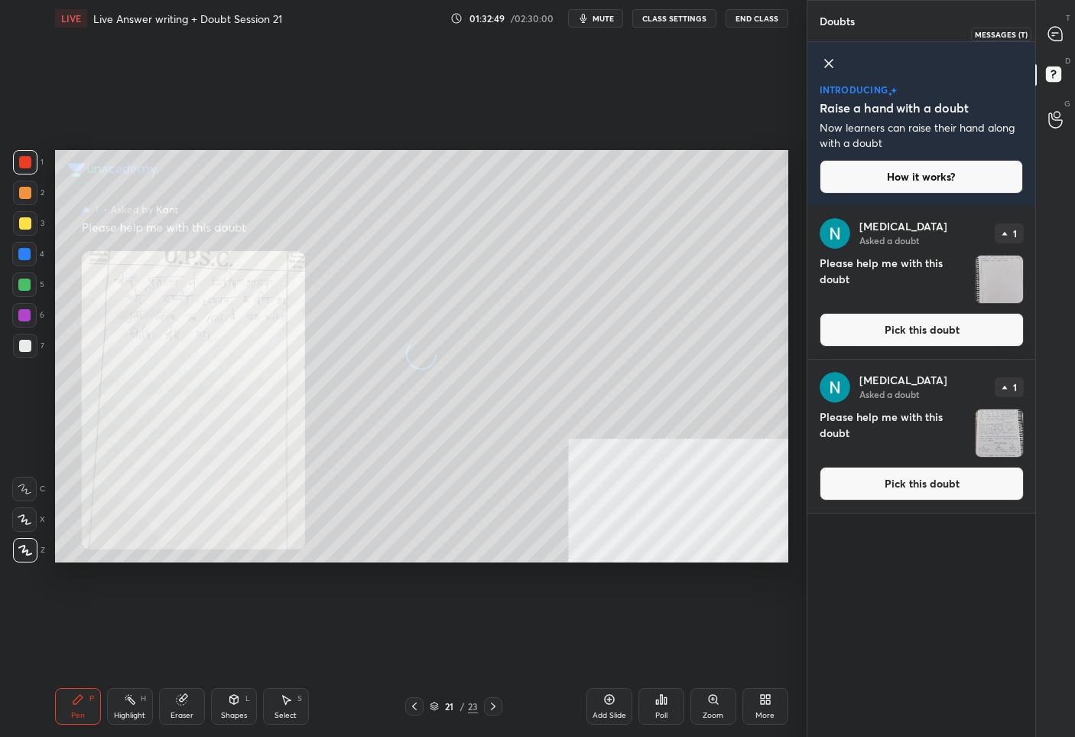
click at [1052, 36] on icon at bounding box center [1056, 34] width 14 height 14
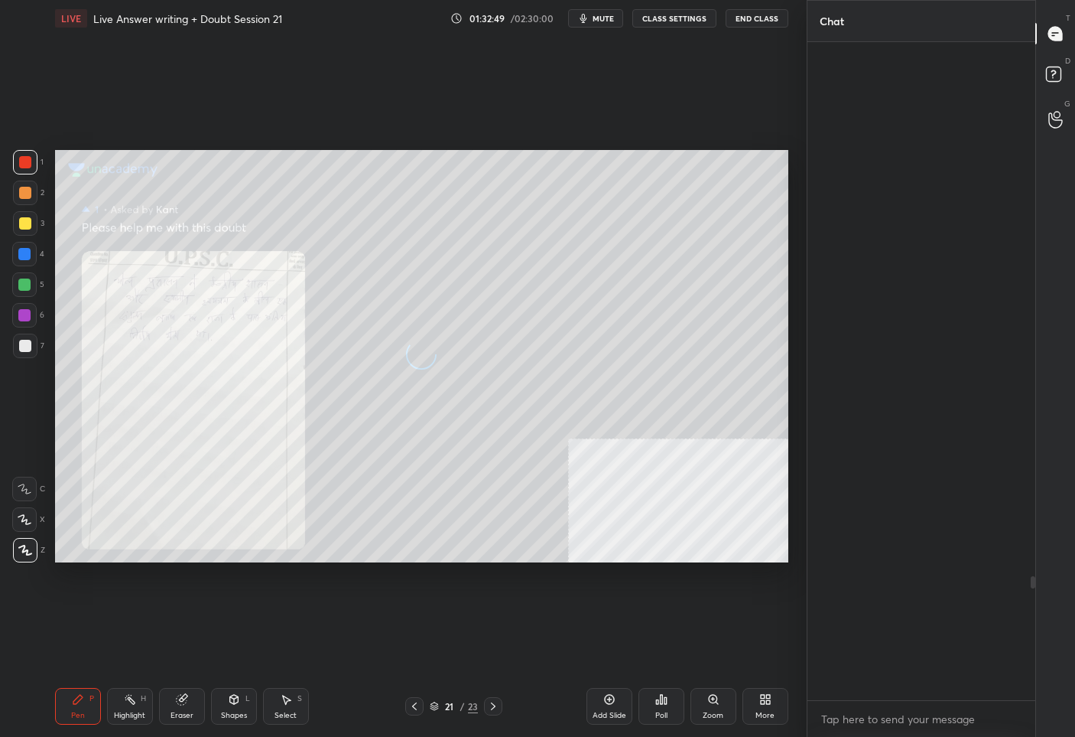
scroll to position [653, 223]
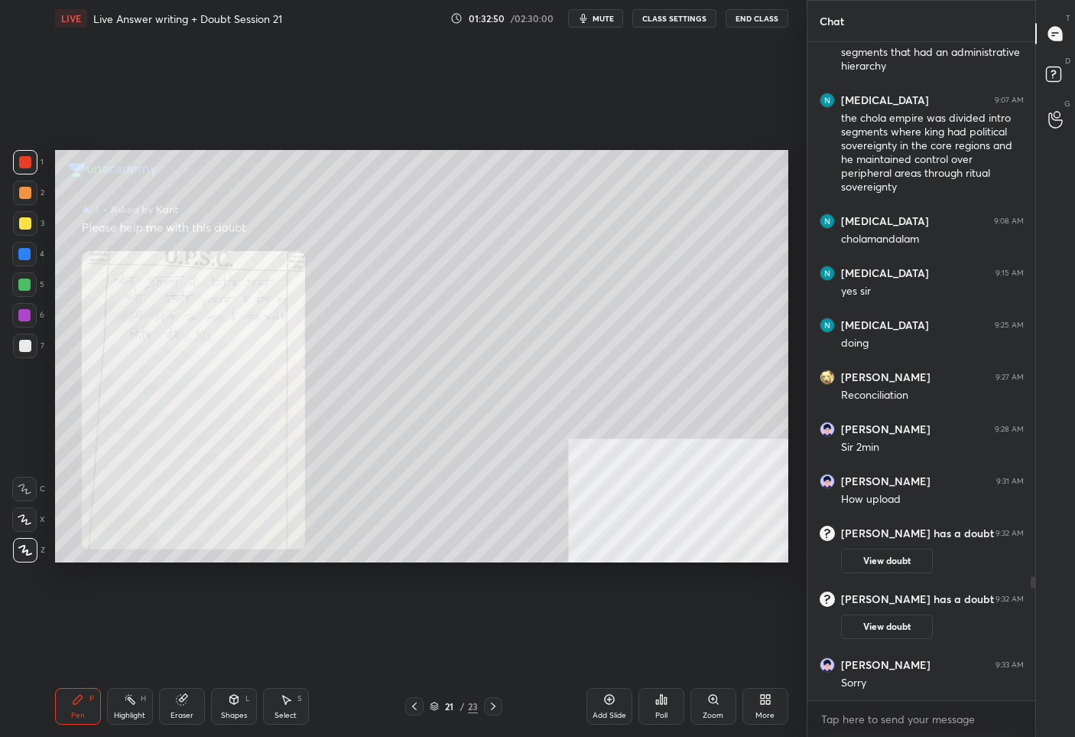
click at [414, 708] on icon at bounding box center [414, 706] width 12 height 12
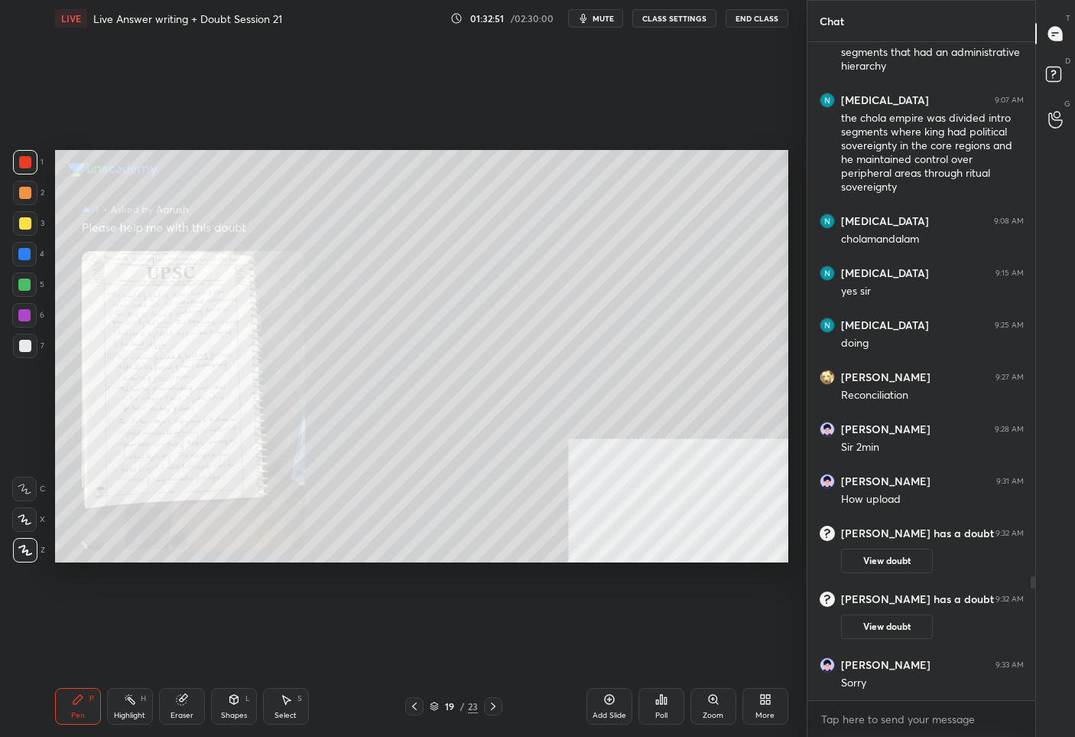
click at [414, 708] on icon at bounding box center [414, 706] width 12 height 12
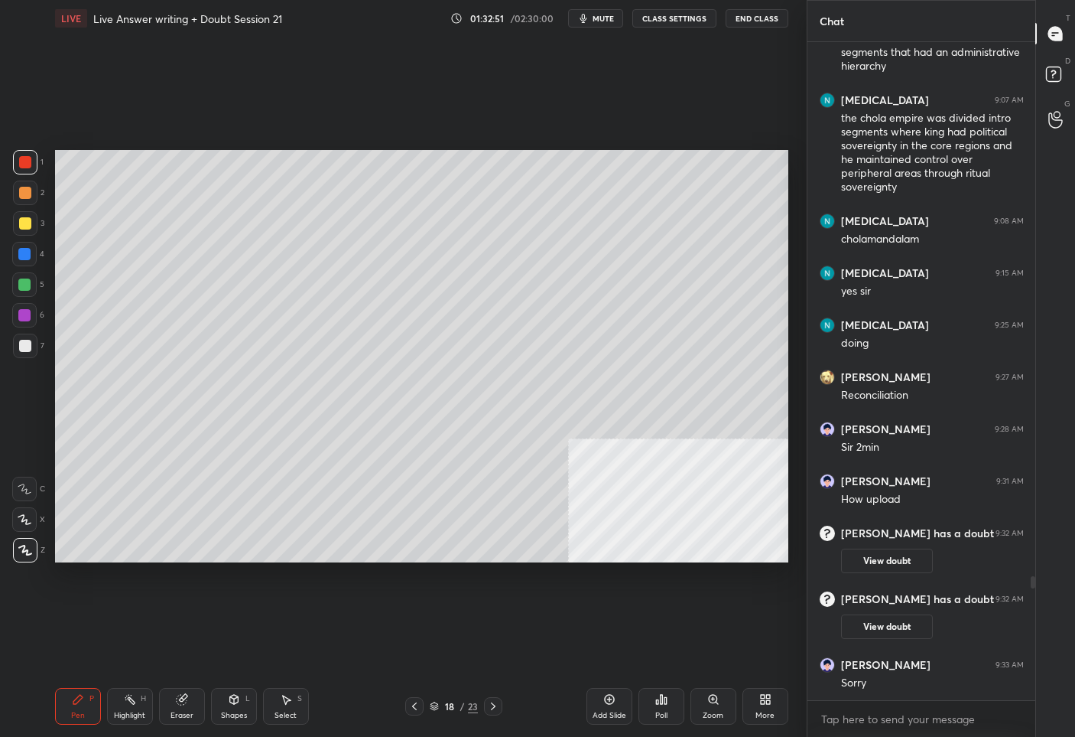
click at [414, 708] on icon at bounding box center [414, 706] width 12 height 12
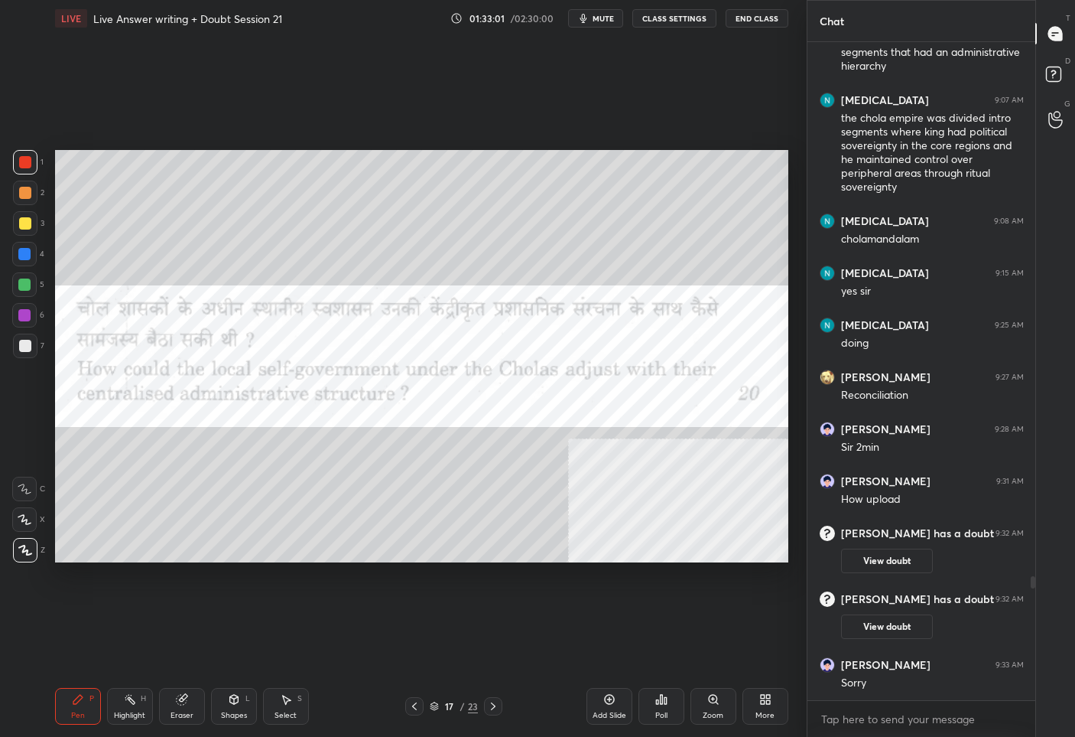
click at [497, 709] on icon at bounding box center [493, 706] width 12 height 12
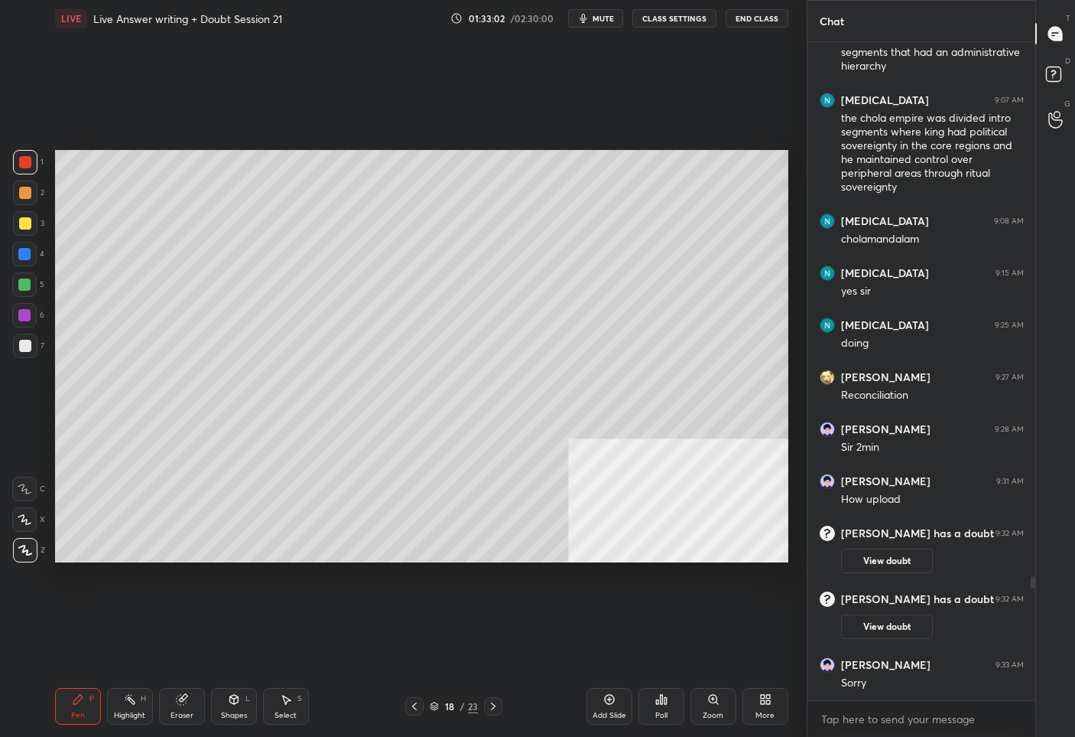
click at [496, 709] on icon at bounding box center [493, 706] width 12 height 12
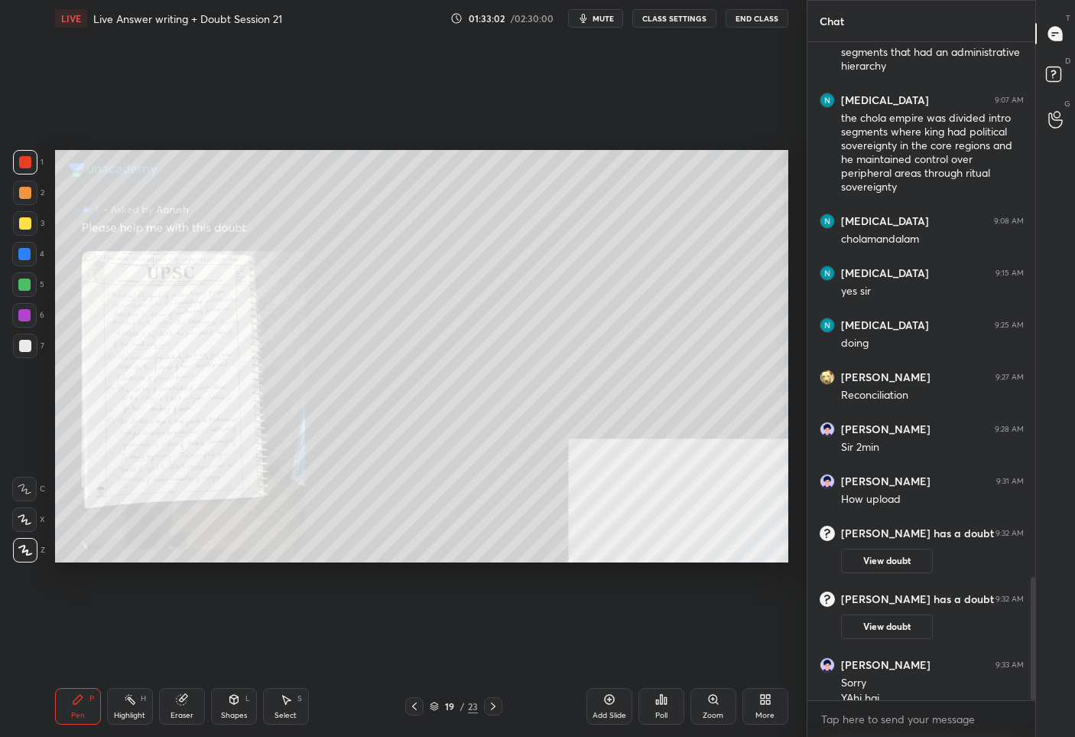
scroll to position [2850, 0]
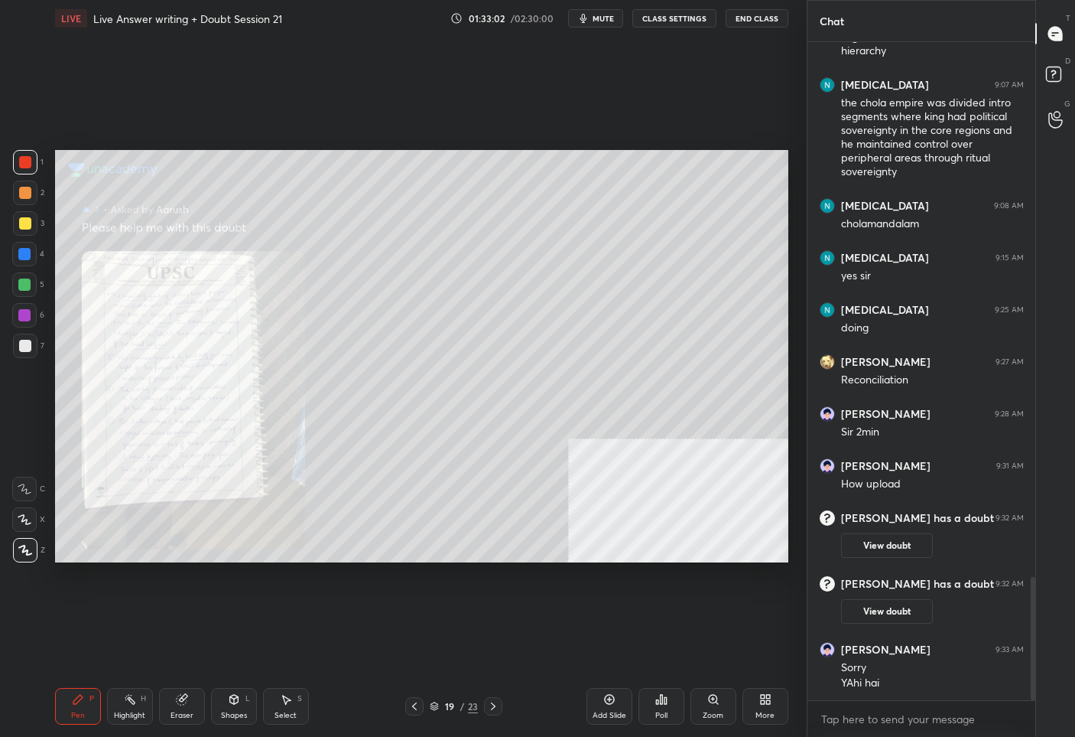
click at [496, 709] on icon at bounding box center [493, 706] width 12 height 12
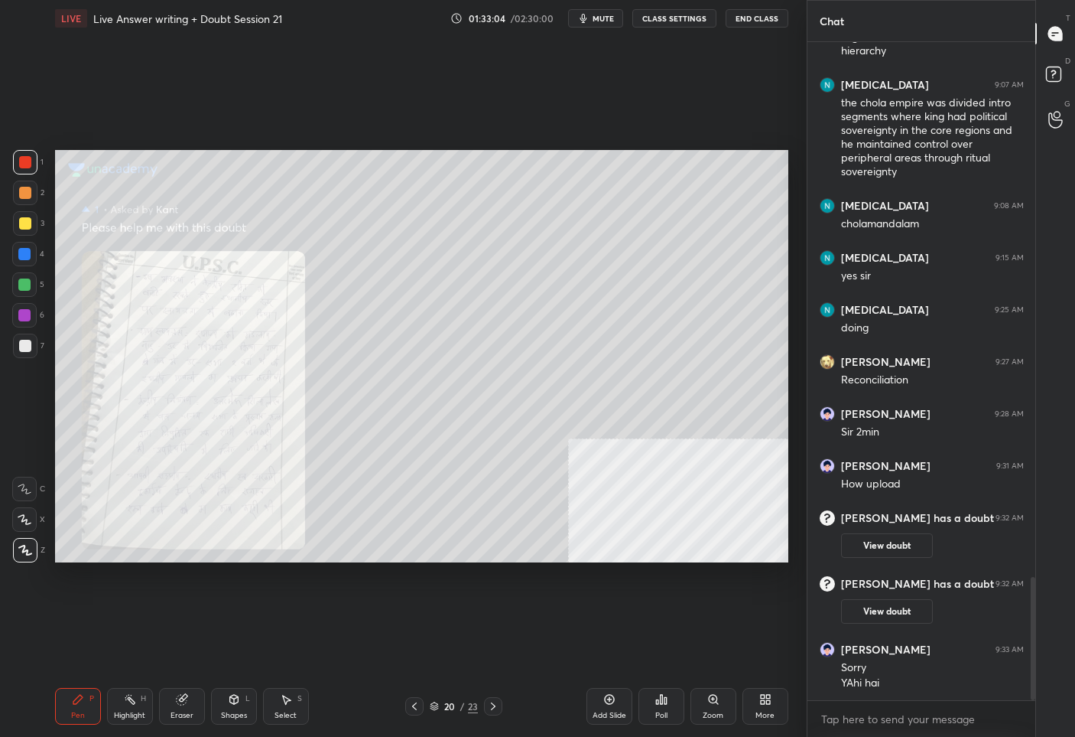
click at [702, 701] on div "Zoom" at bounding box center [714, 706] width 46 height 37
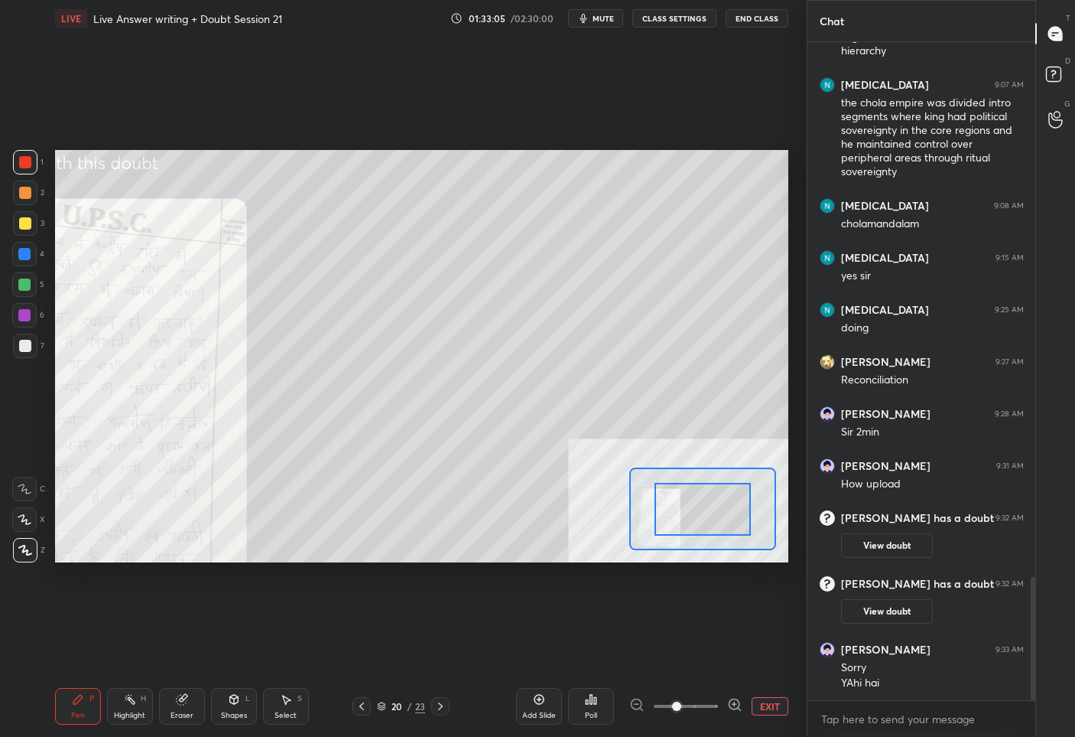
click at [729, 701] on icon at bounding box center [734, 704] width 15 height 15
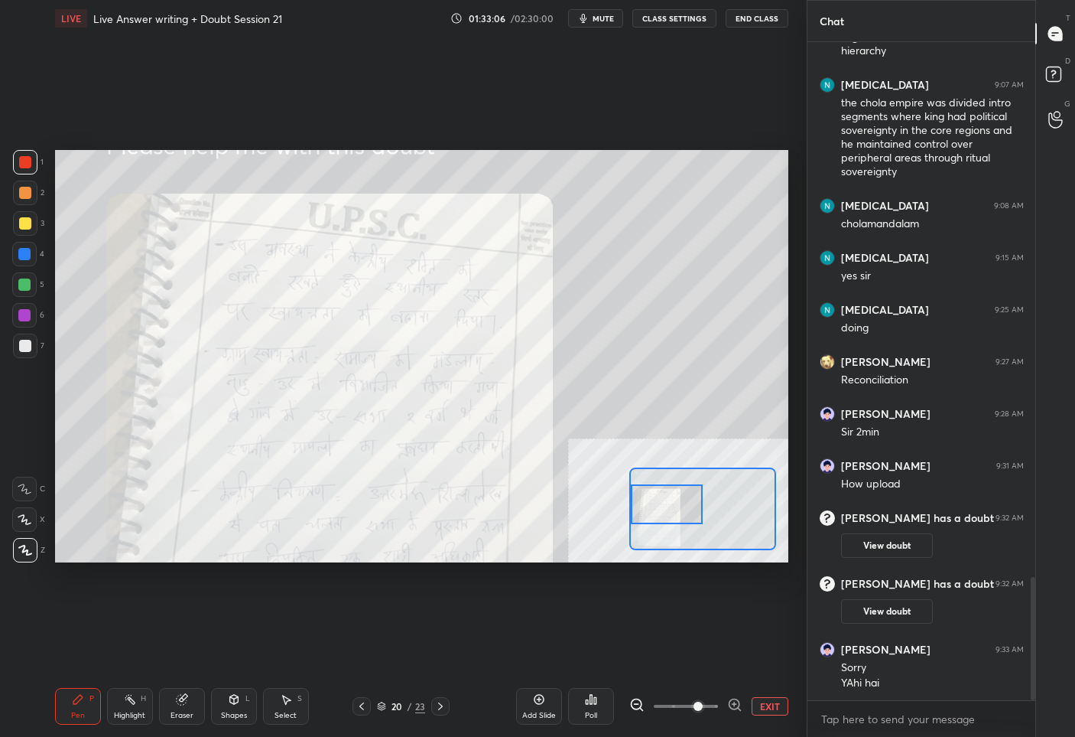
drag, startPoint x: 720, startPoint y: 491, endPoint x: 638, endPoint y: 486, distance: 82.0
click at [638, 486] on div at bounding box center [667, 504] width 72 height 40
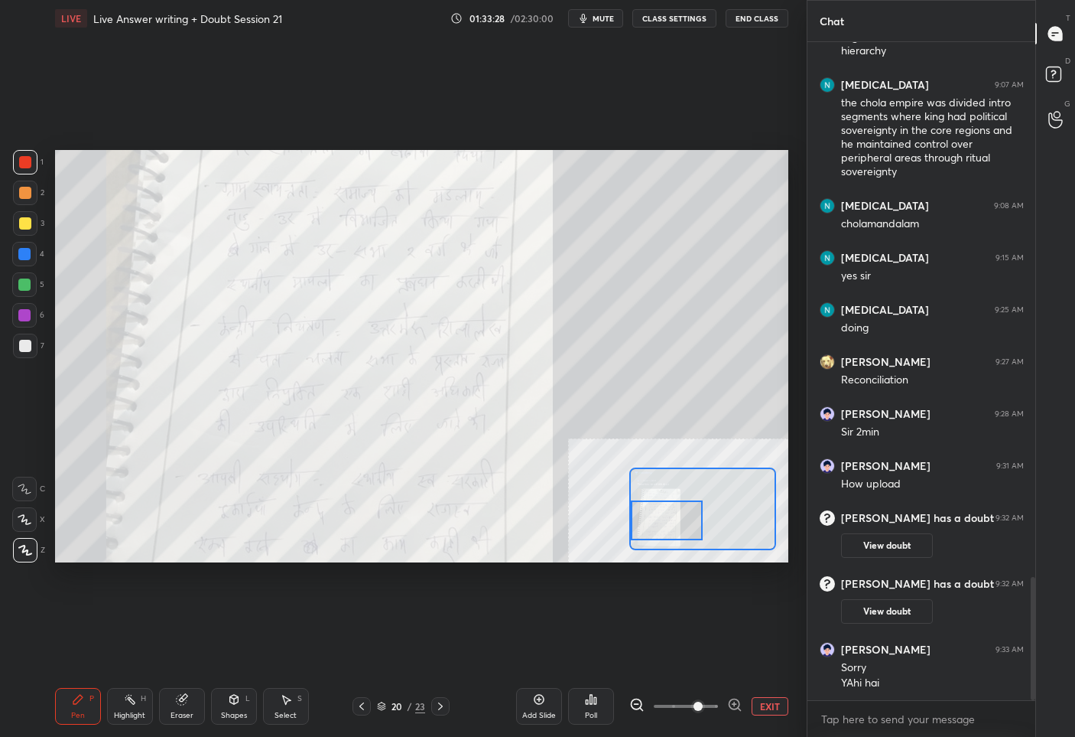
drag, startPoint x: 656, startPoint y: 509, endPoint x: 652, endPoint y: 525, distance: 16.5
click at [652, 525] on div at bounding box center [667, 520] width 72 height 40
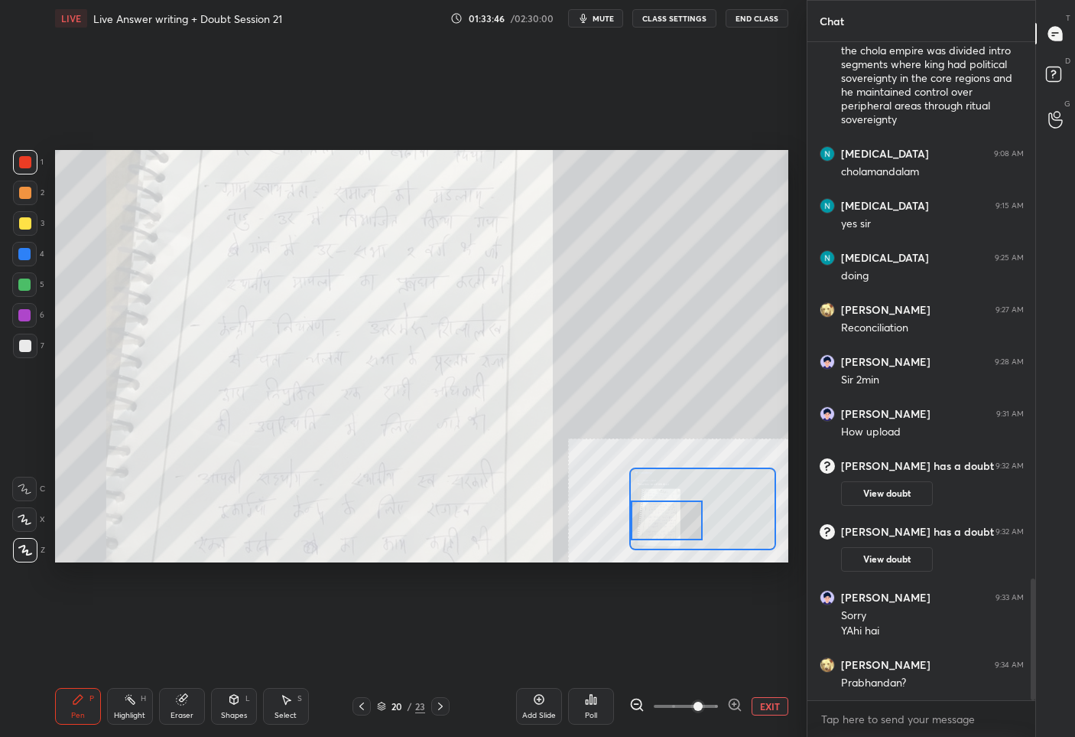
click at [437, 710] on icon at bounding box center [440, 706] width 12 height 12
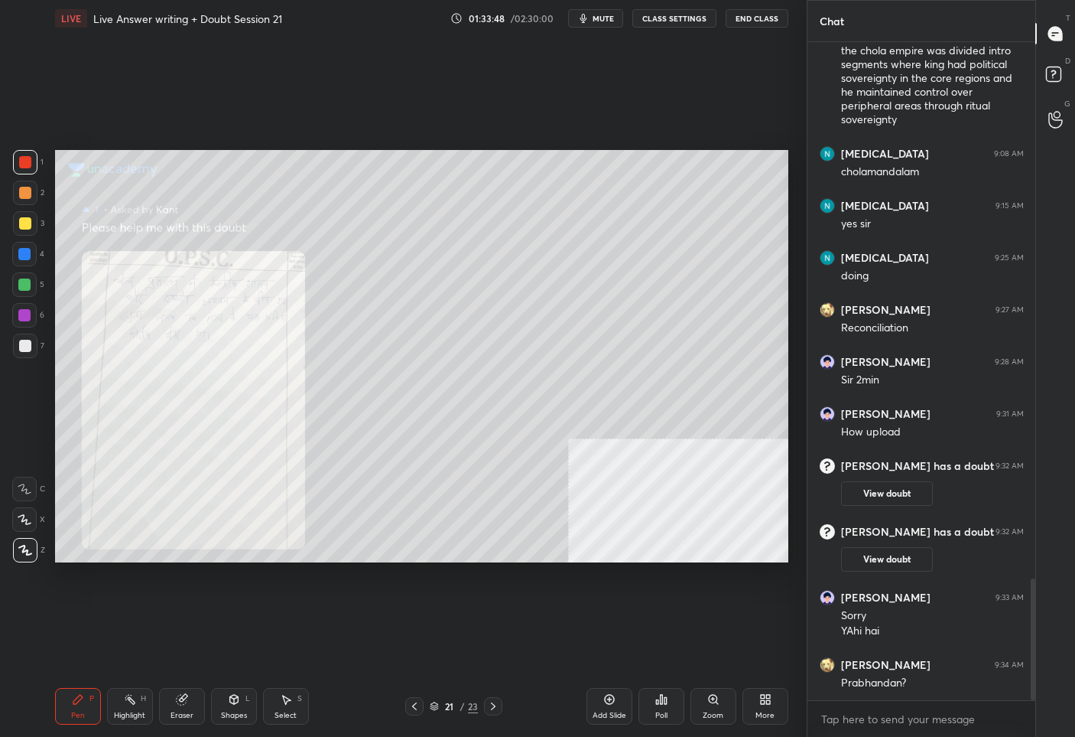
click at [704, 698] on div "Zoom" at bounding box center [714, 706] width 46 height 37
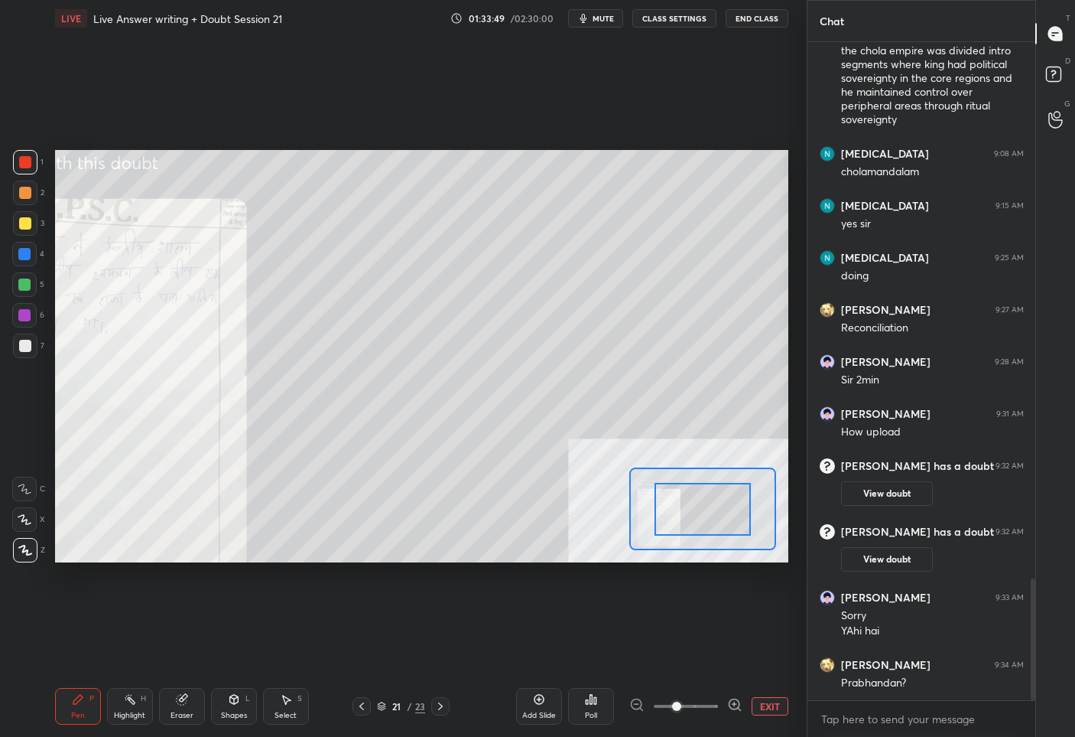
click at [730, 705] on icon at bounding box center [734, 704] width 15 height 15
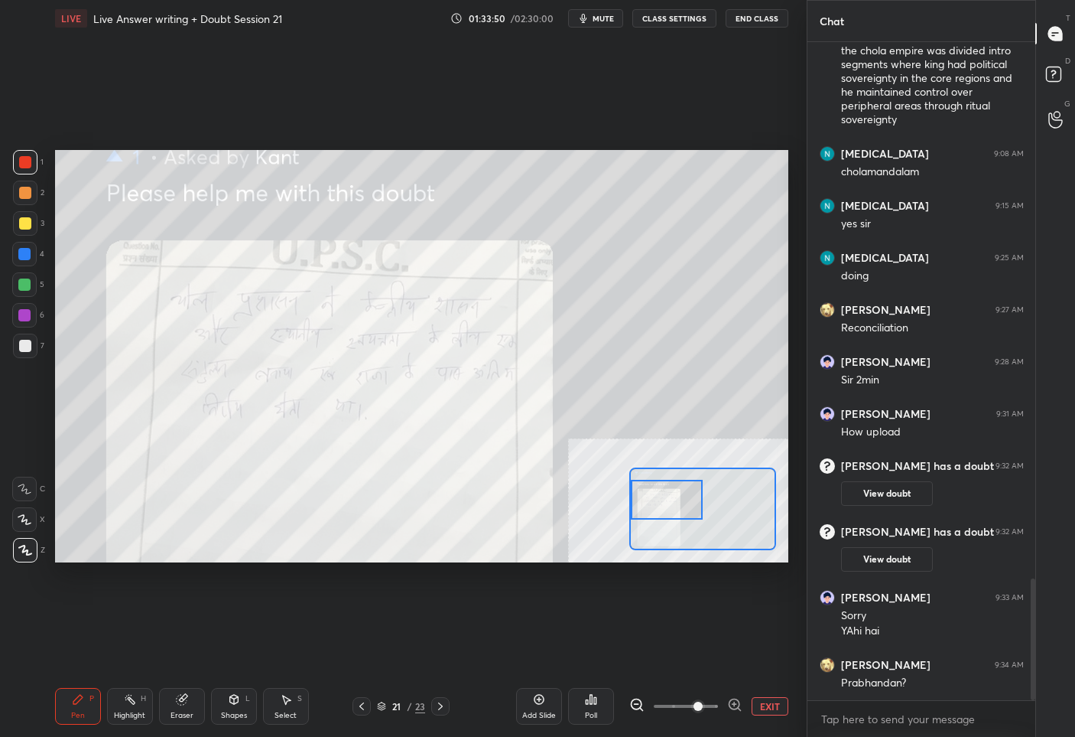
click at [627, 501] on div "Setting up your live class Poll for secs No correct answer Start poll" at bounding box center [422, 356] width 734 height 413
click at [782, 695] on div "Add Slide Poll EXIT" at bounding box center [652, 706] width 272 height 86
click at [778, 705] on button "EXIT" at bounding box center [770, 706] width 37 height 18
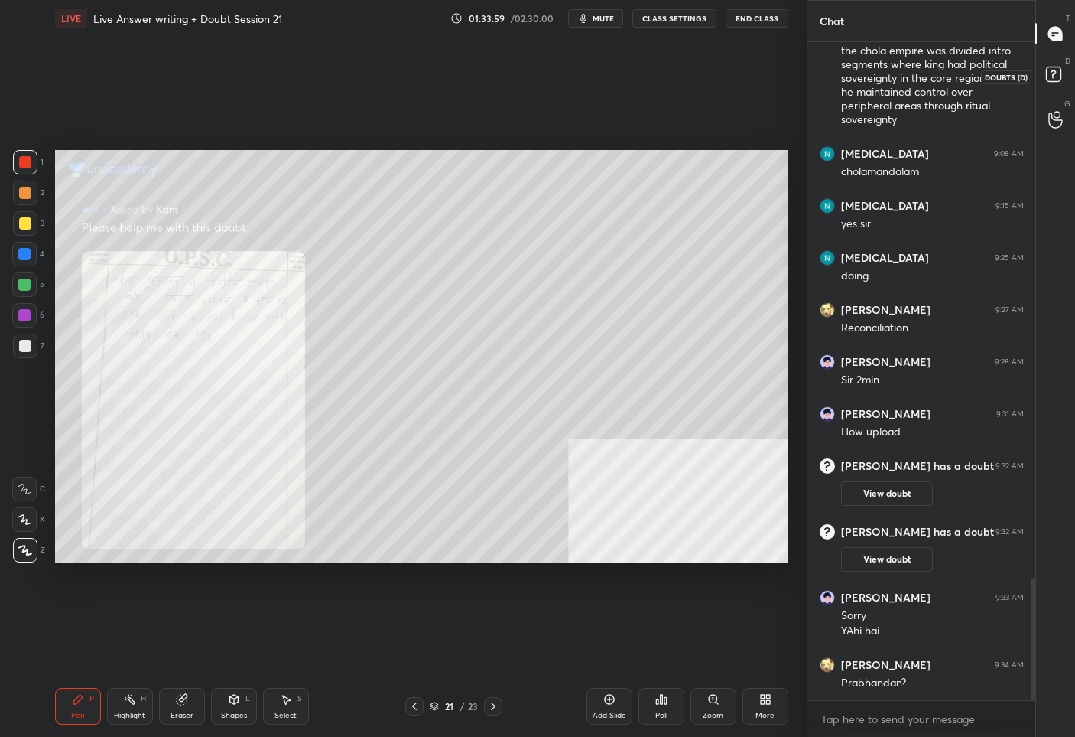
click at [1056, 76] on rect at bounding box center [1053, 74] width 15 height 15
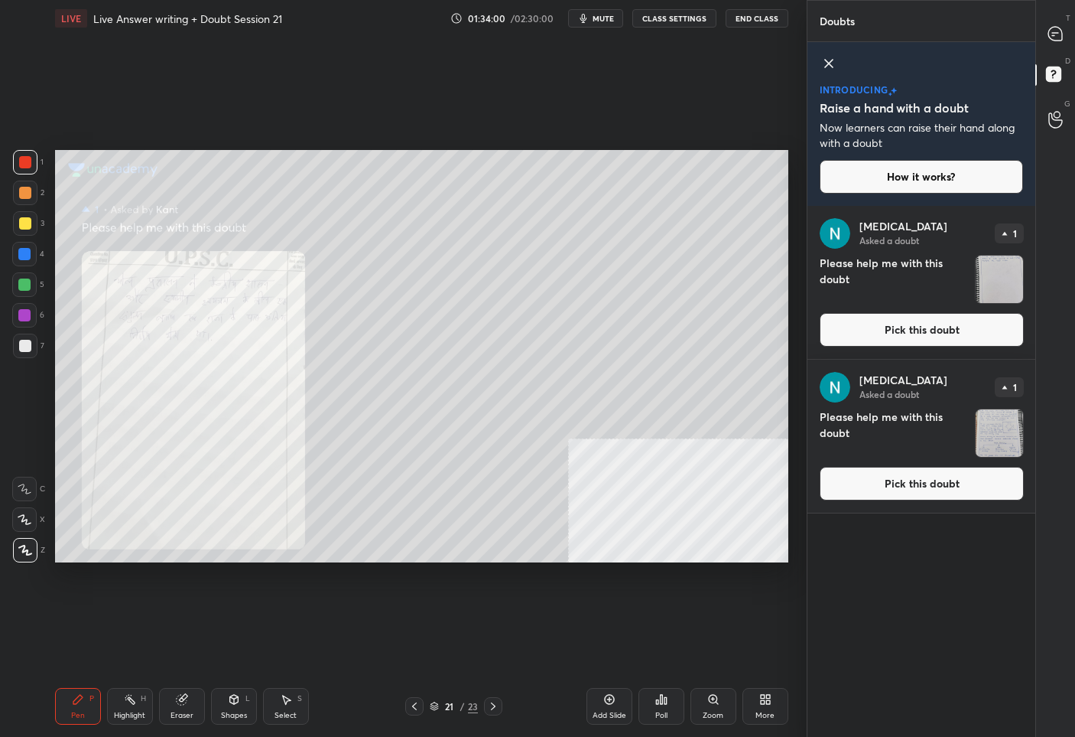
click at [901, 486] on button "Pick this doubt" at bounding box center [922, 484] width 204 height 34
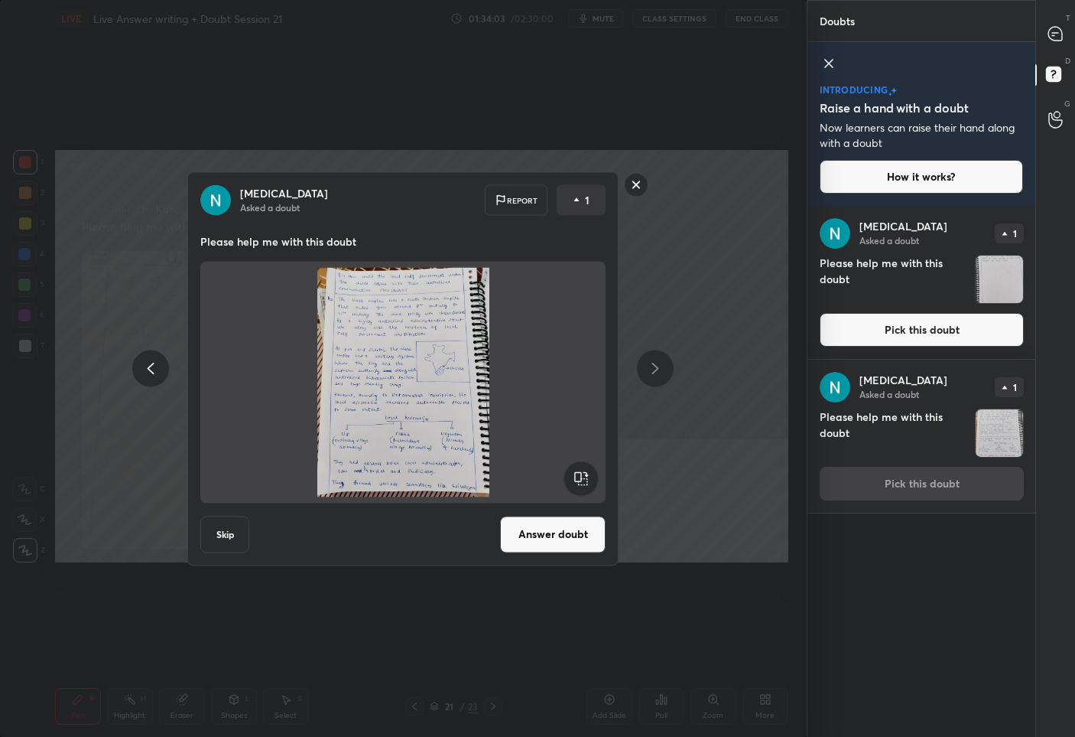
click at [548, 534] on button "Answer doubt" at bounding box center [553, 534] width 106 height 37
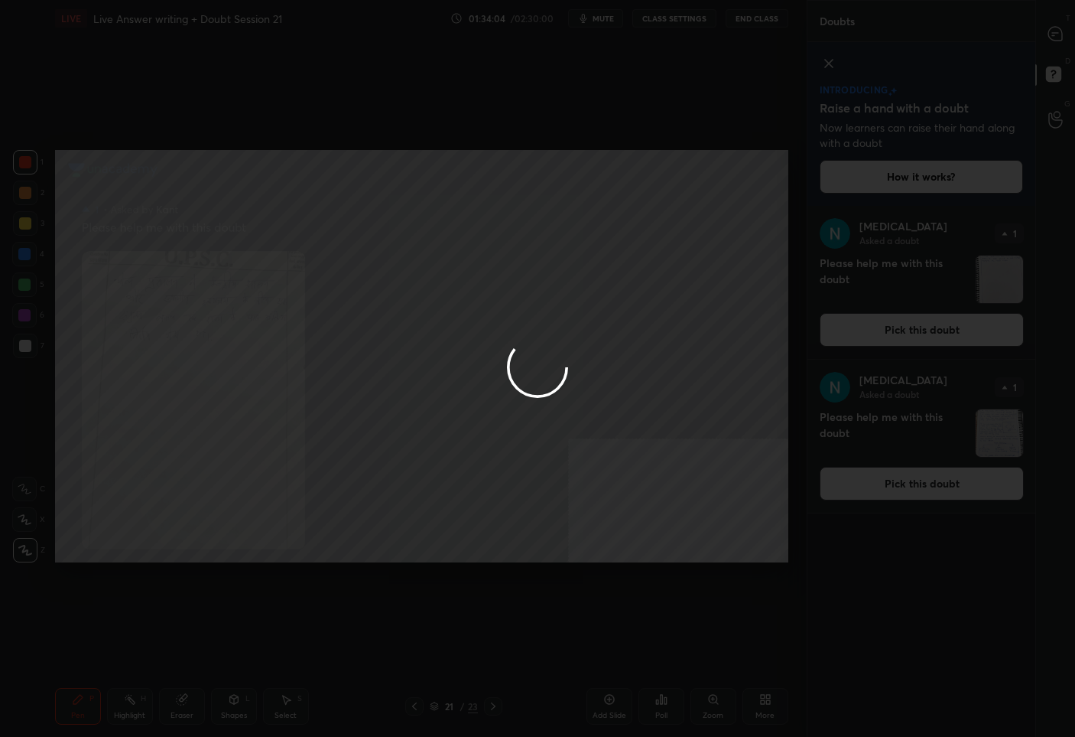
click at [879, 347] on div at bounding box center [537, 368] width 1075 height 737
click at [883, 335] on div at bounding box center [537, 368] width 1075 height 737
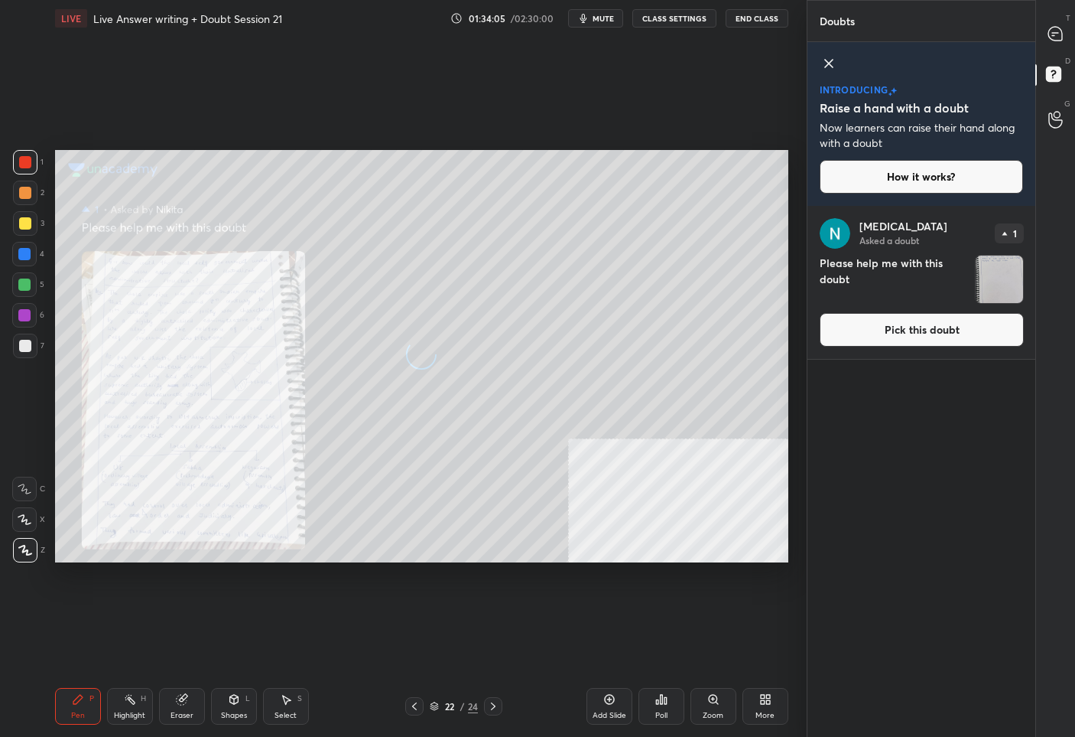
click at [890, 330] on button "Pick this doubt" at bounding box center [922, 330] width 204 height 34
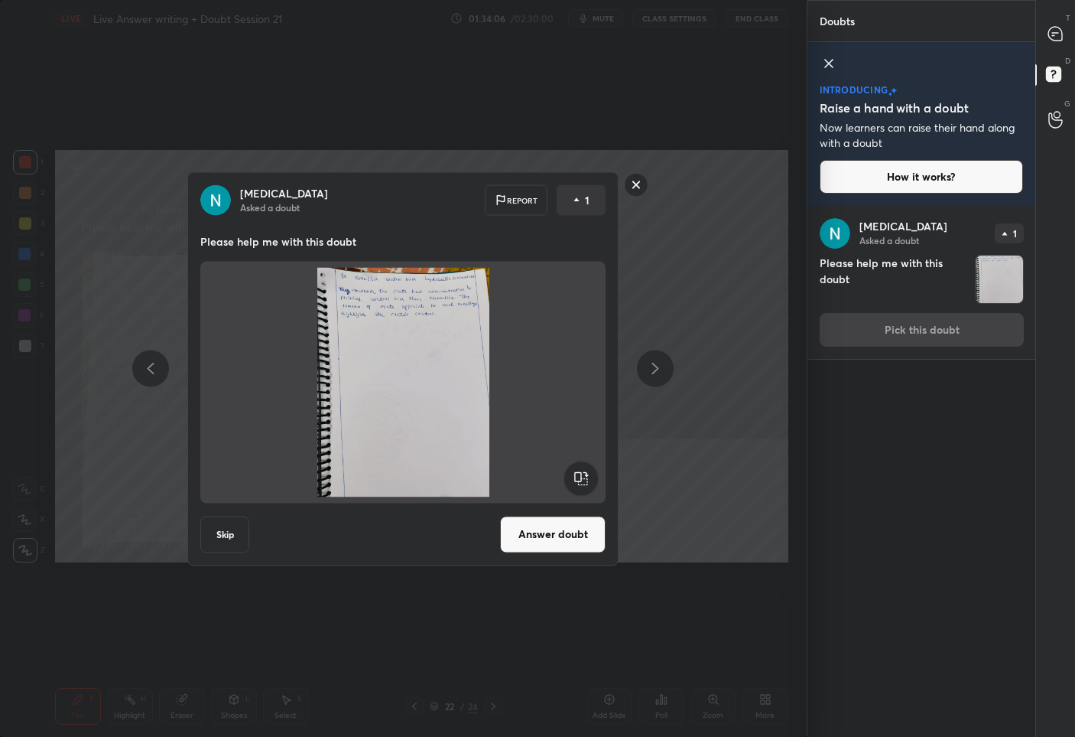
click at [543, 553] on div "[PERSON_NAME] Asked a doubt Report 1 Please help me with this doubt Skip Answer…" at bounding box center [402, 368] width 431 height 394
click at [529, 532] on button "Answer doubt" at bounding box center [553, 534] width 106 height 37
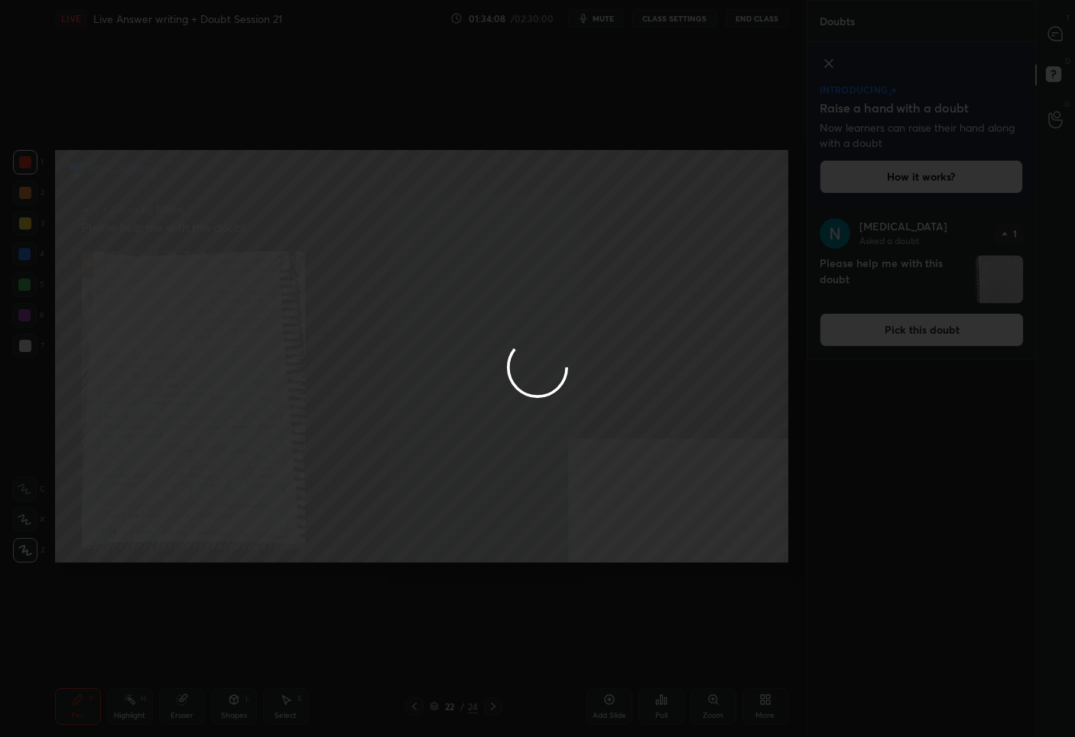
click at [1049, 31] on div at bounding box center [537, 368] width 1075 height 737
click at [1053, 31] on div at bounding box center [537, 368] width 1075 height 737
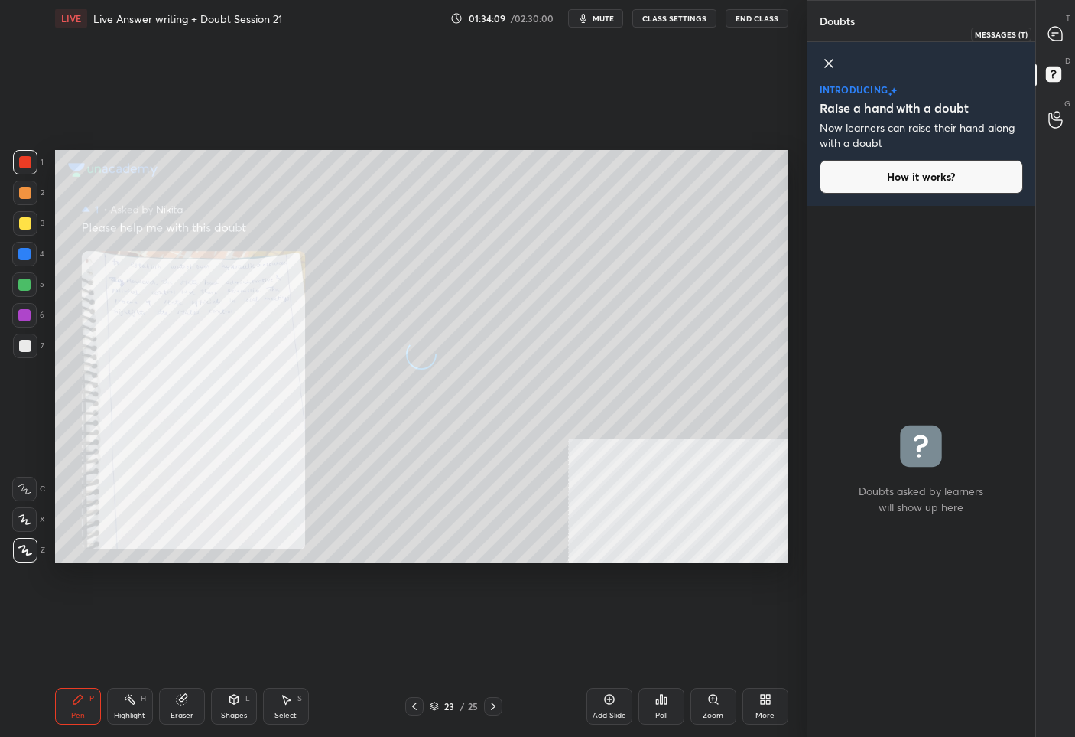
click at [1053, 31] on icon at bounding box center [1056, 34] width 14 height 14
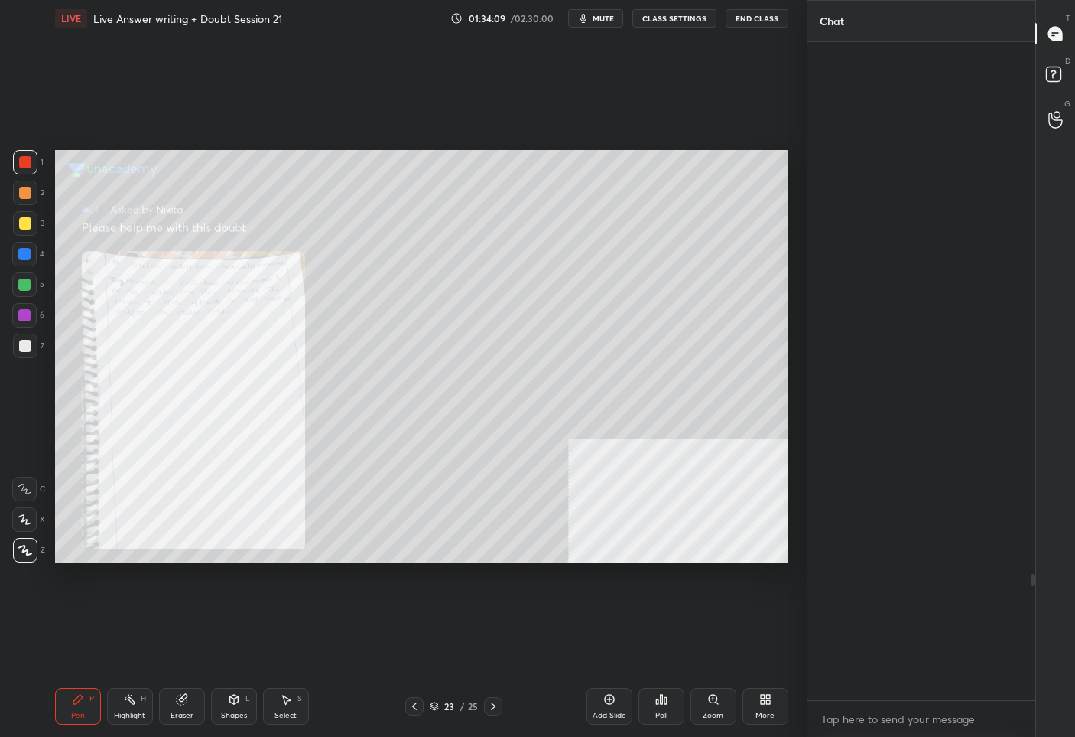
scroll to position [653, 223]
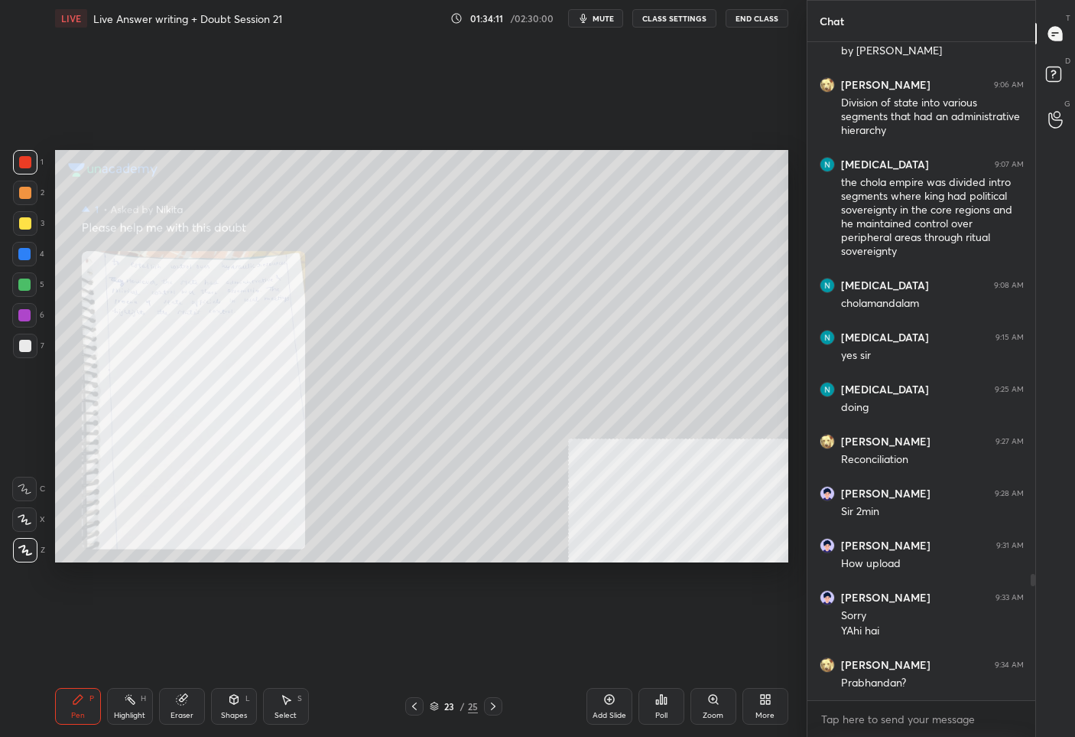
click at [414, 704] on icon at bounding box center [414, 706] width 5 height 8
click at [721, 706] on div "Zoom" at bounding box center [714, 706] width 46 height 37
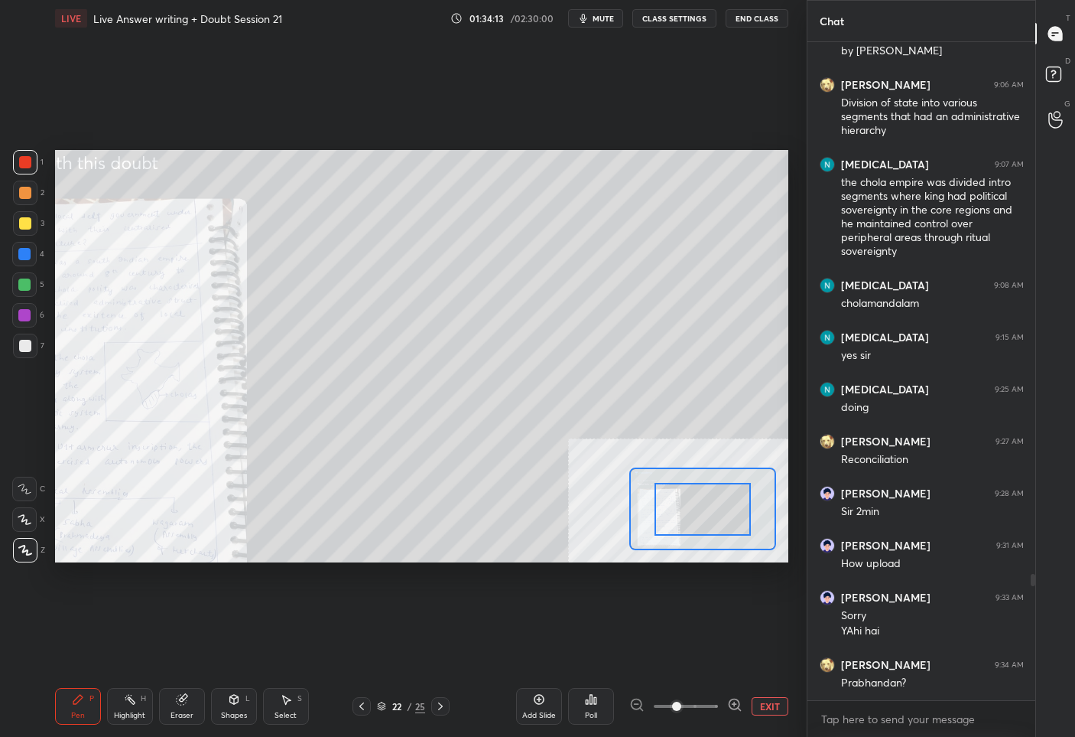
click at [731, 704] on icon at bounding box center [734, 704] width 15 height 15
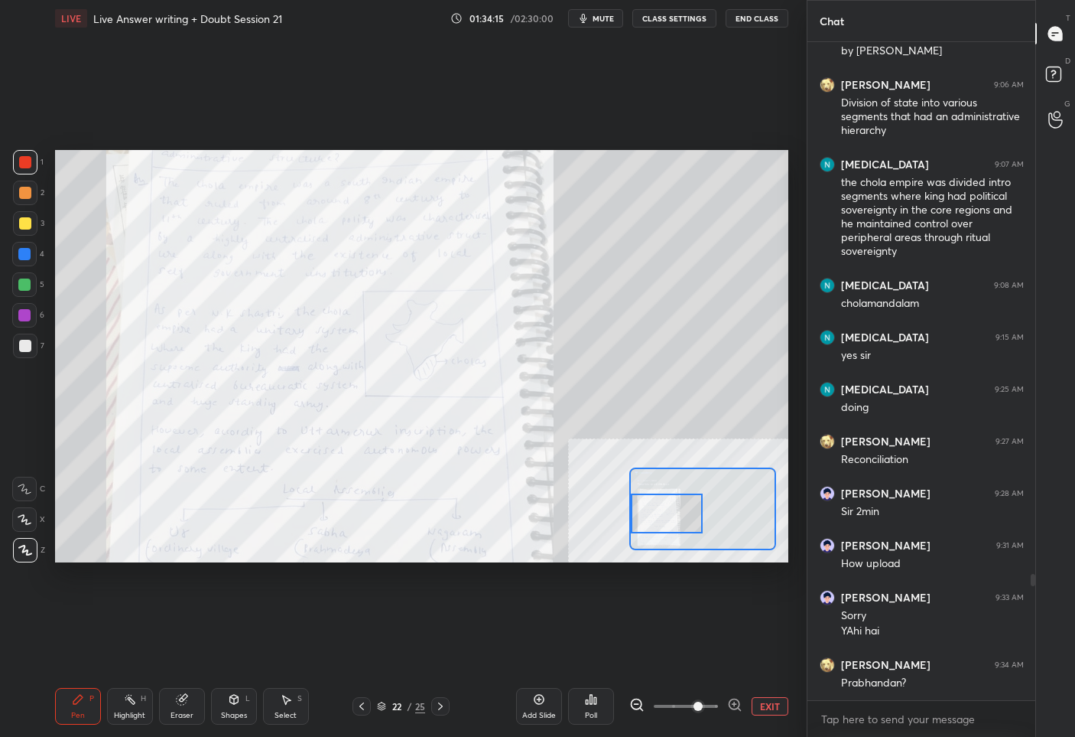
drag, startPoint x: 714, startPoint y: 511, endPoint x: 659, endPoint y: 514, distance: 55.2
click at [659, 514] on div at bounding box center [667, 513] width 72 height 40
click at [730, 711] on icon at bounding box center [734, 704] width 15 height 15
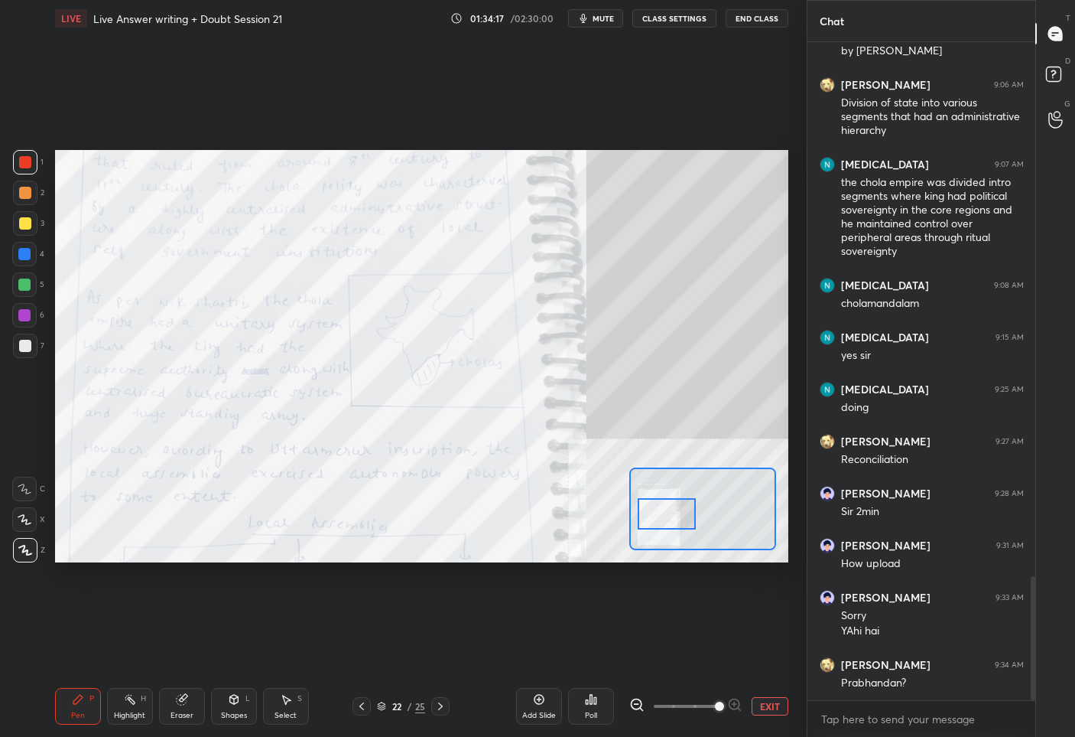
scroll to position [2822, 0]
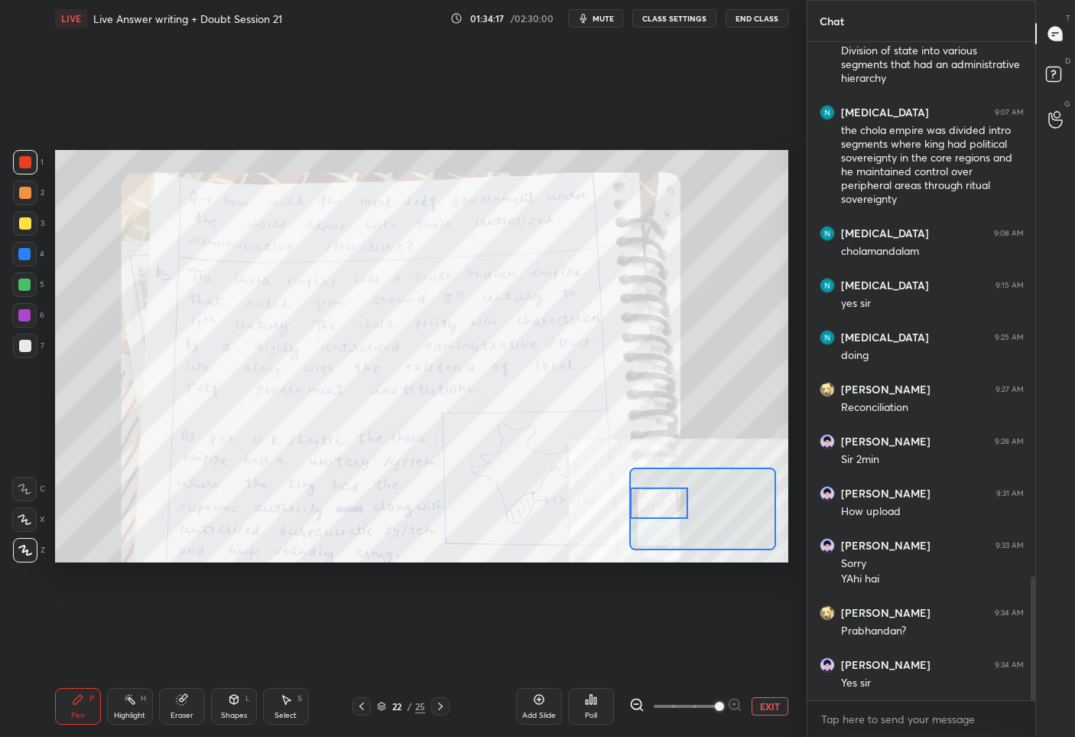
drag, startPoint x: 683, startPoint y: 517, endPoint x: 672, endPoint y: 507, distance: 14.6
click at [672, 507] on div at bounding box center [658, 503] width 57 height 32
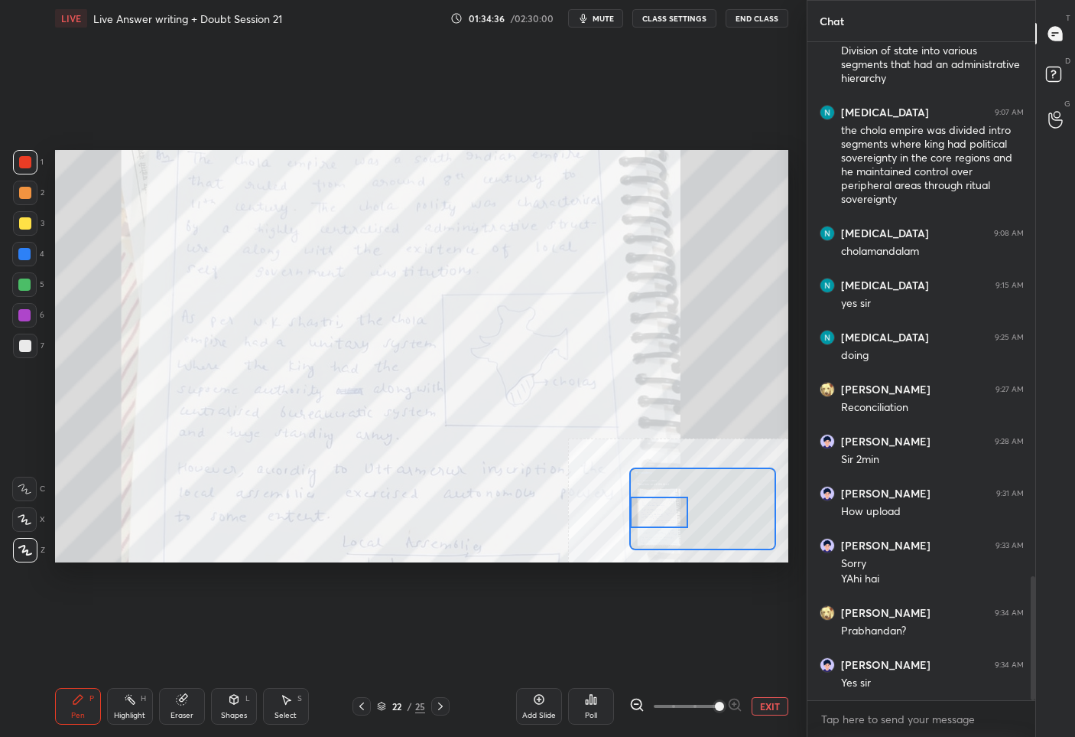
click at [668, 519] on div at bounding box center [658, 512] width 57 height 32
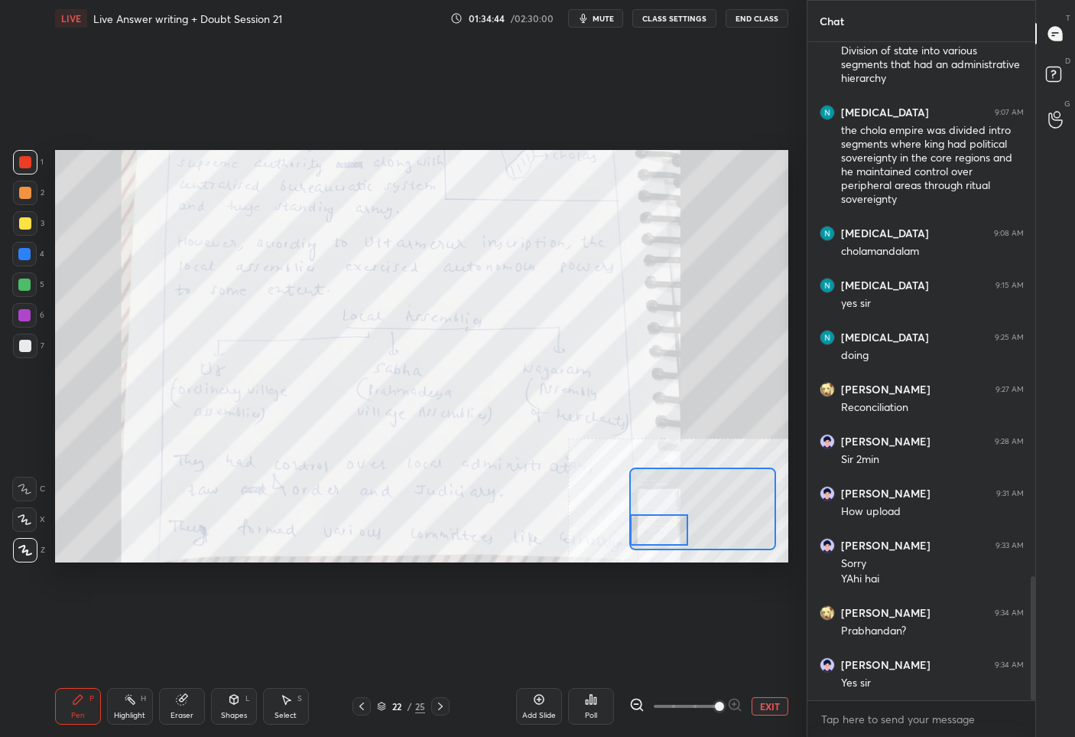
drag, startPoint x: 670, startPoint y: 509, endPoint x: 664, endPoint y: 528, distance: 20.1
click at [664, 528] on div at bounding box center [658, 530] width 57 height 32
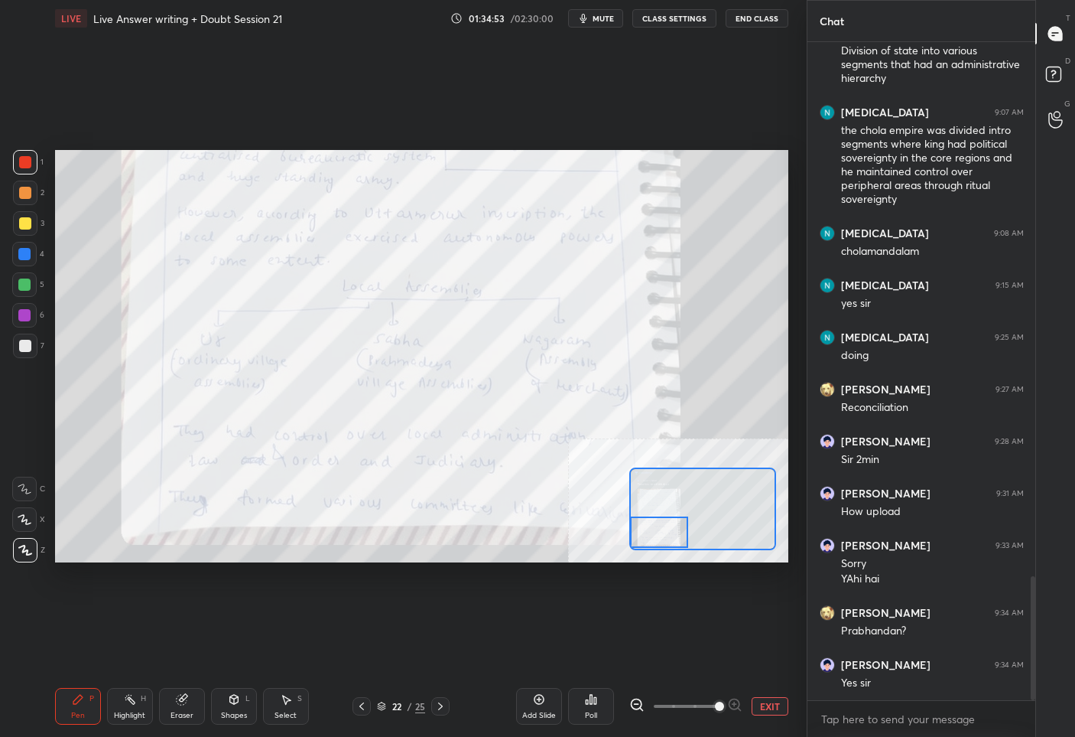
click at [434, 701] on icon at bounding box center [440, 706] width 12 height 12
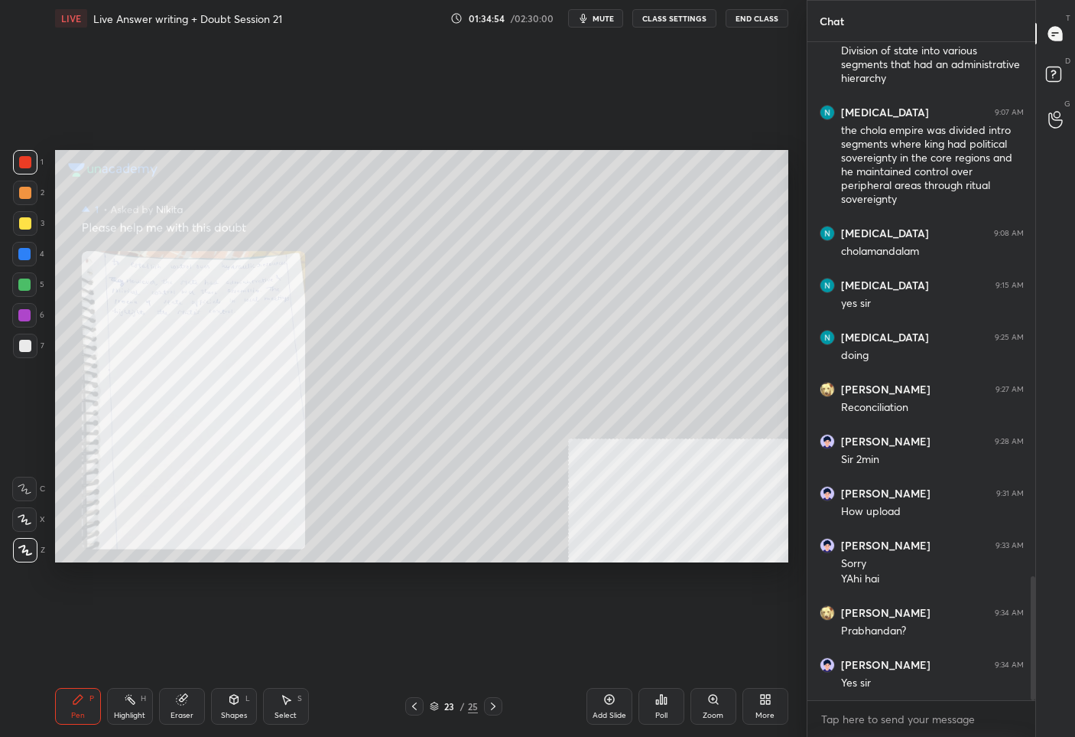
click at [708, 695] on icon at bounding box center [714, 699] width 12 height 12
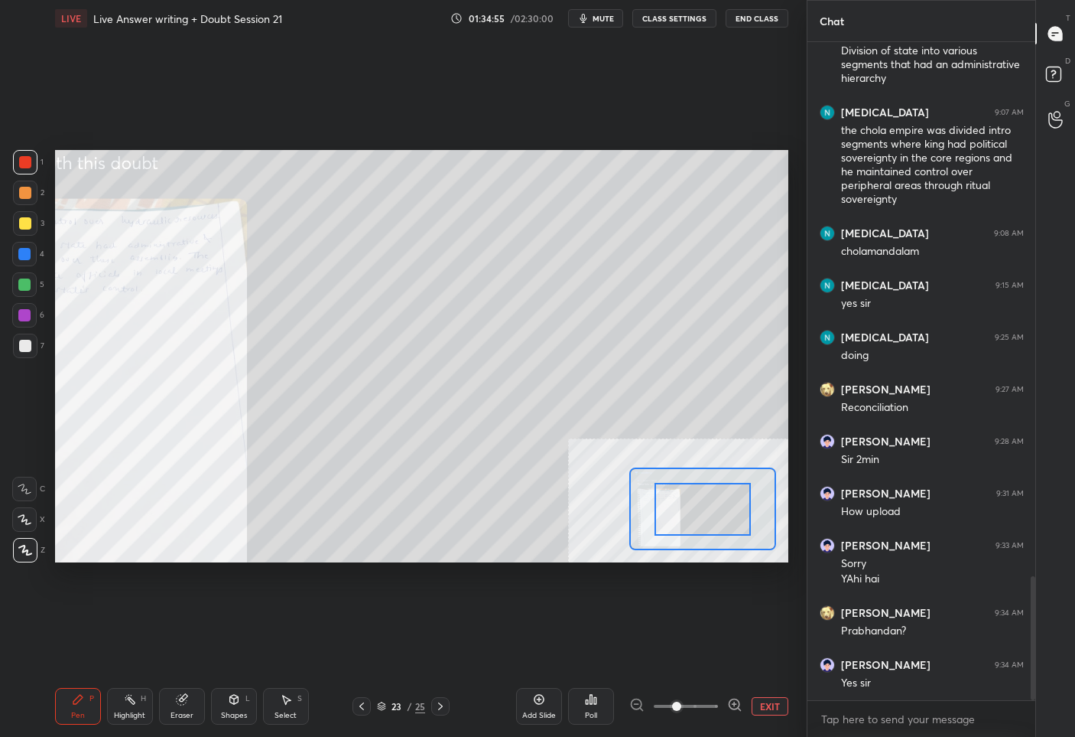
click at [734, 702] on icon at bounding box center [734, 704] width 0 height 4
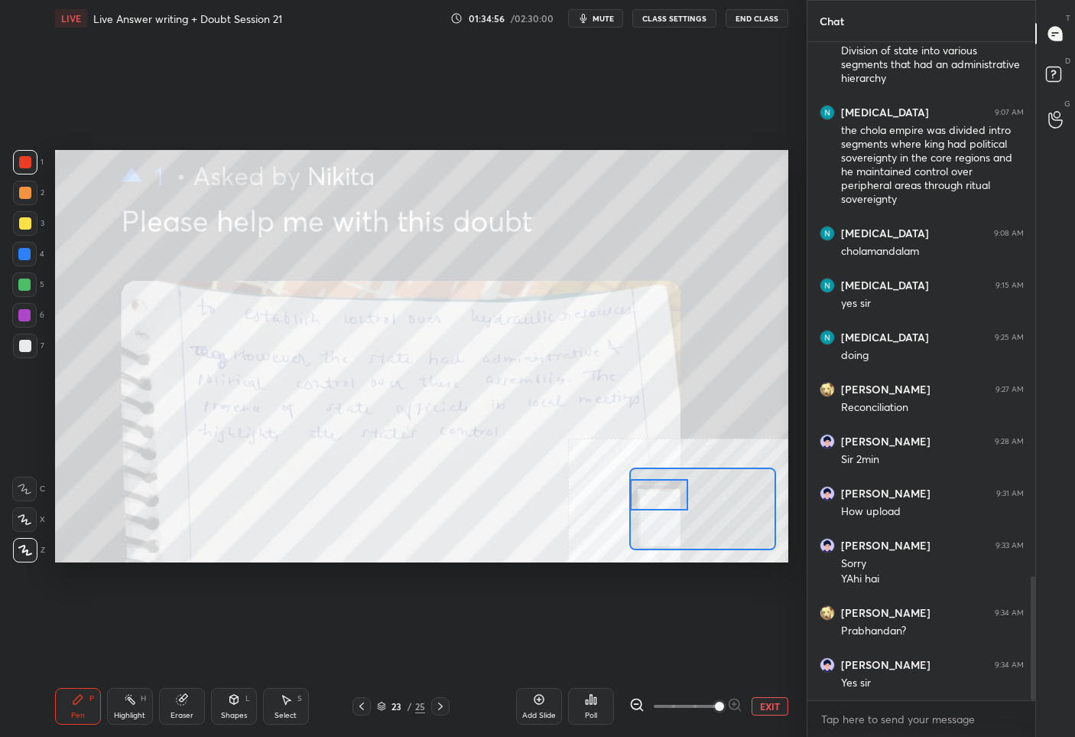
drag, startPoint x: 708, startPoint y: 519, endPoint x: 665, endPoint y: 505, distance: 45.2
click at [665, 505] on div at bounding box center [658, 495] width 57 height 32
click at [774, 708] on button "EXIT" at bounding box center [770, 706] width 37 height 18
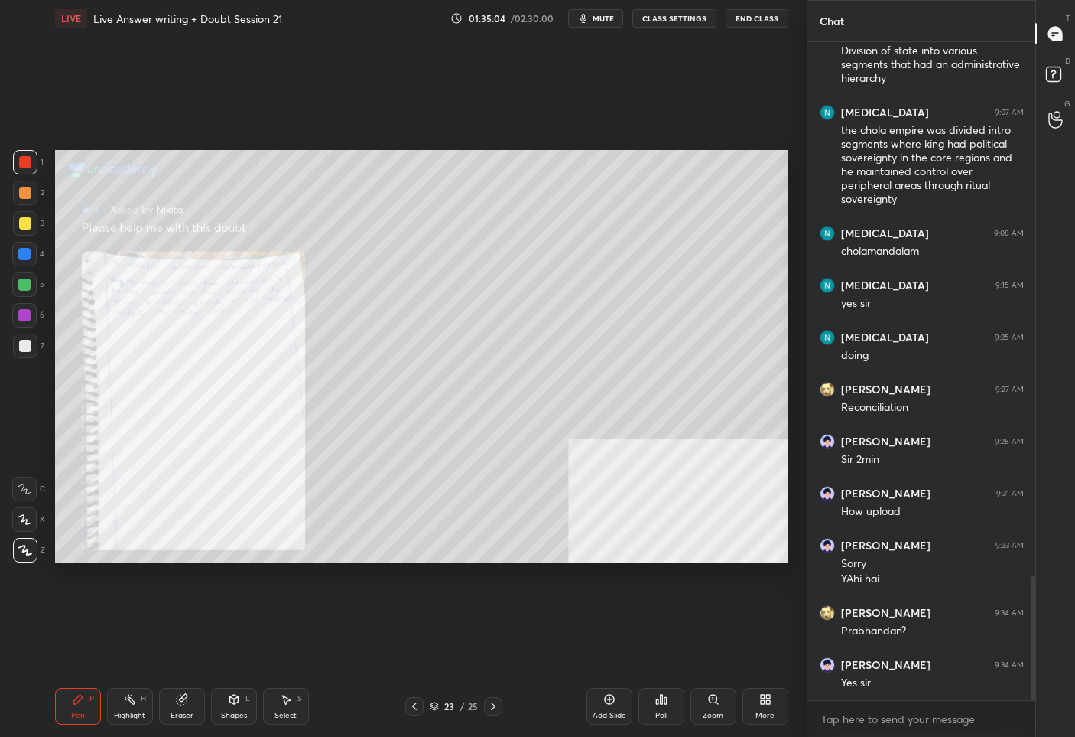
click at [410, 708] on icon at bounding box center [414, 706] width 12 height 12
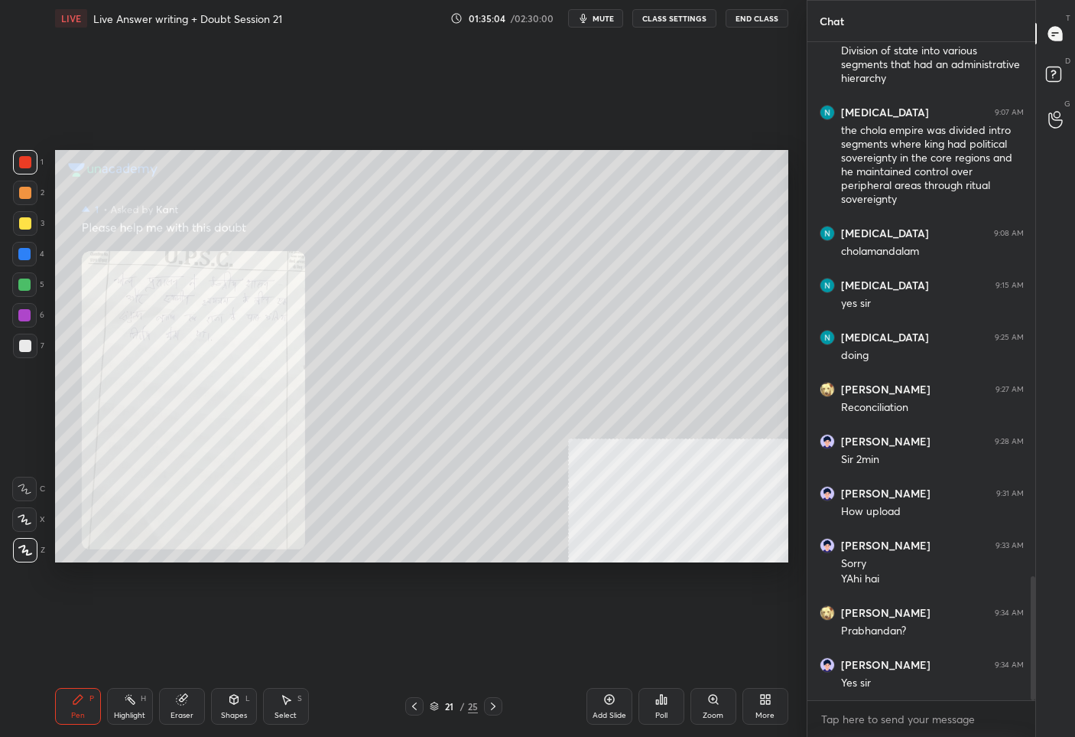
click at [410, 708] on icon at bounding box center [414, 706] width 12 height 12
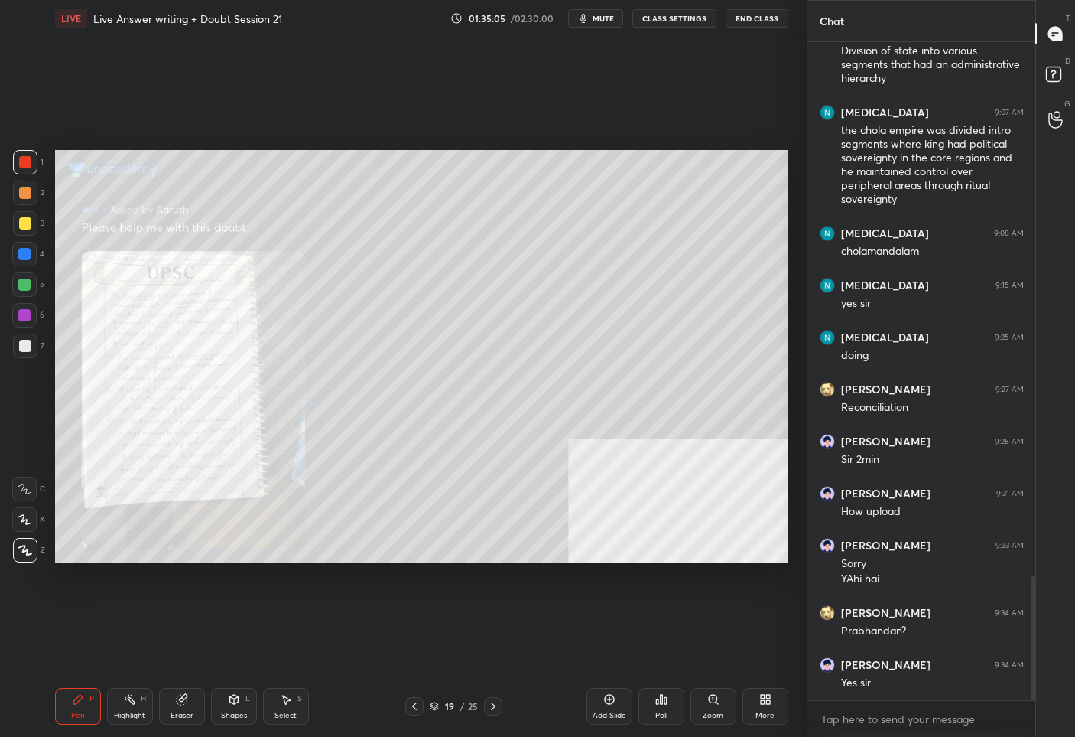
click at [410, 708] on icon at bounding box center [414, 706] width 12 height 12
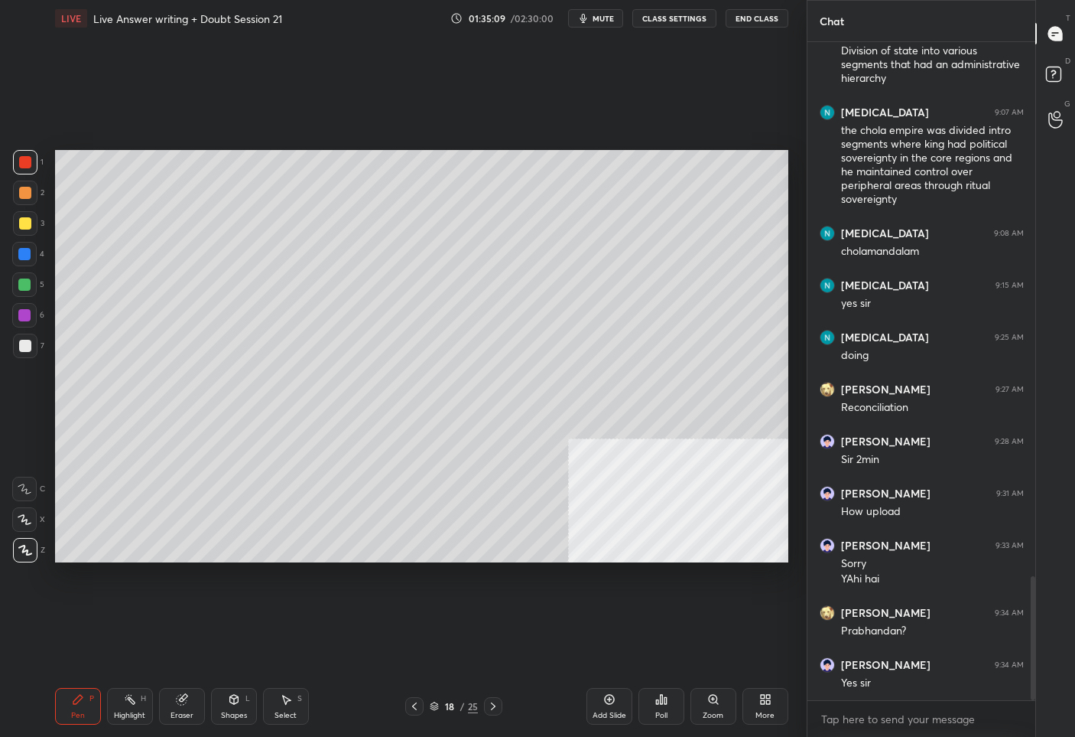
click at [416, 708] on icon at bounding box center [414, 706] width 12 height 12
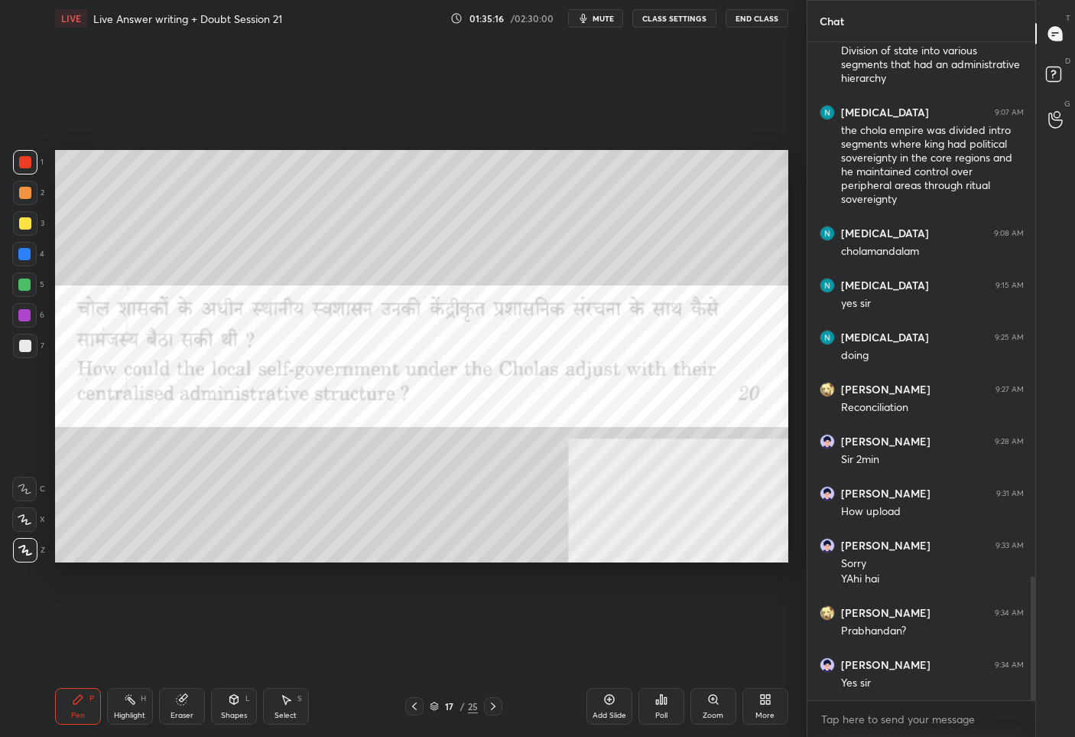
click at [491, 702] on icon at bounding box center [493, 706] width 5 height 8
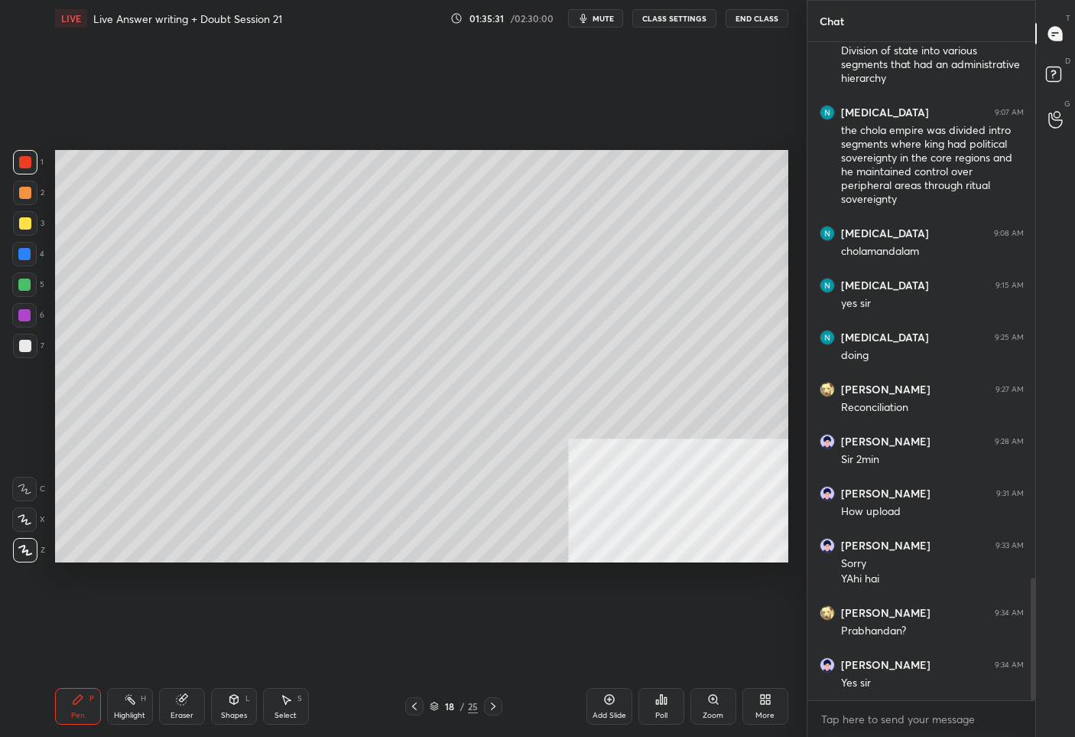
scroll to position [2874, 0]
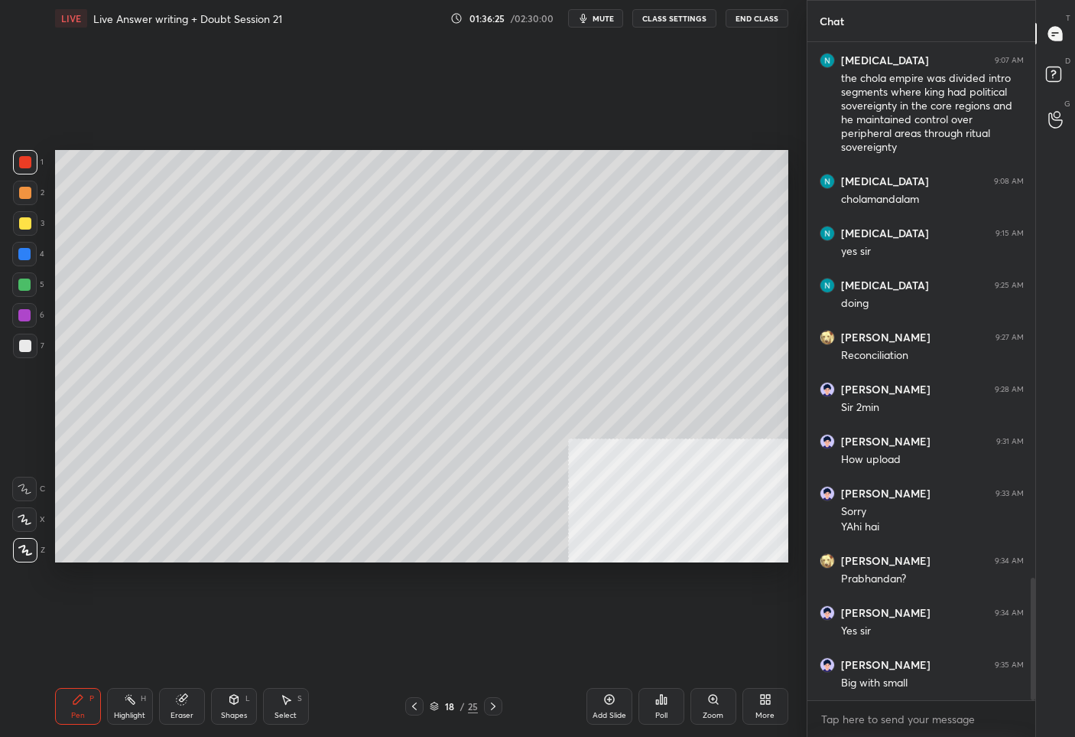
click at [17, 346] on div at bounding box center [25, 345] width 24 height 24
click at [414, 704] on icon at bounding box center [414, 706] width 5 height 8
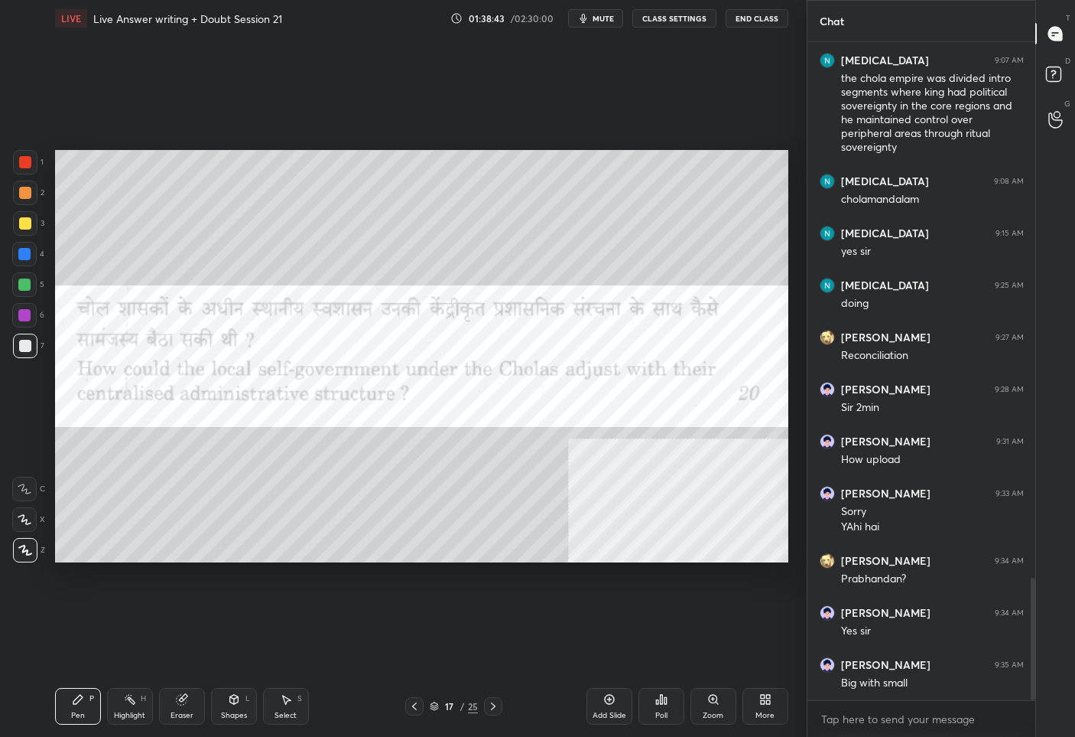
click at [491, 707] on icon at bounding box center [493, 706] width 12 height 12
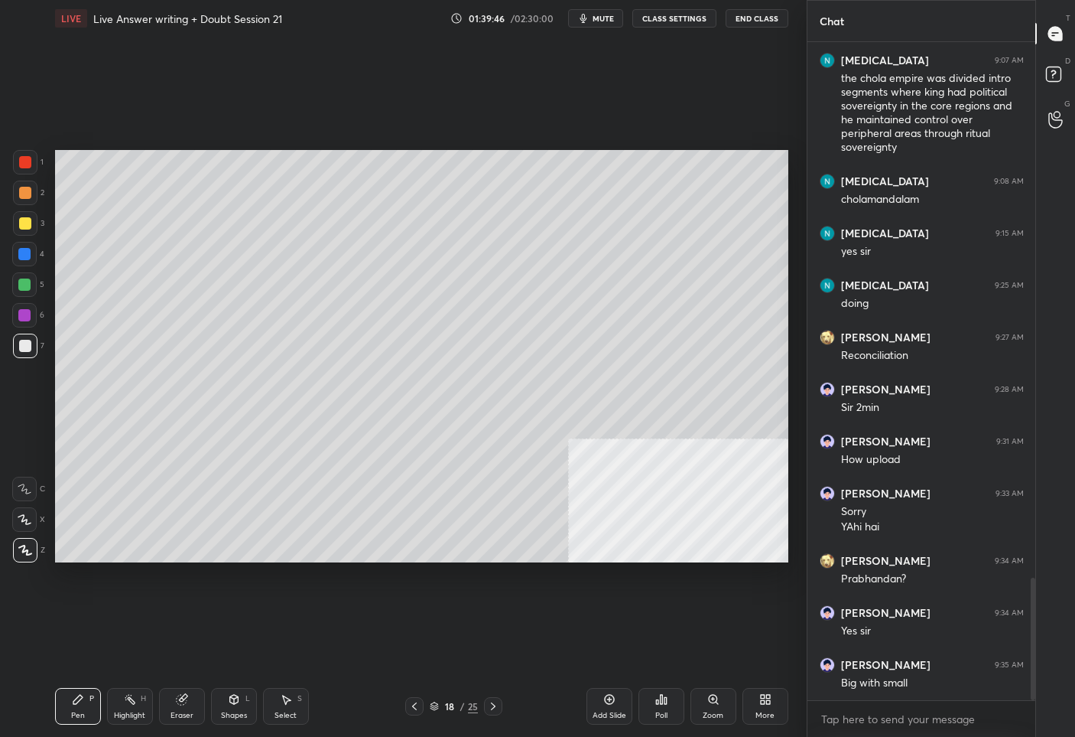
click at [447, 707] on div "18" at bounding box center [449, 705] width 15 height 9
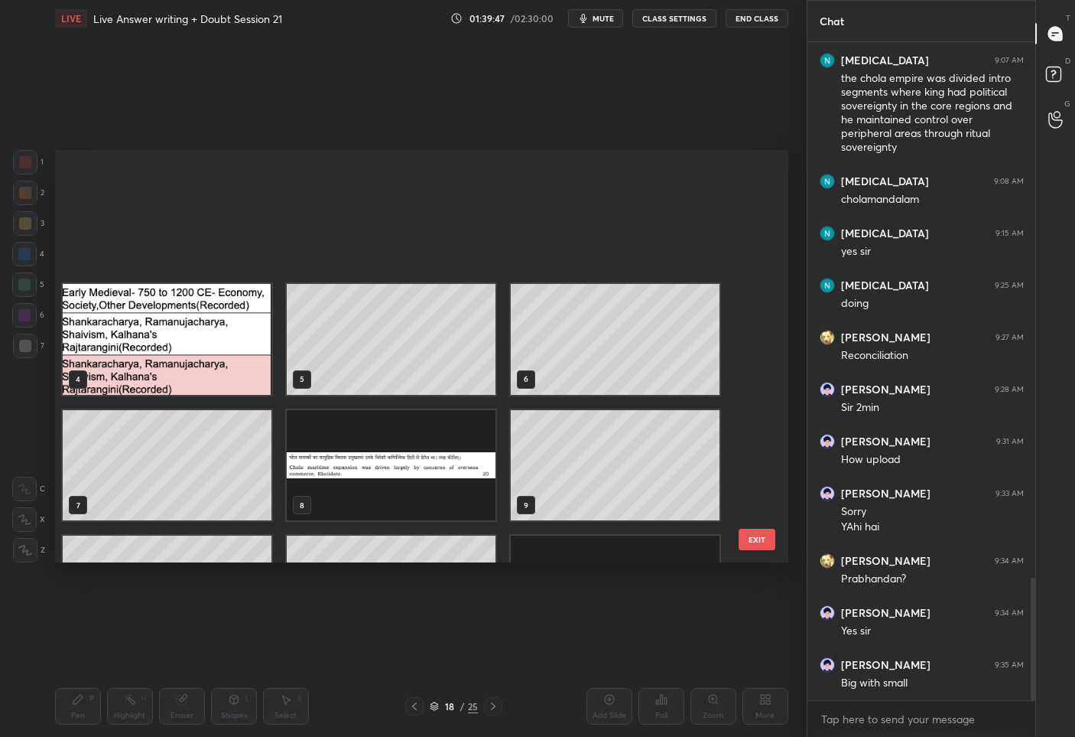
click at [447, 707] on div "18" at bounding box center [449, 705] width 15 height 9
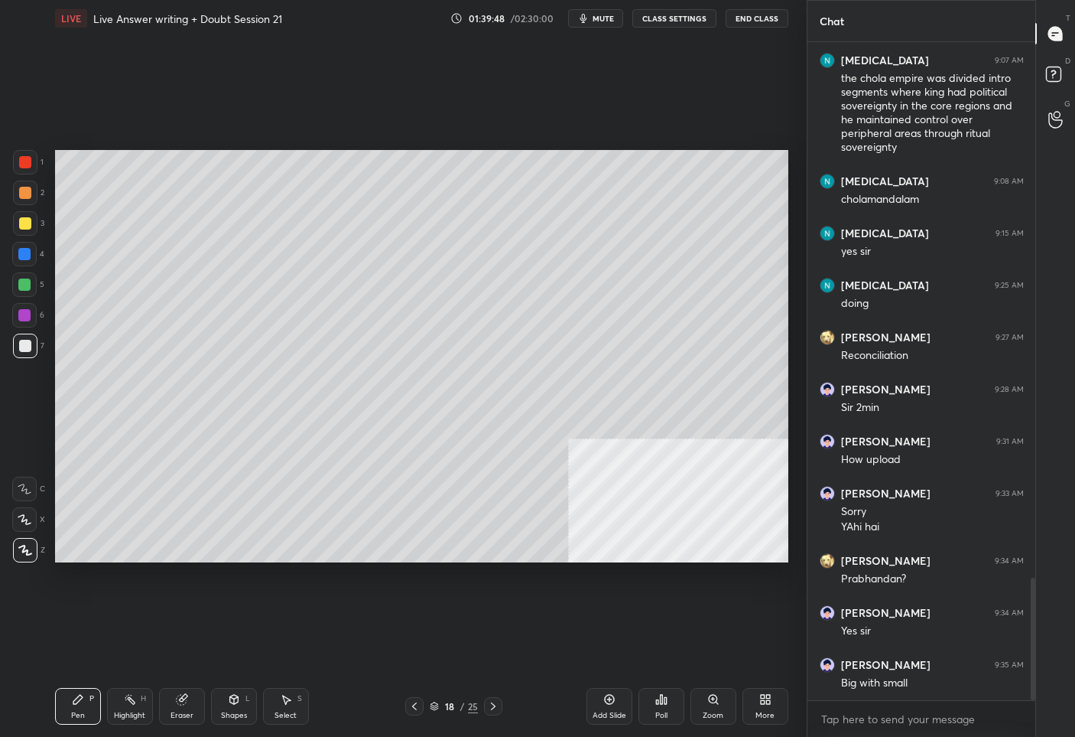
click at [447, 705] on div "18" at bounding box center [449, 705] width 15 height 9
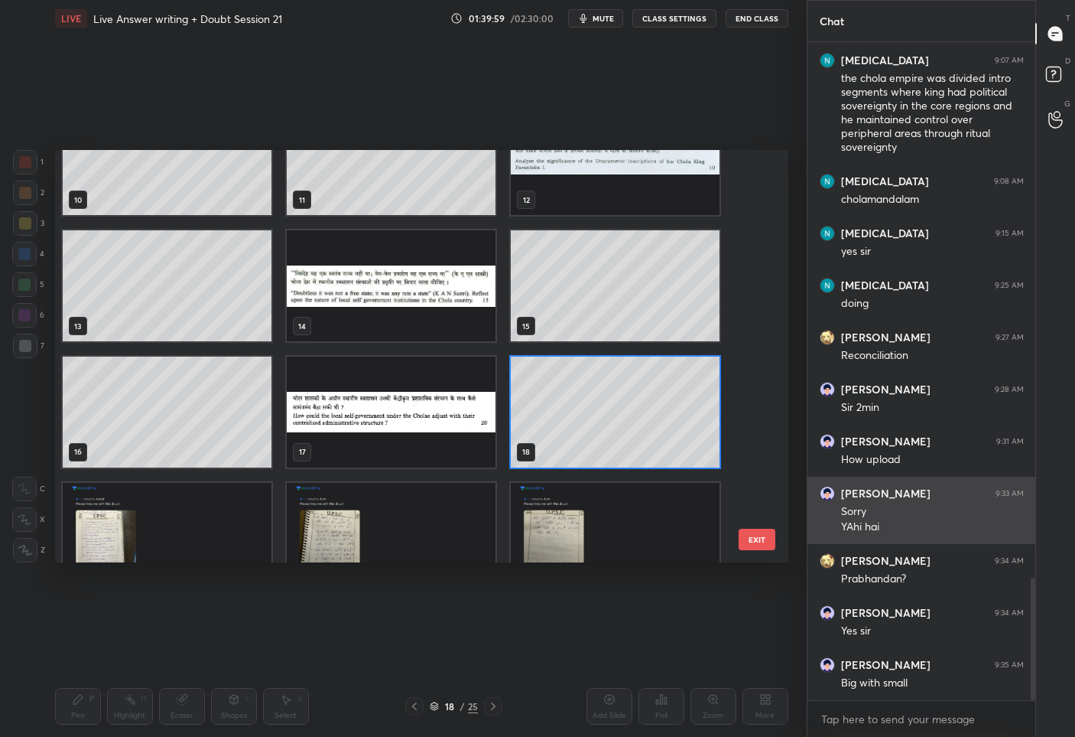
scroll to position [498, 0]
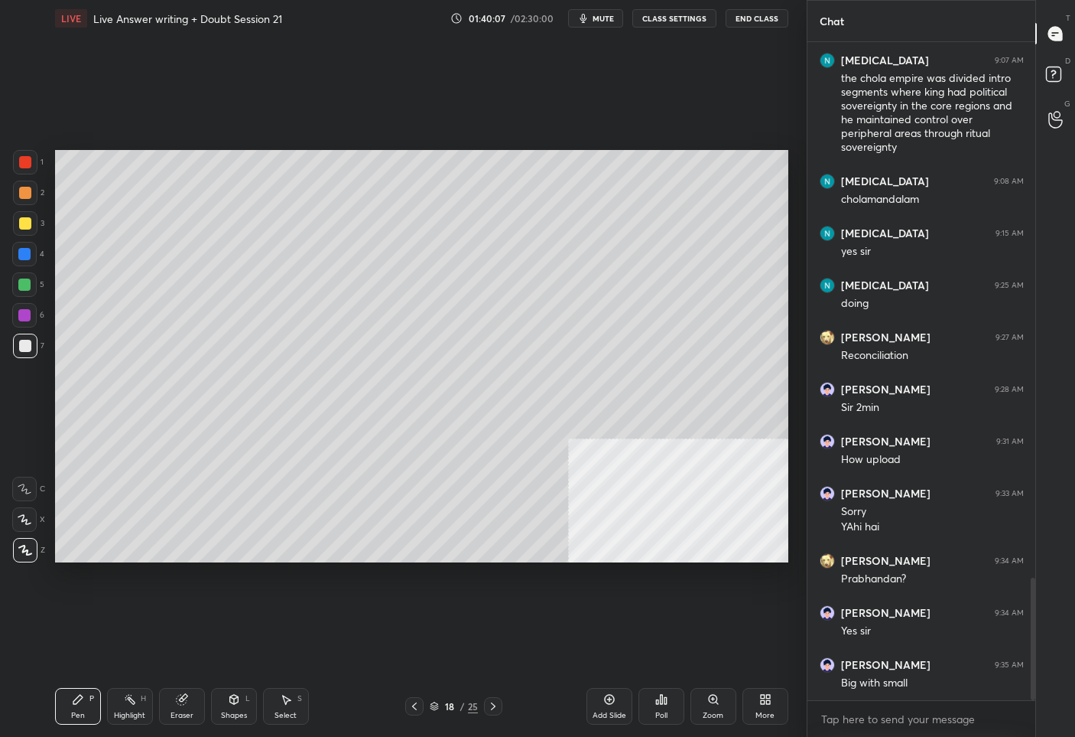
click at [452, 708] on div "18" at bounding box center [449, 705] width 15 height 9
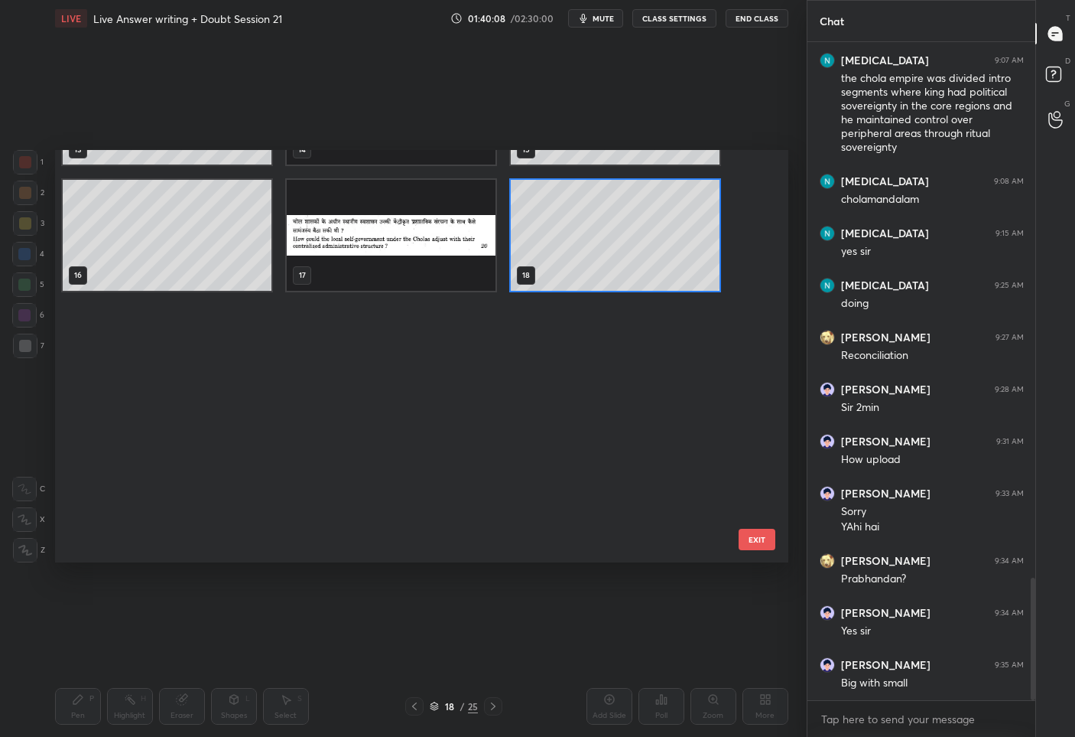
scroll to position [721, 0]
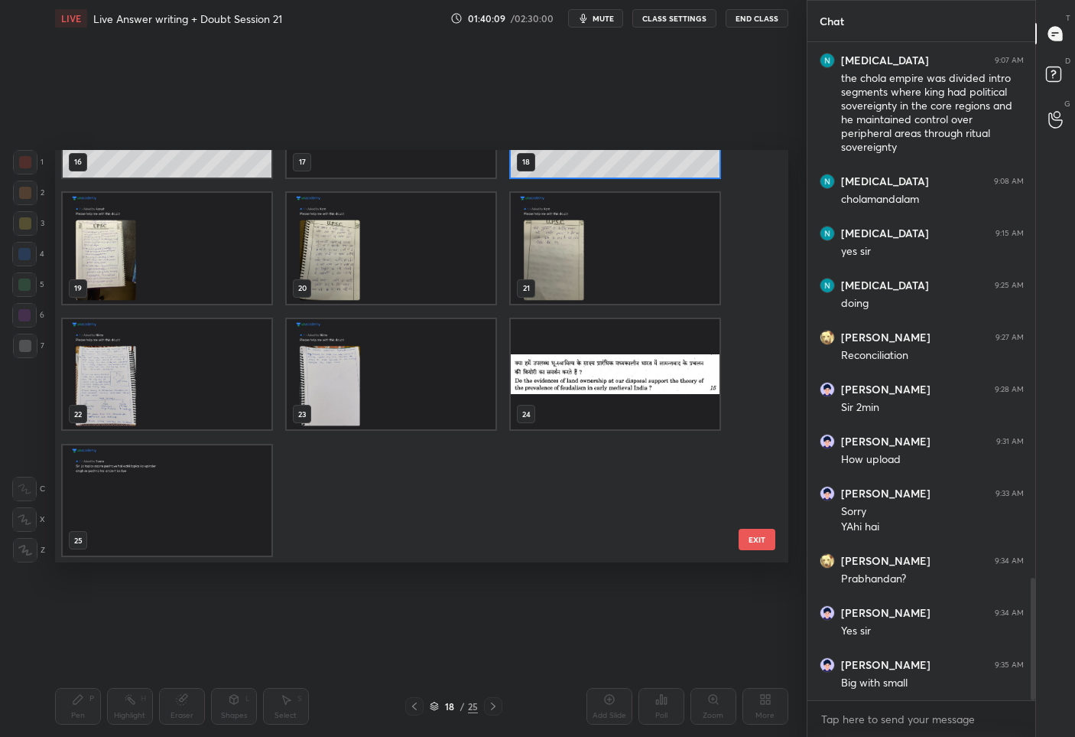
click at [552, 392] on img "grid" at bounding box center [615, 373] width 209 height 111
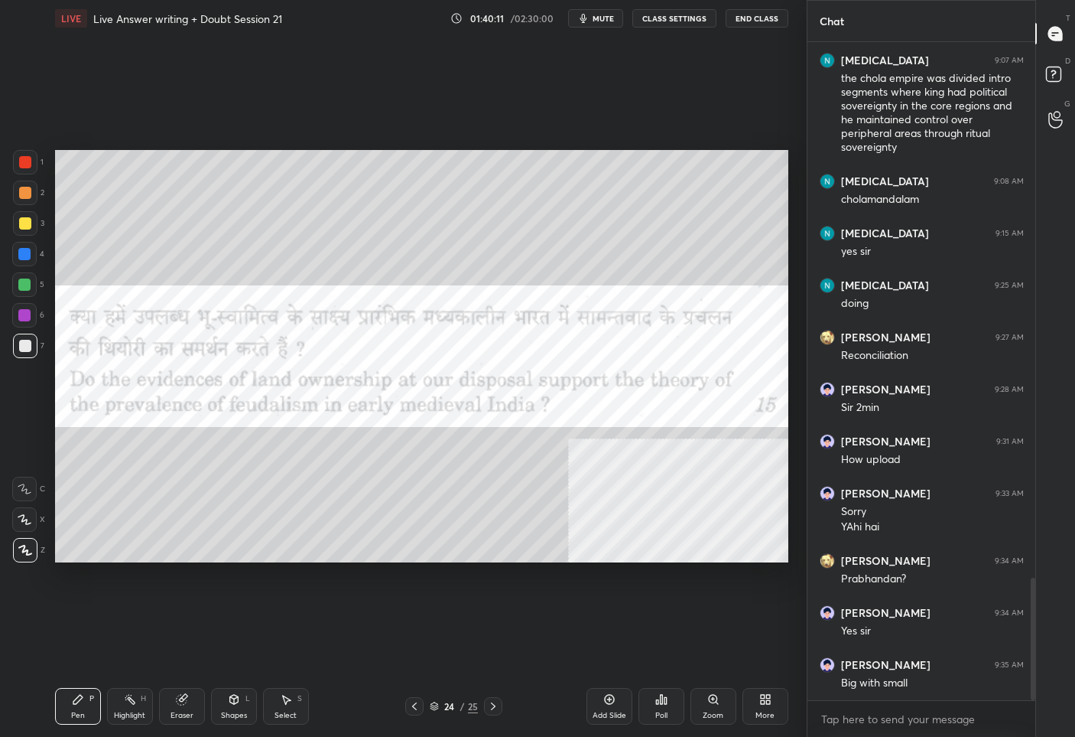
click at [21, 167] on div at bounding box center [25, 162] width 12 height 12
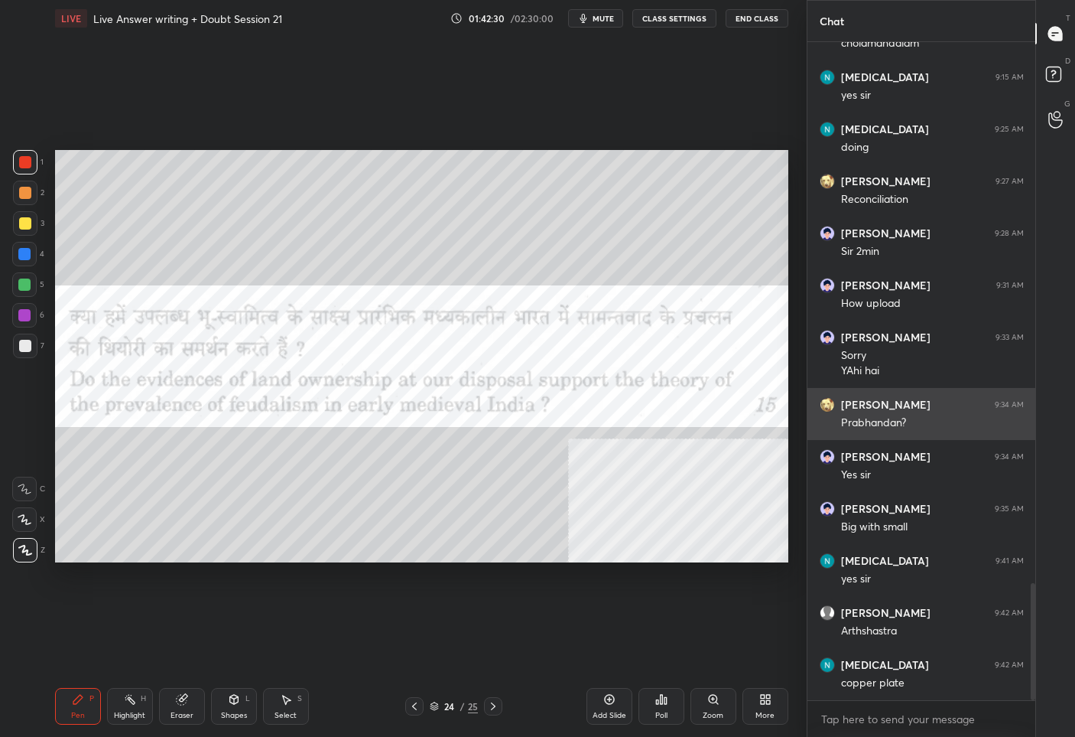
scroll to position [3082, 0]
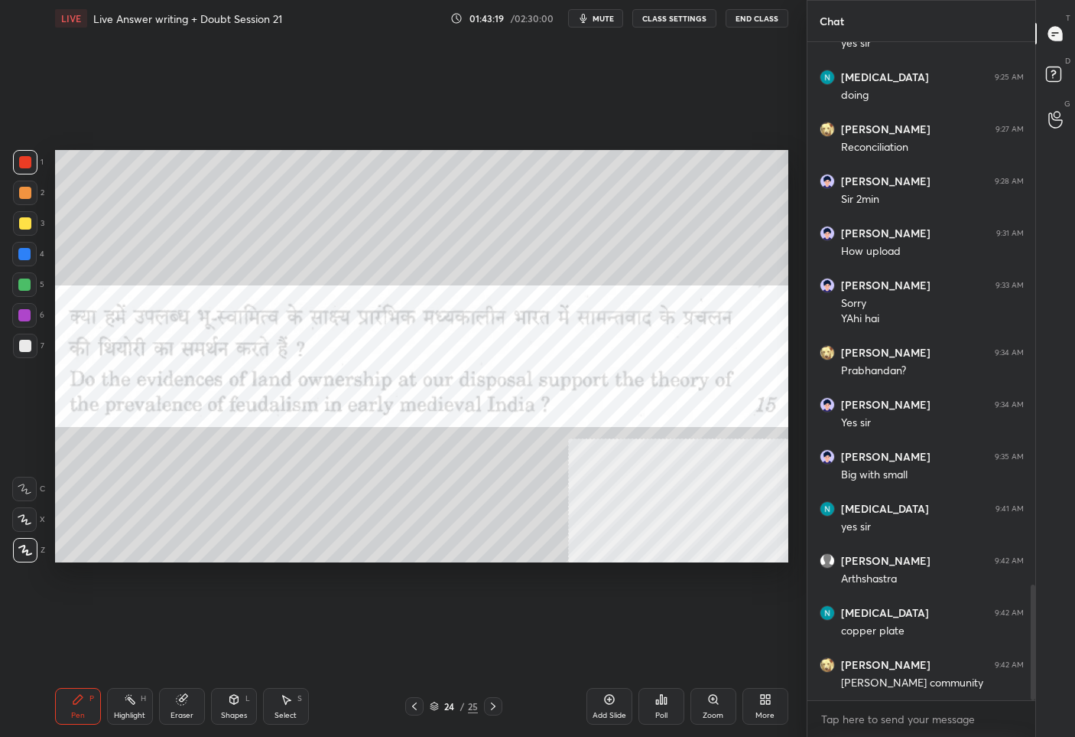
click at [609, 708] on div "Add Slide" at bounding box center [610, 706] width 46 height 37
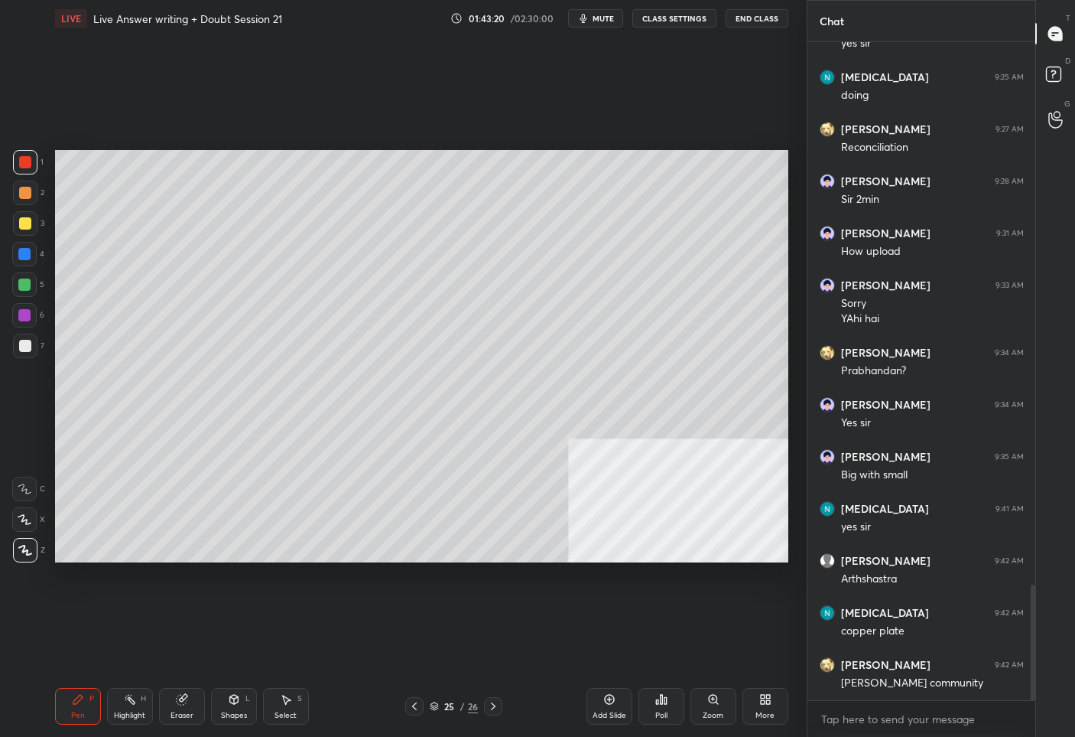
drag, startPoint x: 28, startPoint y: 229, endPoint x: 44, endPoint y: 226, distance: 16.4
click at [28, 229] on div at bounding box center [25, 223] width 24 height 24
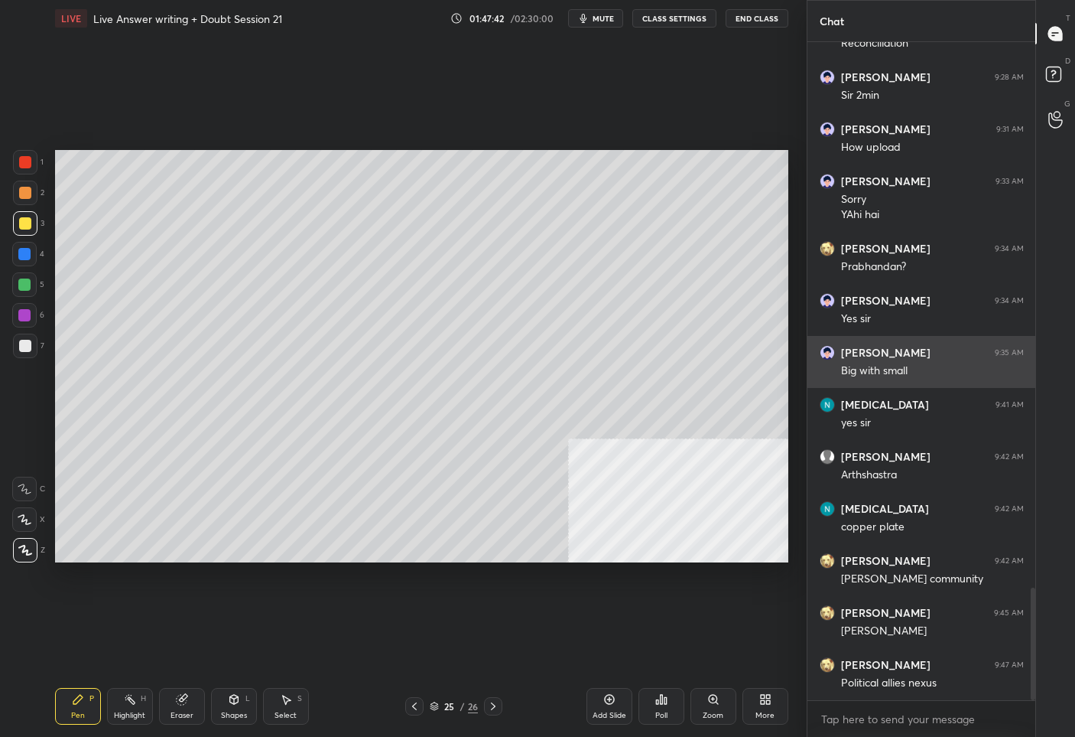
scroll to position [3238, 0]
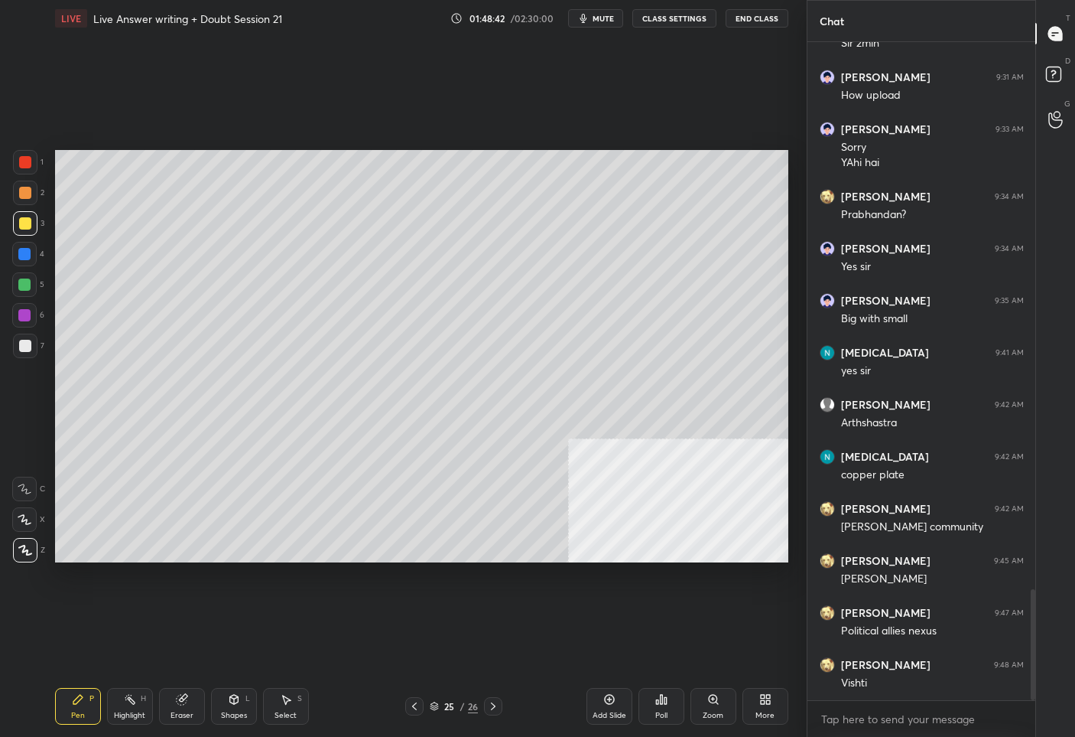
click at [616, 707] on div "Add Slide" at bounding box center [610, 706] width 46 height 37
click at [419, 708] on icon at bounding box center [414, 706] width 12 height 12
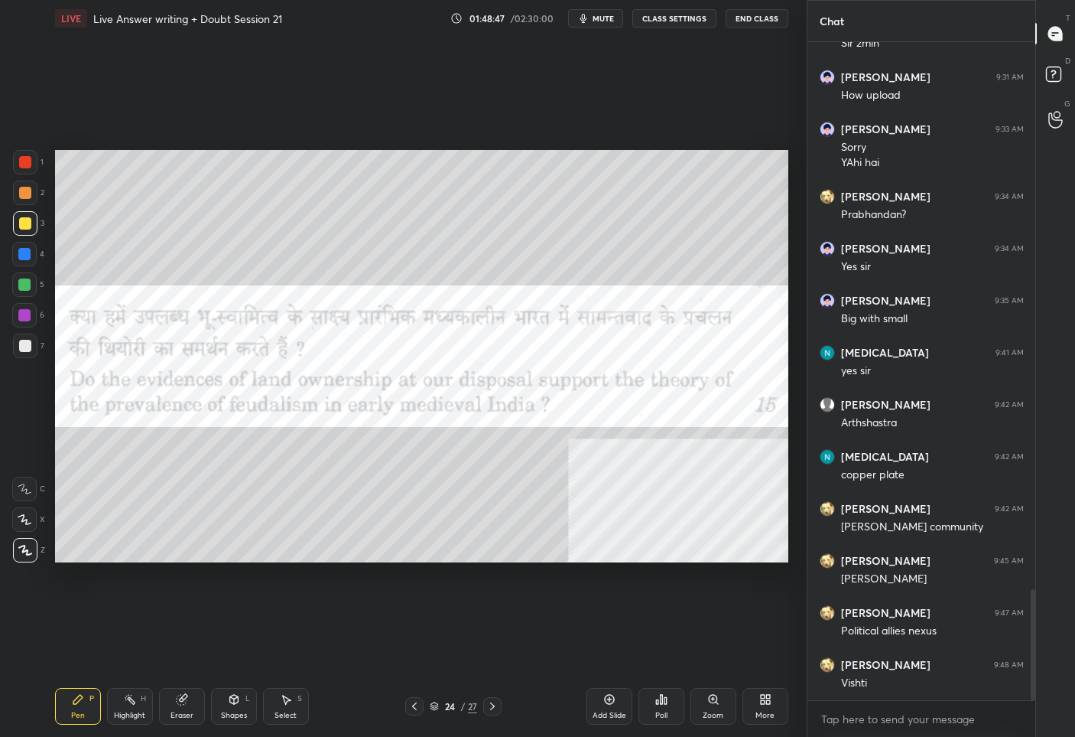
click at [25, 168] on div at bounding box center [25, 162] width 24 height 24
click at [492, 709] on icon at bounding box center [492, 706] width 12 height 12
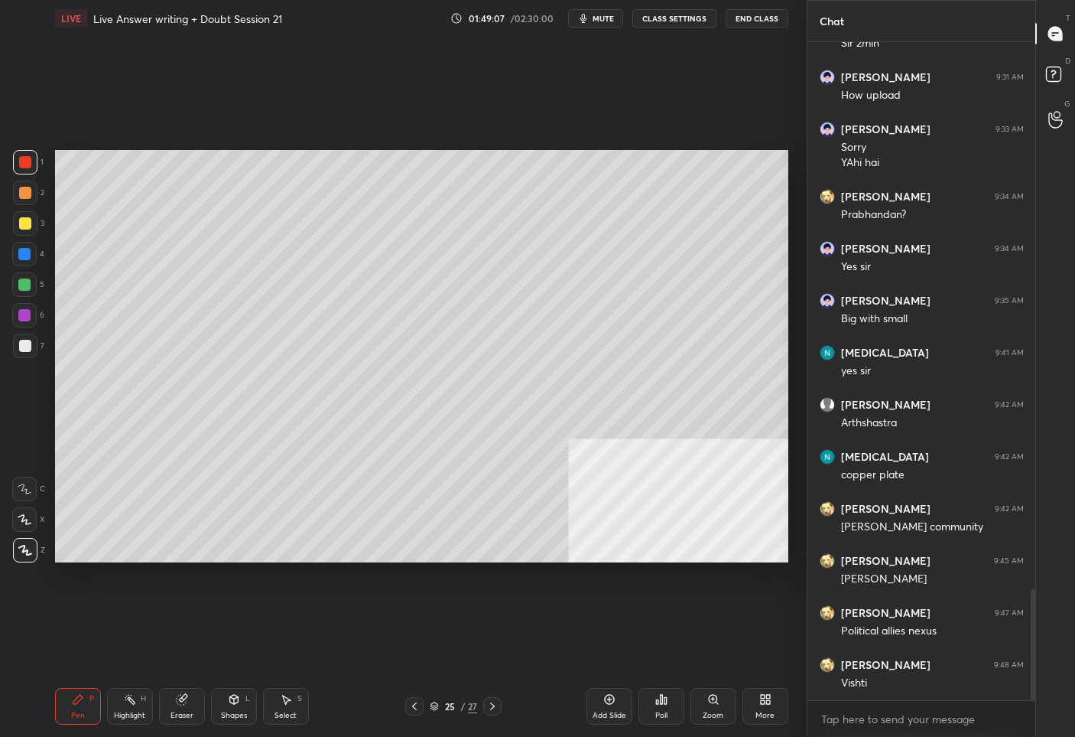
click at [496, 706] on icon at bounding box center [492, 706] width 12 height 12
click at [20, 231] on div at bounding box center [25, 223] width 24 height 24
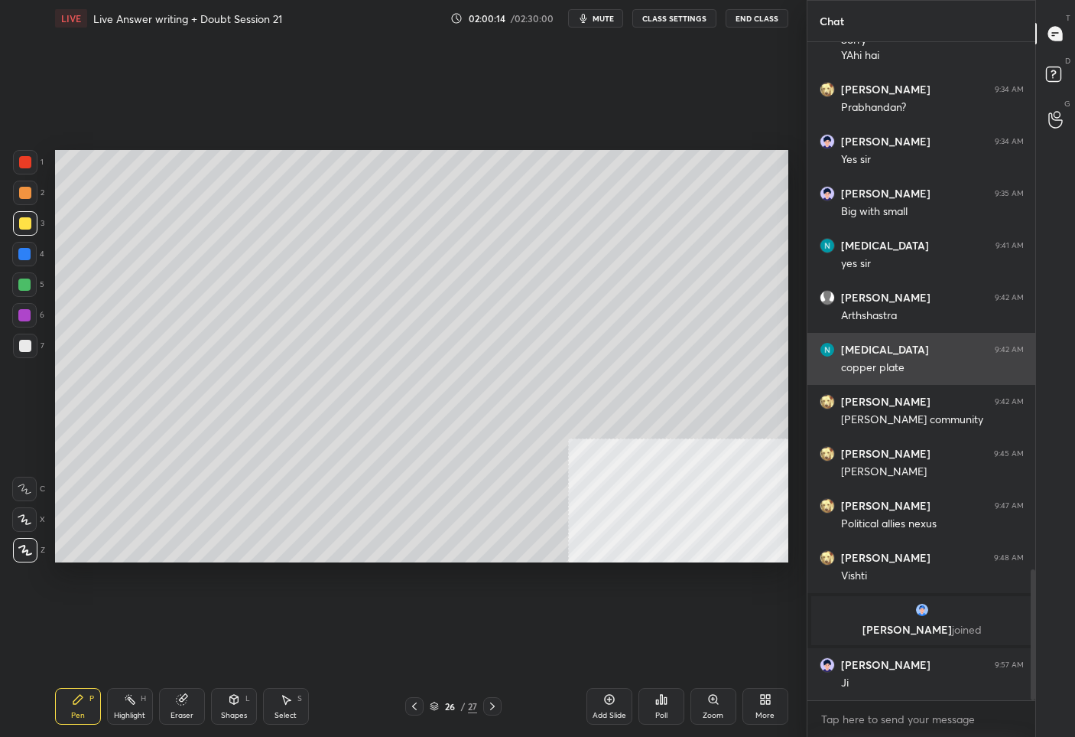
scroll to position [2645, 0]
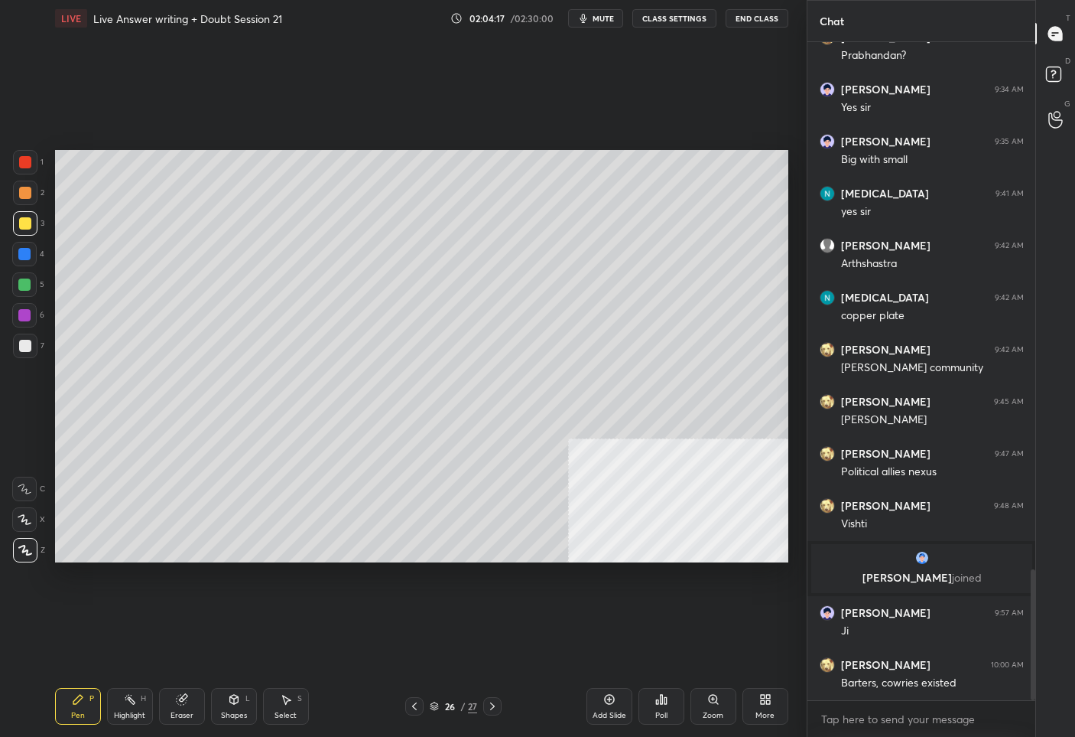
click at [460, 714] on div "26 / 27" at bounding box center [453, 706] width 96 height 18
click at [457, 711] on div "26 / 27" at bounding box center [453, 706] width 47 height 14
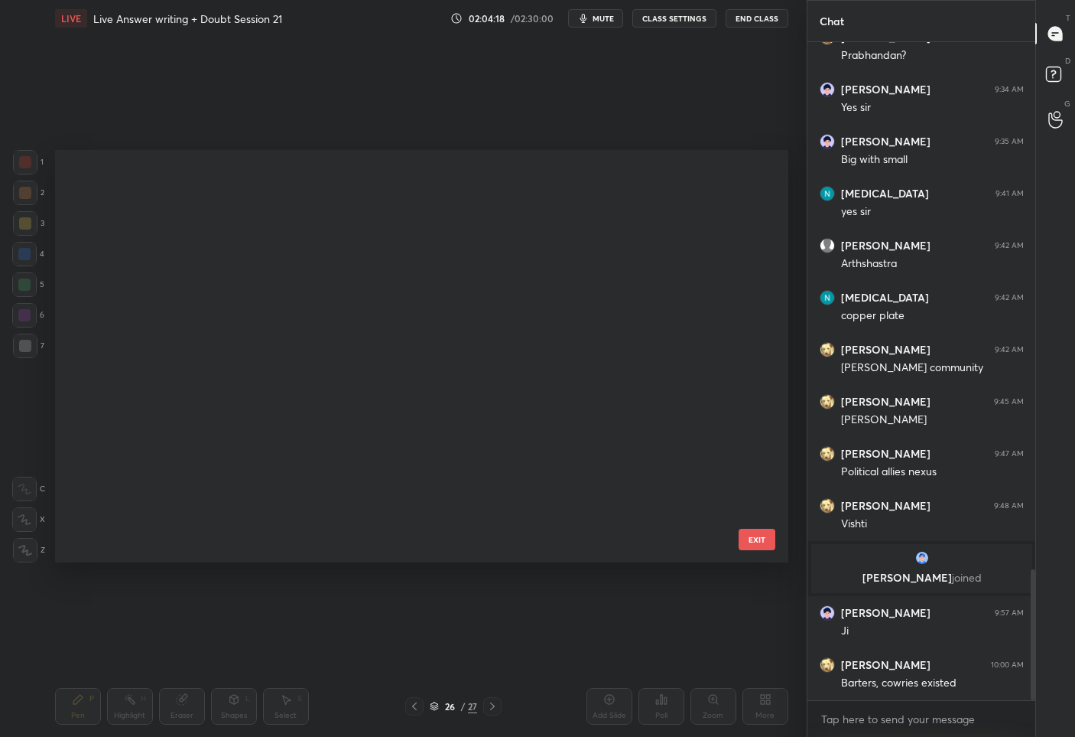
scroll to position [408, 727]
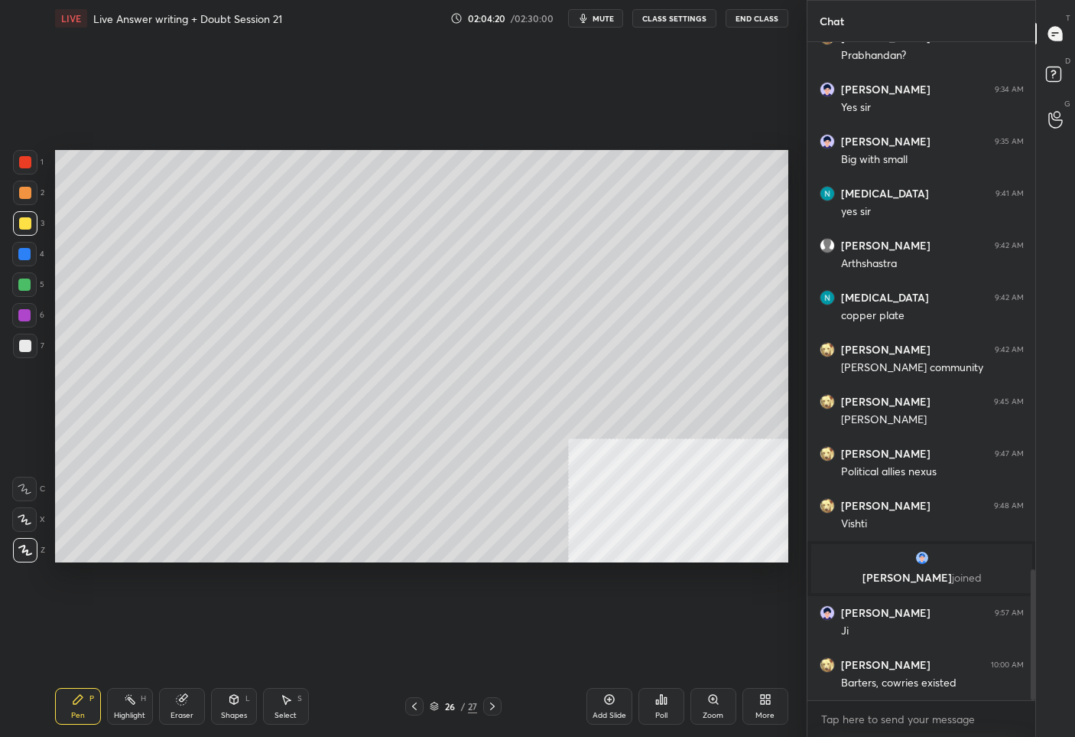
click at [768, 711] on div "More" at bounding box center [765, 715] width 19 height 8
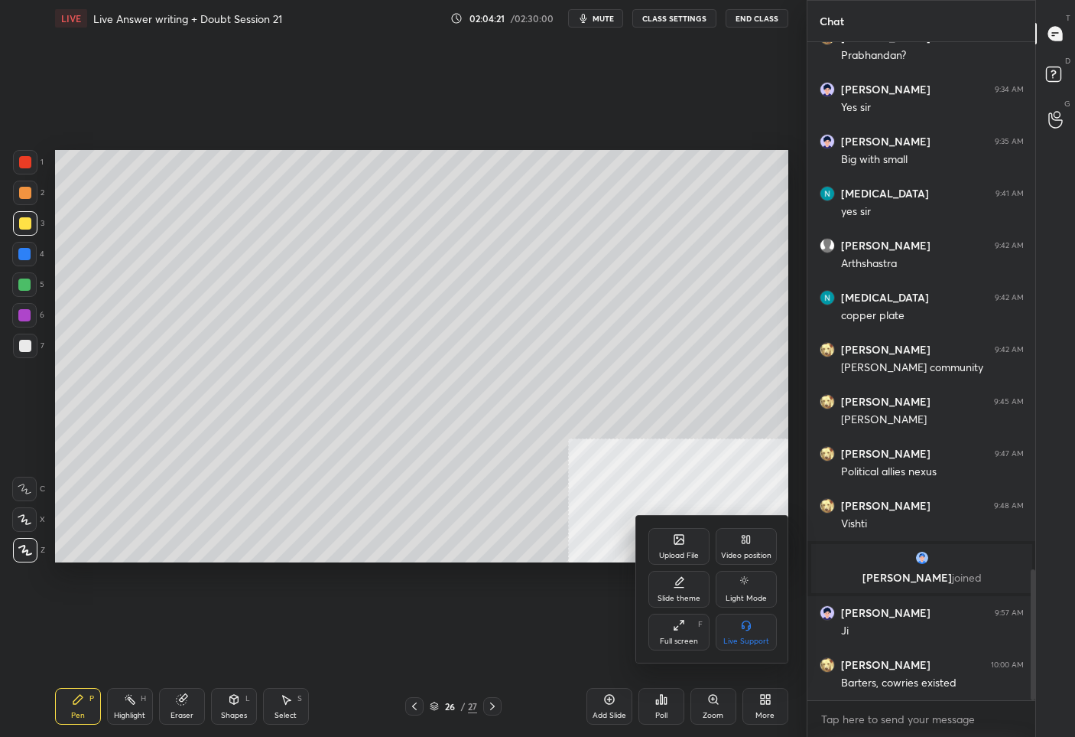
click at [650, 544] on div "Upload File" at bounding box center [679, 546] width 61 height 37
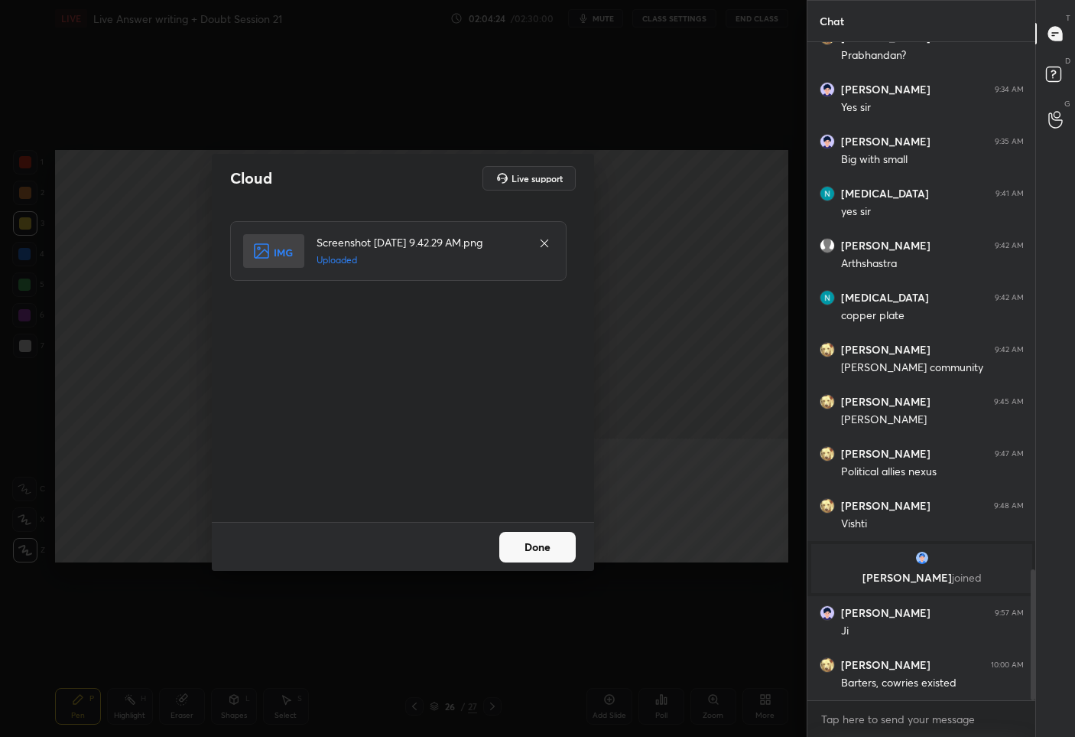
click at [525, 545] on button "Done" at bounding box center [537, 547] width 76 height 31
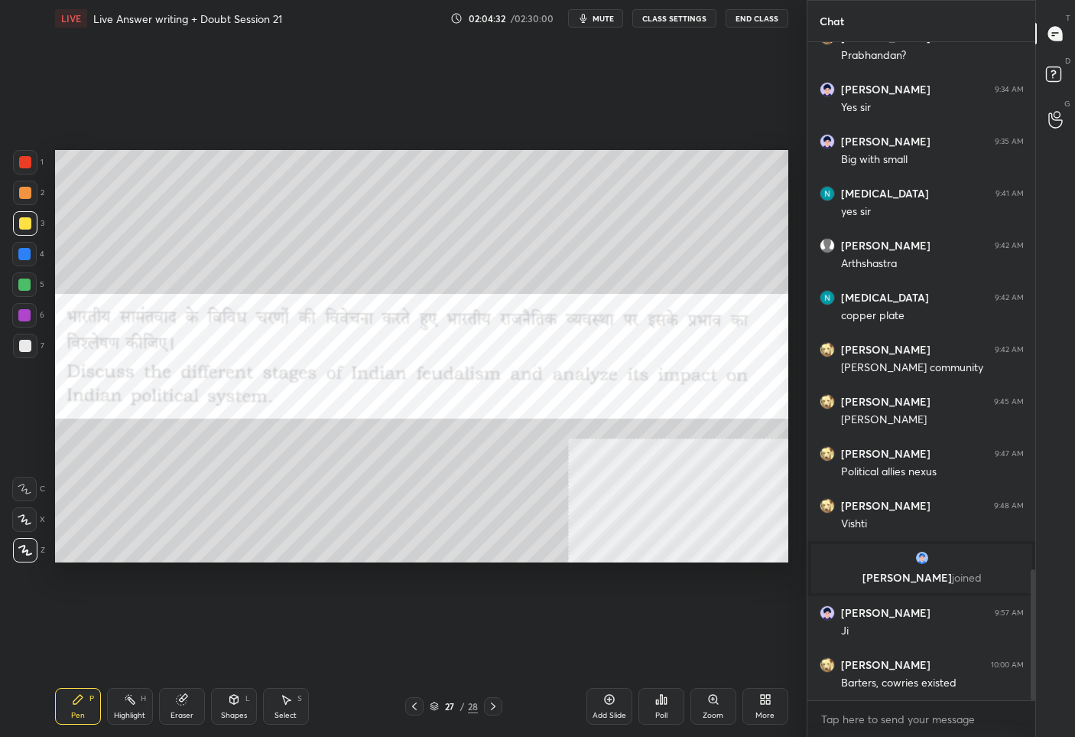
click at [21, 161] on div at bounding box center [25, 162] width 12 height 12
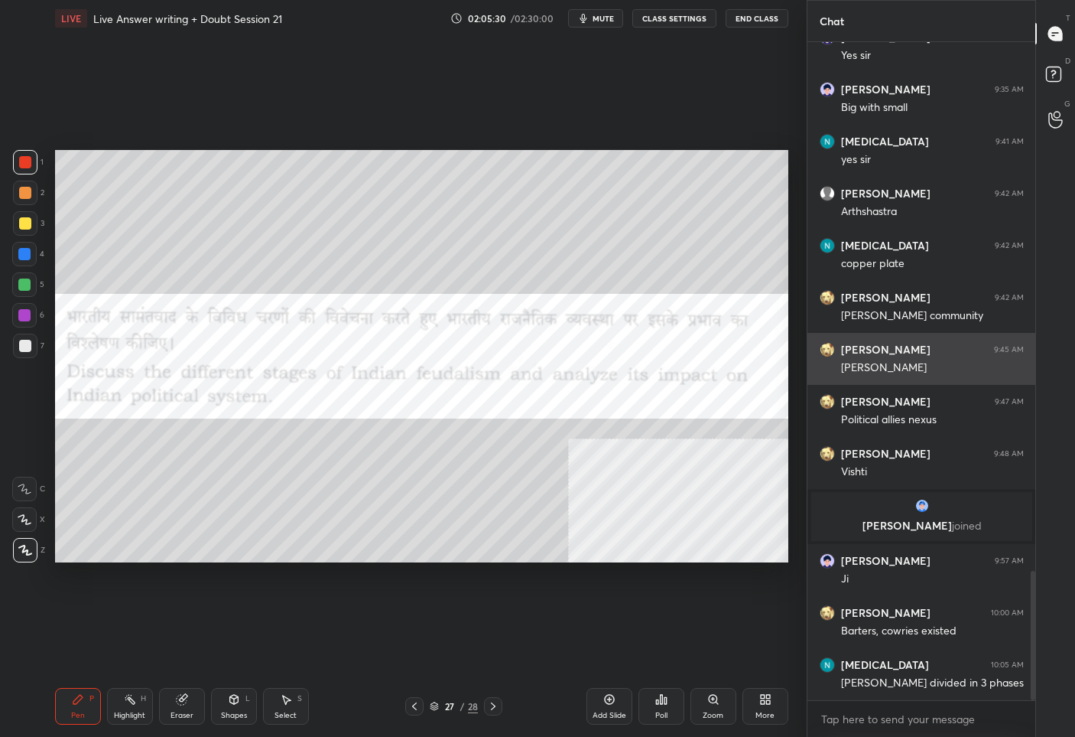
scroll to position [2763, 0]
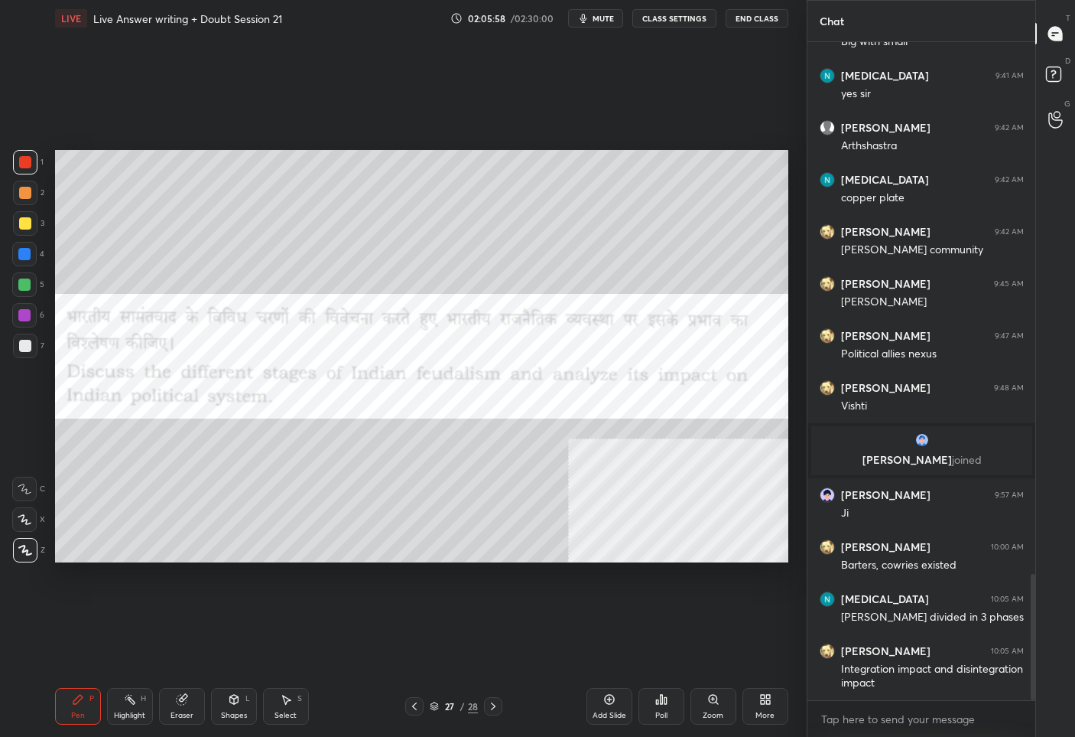
click at [606, 22] on button "mute" at bounding box center [595, 18] width 55 height 18
click at [584, 23] on button "unmute" at bounding box center [595, 18] width 55 height 18
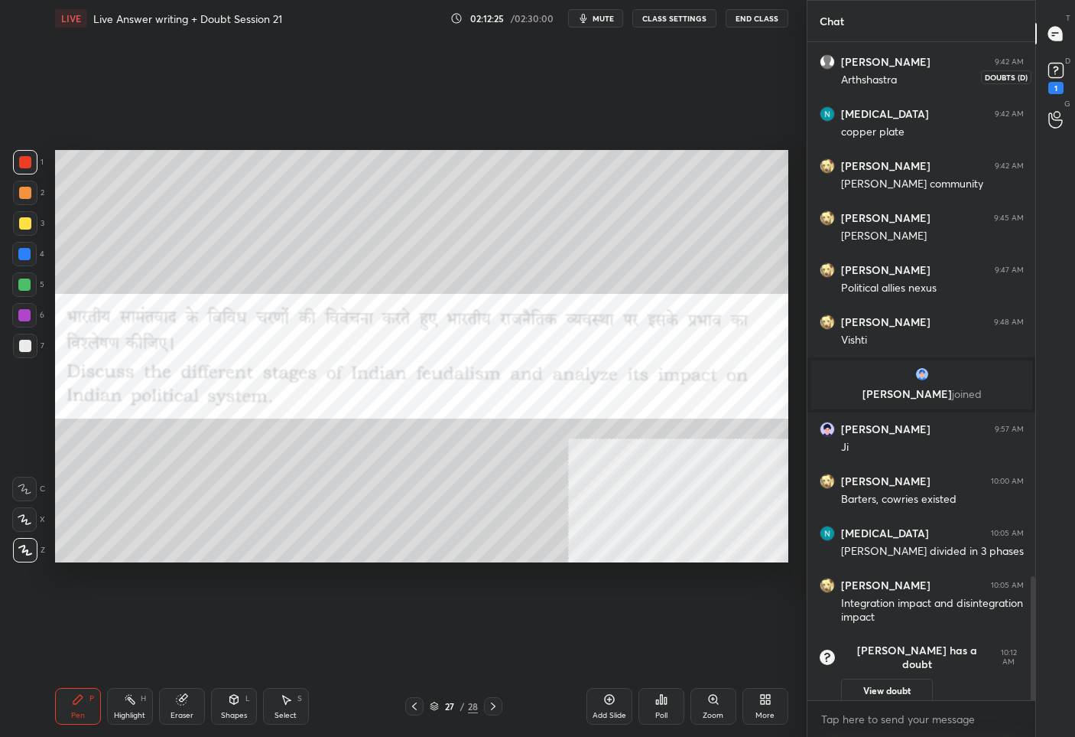
click at [1054, 79] on icon at bounding box center [1056, 70] width 23 height 23
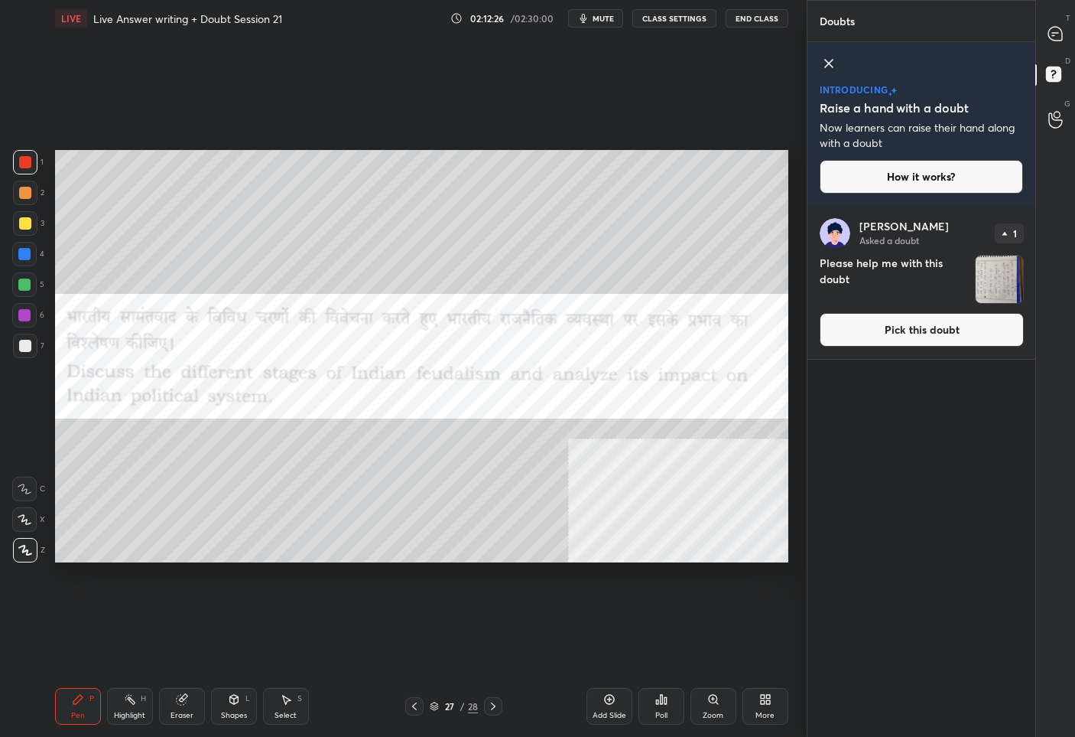
click at [941, 341] on button "Pick this doubt" at bounding box center [922, 330] width 204 height 34
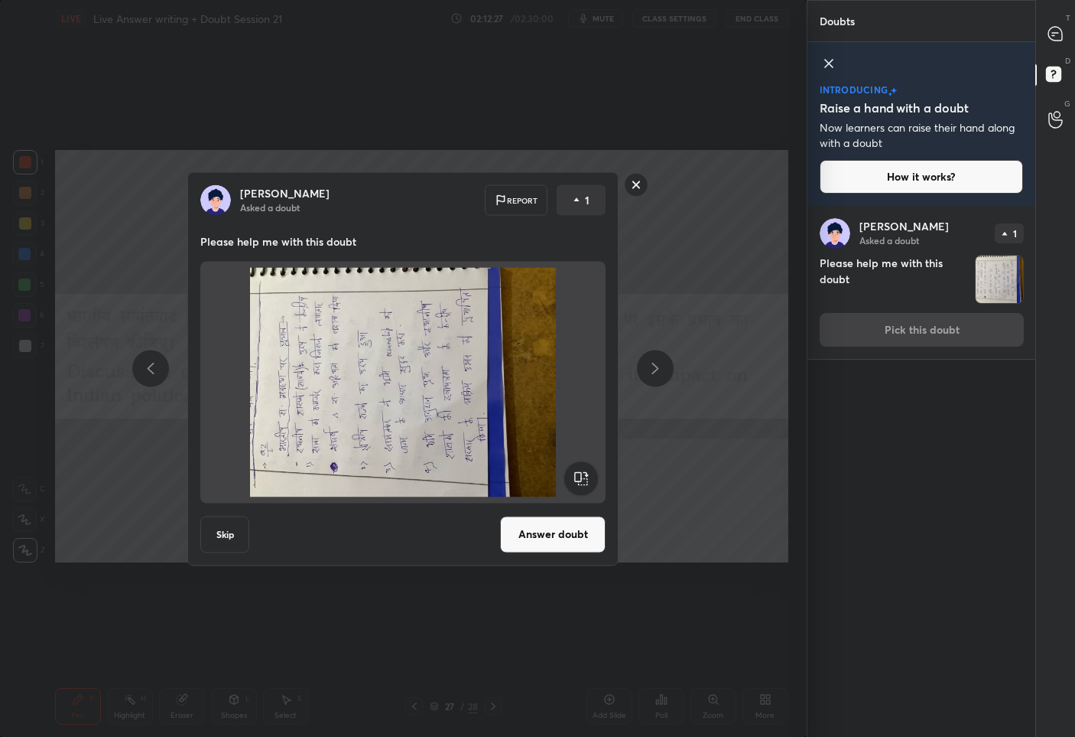
click at [581, 477] on rect at bounding box center [581, 477] width 34 height 34
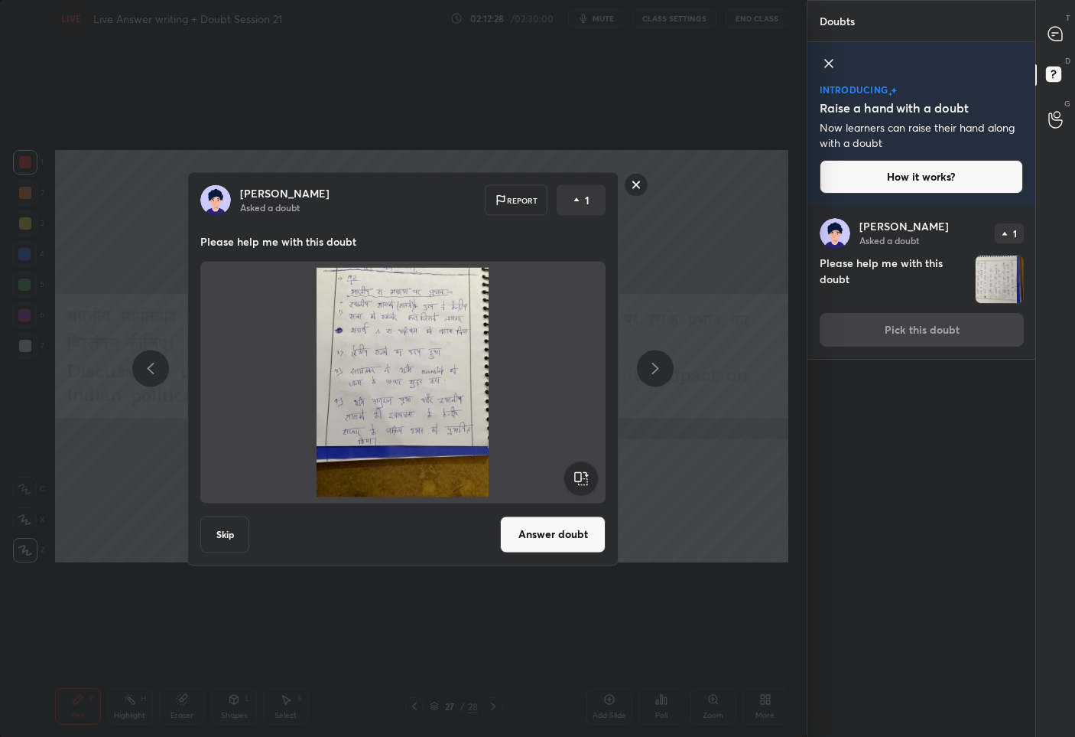
click at [572, 541] on button "Answer doubt" at bounding box center [553, 534] width 106 height 37
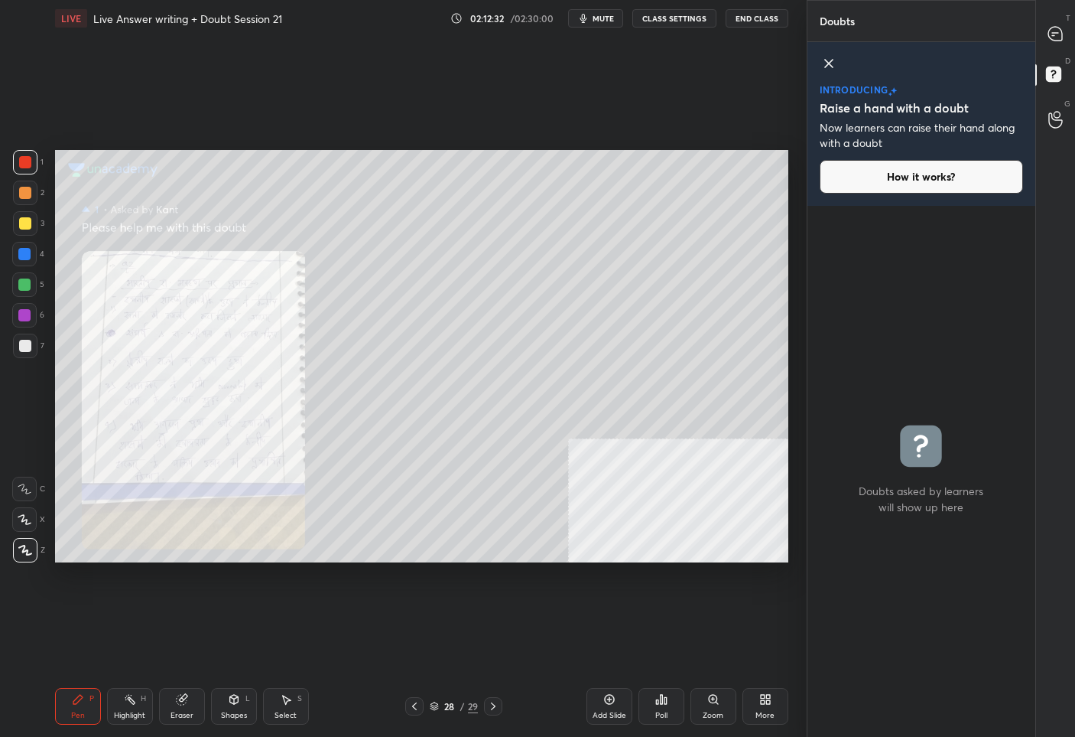
click at [24, 207] on div "2" at bounding box center [28, 196] width 31 height 31
click at [24, 236] on div "3" at bounding box center [28, 226] width 31 height 31
click at [1059, 21] on div at bounding box center [1056, 34] width 31 height 28
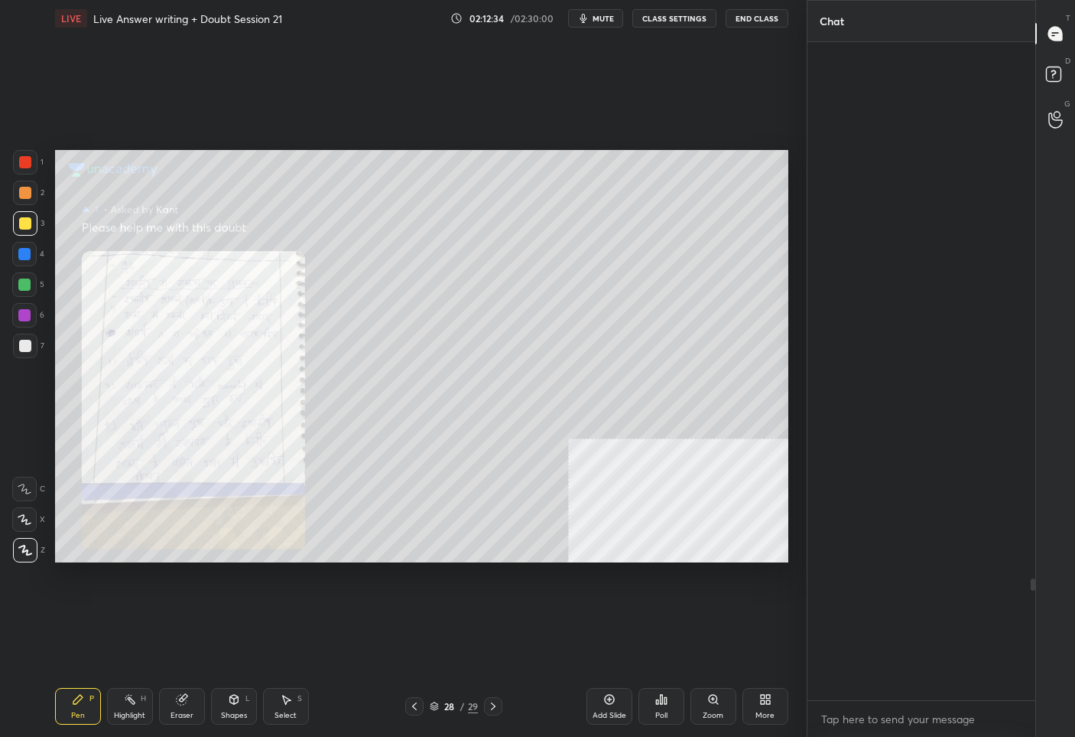
scroll to position [653, 223]
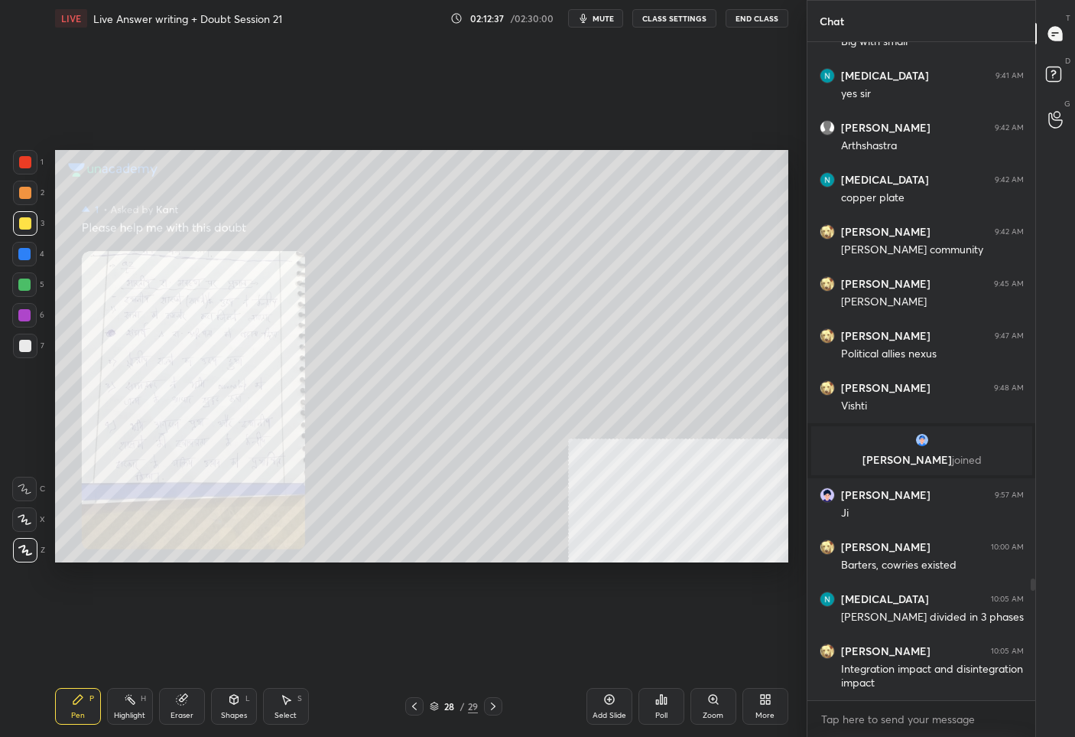
click at [21, 156] on div at bounding box center [25, 162] width 12 height 12
click at [713, 706] on div "Zoom" at bounding box center [714, 706] width 46 height 37
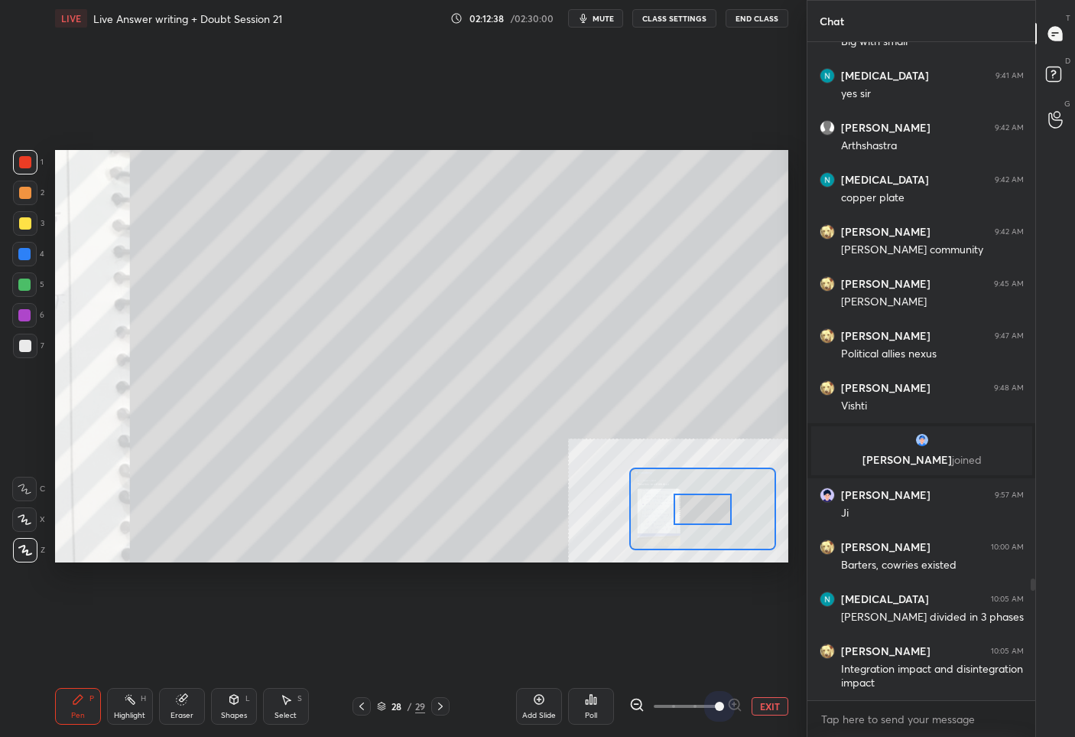
click at [713, 706] on span at bounding box center [686, 706] width 64 height 23
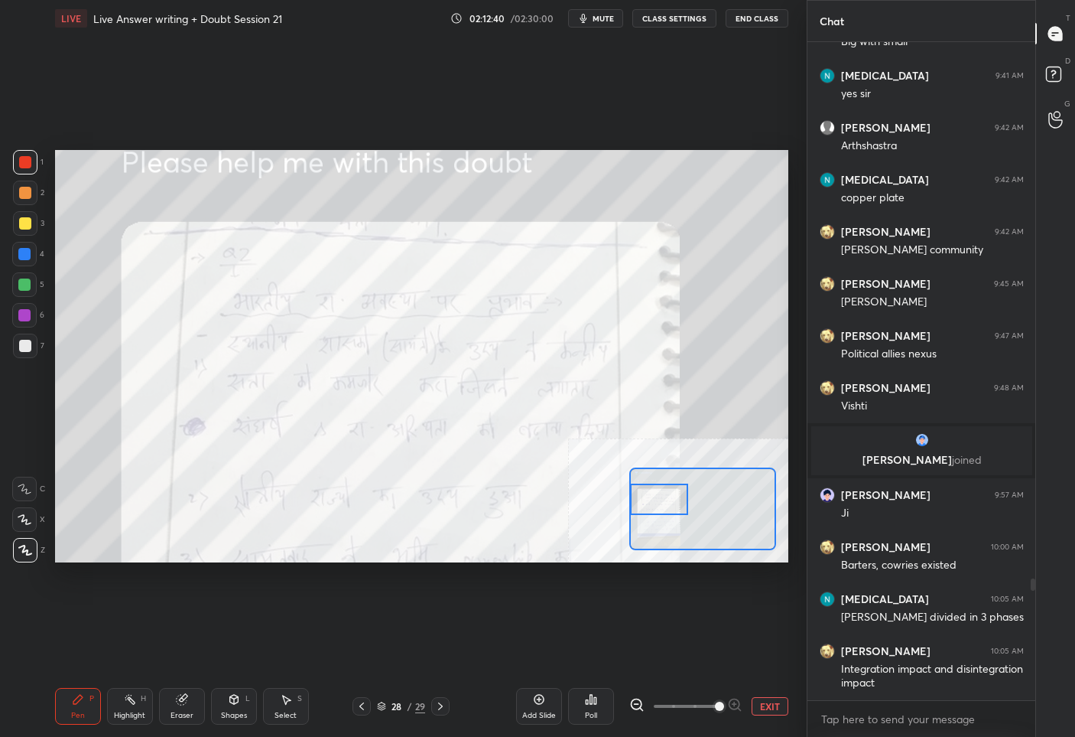
click at [613, 494] on div "Setting up your live class Poll for secs No correct answer Start poll" at bounding box center [422, 356] width 734 height 413
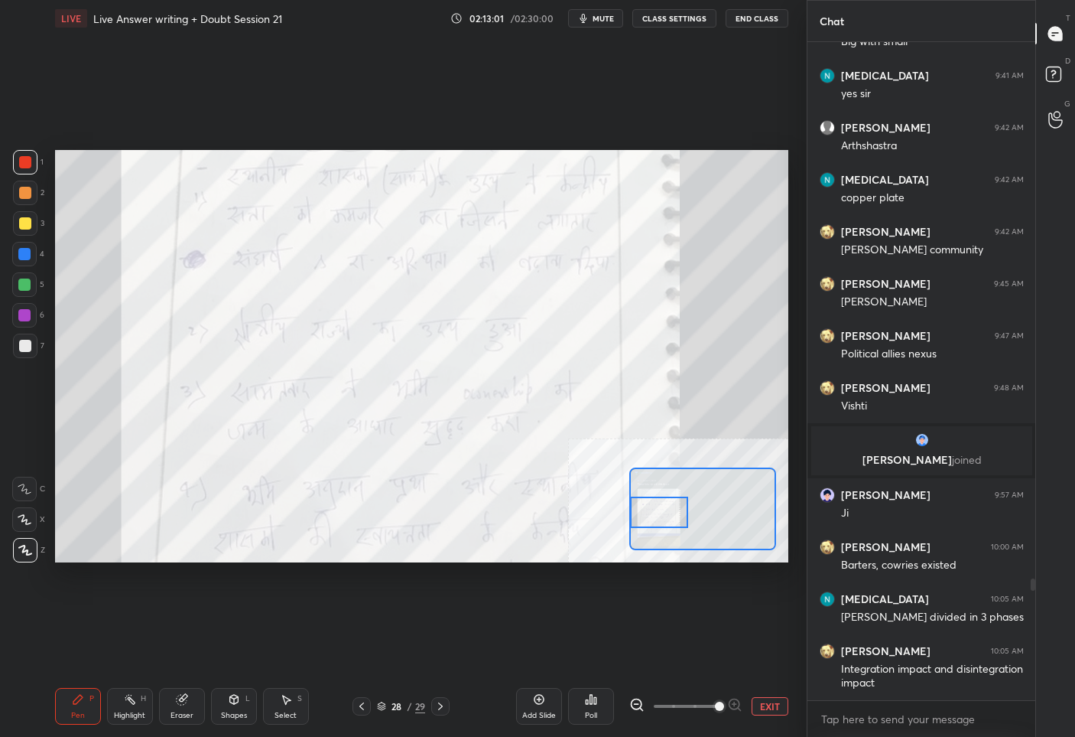
drag, startPoint x: 653, startPoint y: 507, endPoint x: 652, endPoint y: 520, distance: 13.1
click at [652, 520] on div at bounding box center [658, 512] width 57 height 32
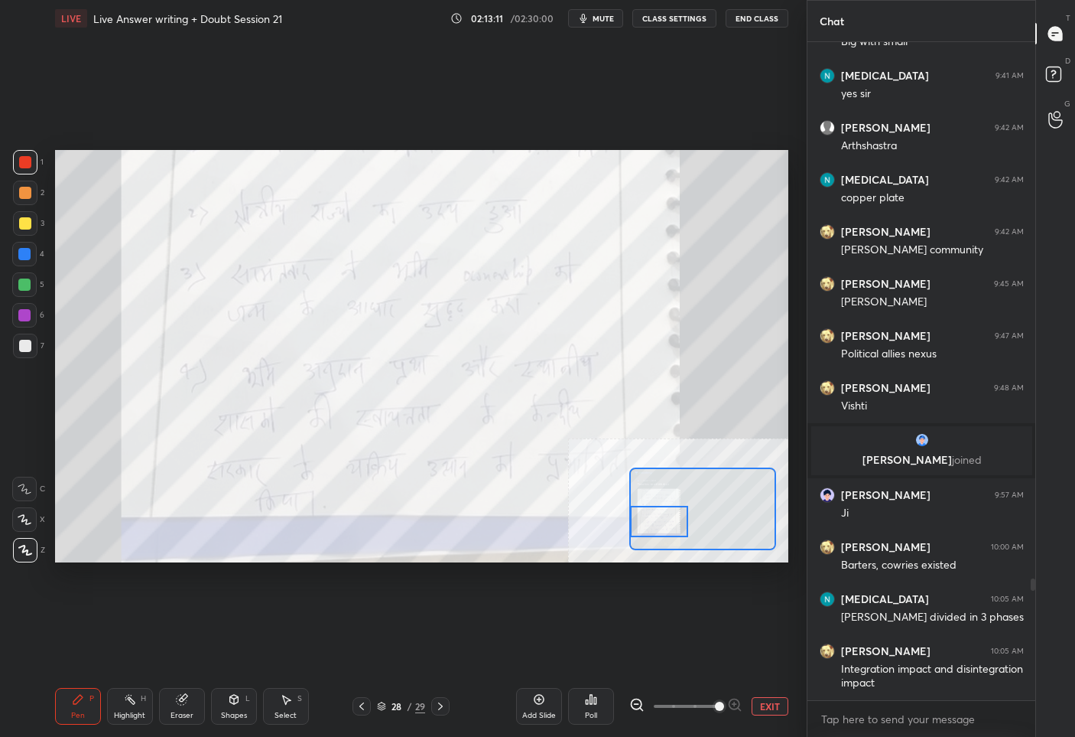
click at [642, 520] on div at bounding box center [658, 522] width 57 height 32
click at [767, 707] on button "EXIT" at bounding box center [770, 706] width 37 height 18
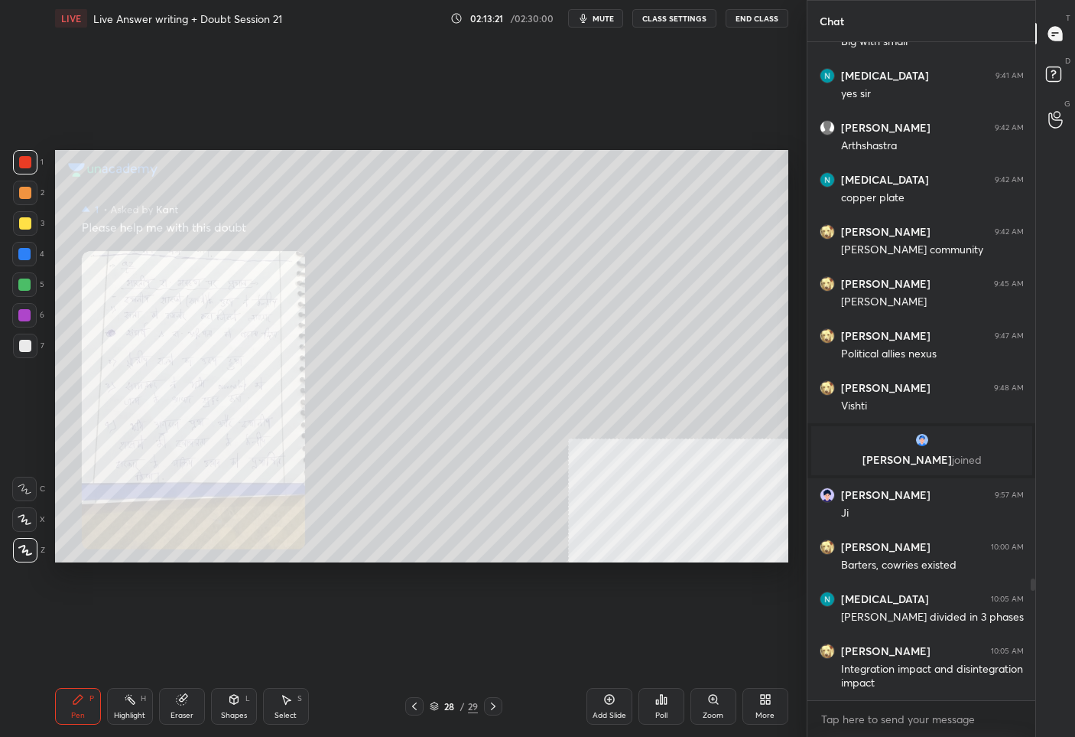
click at [417, 702] on icon at bounding box center [414, 706] width 12 height 12
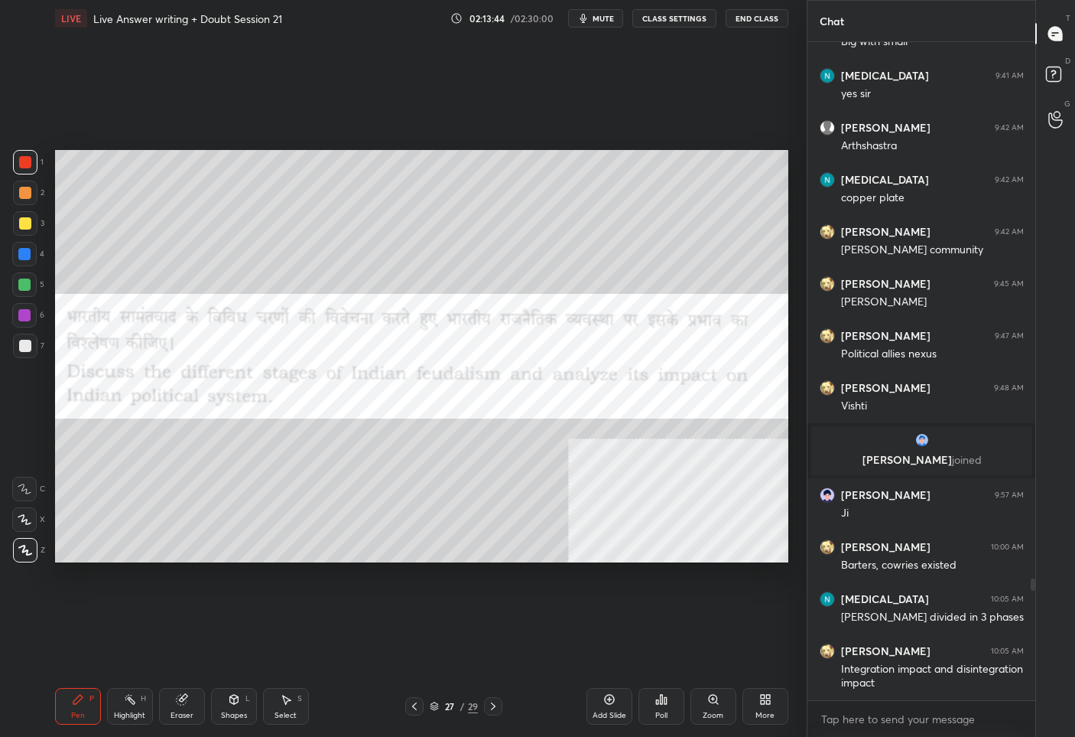
click at [16, 221] on div at bounding box center [25, 223] width 24 height 24
drag, startPoint x: 609, startPoint y: 699, endPoint x: 608, endPoint y: 682, distance: 16.8
click at [610, 699] on icon at bounding box center [609, 699] width 12 height 12
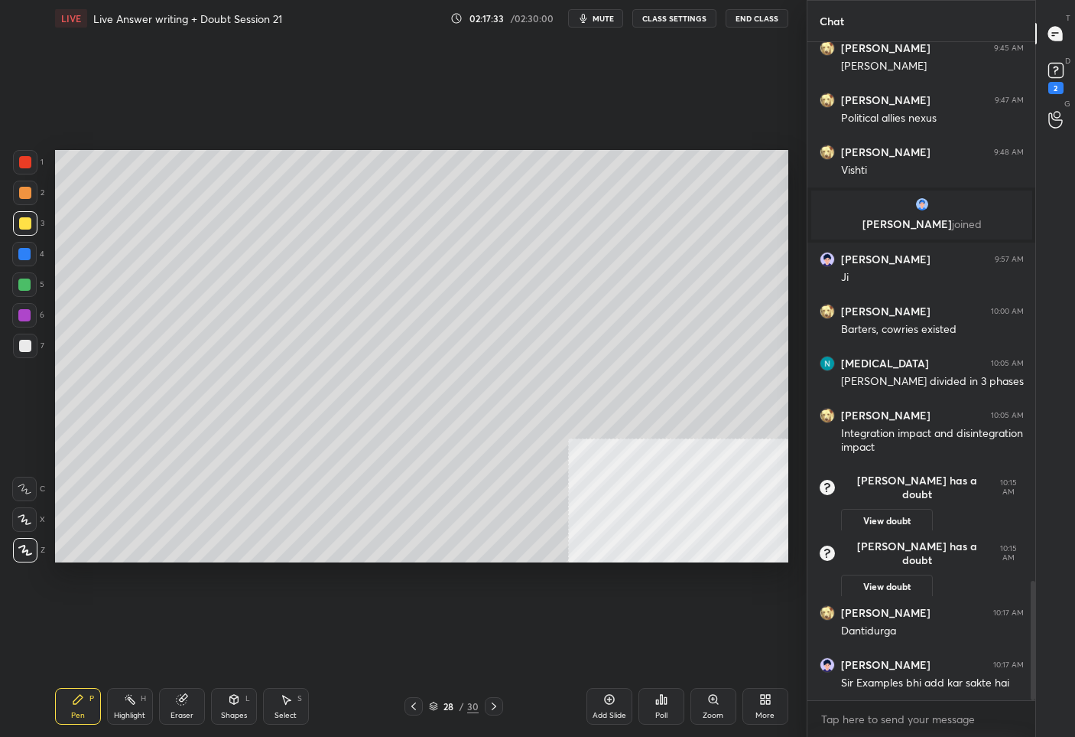
scroll to position [2975, 0]
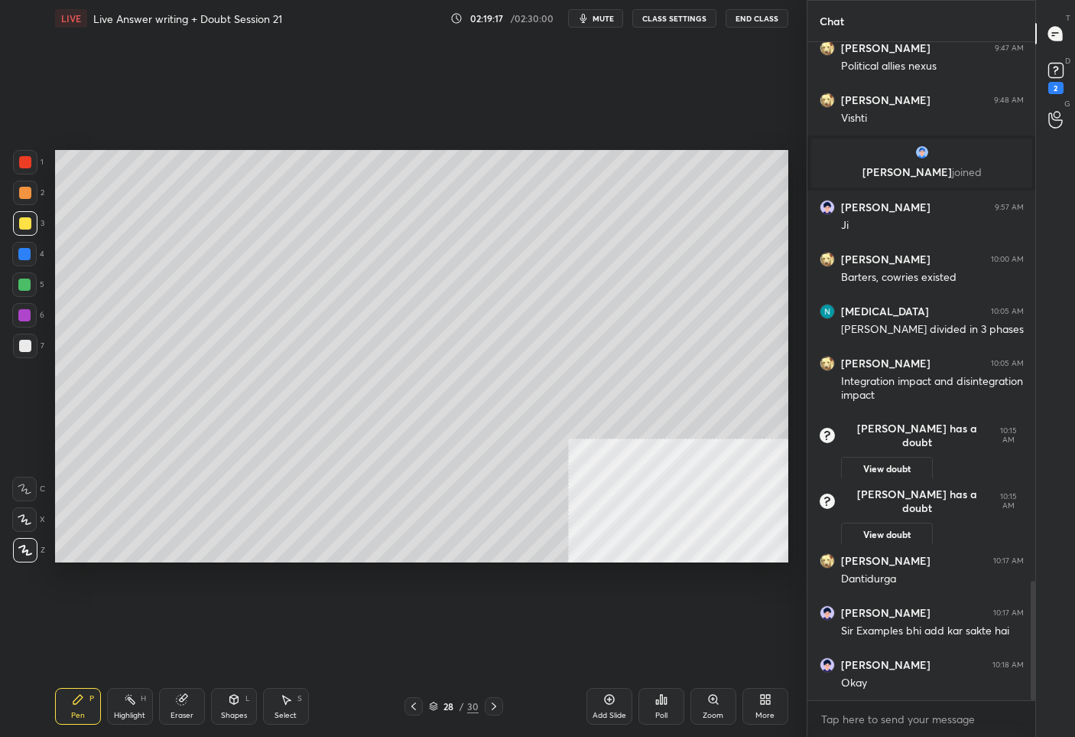
click at [603, 701] on icon at bounding box center [609, 699] width 12 height 12
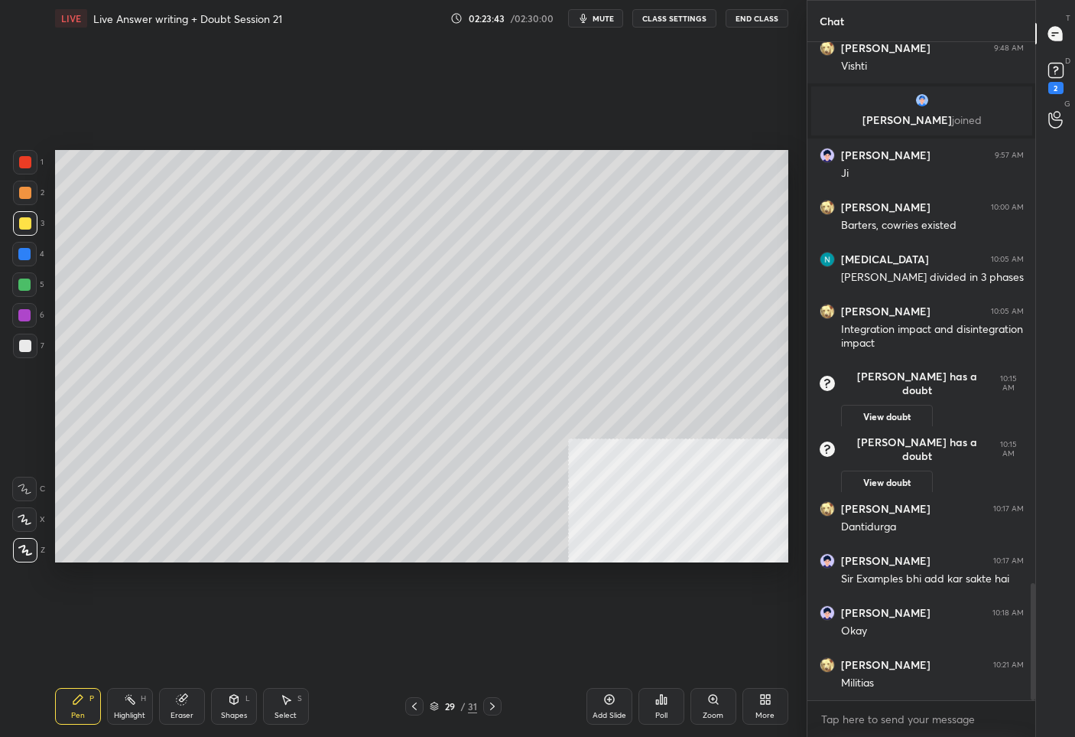
scroll to position [3079, 0]
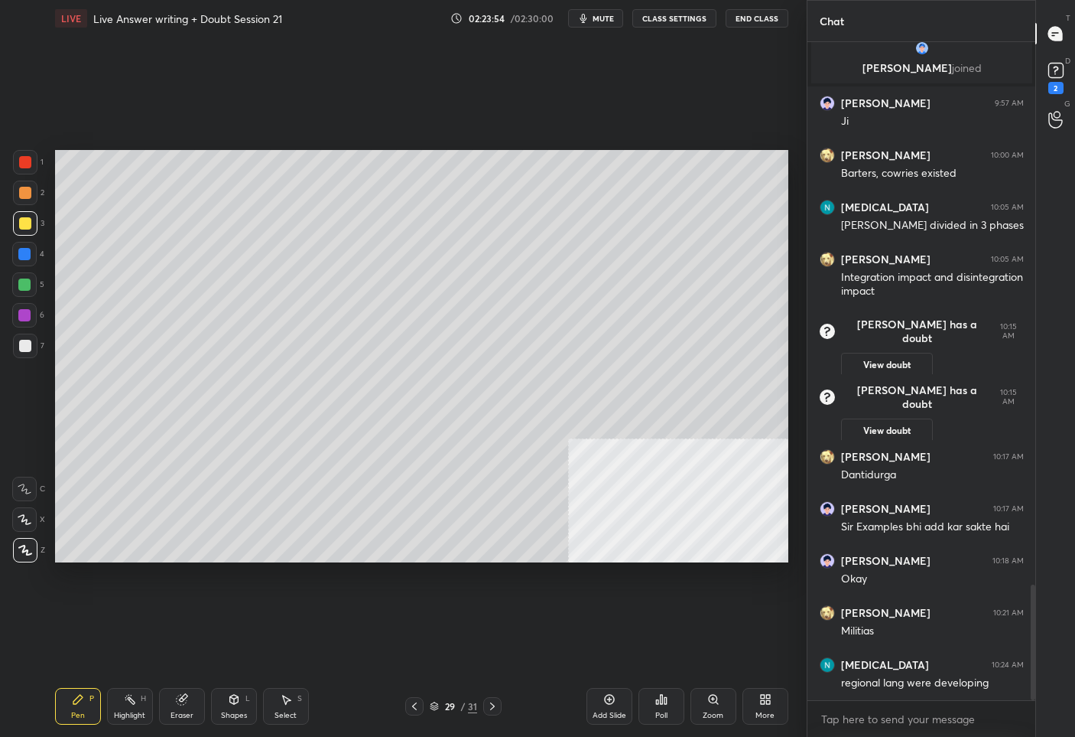
click at [414, 708] on icon at bounding box center [414, 706] width 5 height 8
click at [414, 703] on icon at bounding box center [414, 706] width 12 height 12
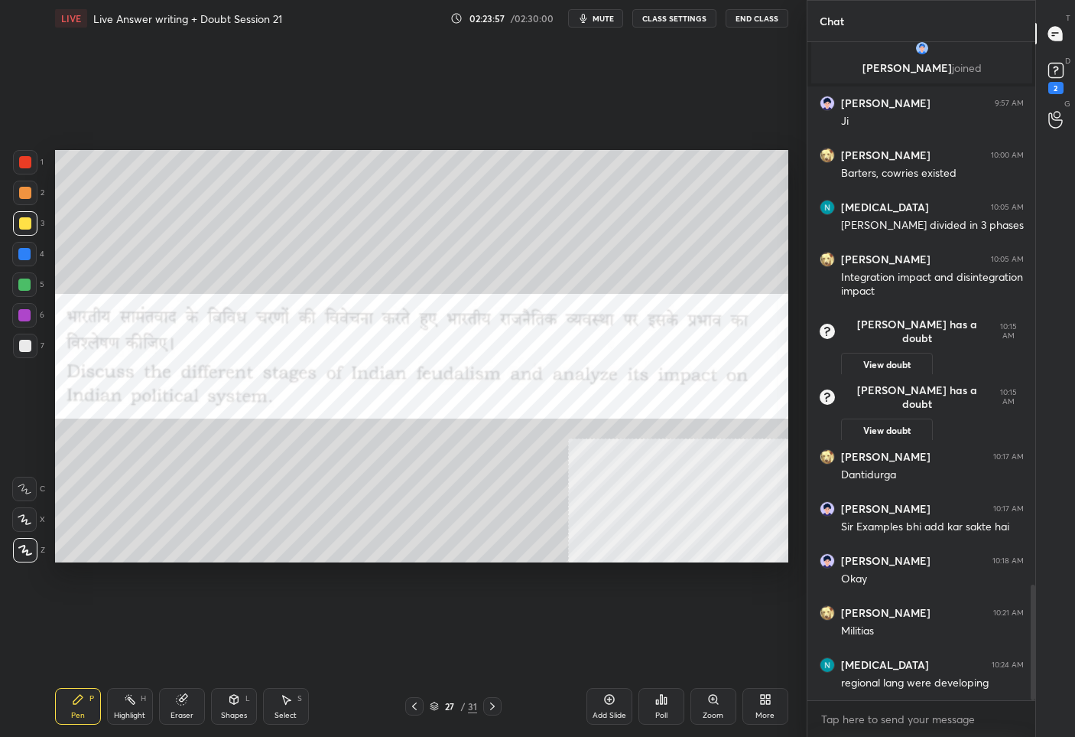
click at [19, 162] on div at bounding box center [25, 162] width 12 height 12
click at [454, 698] on div "27 / 31" at bounding box center [453, 706] width 96 height 18
click at [456, 705] on div "27" at bounding box center [449, 705] width 15 height 9
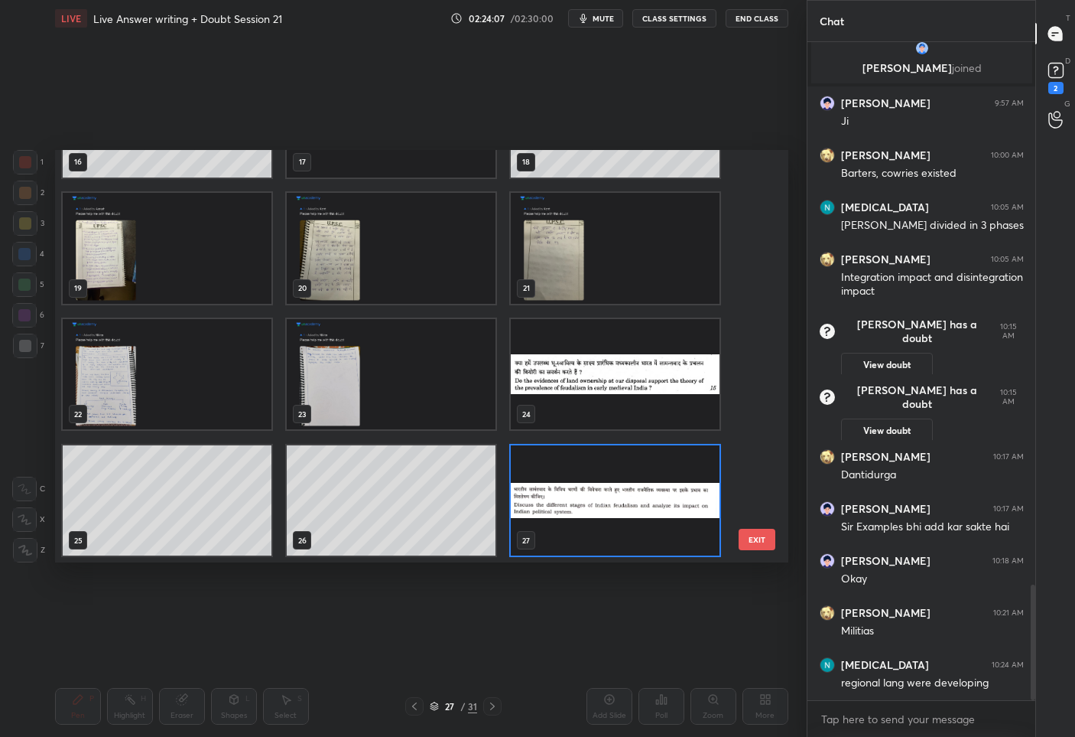
scroll to position [973, 0]
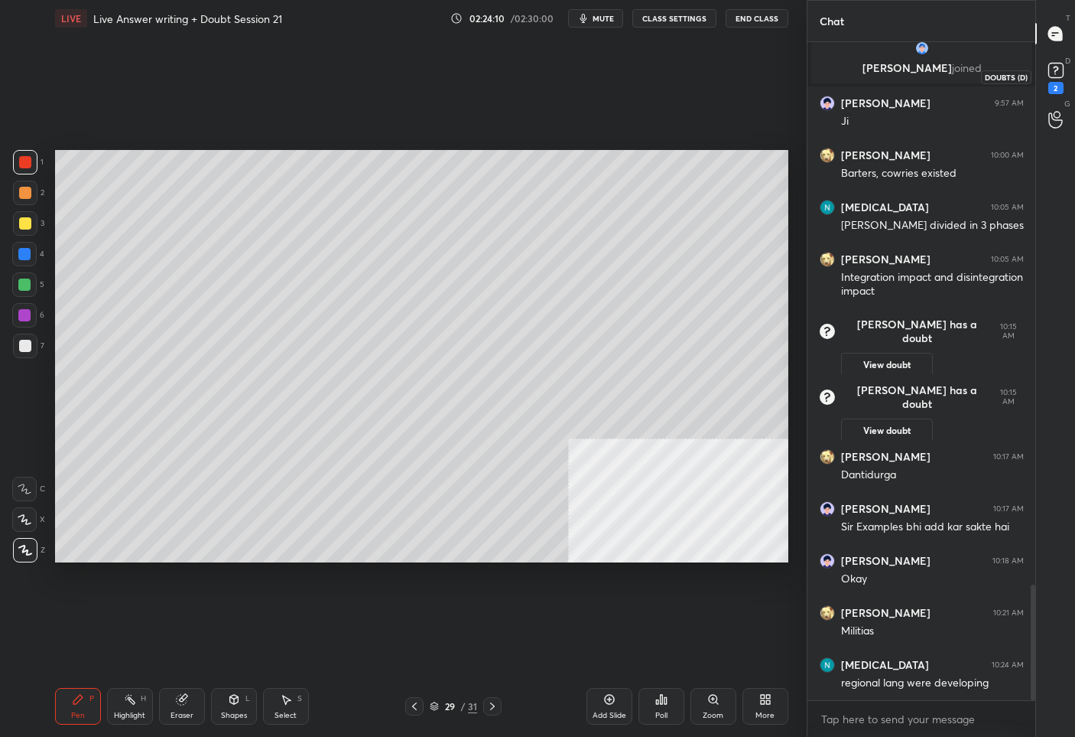
click at [1045, 60] on icon at bounding box center [1056, 70] width 23 height 23
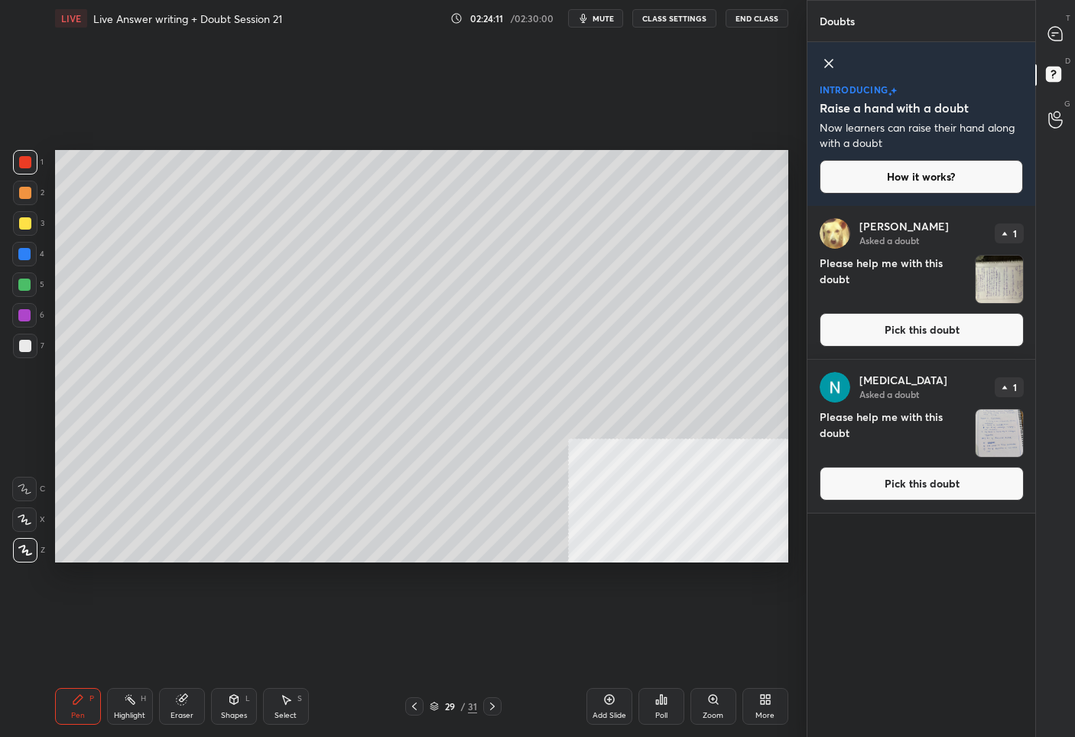
click at [888, 478] on button "Pick this doubt" at bounding box center [922, 484] width 204 height 34
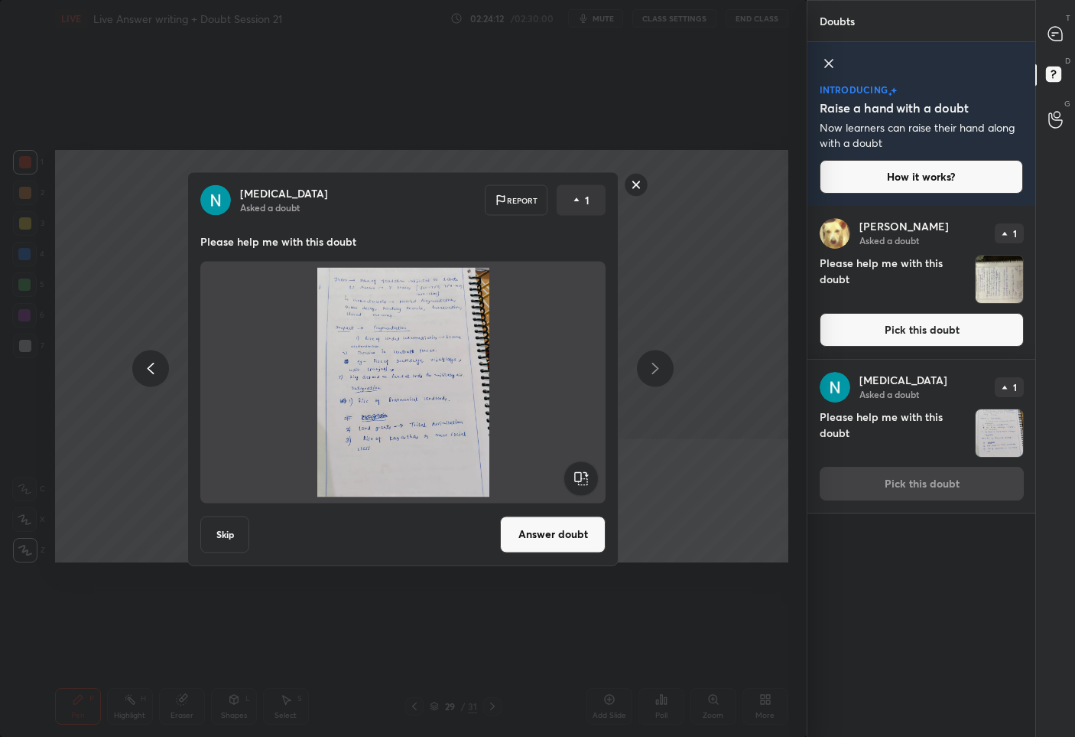
click at [573, 545] on button "Answer doubt" at bounding box center [553, 534] width 106 height 37
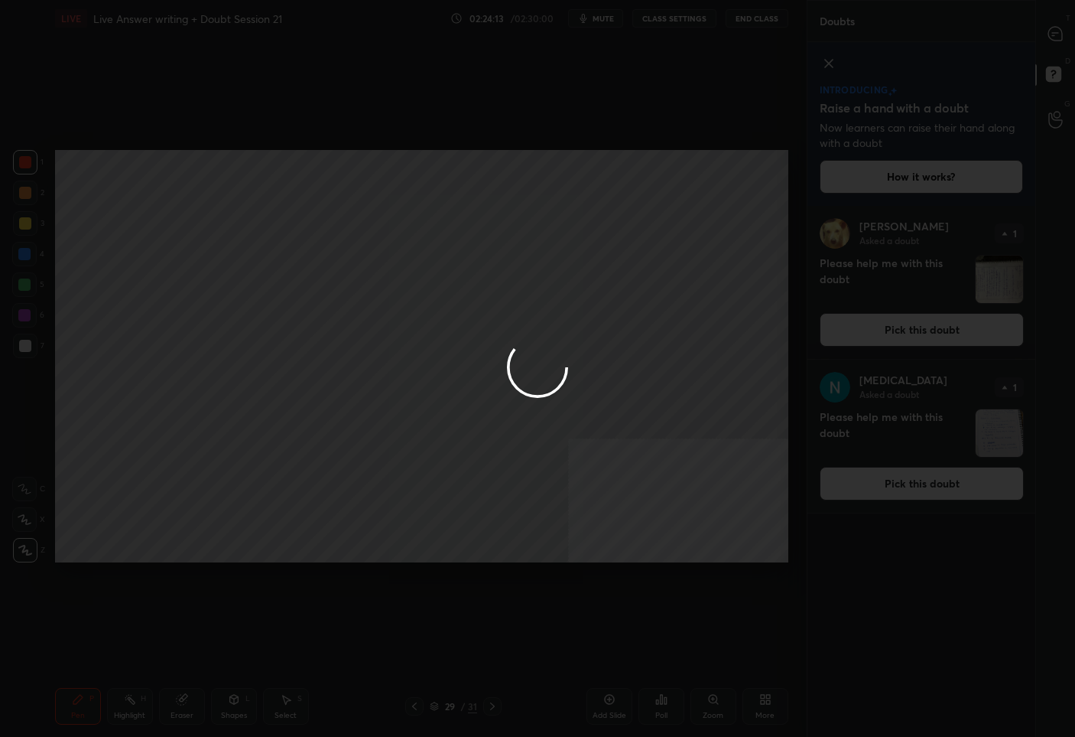
click at [1057, 37] on div at bounding box center [537, 368] width 1075 height 737
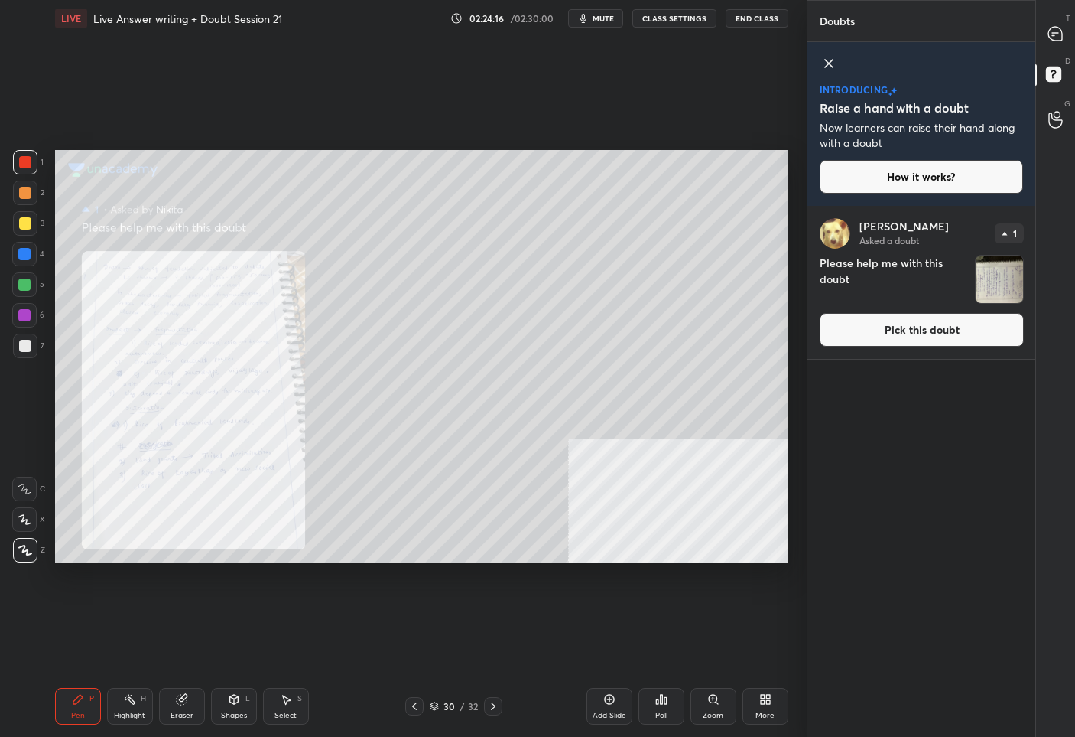
click at [712, 711] on div "Zoom" at bounding box center [713, 715] width 21 height 8
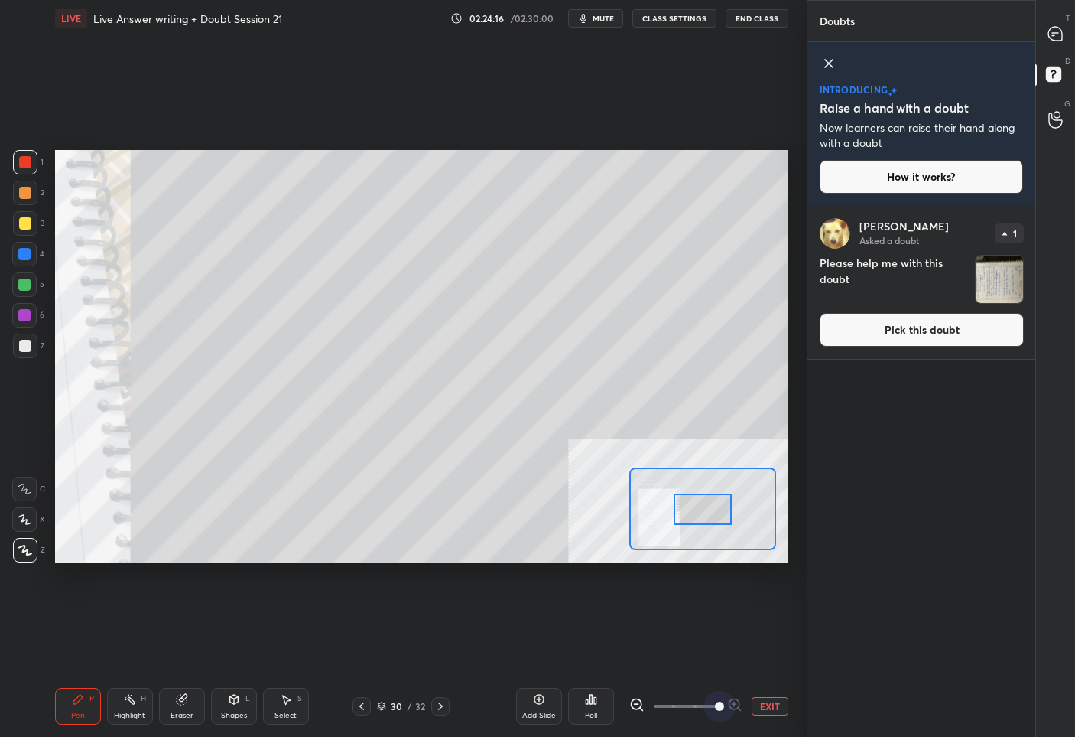
click at [712, 711] on span at bounding box center [686, 706] width 64 height 23
click at [715, 711] on span at bounding box center [719, 705] width 9 height 9
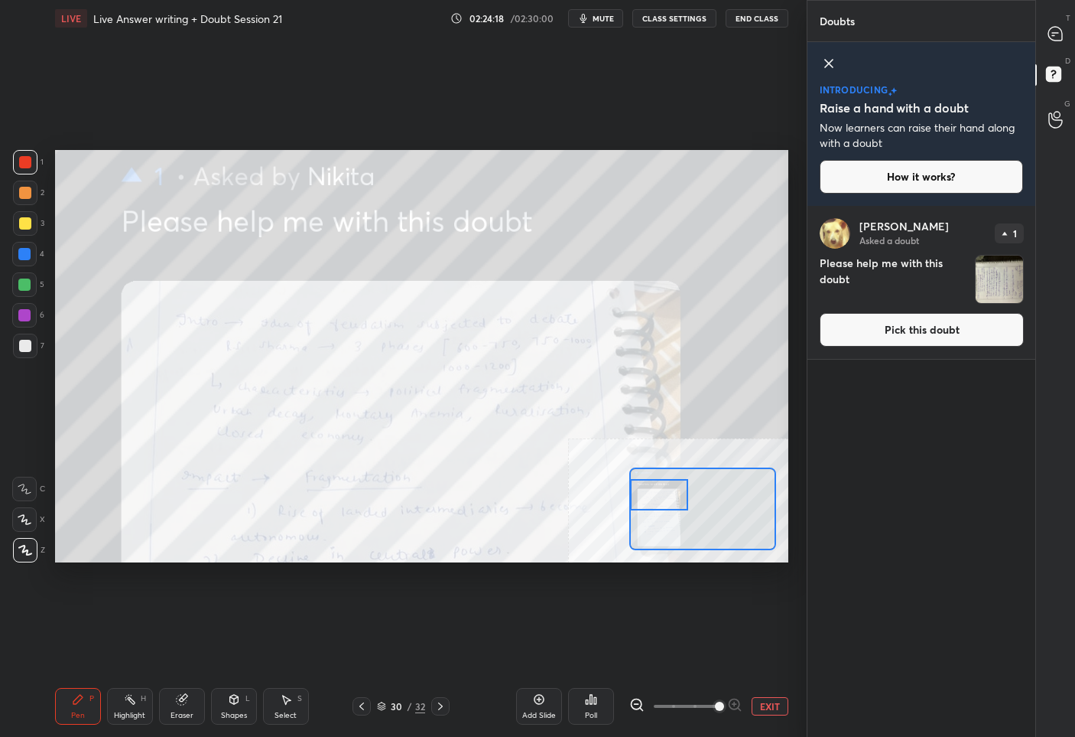
click at [606, 495] on div "Setting up your live class Poll for secs No correct answer Start poll" at bounding box center [422, 356] width 734 height 413
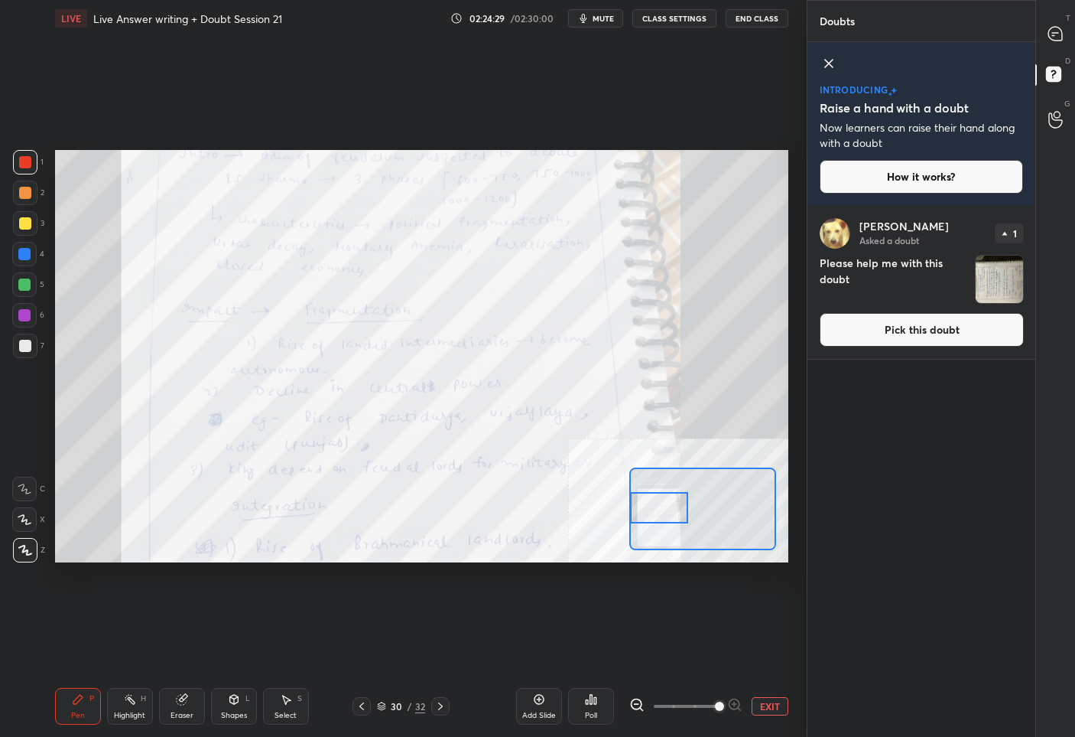
drag, startPoint x: 646, startPoint y: 493, endPoint x: 642, endPoint y: 506, distance: 14.1
click at [642, 506] on div at bounding box center [658, 508] width 57 height 32
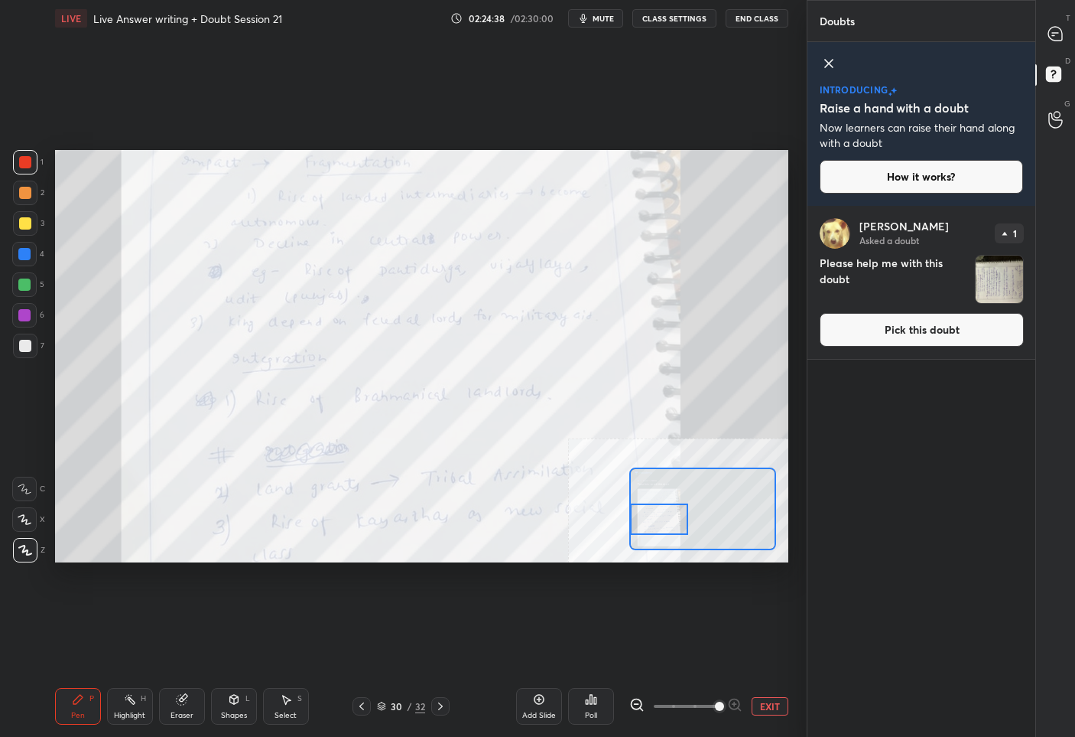
drag, startPoint x: 663, startPoint y: 503, endPoint x: 659, endPoint y: 514, distance: 11.4
click at [659, 514] on div at bounding box center [658, 519] width 57 height 32
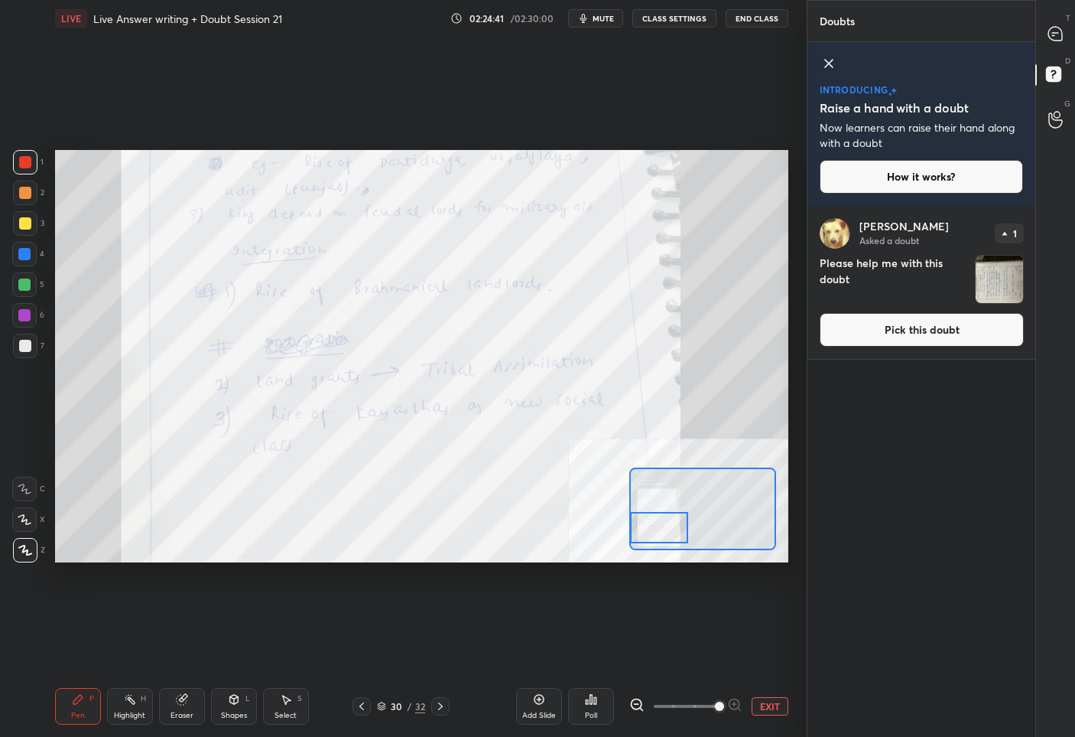
drag, startPoint x: 649, startPoint y: 506, endPoint x: 648, endPoint y: 514, distance: 8.6
click at [648, 514] on div at bounding box center [658, 528] width 57 height 32
click at [775, 702] on button "EXIT" at bounding box center [770, 706] width 37 height 18
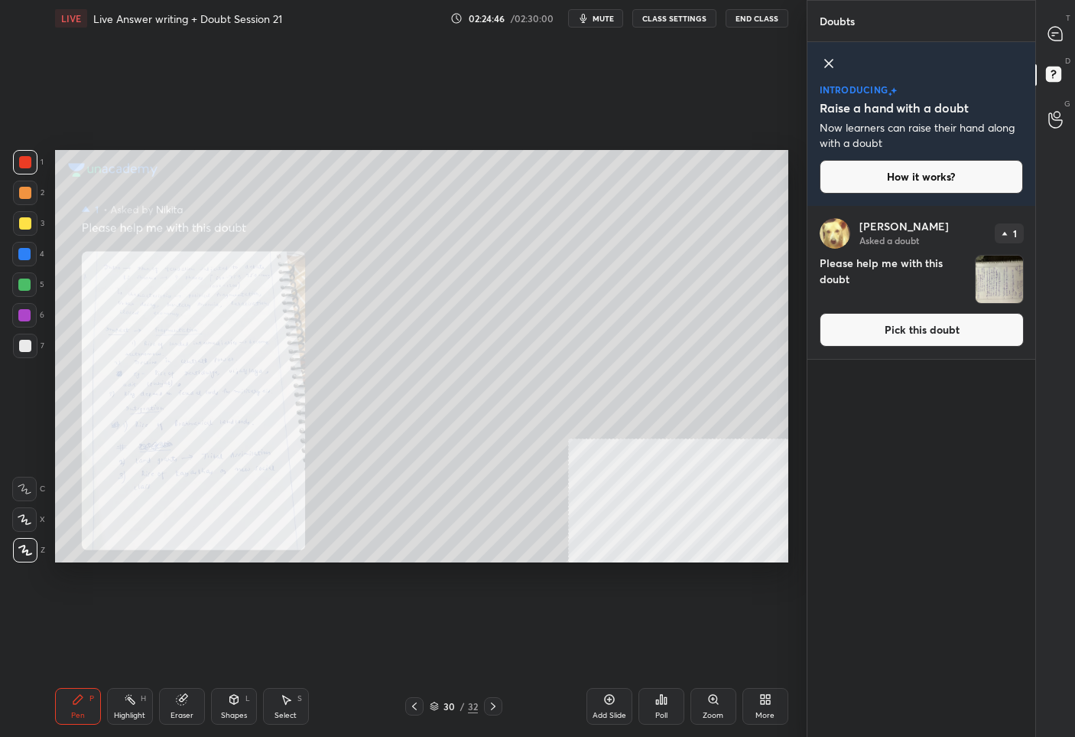
click at [952, 324] on button "Pick this doubt" at bounding box center [922, 330] width 204 height 34
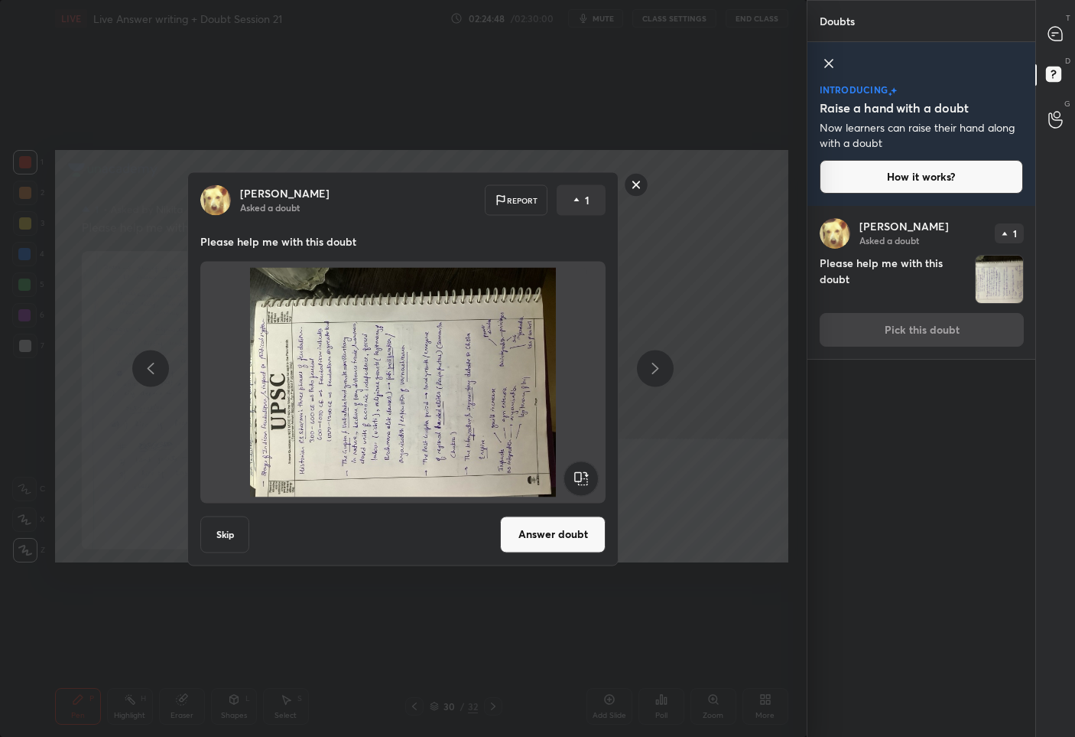
click at [579, 486] on rect at bounding box center [581, 477] width 34 height 34
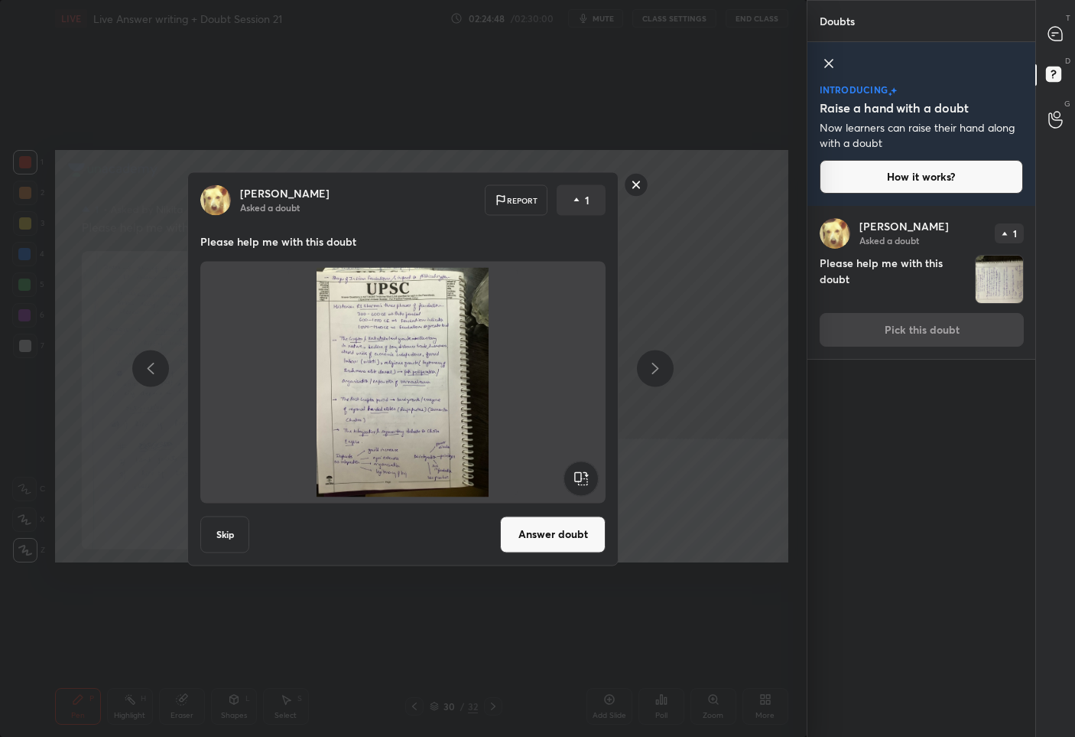
click at [542, 538] on button "Answer doubt" at bounding box center [553, 534] width 106 height 37
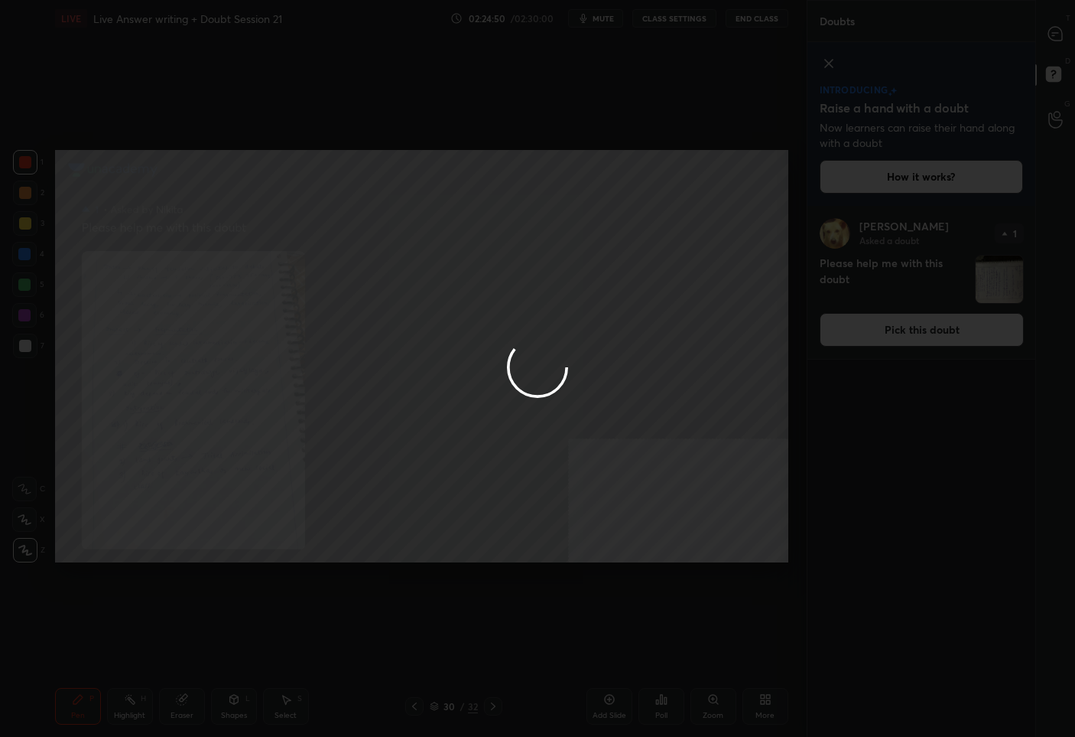
click at [1048, 36] on div at bounding box center [537, 368] width 1075 height 737
click at [1048, 36] on icon at bounding box center [1056, 34] width 16 height 16
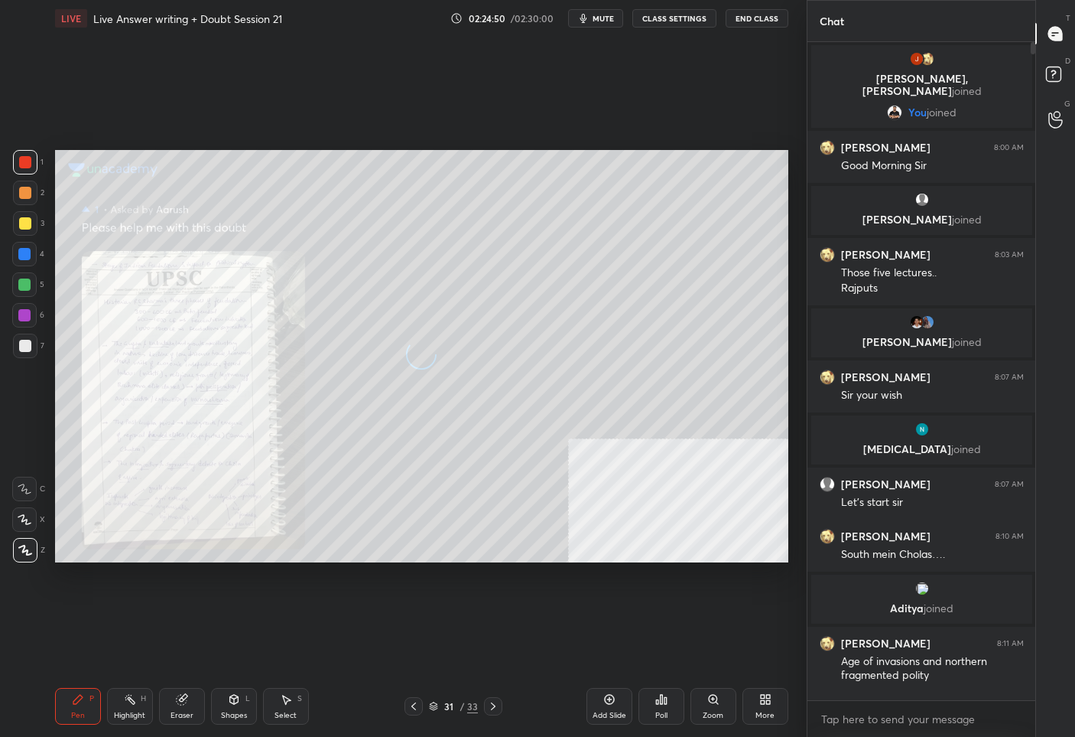
scroll to position [653, 223]
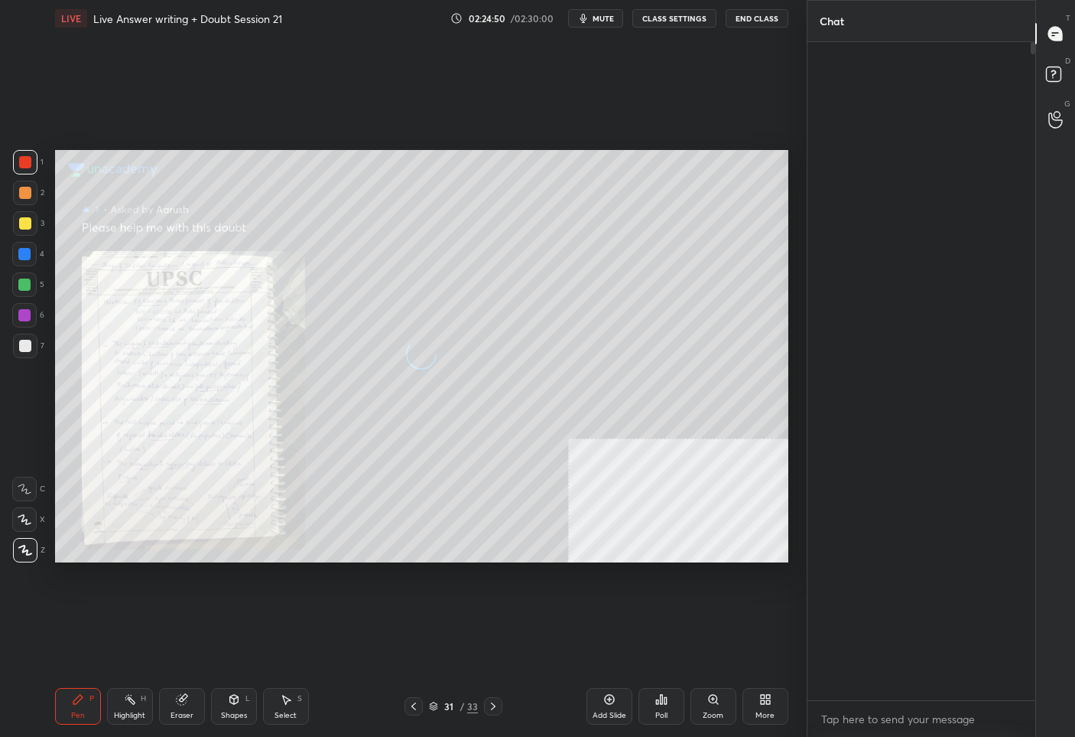
click at [1048, 36] on icon at bounding box center [1056, 34] width 16 height 16
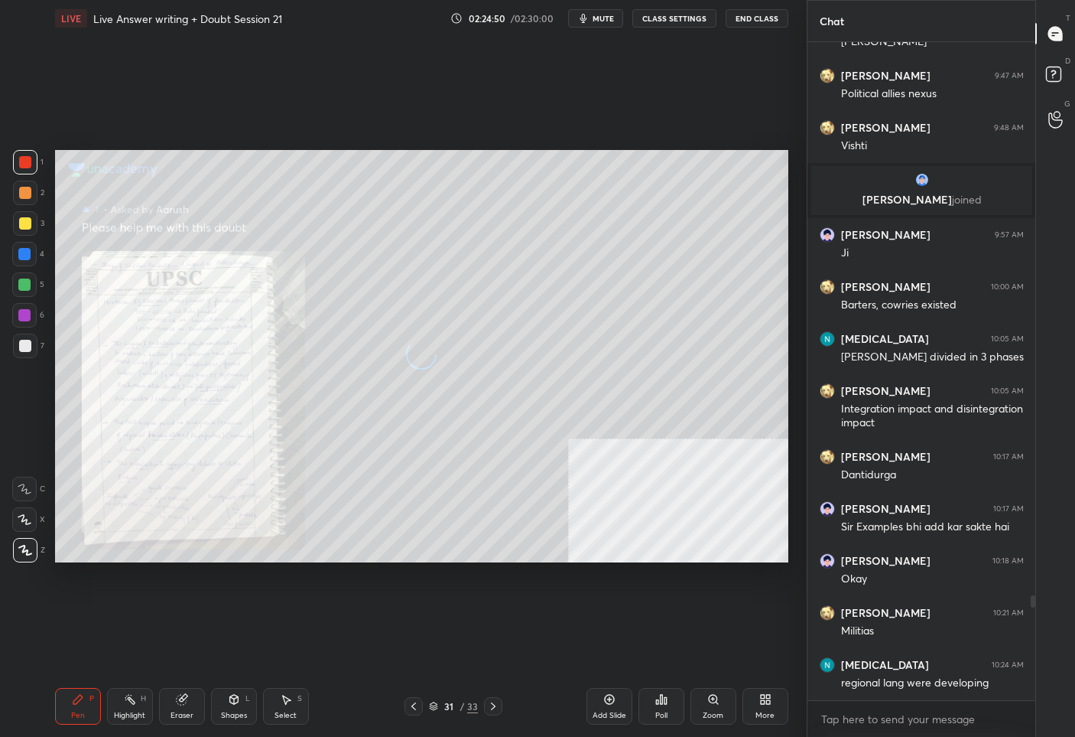
click at [1048, 36] on icon at bounding box center [1056, 34] width 16 height 16
click at [730, 707] on div "Zoom" at bounding box center [714, 706] width 46 height 37
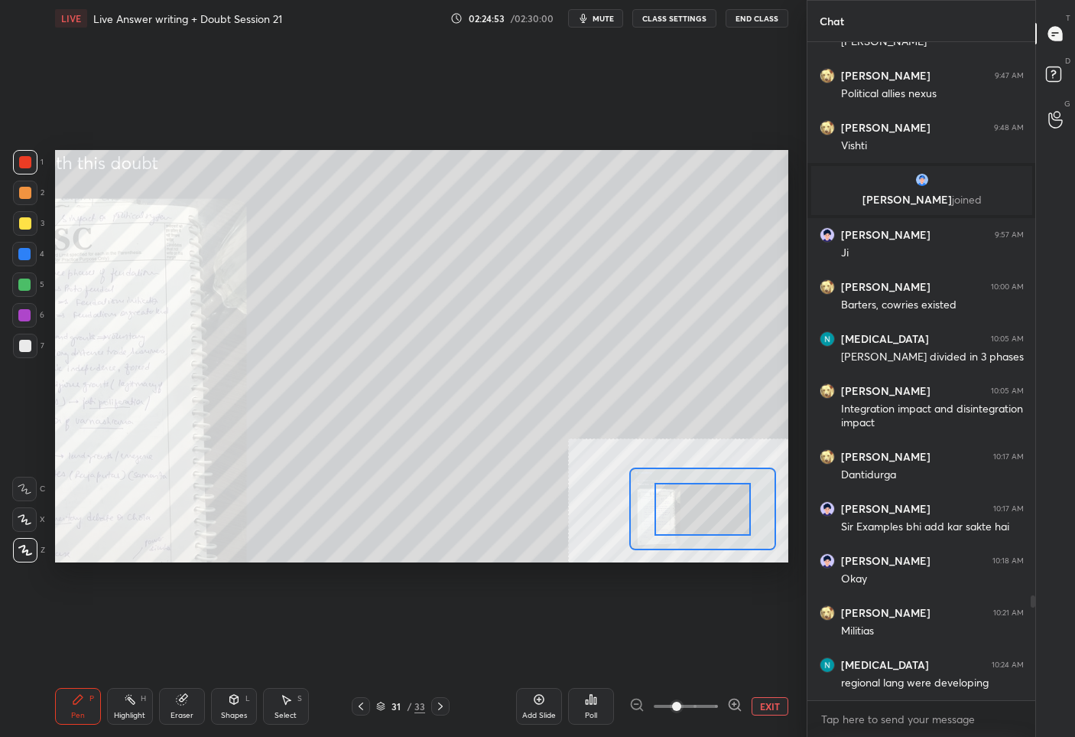
click at [730, 707] on icon at bounding box center [734, 704] width 10 height 10
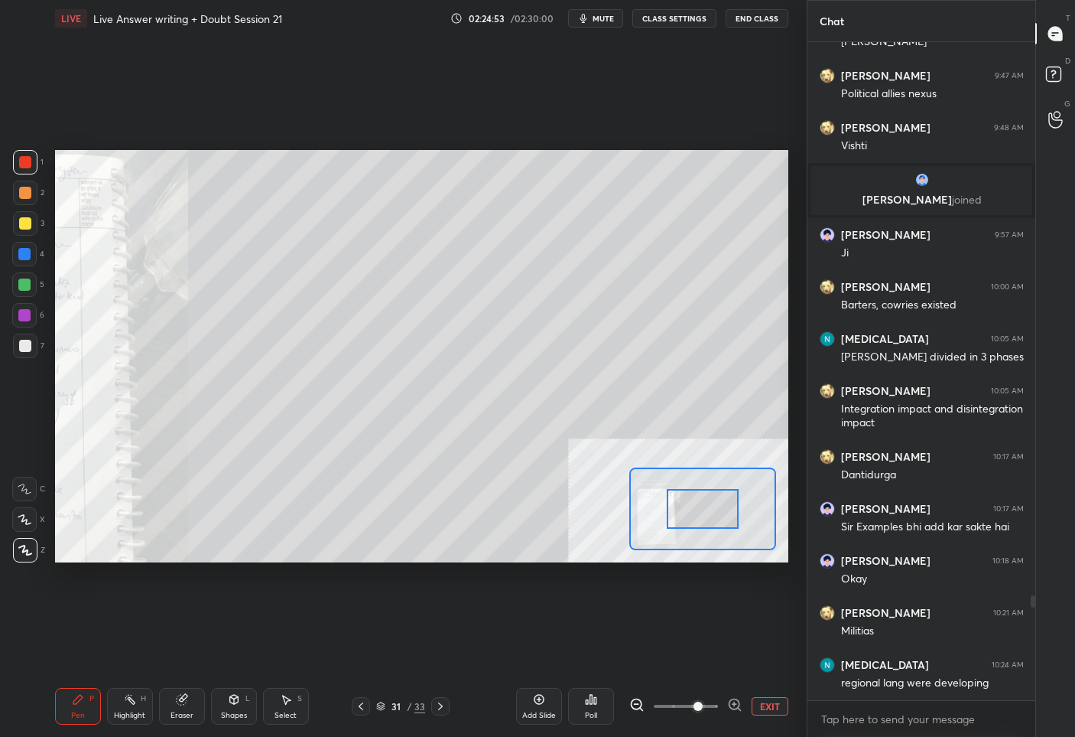
click at [730, 707] on icon at bounding box center [734, 704] width 10 height 10
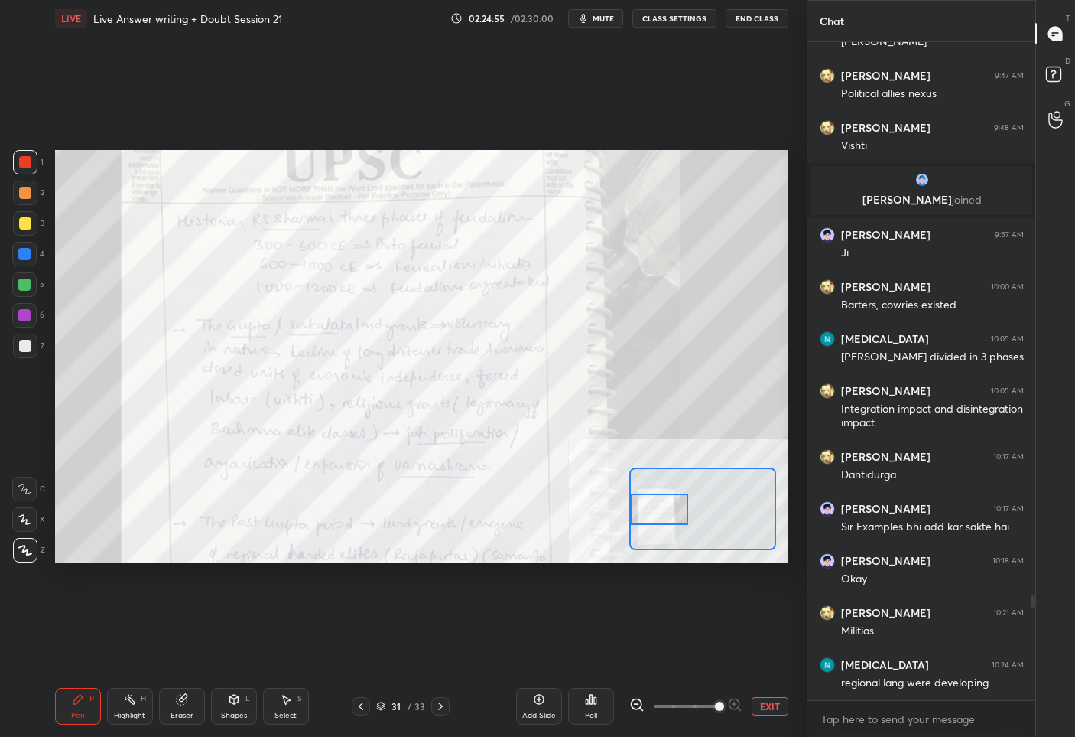
click at [626, 520] on div "Setting up your live class Poll for secs No correct answer Start poll" at bounding box center [422, 356] width 734 height 413
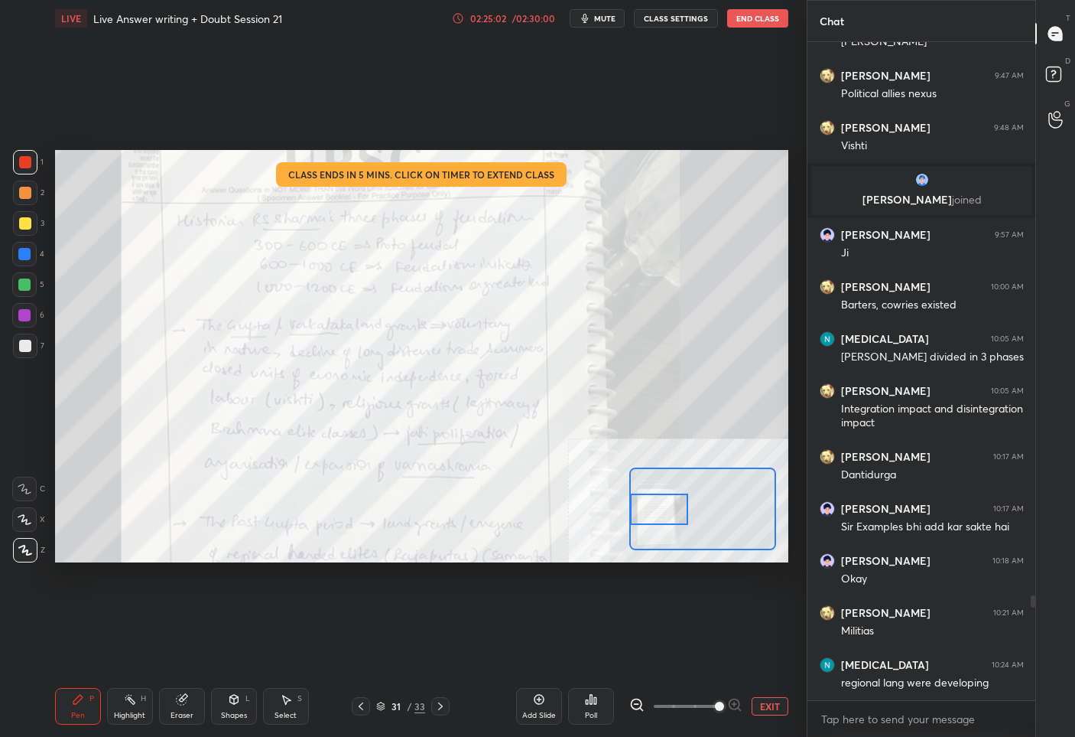
click at [504, 23] on div "02:25:02 / 02:30:00" at bounding box center [505, 18] width 106 height 12
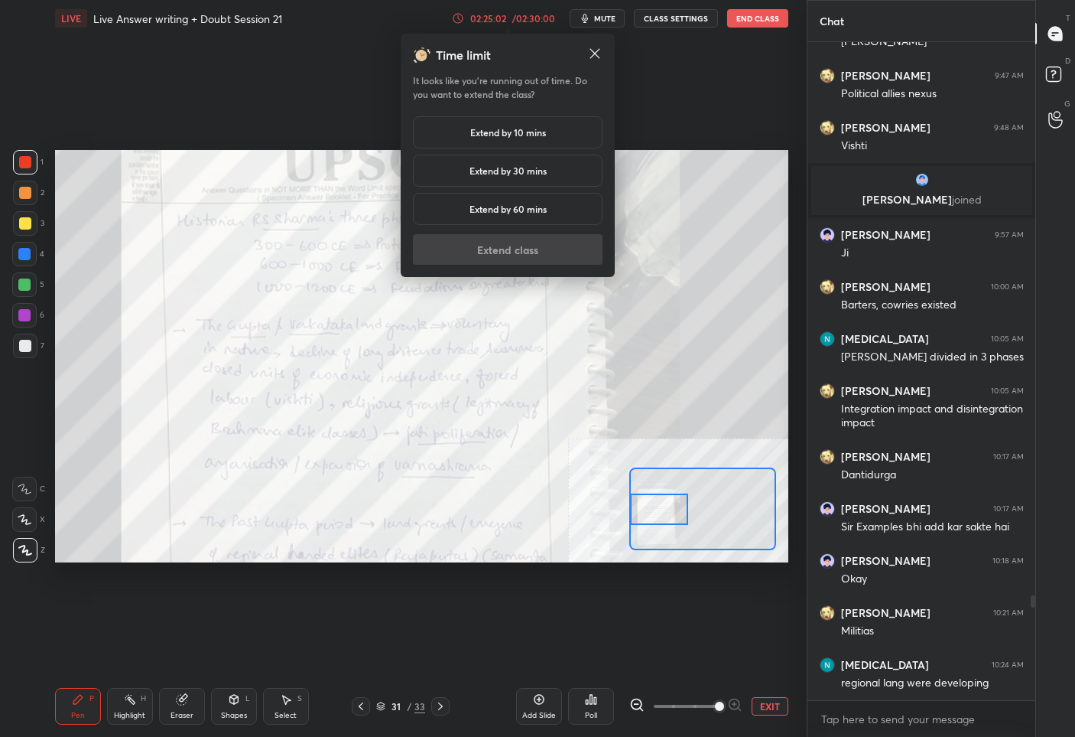
click at [499, 132] on h5 "Extend by 10 mins" at bounding box center [508, 132] width 76 height 14
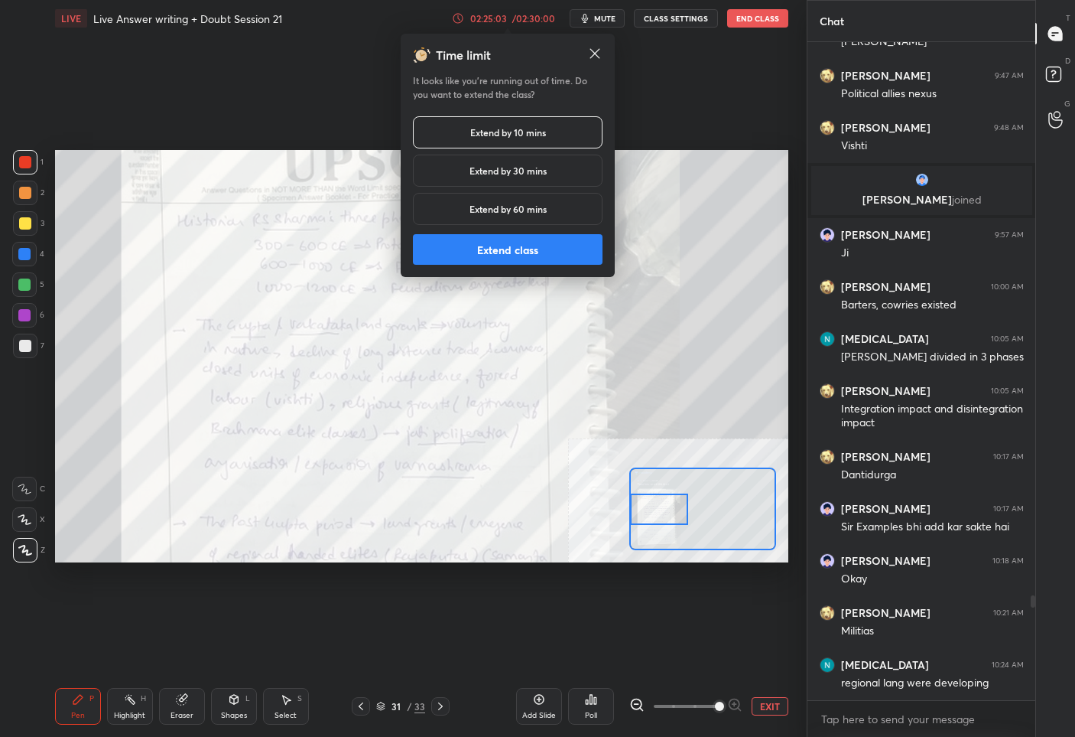
click at [493, 260] on button "Extend class" at bounding box center [508, 249] width 190 height 31
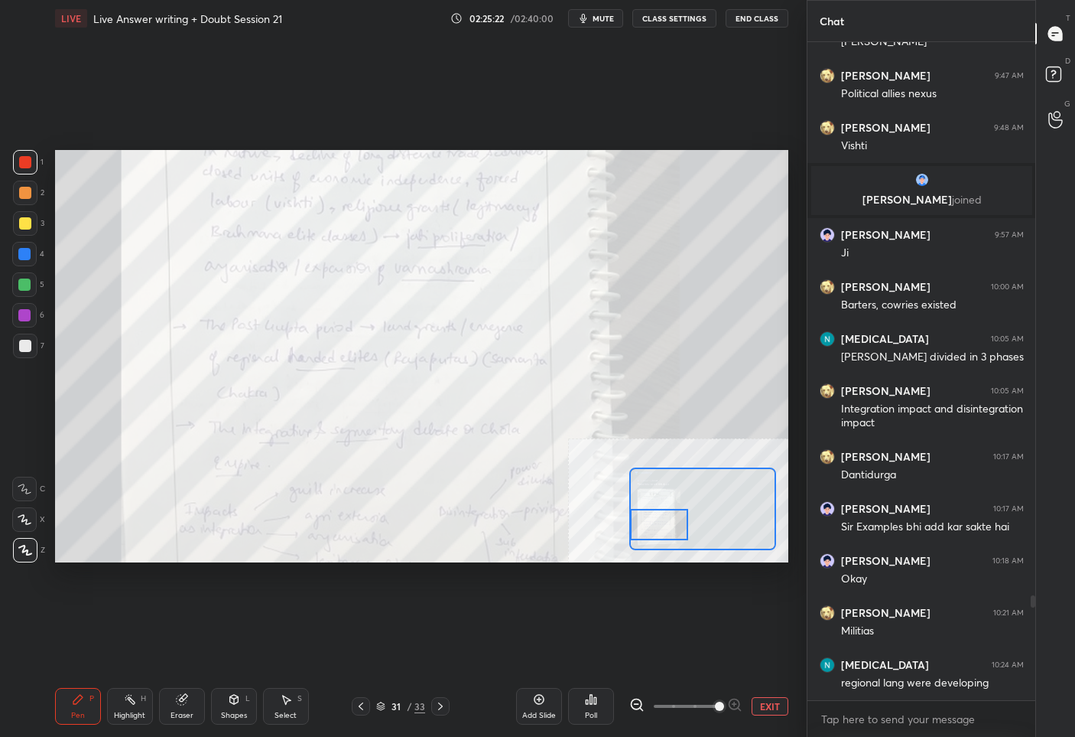
drag, startPoint x: 669, startPoint y: 518, endPoint x: 662, endPoint y: 532, distance: 15.8
click at [662, 532] on div at bounding box center [658, 525] width 57 height 32
click at [659, 538] on div at bounding box center [658, 530] width 57 height 32
click at [769, 702] on button "EXIT" at bounding box center [770, 706] width 37 height 18
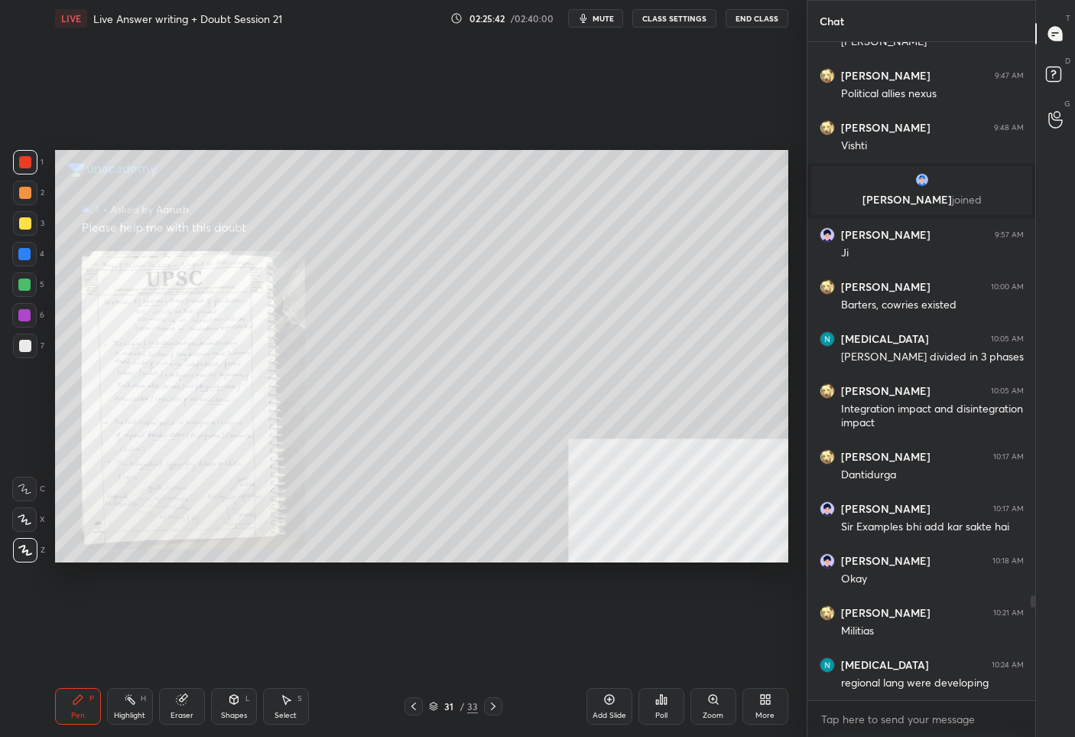
click at [442, 706] on div "31" at bounding box center [448, 705] width 15 height 9
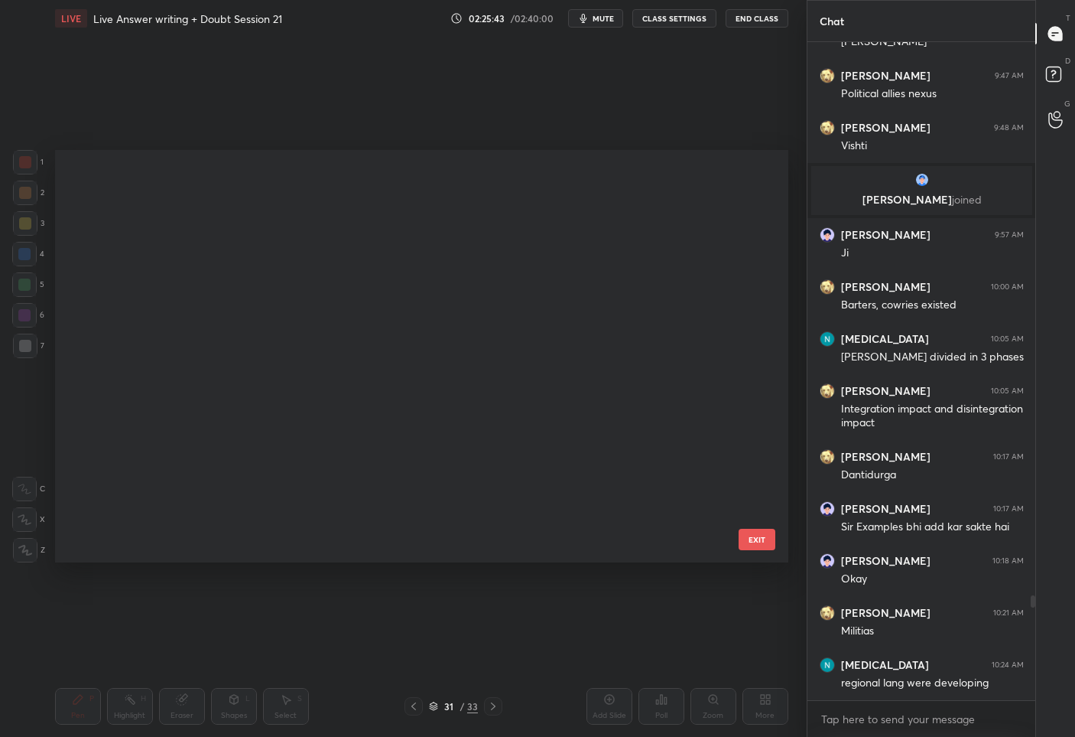
scroll to position [408, 727]
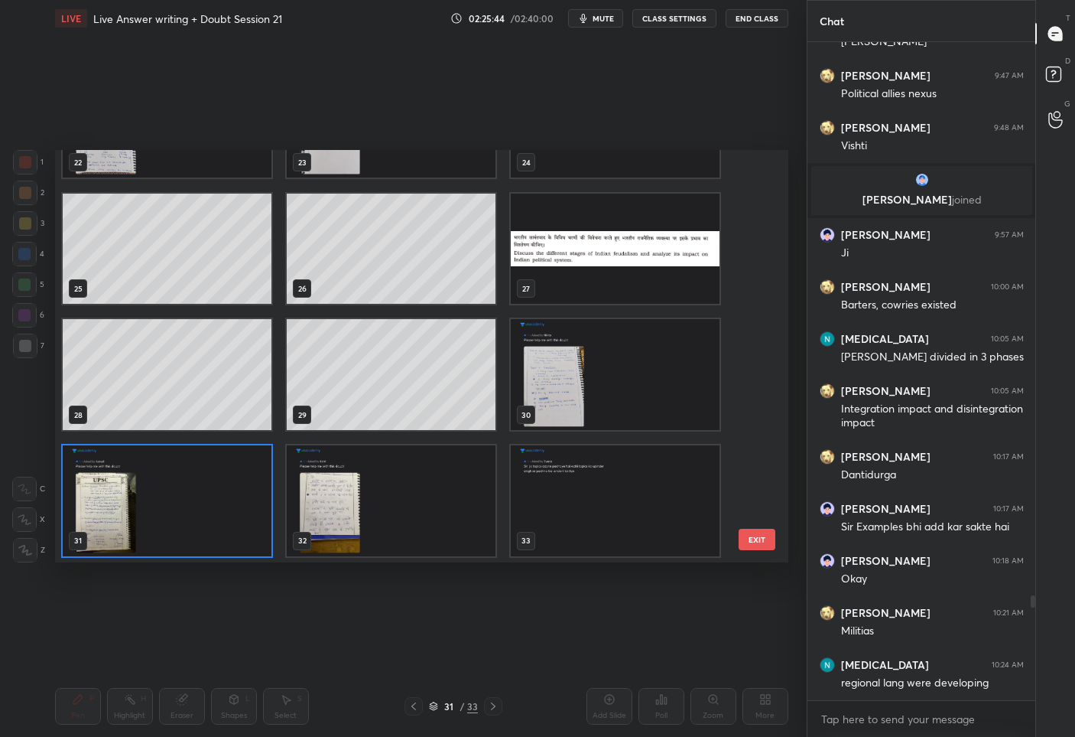
click at [611, 275] on img "grid" at bounding box center [615, 248] width 209 height 111
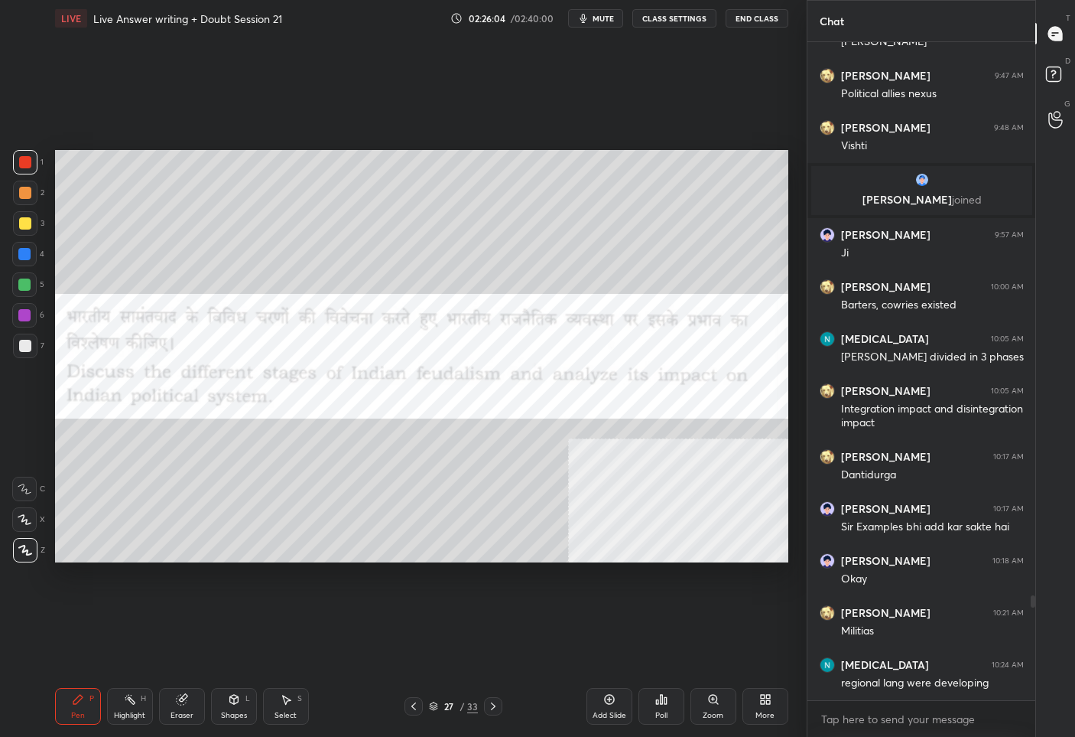
scroll to position [653, 223]
click at [463, 708] on div "/" at bounding box center [462, 705] width 5 height 9
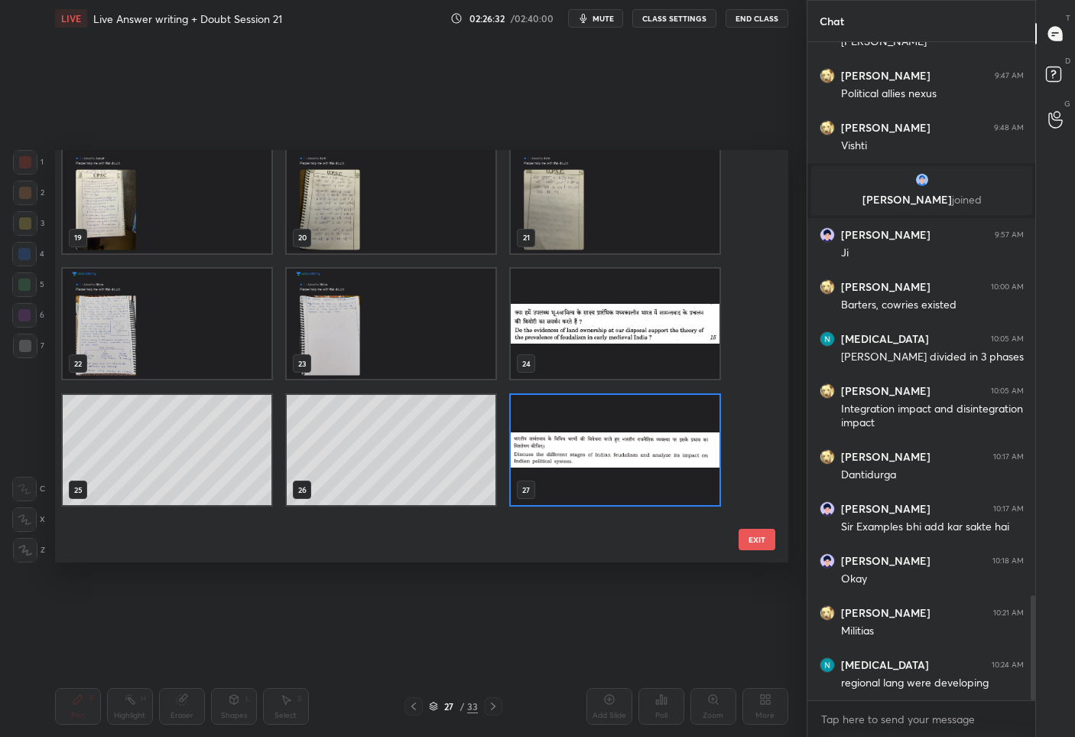
scroll to position [973, 0]
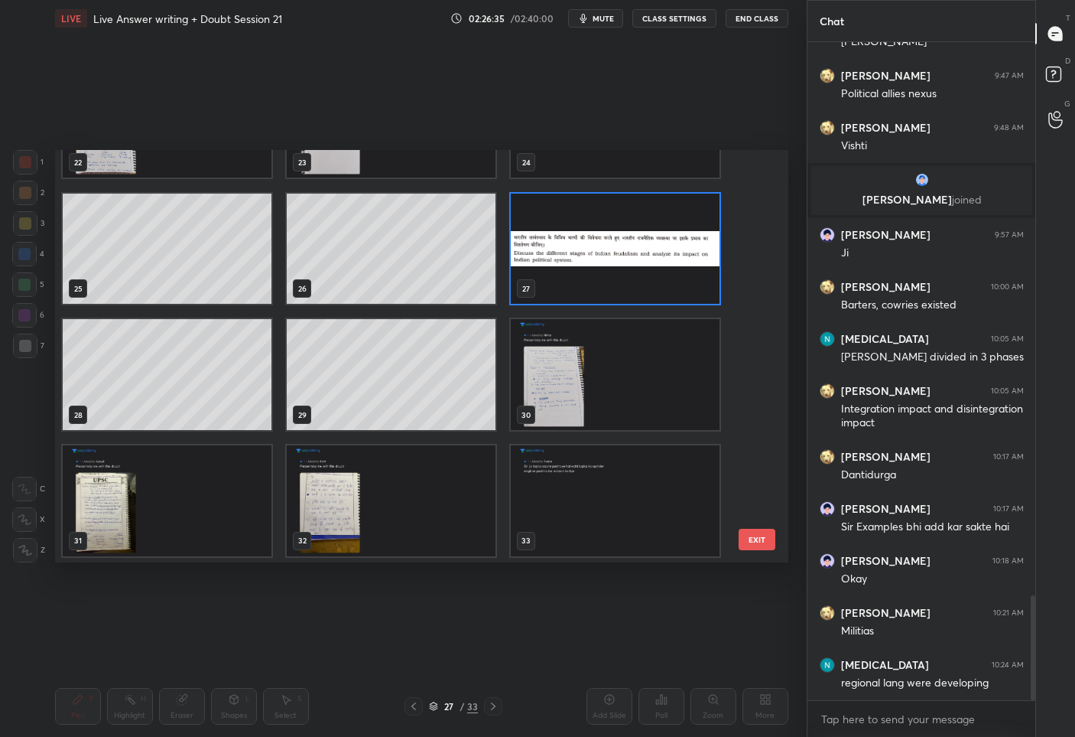
click at [383, 499] on img "grid" at bounding box center [391, 500] width 209 height 111
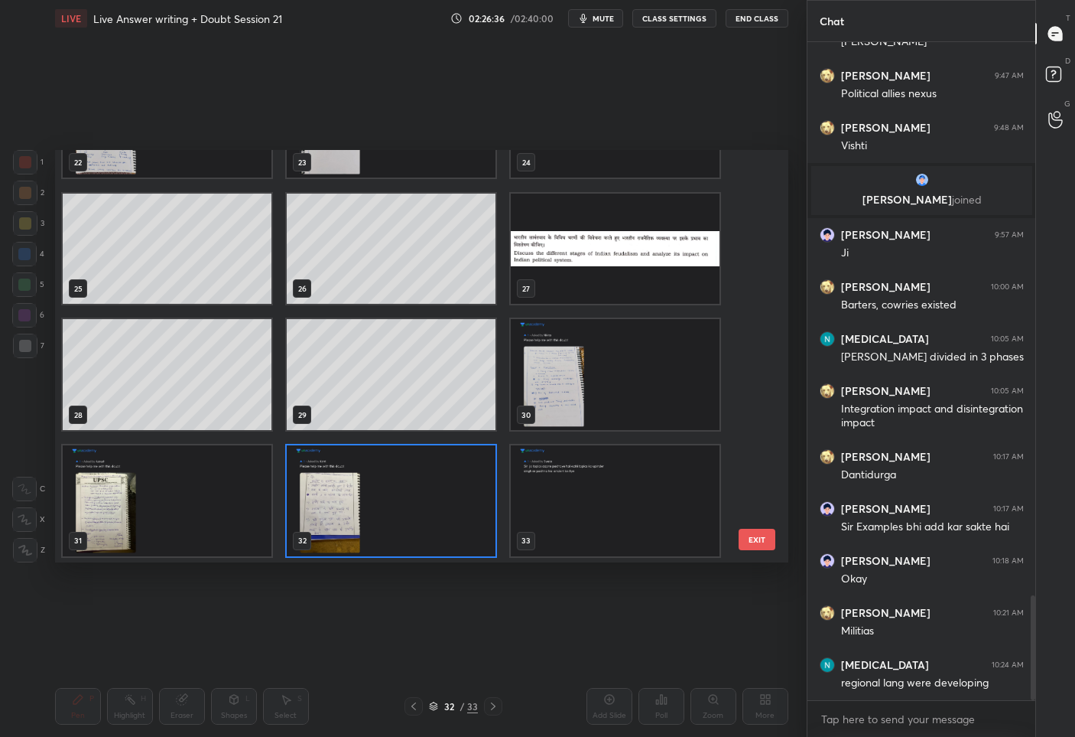
click at [383, 499] on img "grid" at bounding box center [391, 500] width 209 height 111
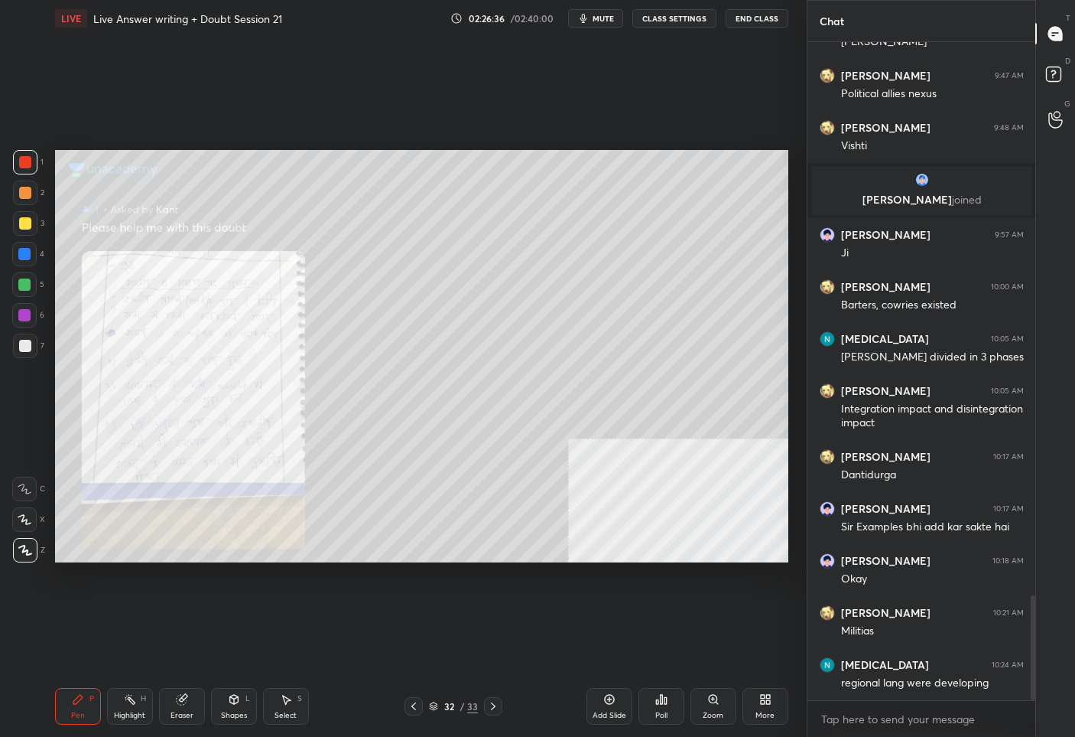
click at [383, 499] on img "grid" at bounding box center [391, 500] width 209 height 111
click at [776, 718] on div "More" at bounding box center [766, 706] width 46 height 37
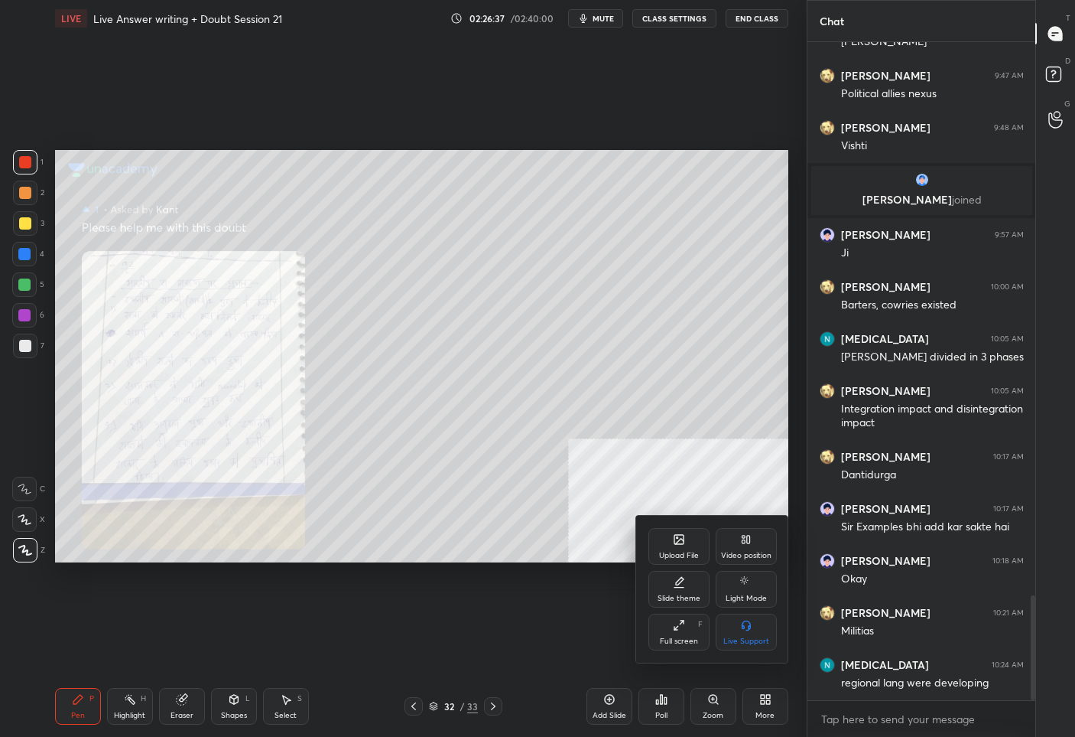
click at [680, 545] on icon at bounding box center [679, 539] width 12 height 12
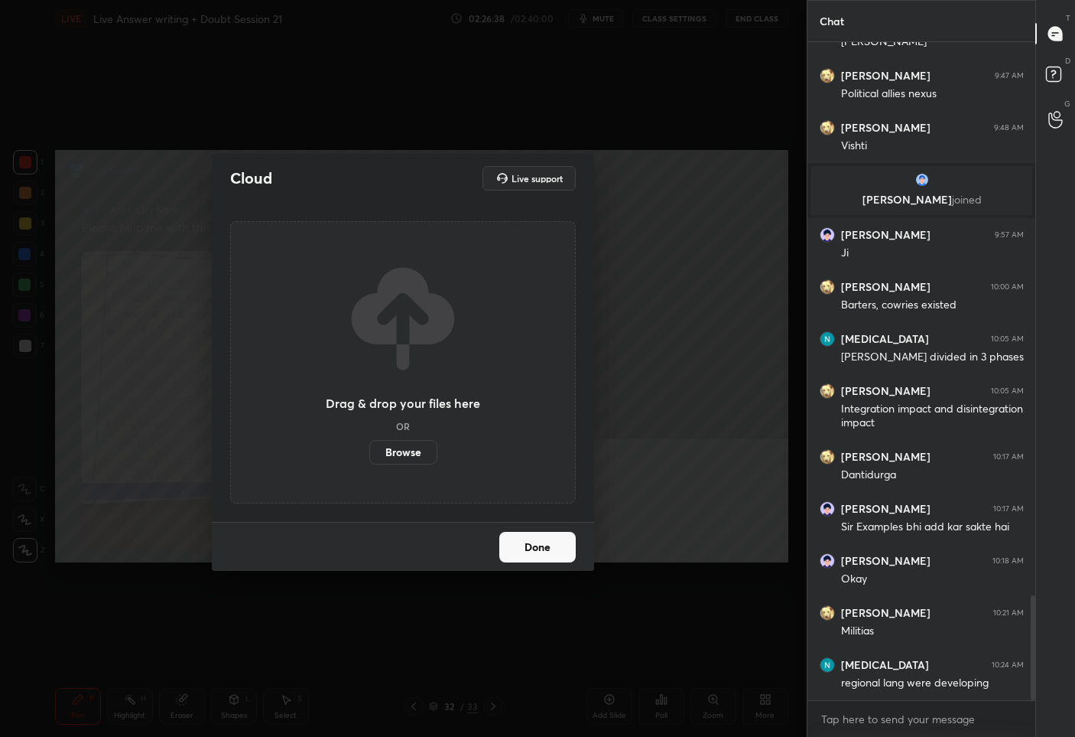
click at [392, 454] on label "Browse" at bounding box center [403, 452] width 68 height 24
click at [369, 454] on input "Browse" at bounding box center [369, 452] width 0 height 24
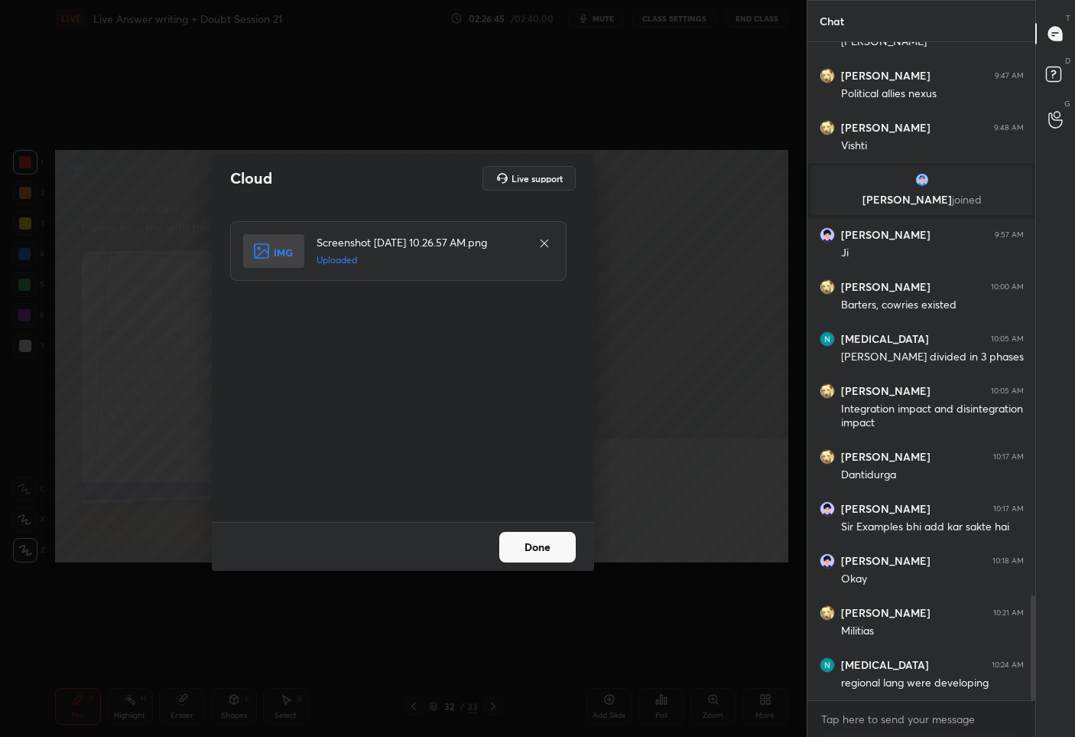
click at [525, 562] on div "Done" at bounding box center [403, 546] width 382 height 49
click at [538, 529] on div "Done" at bounding box center [403, 546] width 382 height 49
click at [518, 556] on button "Done" at bounding box center [537, 547] width 76 height 31
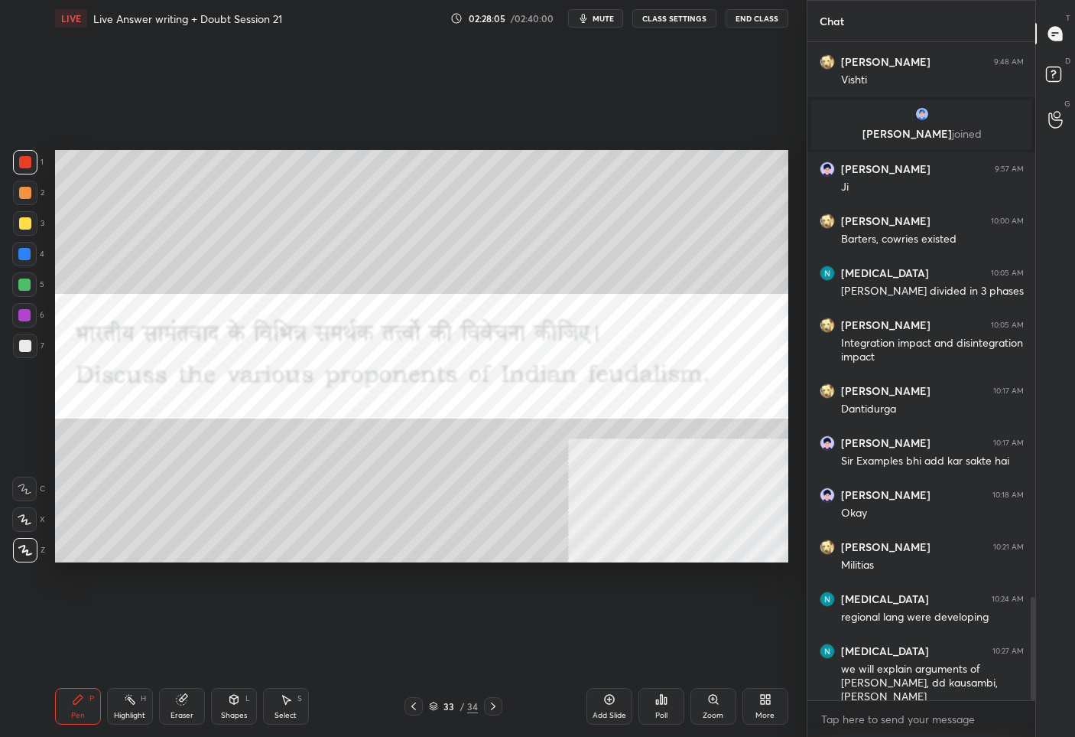
scroll to position [3609, 0]
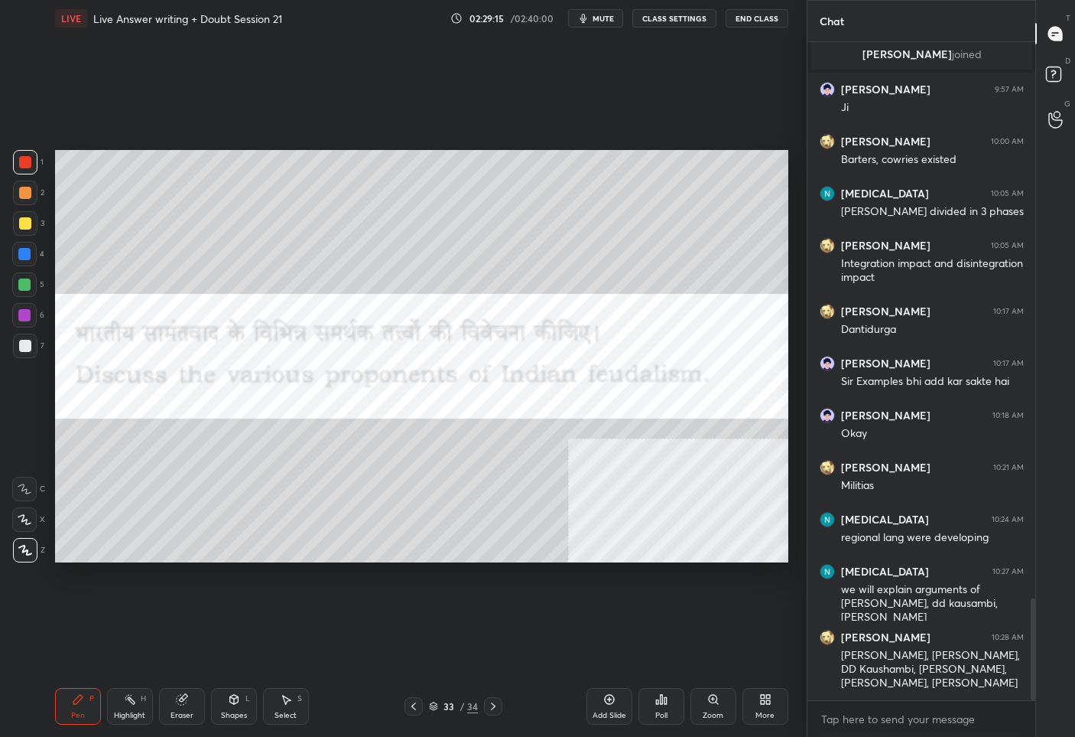
click at [443, 708] on div "33" at bounding box center [448, 705] width 15 height 9
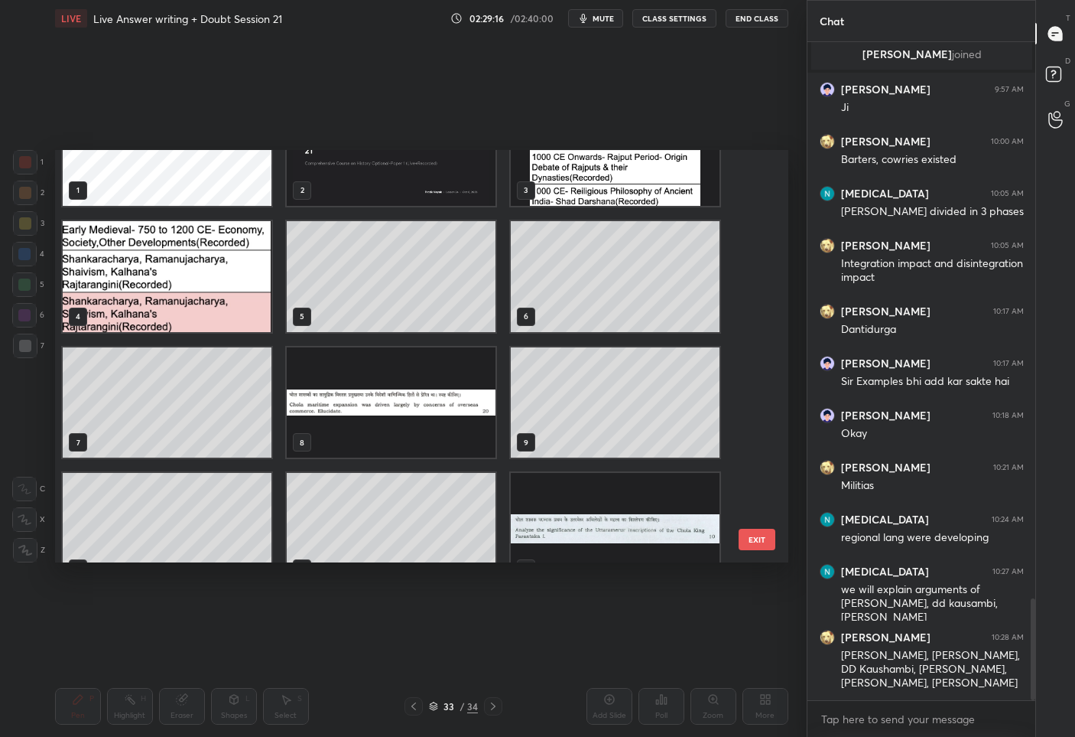
scroll to position [0, 0]
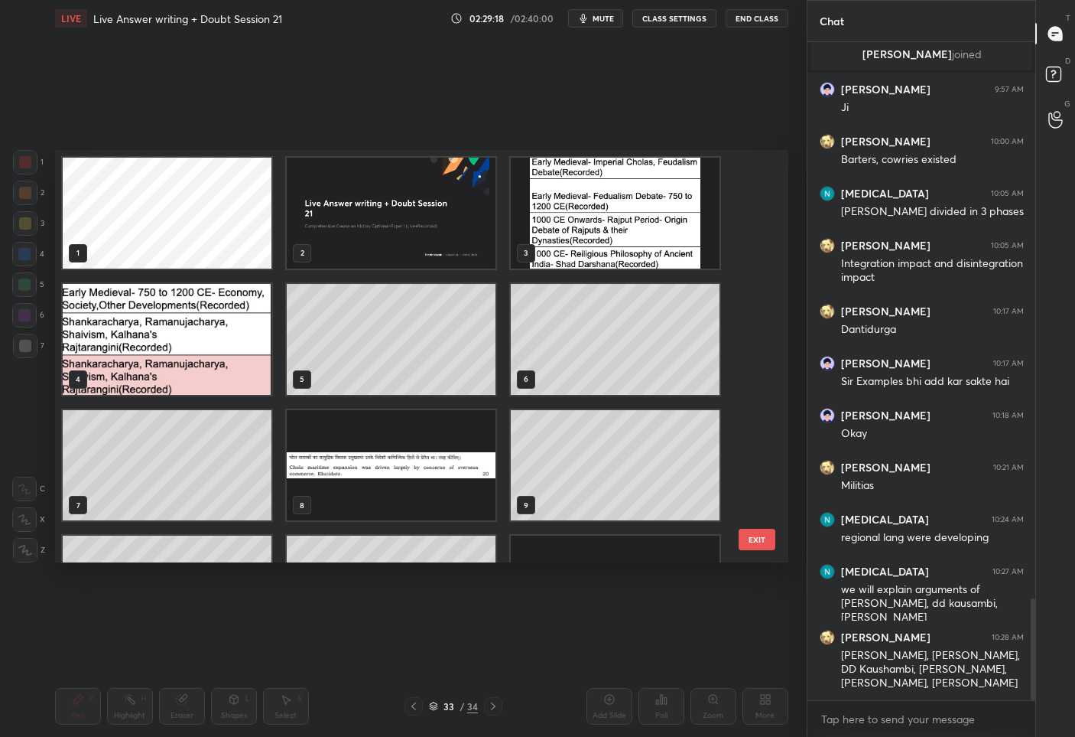
click at [528, 231] on img "grid" at bounding box center [615, 213] width 209 height 111
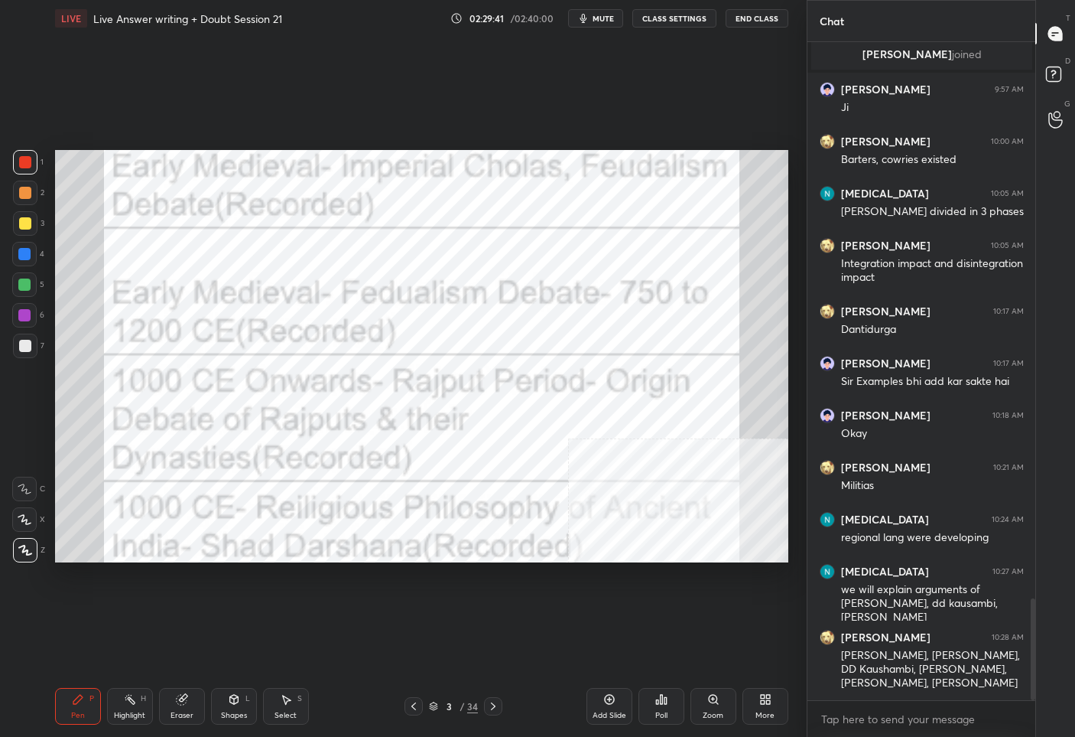
click at [498, 709] on icon at bounding box center [493, 706] width 12 height 12
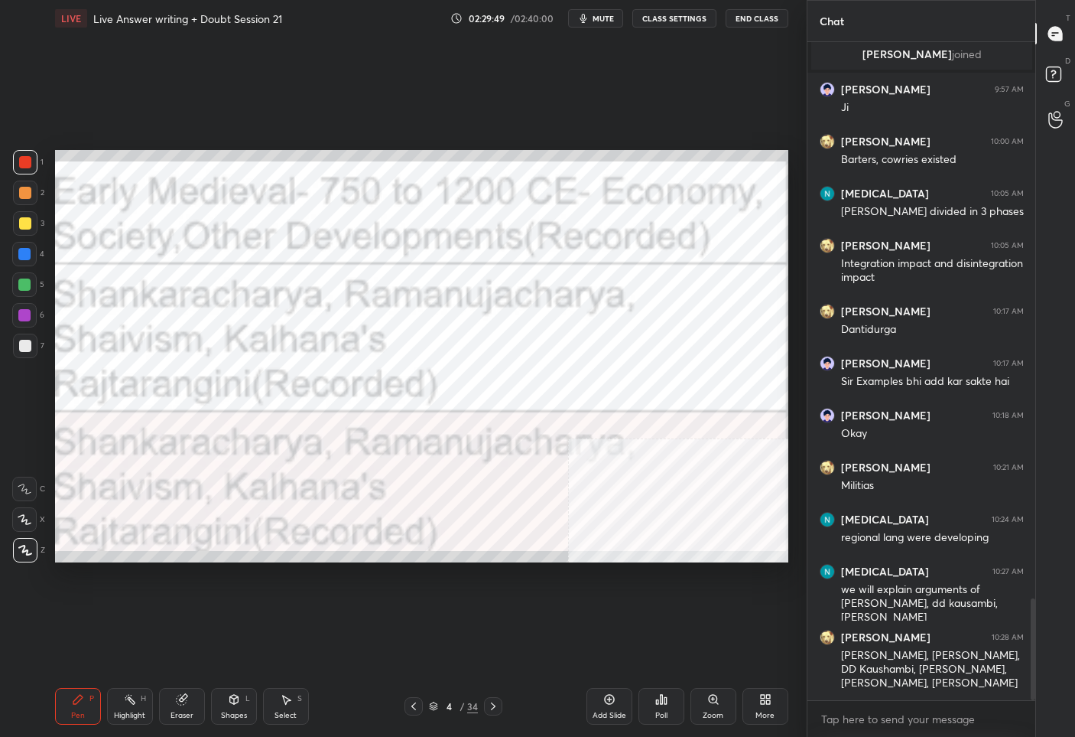
click at [457, 701] on div "4 / 34" at bounding box center [453, 706] width 49 height 14
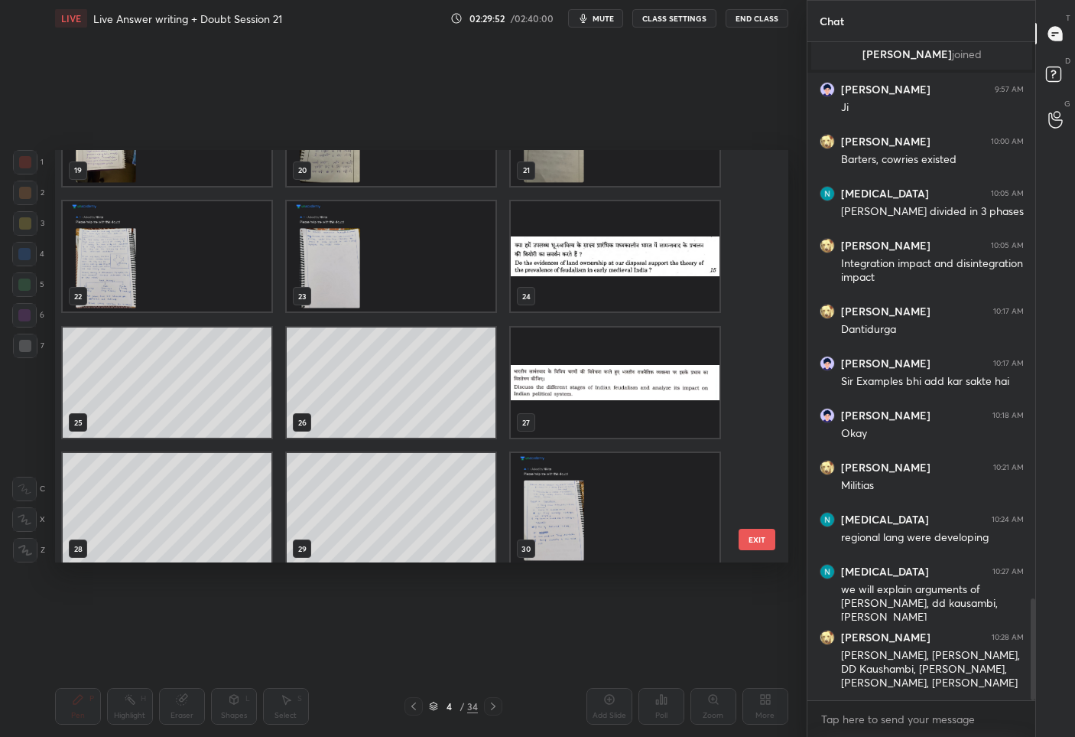
scroll to position [1099, 0]
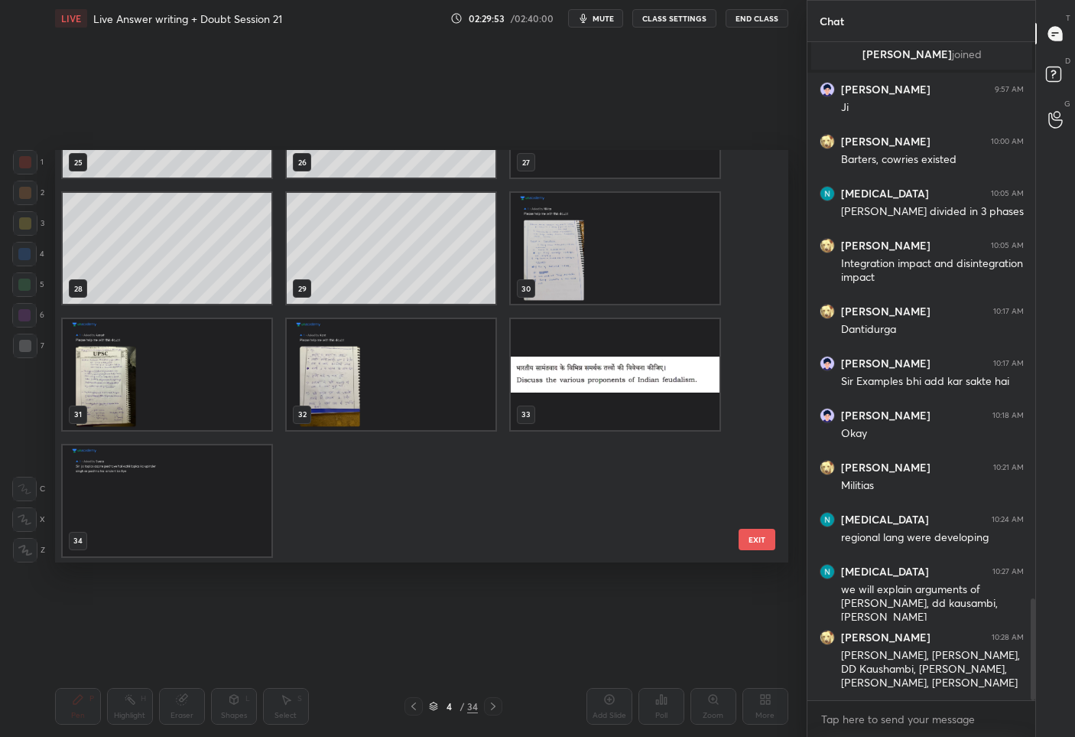
click at [143, 508] on img "grid" at bounding box center [167, 500] width 209 height 111
click at [144, 508] on img "grid" at bounding box center [167, 500] width 209 height 111
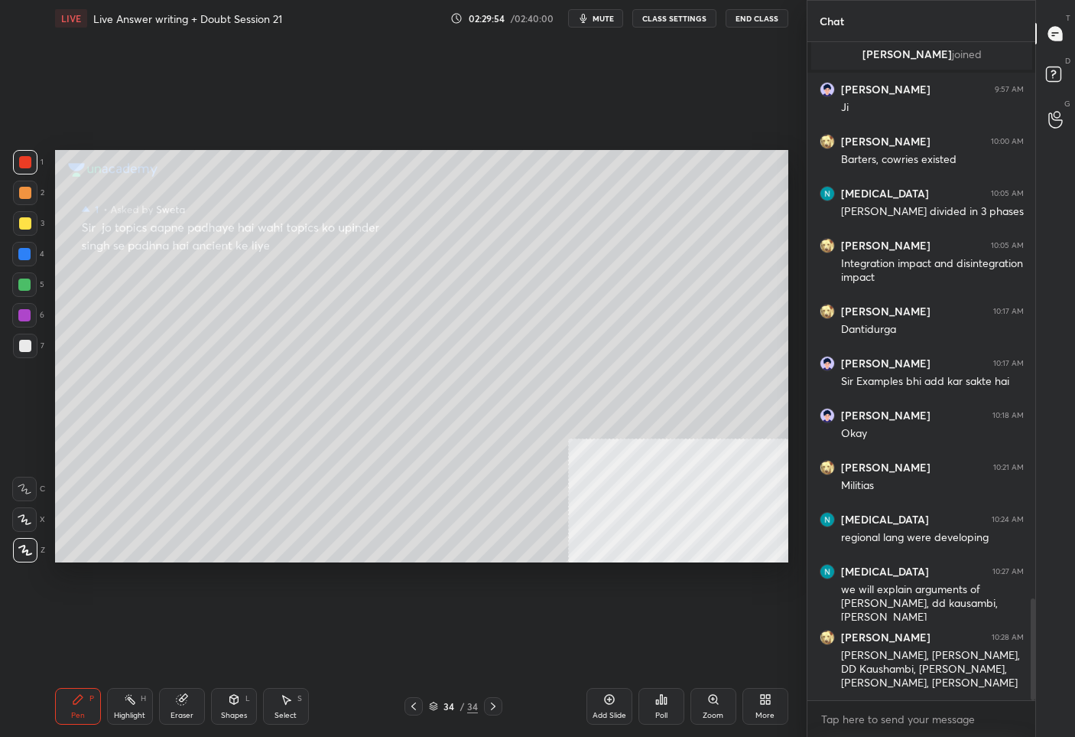
click at [145, 509] on img "grid" at bounding box center [167, 500] width 209 height 111
click at [606, 714] on div "Add Slide" at bounding box center [610, 715] width 34 height 8
click at [29, 225] on div at bounding box center [25, 223] width 12 height 12
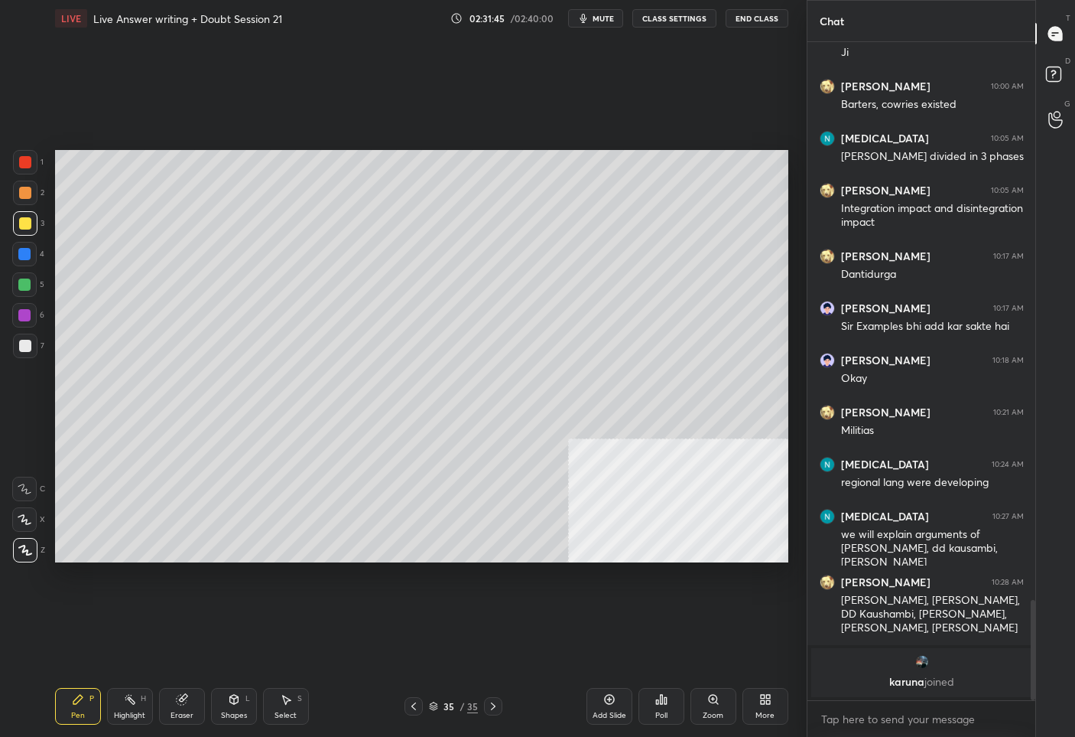
scroll to position [2908, 0]
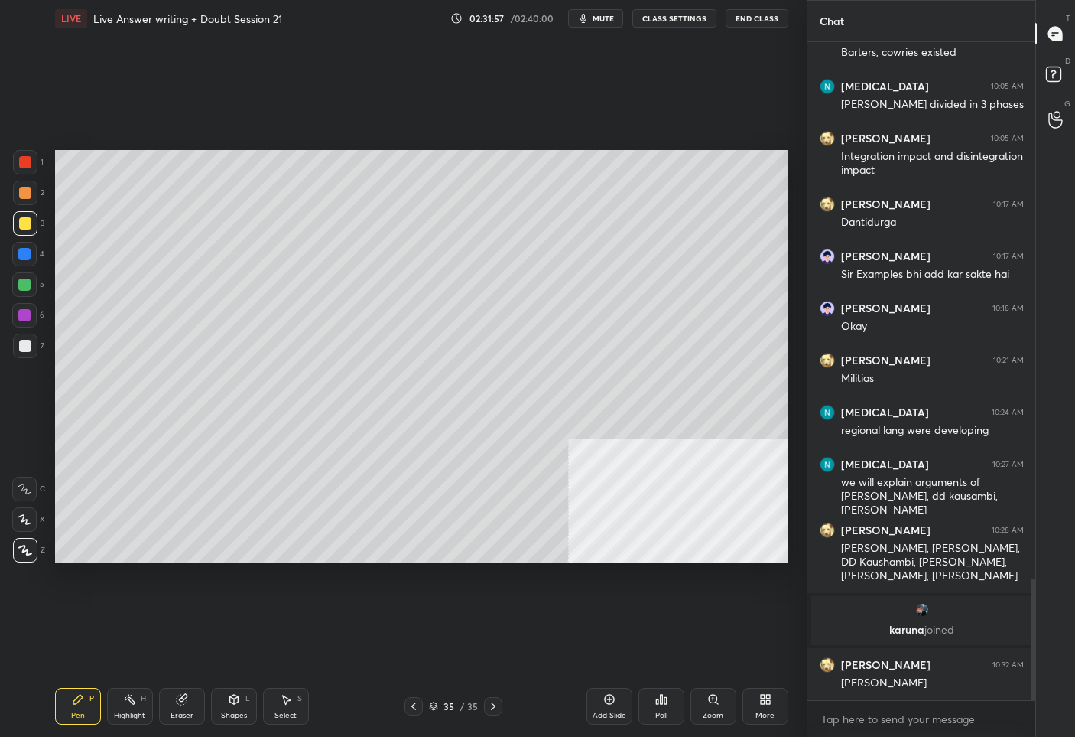
click at [447, 703] on div "35" at bounding box center [448, 705] width 15 height 9
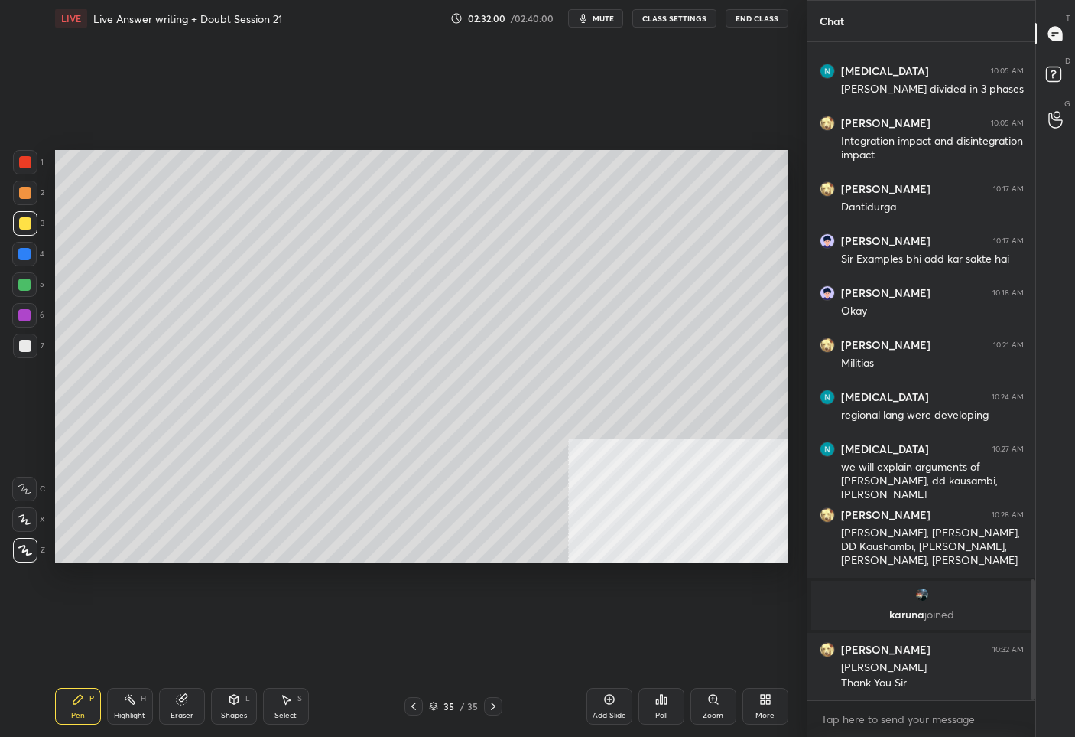
click at [753, 23] on button "End Class" at bounding box center [757, 18] width 63 height 18
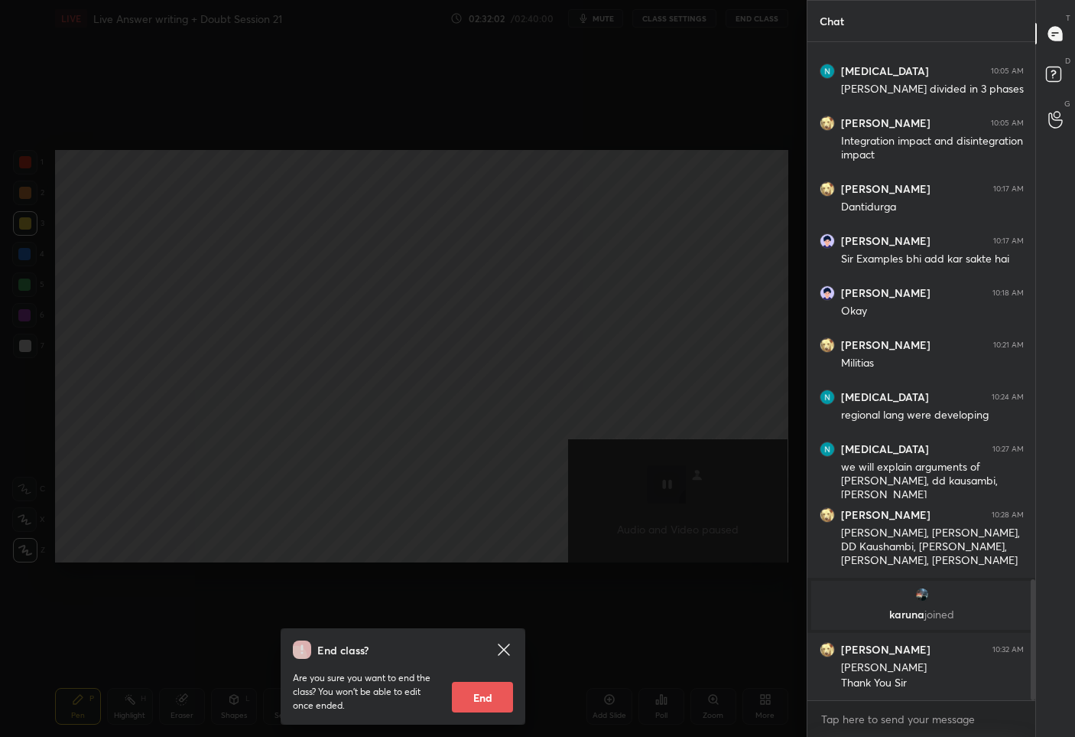
click at [480, 694] on button "End" at bounding box center [482, 697] width 61 height 31
type textarea "x"
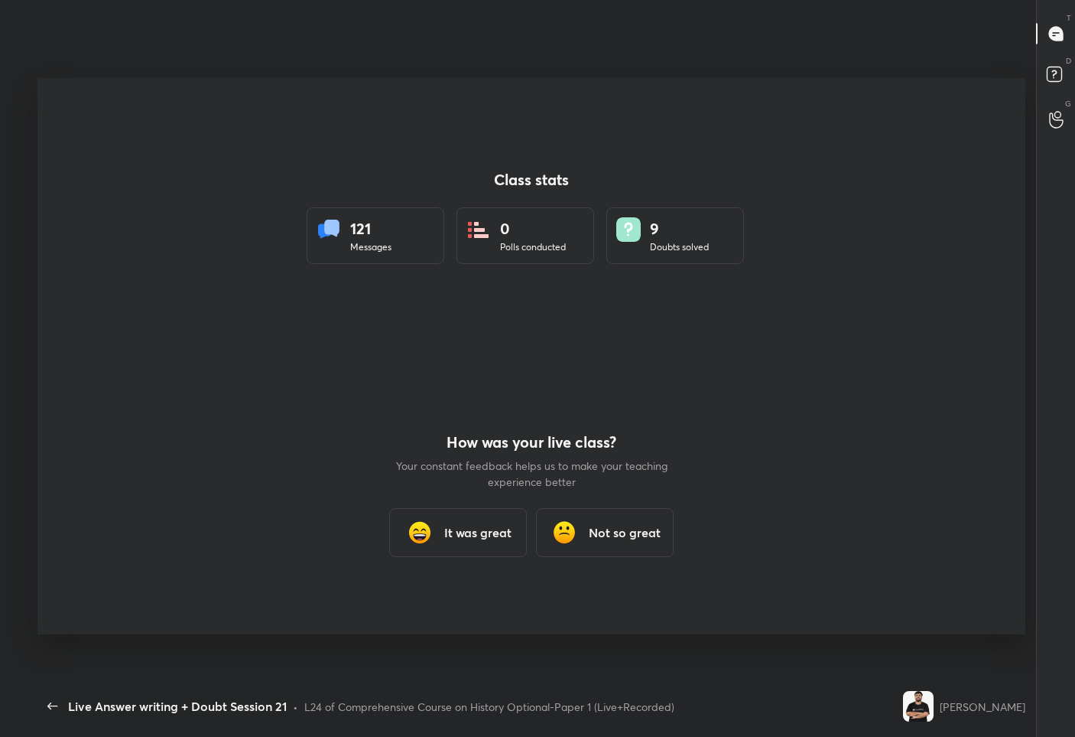
scroll to position [0, 0]
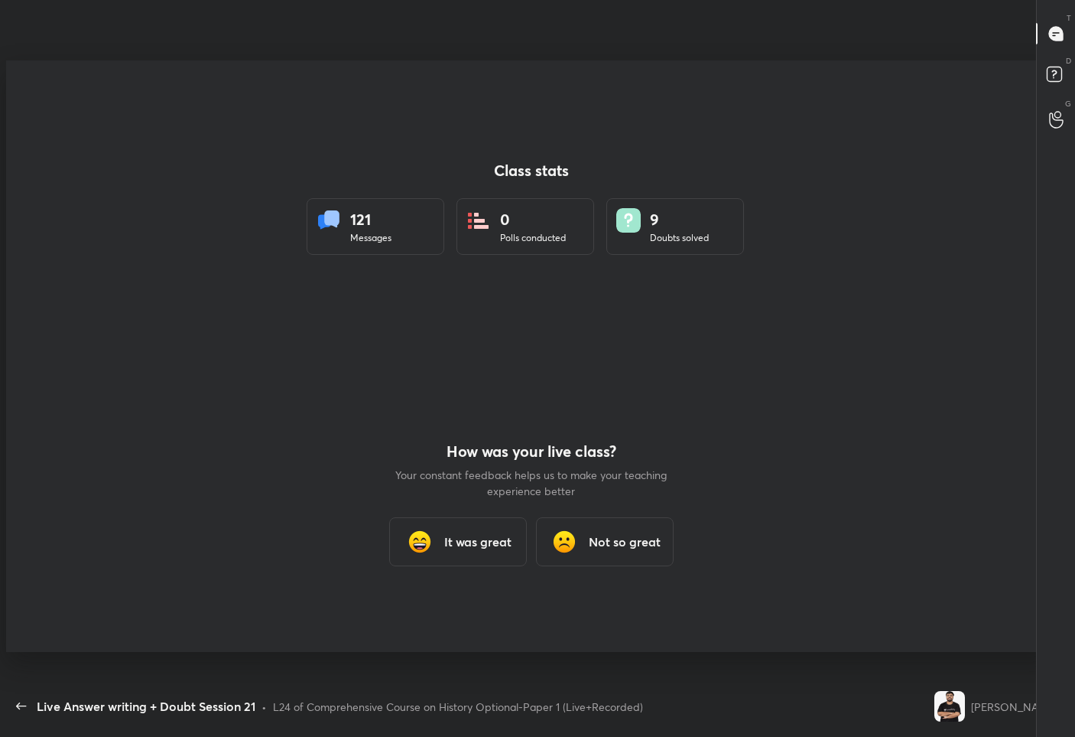
click at [454, 545] on h3 "It was great" at bounding box center [477, 541] width 67 height 18
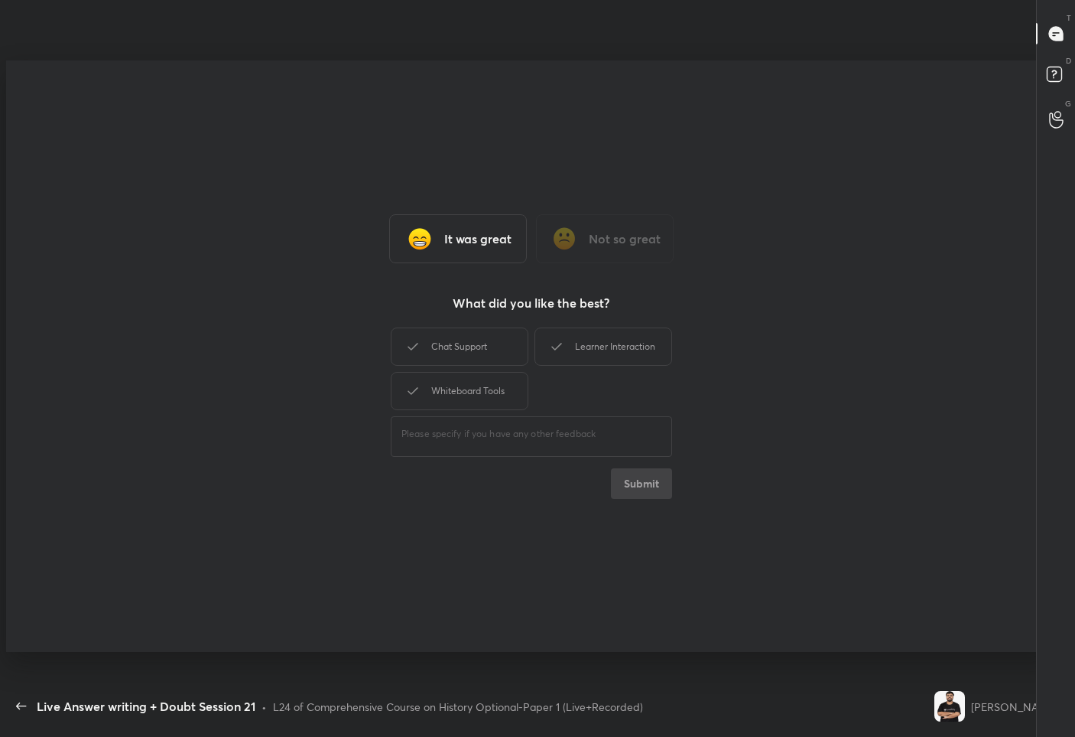
click at [624, 320] on div "It was great Not so great What did you like the best? Chat Support Learner Inte…" at bounding box center [531, 355] width 1051 height 591
click at [626, 348] on div "Learner Interaction" at bounding box center [604, 346] width 138 height 38
click at [640, 484] on button "Submit" at bounding box center [641, 483] width 61 height 31
